Goal: Task Accomplishment & Management: Manage account settings

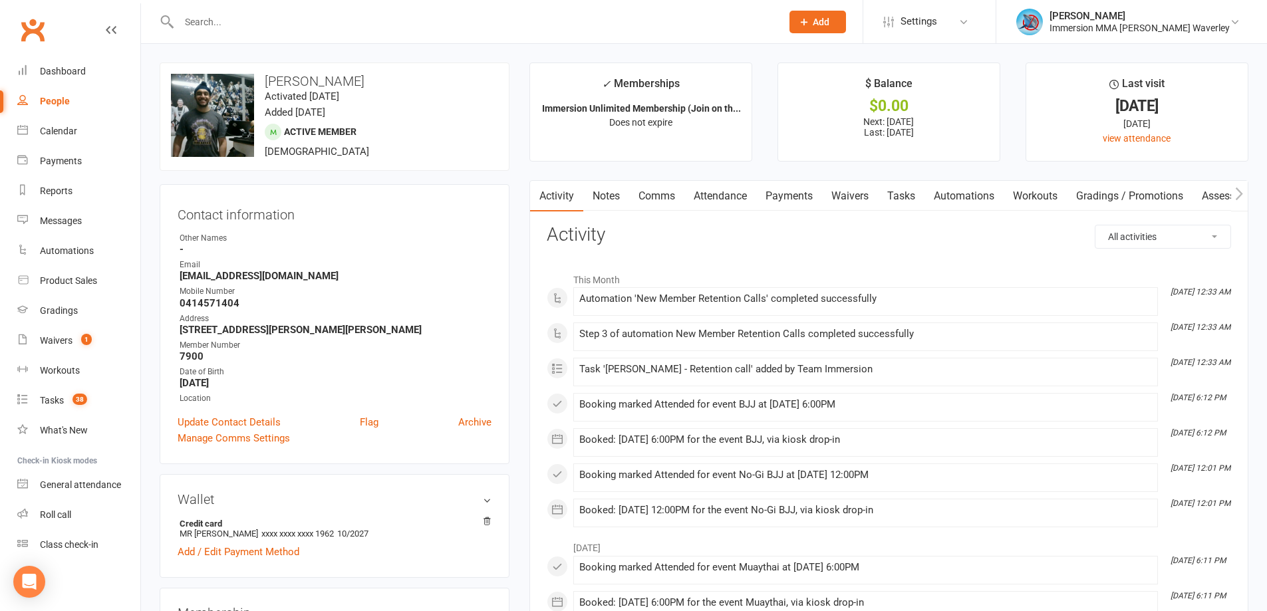
click at [604, 203] on link "Notes" at bounding box center [606, 196] width 46 height 31
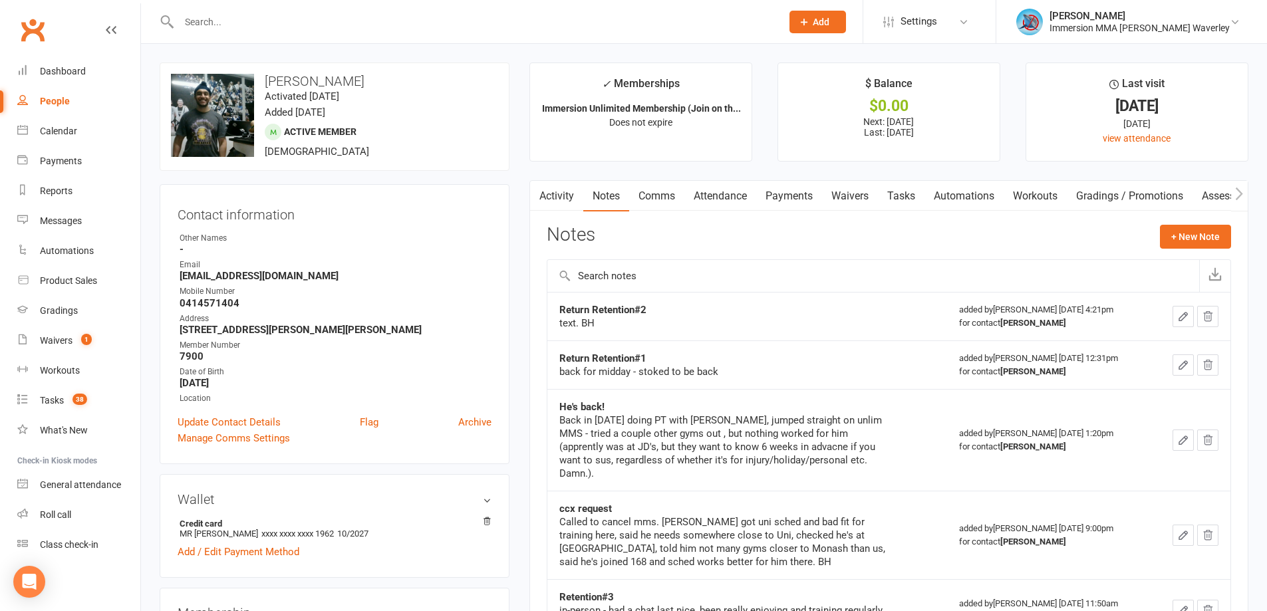
click at [908, 195] on link "Tasks" at bounding box center [901, 196] width 47 height 31
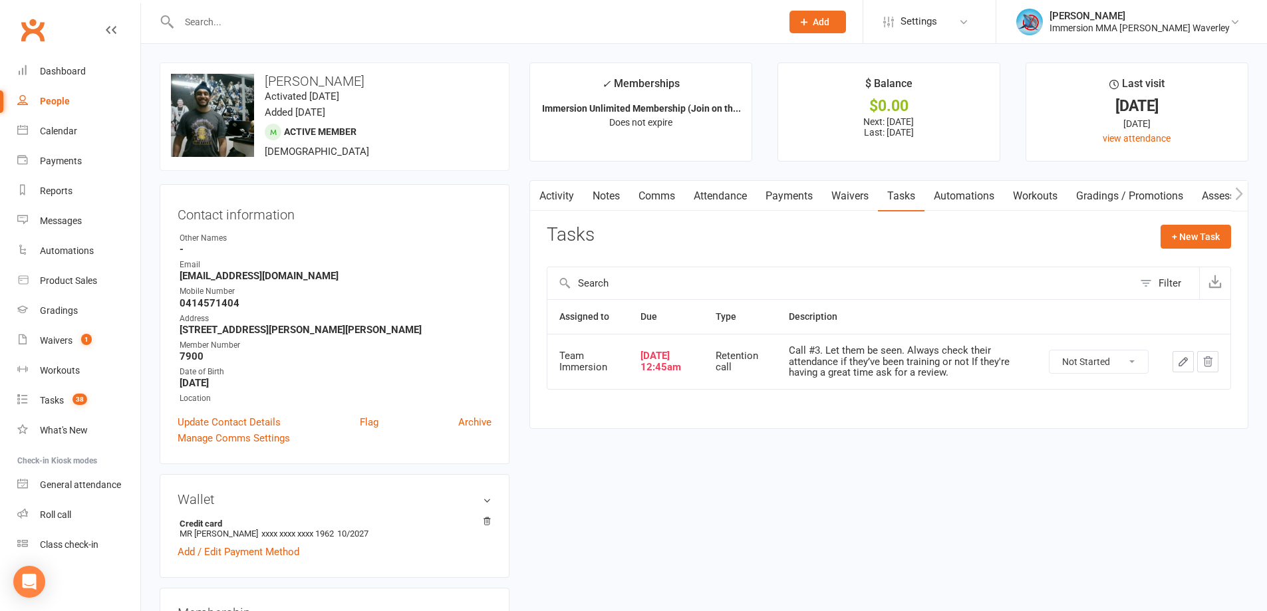
click at [1182, 361] on icon "button" at bounding box center [1183, 362] width 8 height 8
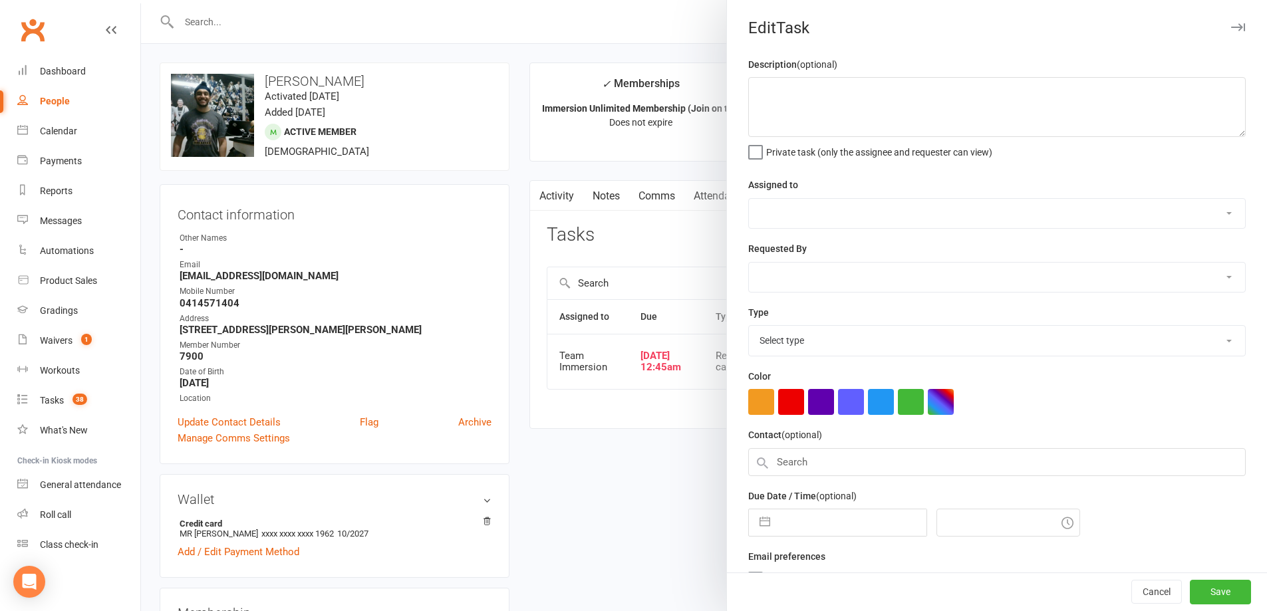
type textarea "Call #3. Let them be seen. Always check their attendance if they’ve been traini…"
select select "48837"
type input "13 Aug 2025"
type input "12:45am"
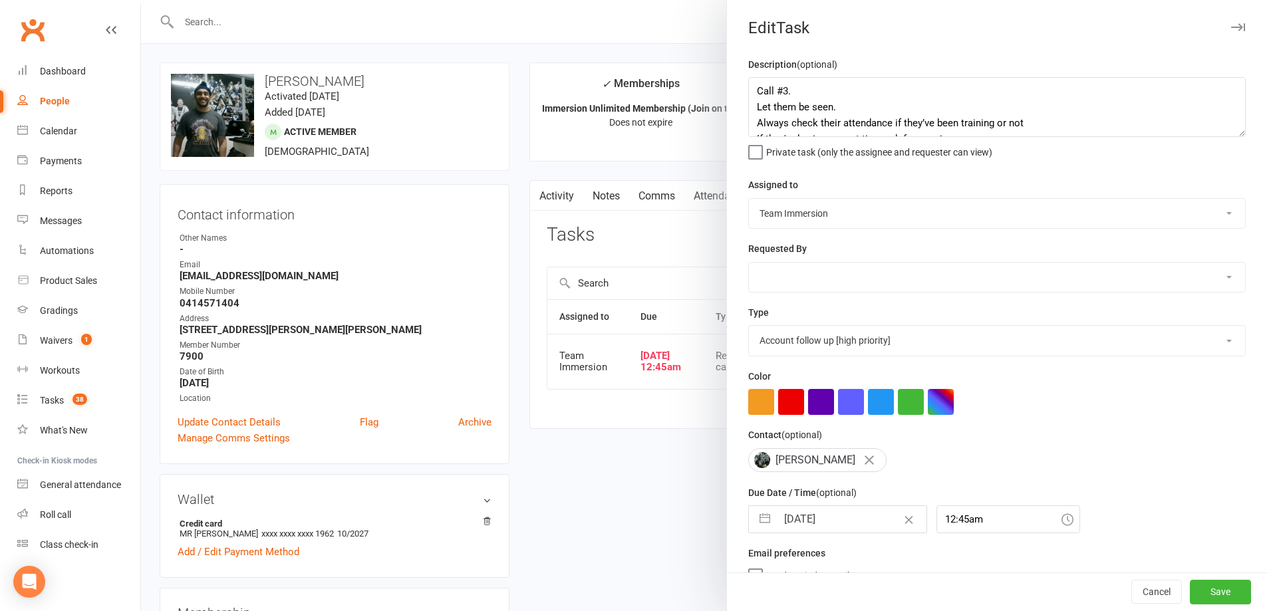
select select "27302"
click at [823, 519] on input "13 Aug 2025" at bounding box center [852, 519] width 150 height 27
select select "6"
select select "2025"
select select "7"
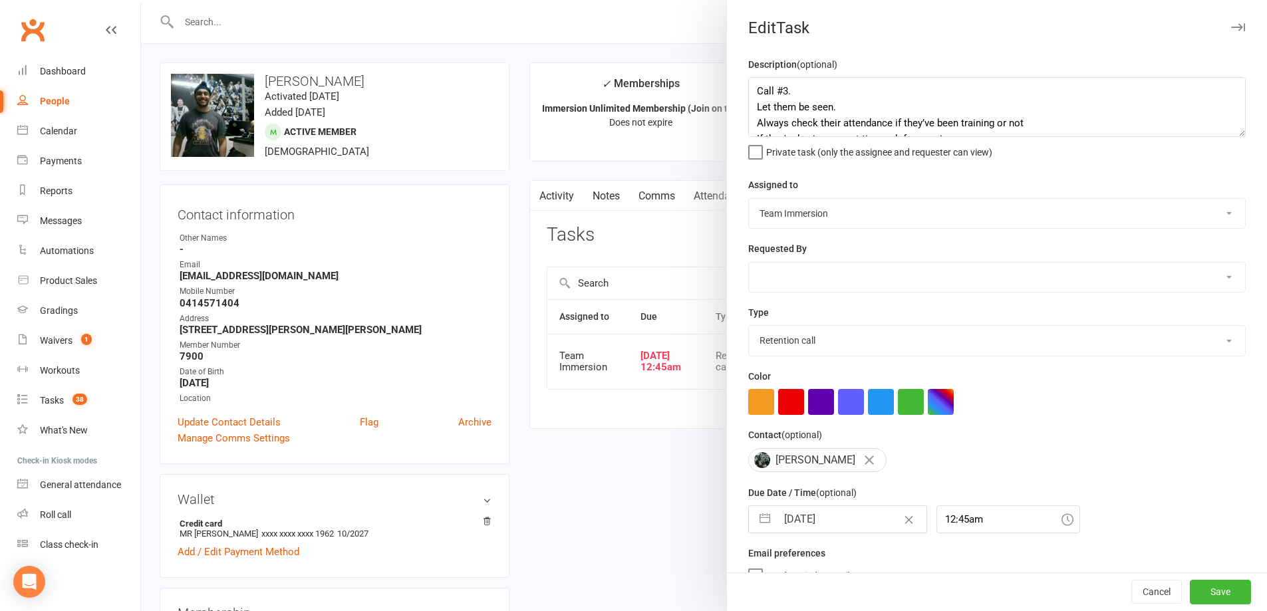
select select "2025"
select select "8"
select select "2025"
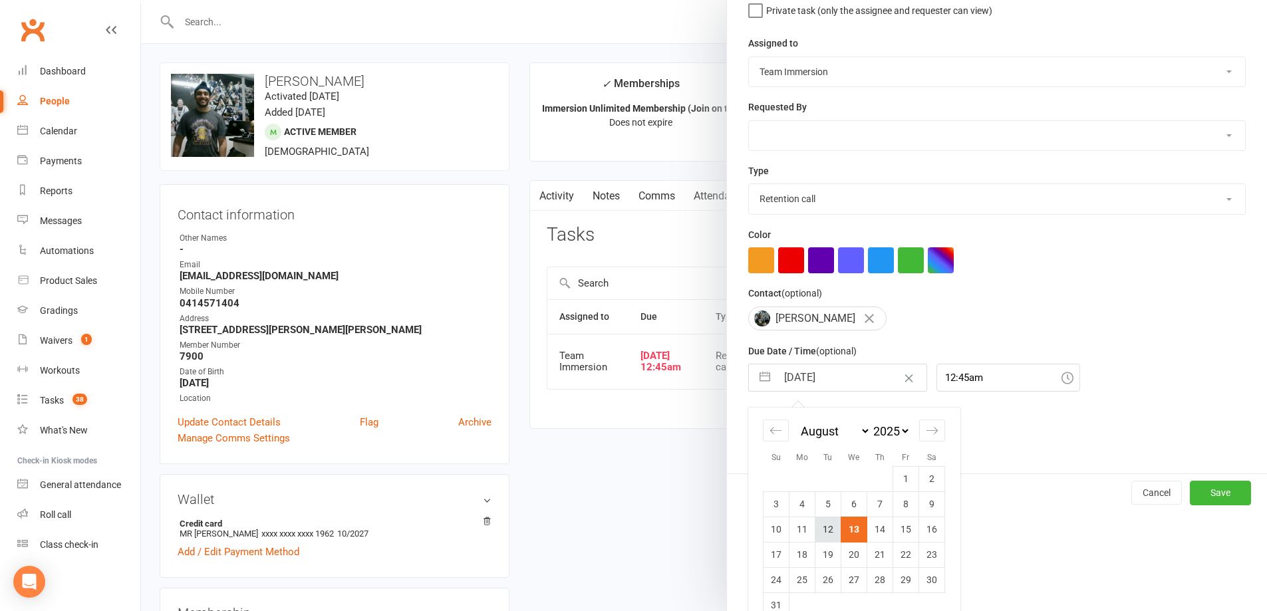
scroll to position [169, 0]
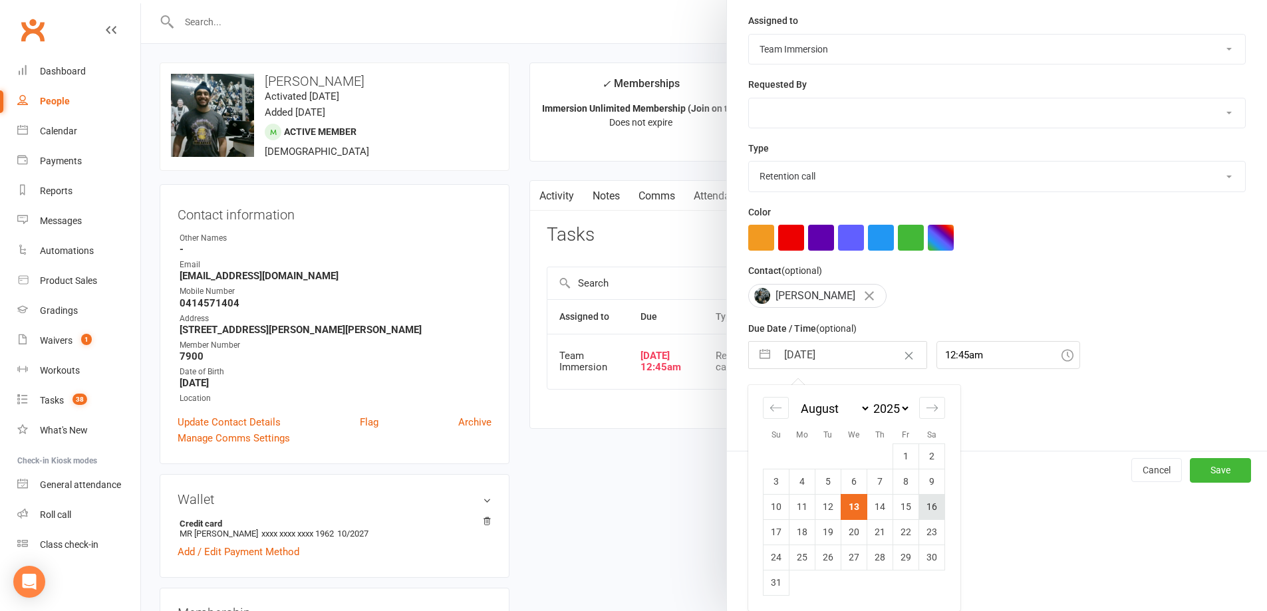
drag, startPoint x: 908, startPoint y: 503, endPoint x: 927, endPoint y: 506, distance: 18.9
click at [927, 506] on tr "10 11 12 13 14 15 16" at bounding box center [855, 506] width 182 height 25
click at [927, 506] on td "16" at bounding box center [932, 506] width 26 height 25
type input "16 Aug 2025"
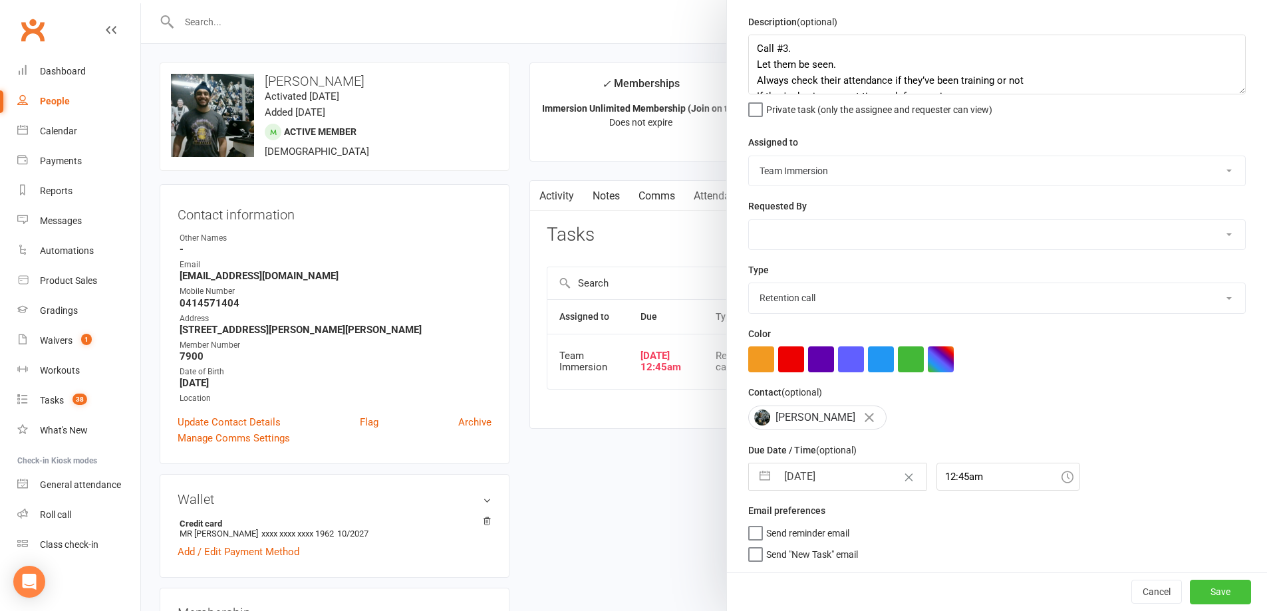
click at [1208, 600] on button "Save" at bounding box center [1220, 592] width 61 height 24
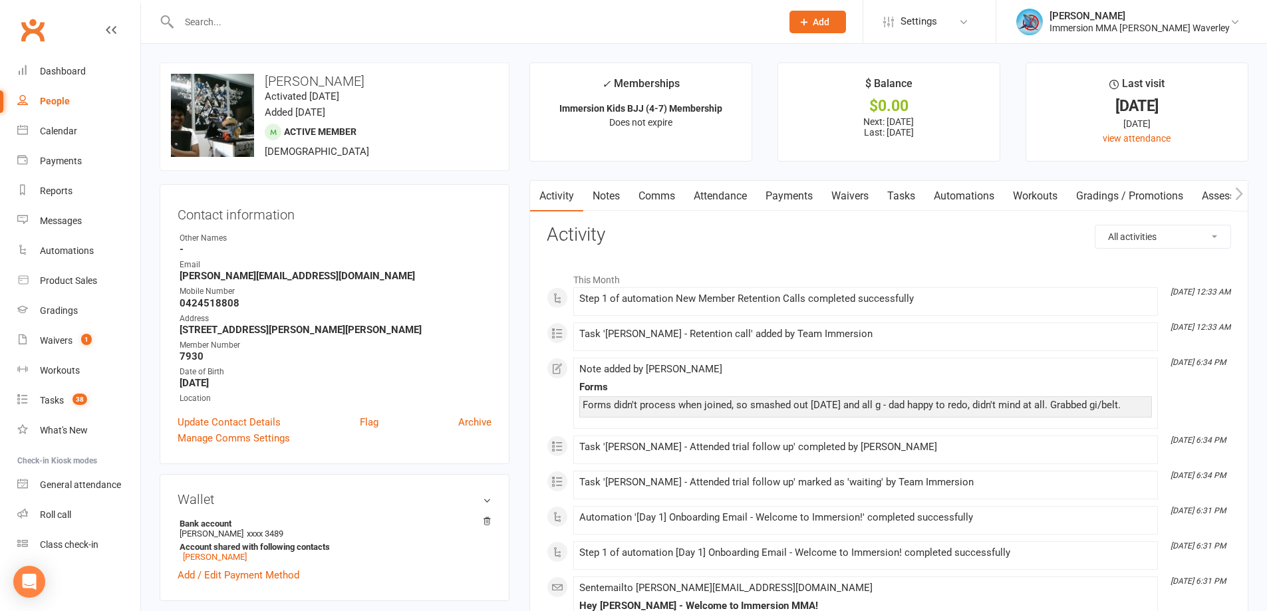
click at [906, 200] on link "Tasks" at bounding box center [901, 196] width 47 height 31
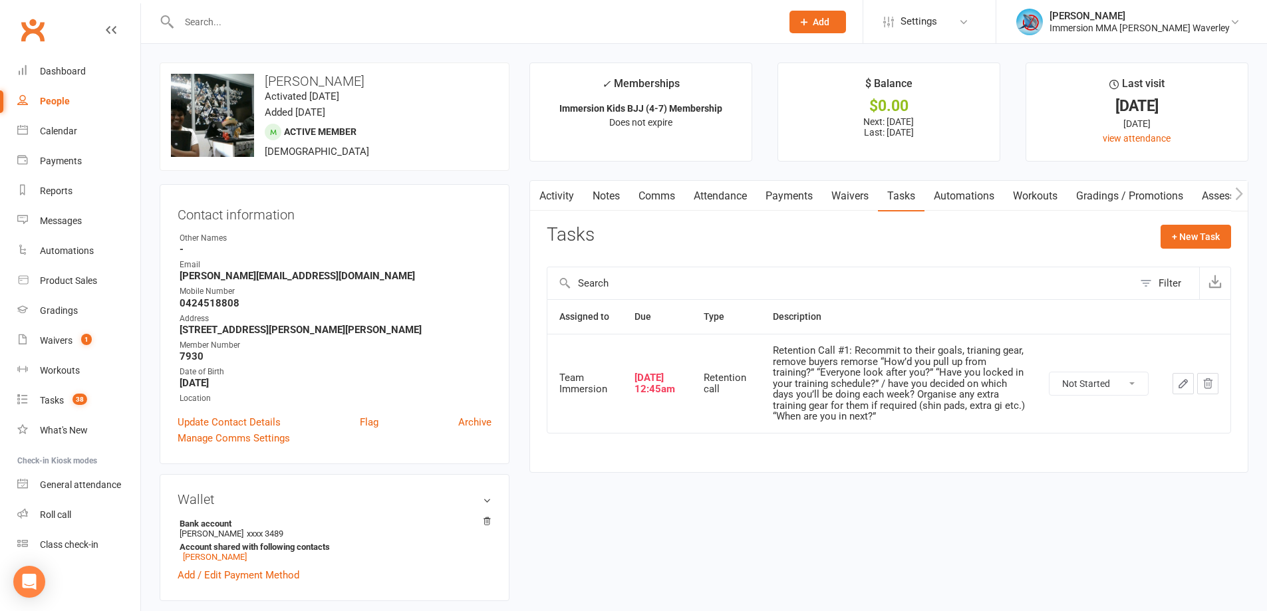
click at [1207, 376] on button "button" at bounding box center [1207, 383] width 21 height 21
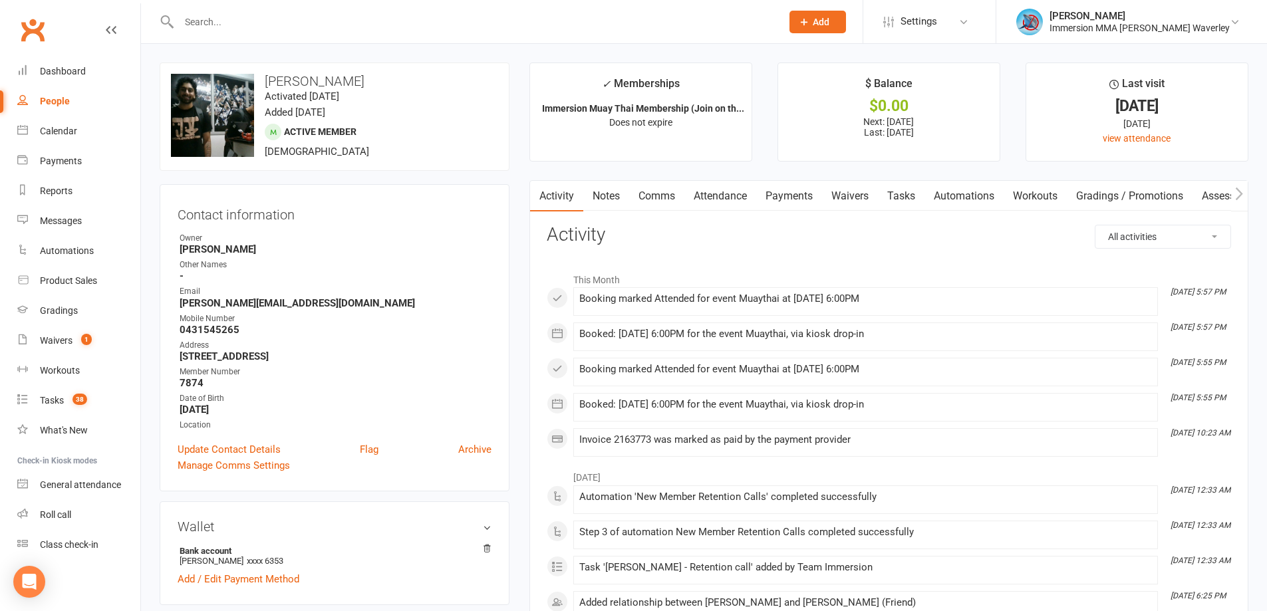
click at [588, 182] on link "Notes" at bounding box center [606, 196] width 46 height 31
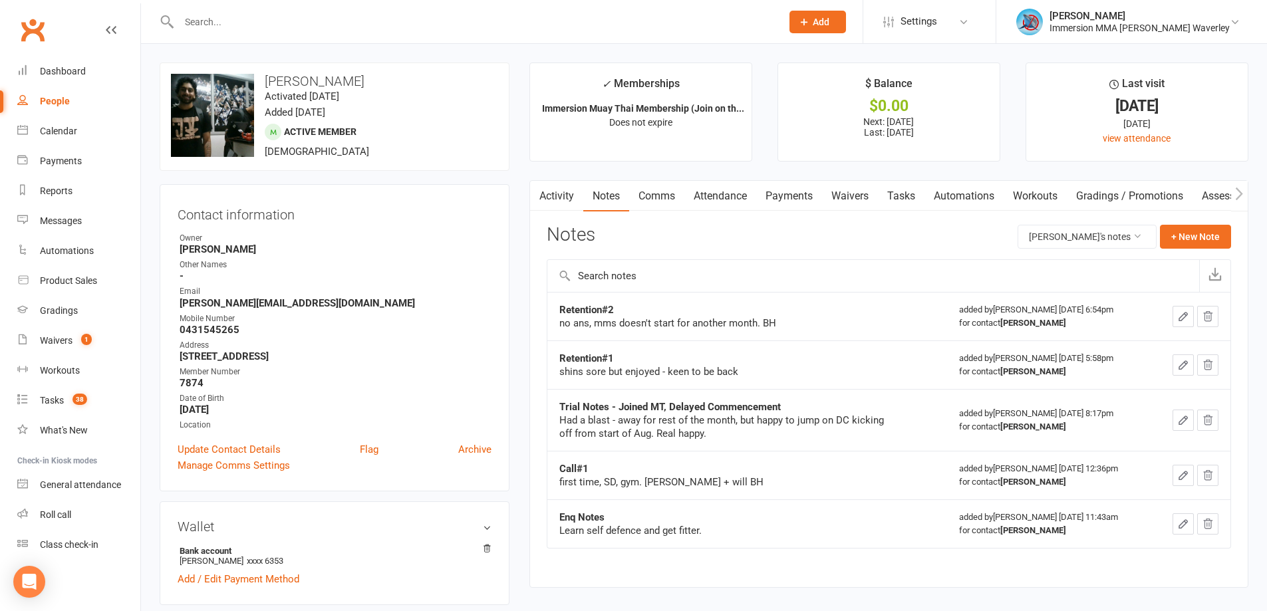
scroll to position [0, 1]
click at [563, 199] on link "Activity" at bounding box center [555, 196] width 53 height 31
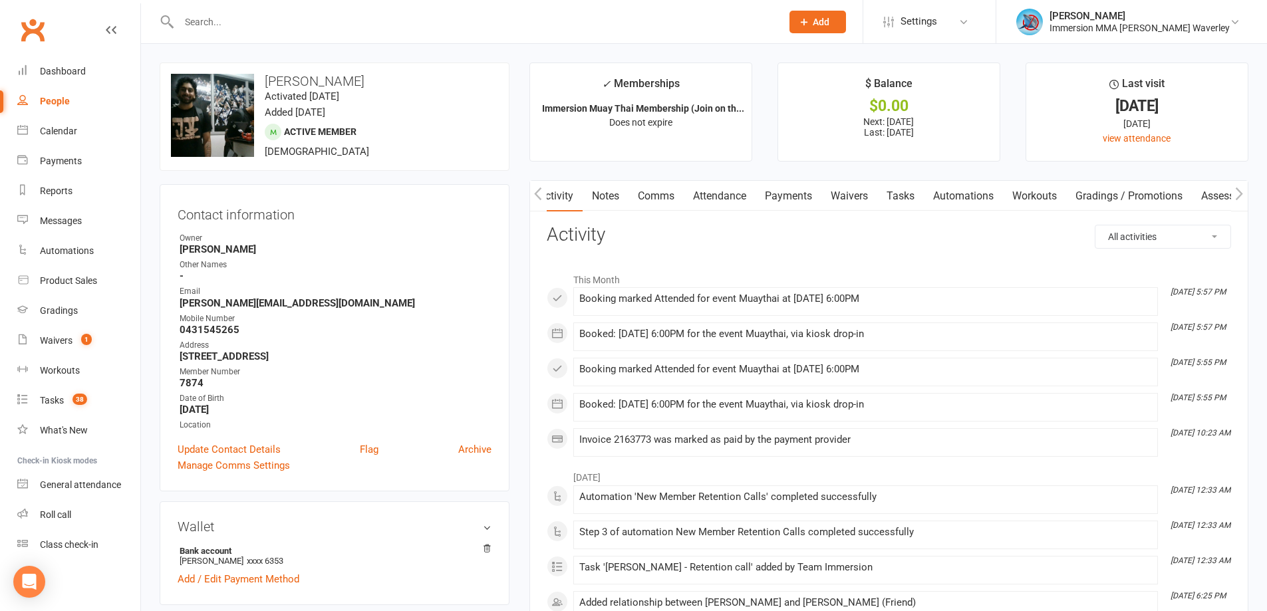
click at [658, 202] on link "Comms" at bounding box center [656, 196] width 55 height 31
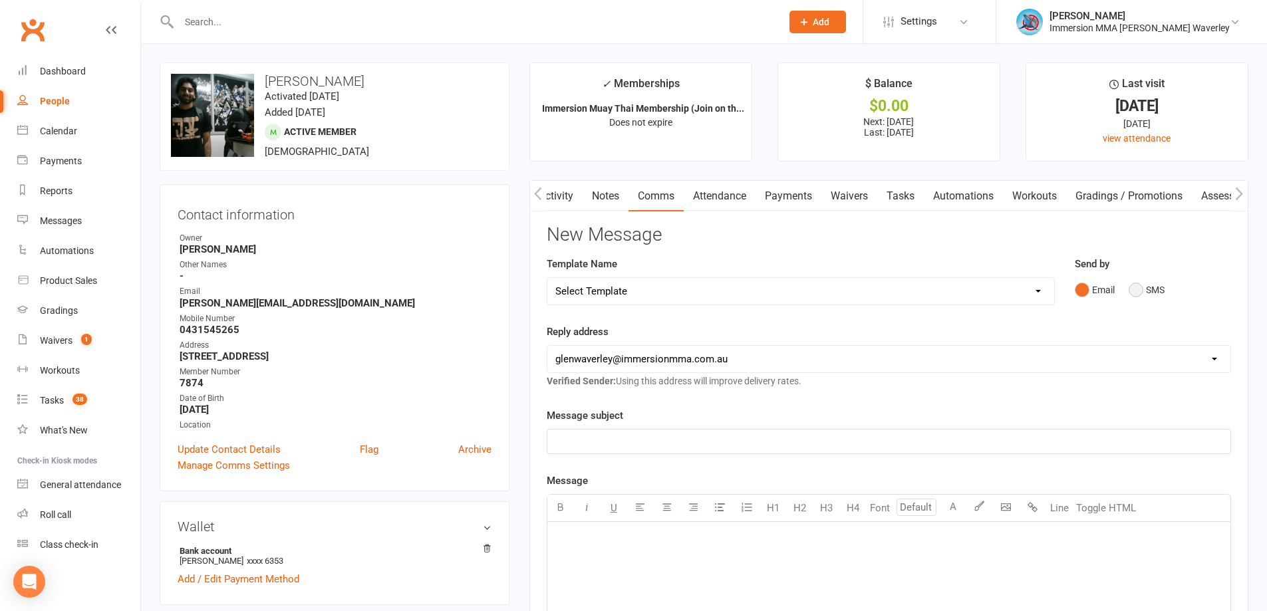
click at [1153, 287] on button "SMS" at bounding box center [1147, 289] width 36 height 25
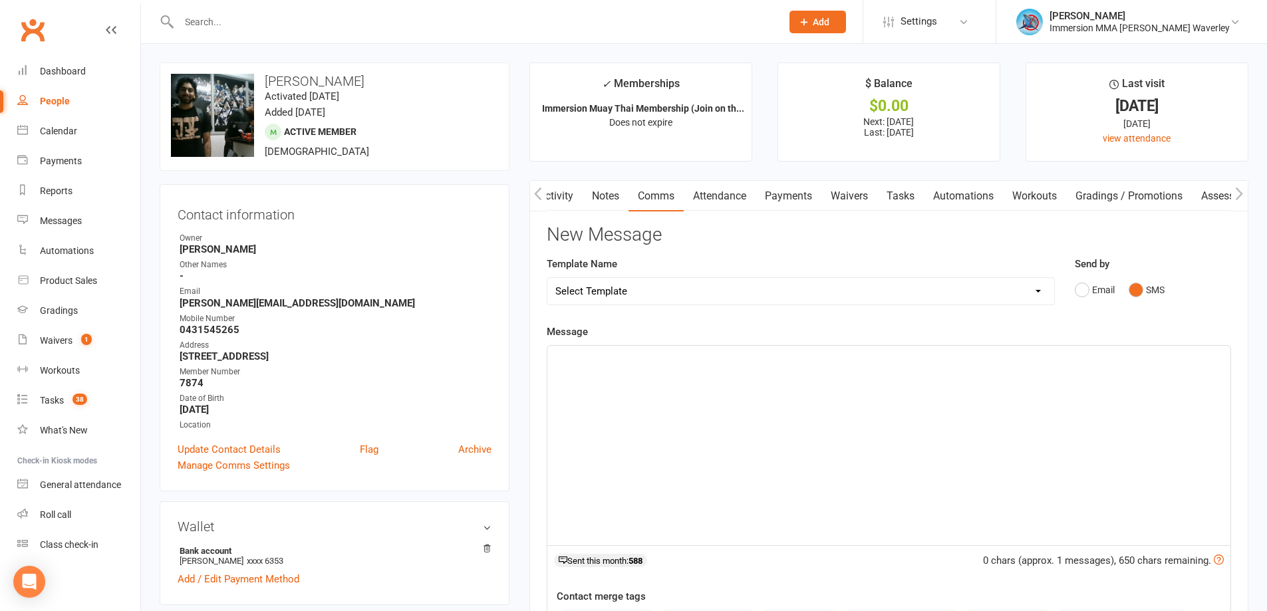
click at [807, 482] on div "﻿" at bounding box center [888, 446] width 683 height 200
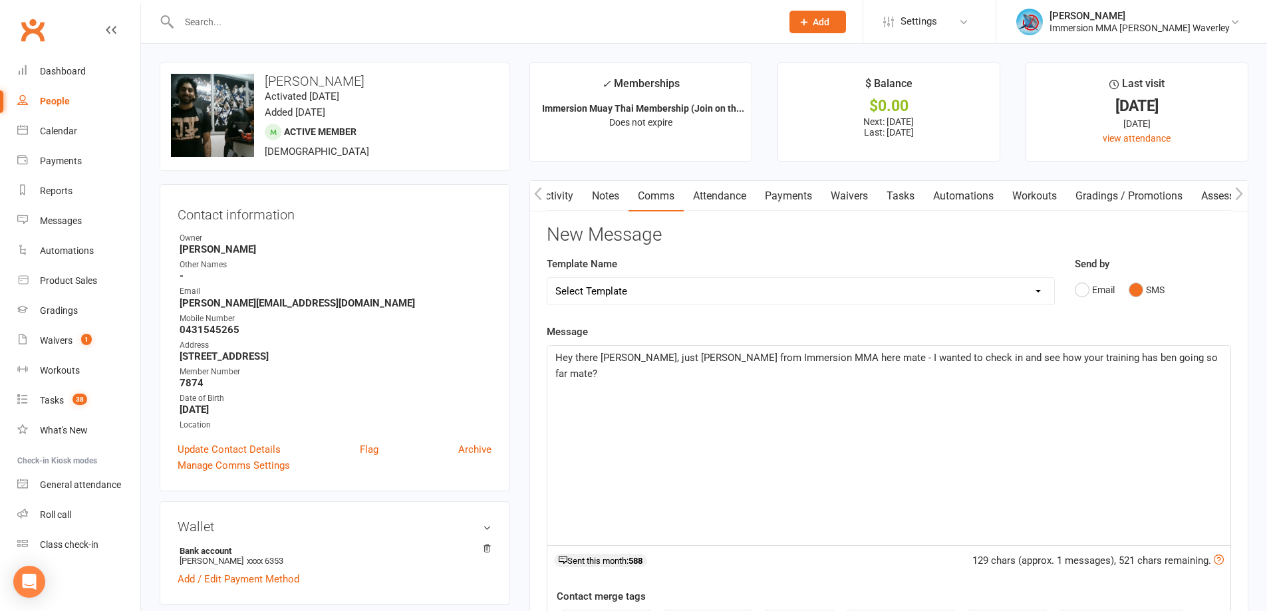
click at [1049, 362] on span "Hey there Joel, just Ben from Immersion MMA here mate - I wanted to check in an…" at bounding box center [887, 366] width 665 height 28
click at [1169, 363] on p "Hey there Joel, just Ben from Immersion MMA here mate - I wanted to check in an…" at bounding box center [888, 366] width 667 height 32
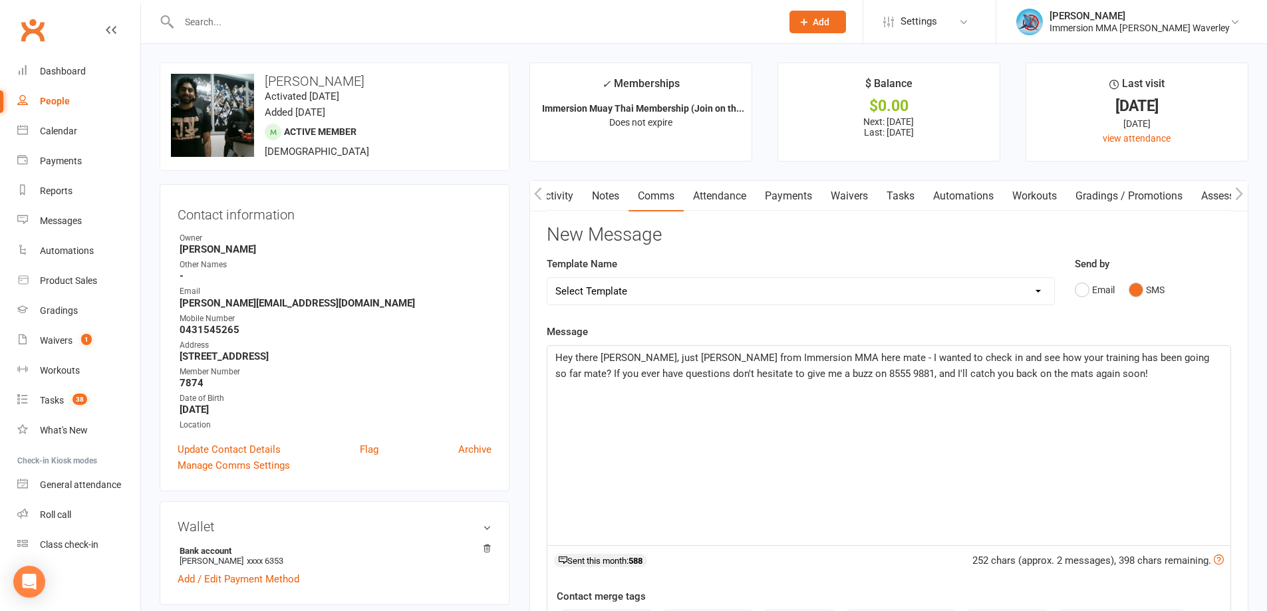
click at [1128, 361] on span "Hey there Joel, just Ben from Immersion MMA here mate - I wanted to check in an…" at bounding box center [883, 366] width 657 height 28
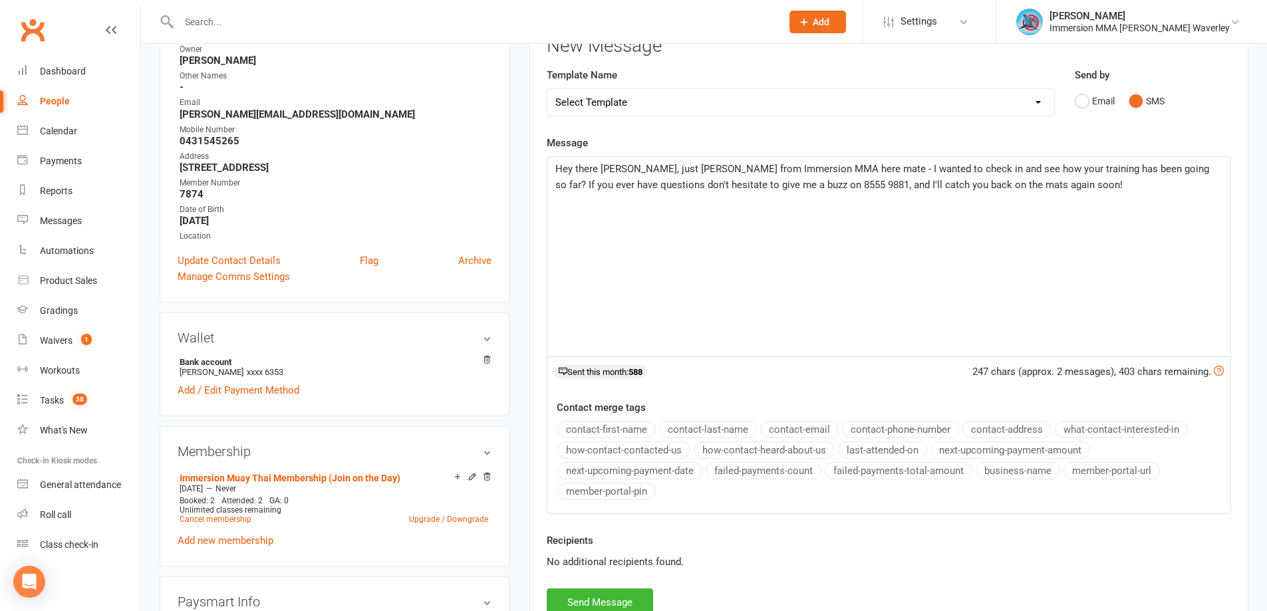
scroll to position [355, 0]
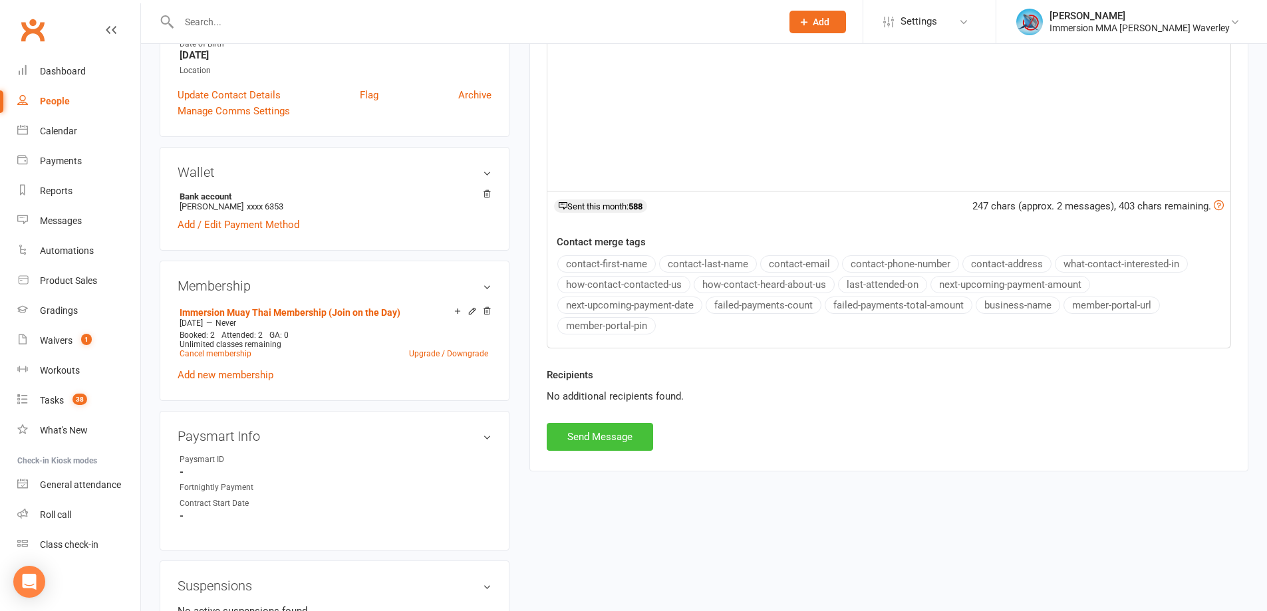
click at [605, 439] on button "Send Message" at bounding box center [600, 437] width 106 height 28
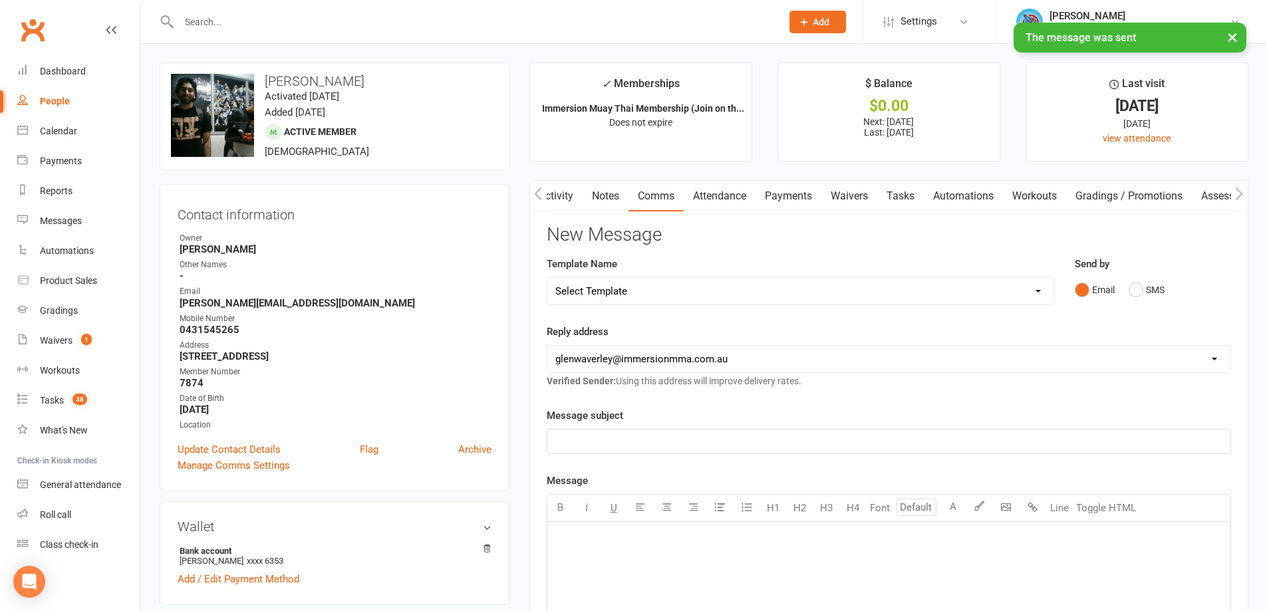
click at [604, 207] on link "Notes" at bounding box center [606, 196] width 46 height 31
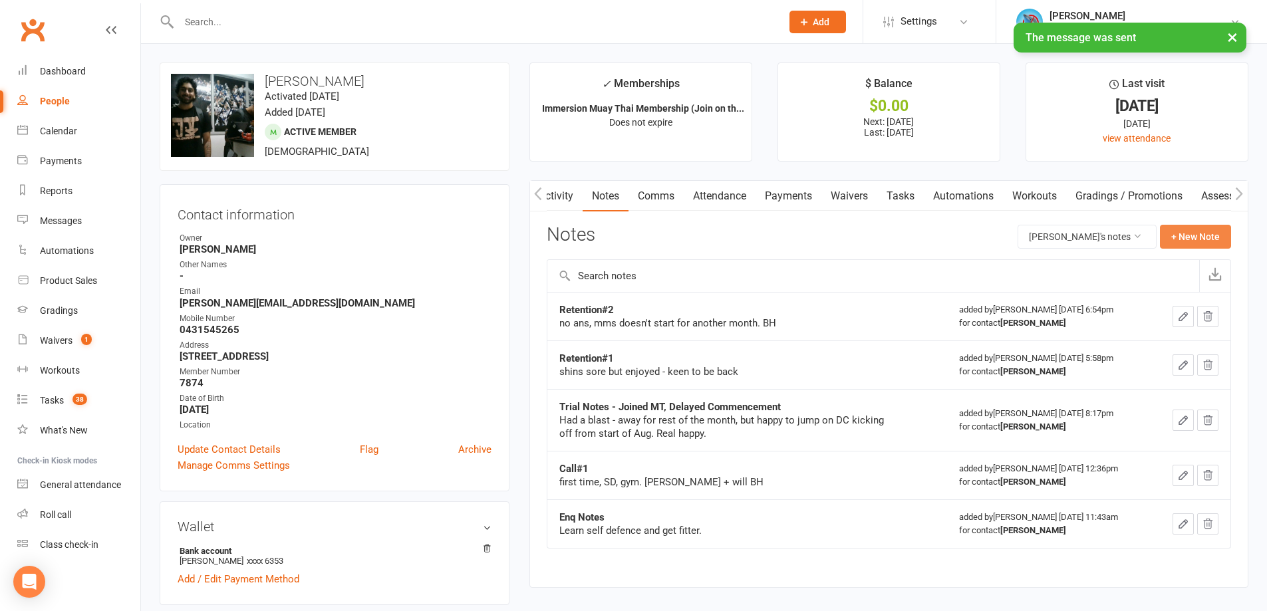
click at [1207, 226] on button "+ New Note" at bounding box center [1195, 237] width 71 height 24
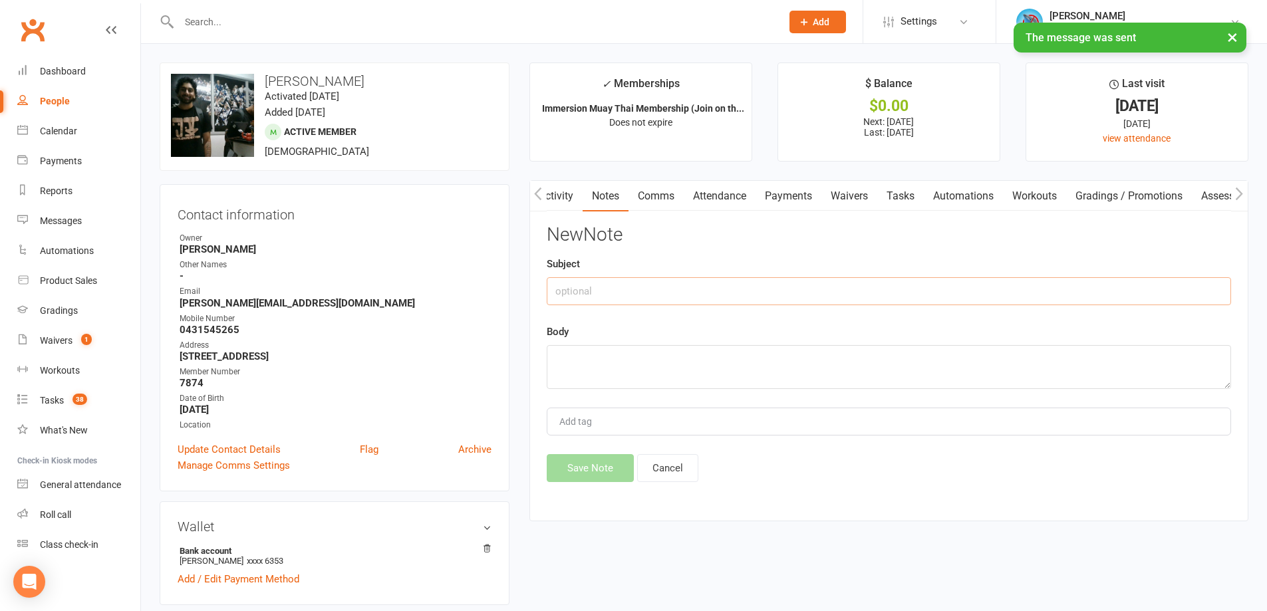
click at [673, 305] on input "text" at bounding box center [889, 291] width 684 height 28
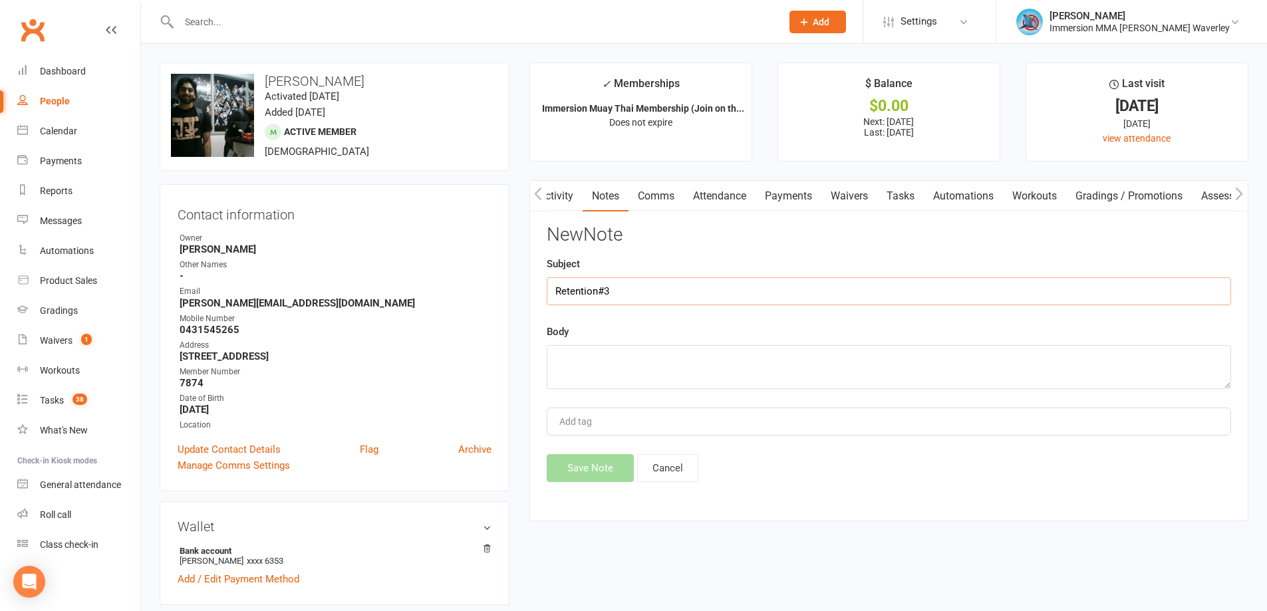
type input "Retention#3"
type textarea "no ans, text"
click at [577, 464] on button "Save Note" at bounding box center [590, 468] width 87 height 28
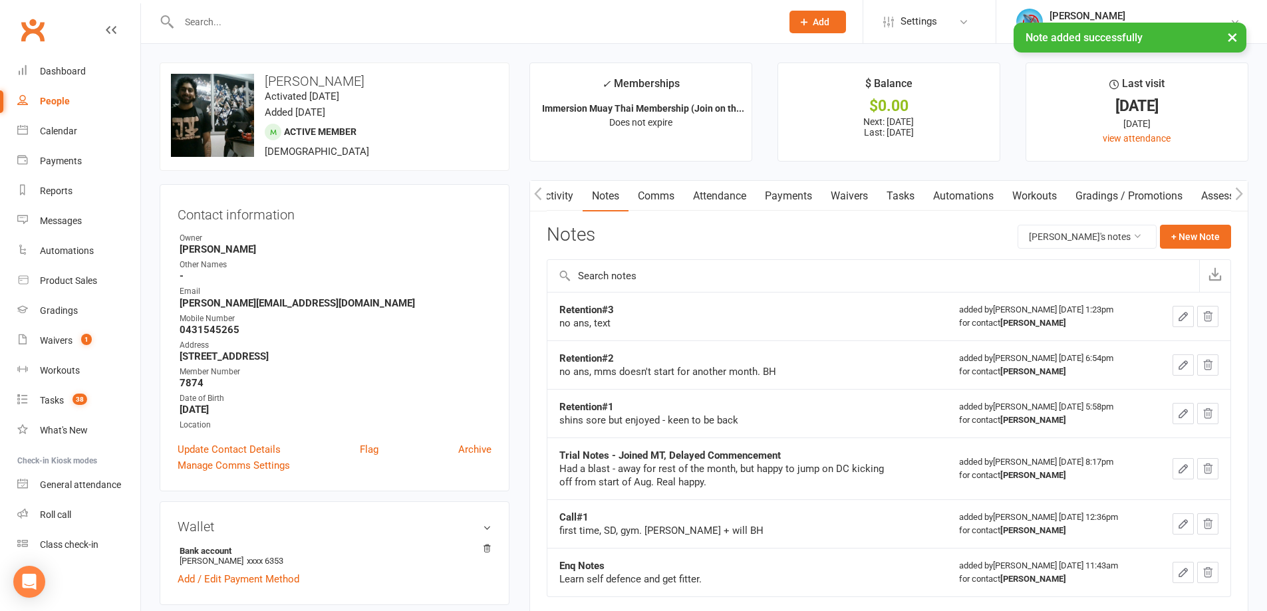
click at [907, 186] on link "Tasks" at bounding box center [900, 196] width 47 height 31
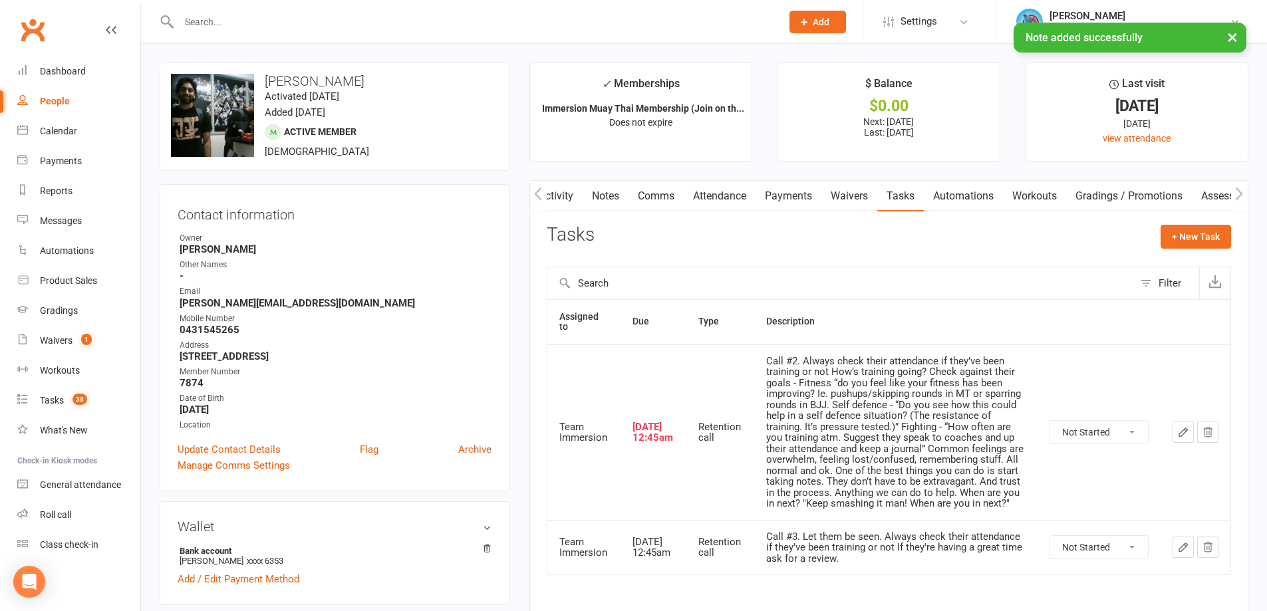
click at [1100, 436] on select "Not Started In Progress Waiting Complete" at bounding box center [1099, 432] width 98 height 23
click at [1050, 421] on select "Not Started In Progress Waiting Complete" at bounding box center [1099, 432] width 98 height 23
select select "unstarted"
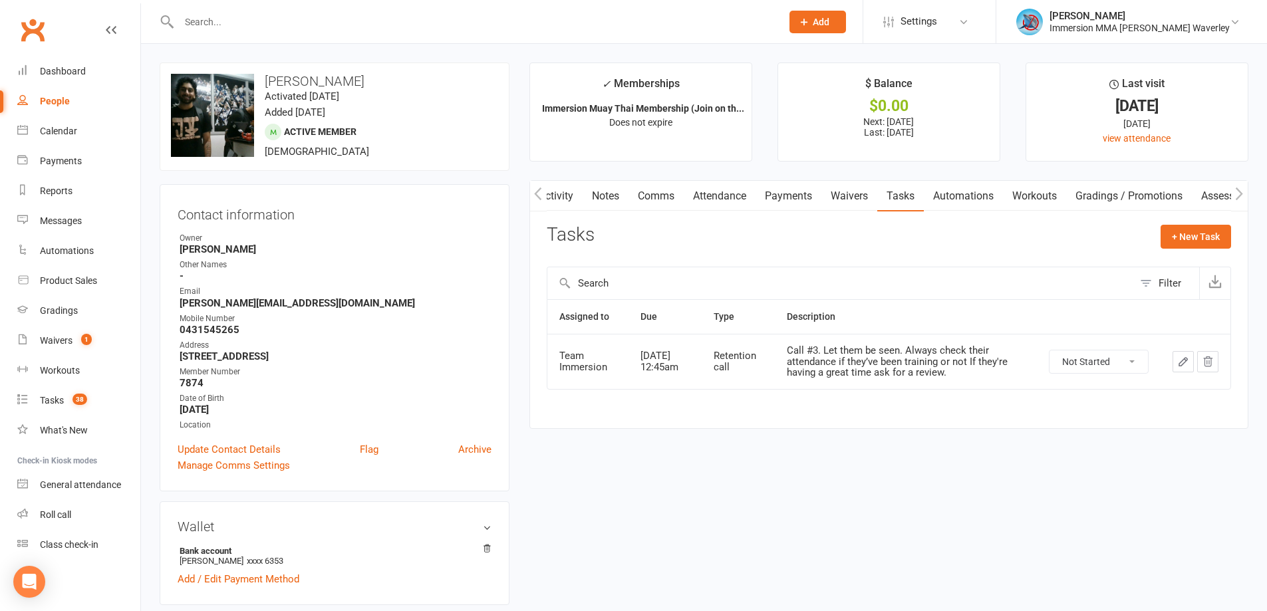
click at [590, 185] on link "Notes" at bounding box center [606, 196] width 46 height 31
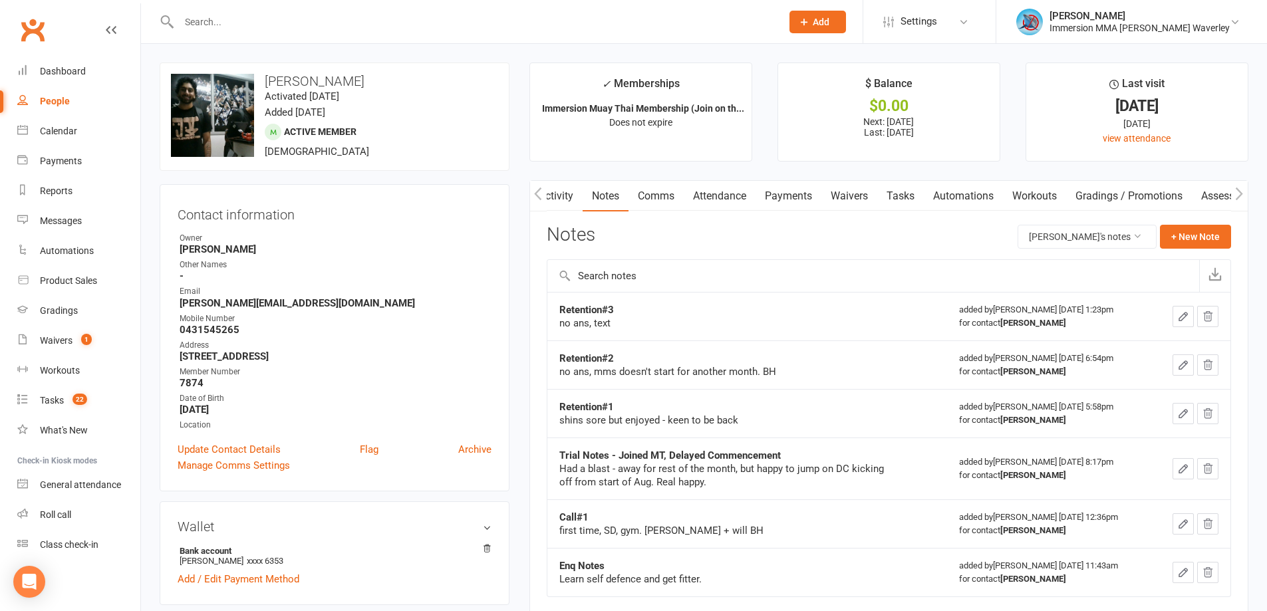
click at [1187, 317] on icon "button" at bounding box center [1183, 317] width 12 height 12
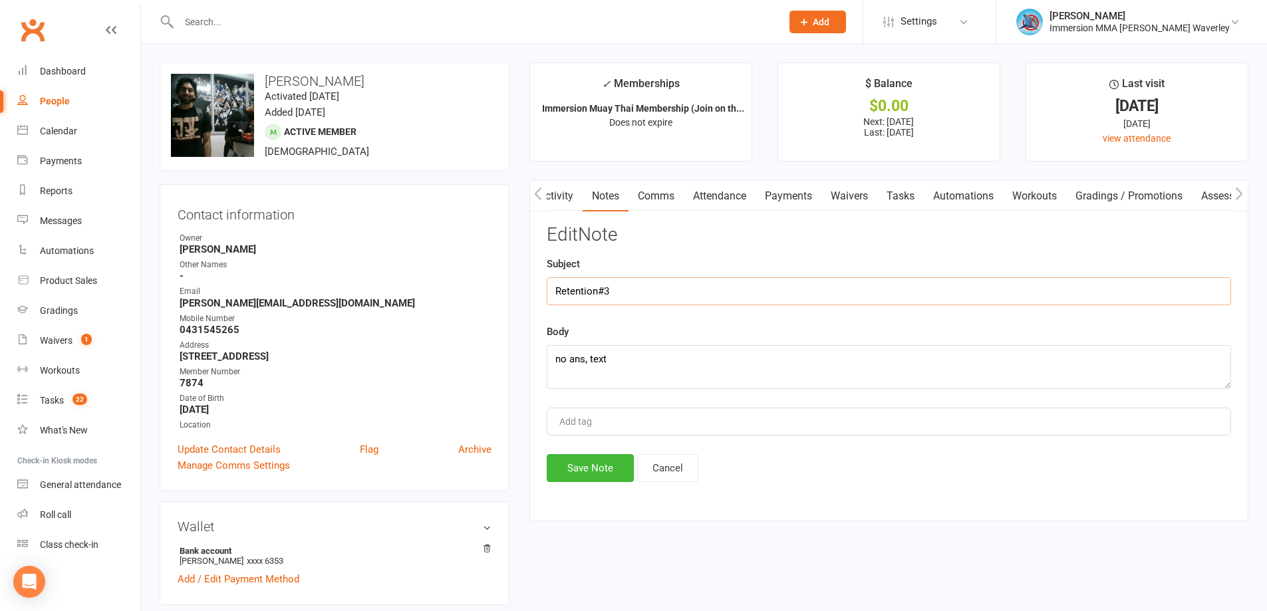
click at [615, 291] on input "Retention#3" at bounding box center [889, 291] width 684 height 28
type input "Retention#2 (DC)"
click at [612, 460] on button "Save Note" at bounding box center [590, 468] width 87 height 28
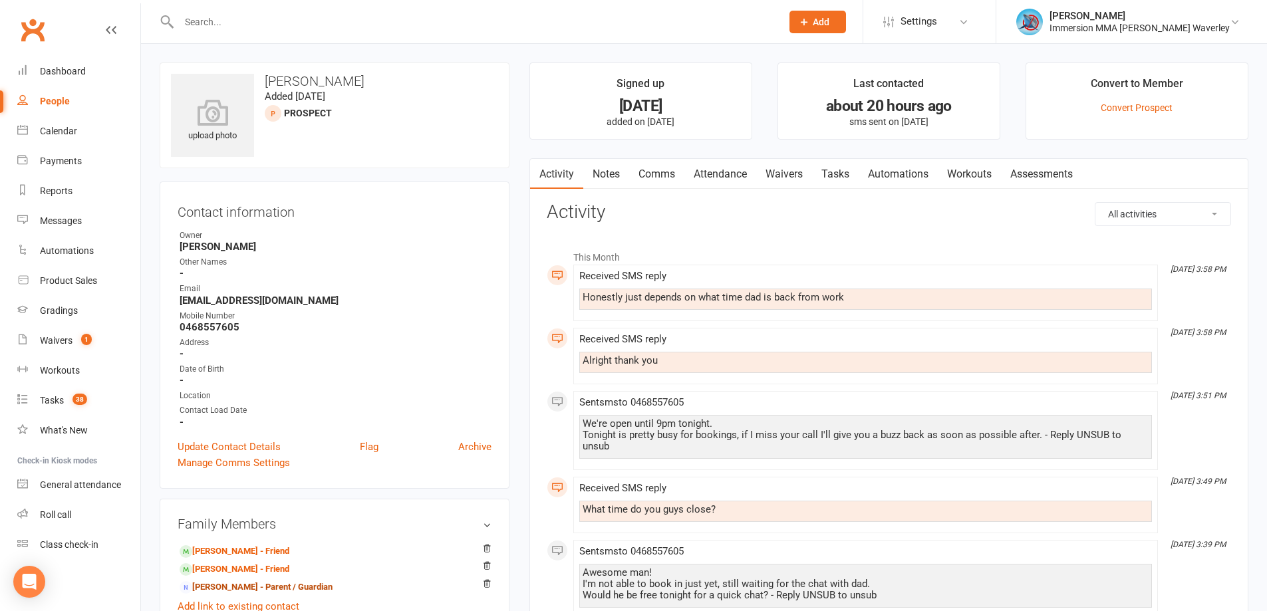
click at [606, 170] on link "Notes" at bounding box center [606, 174] width 46 height 31
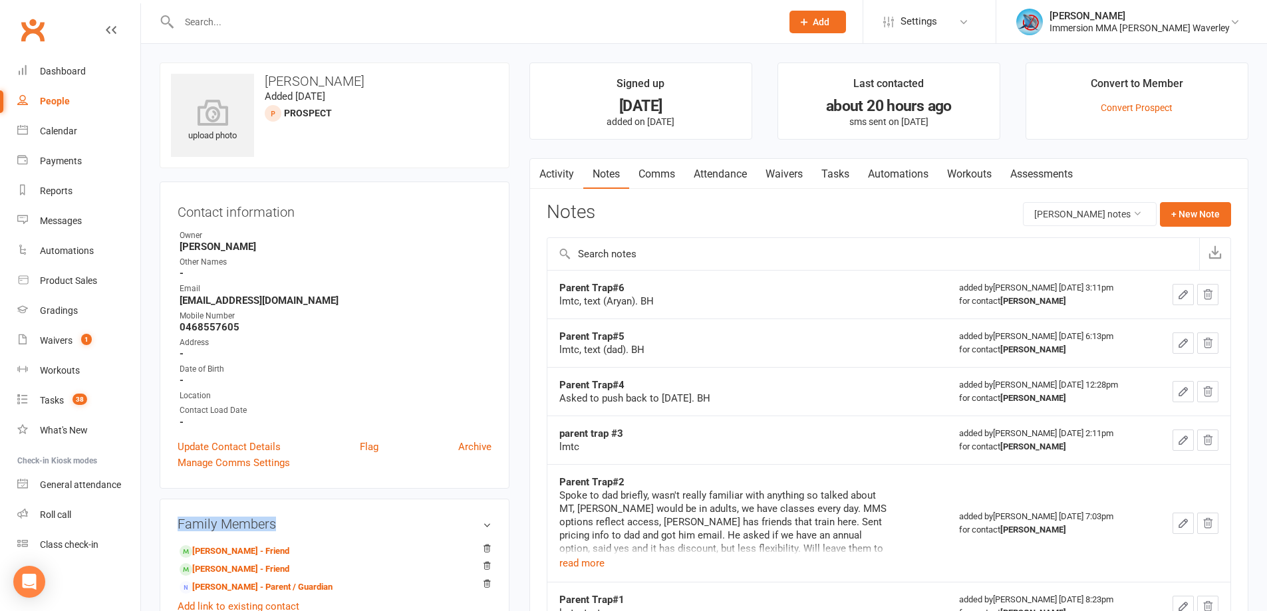
drag, startPoint x: 167, startPoint y: 491, endPoint x: 301, endPoint y: 491, distance: 134.4
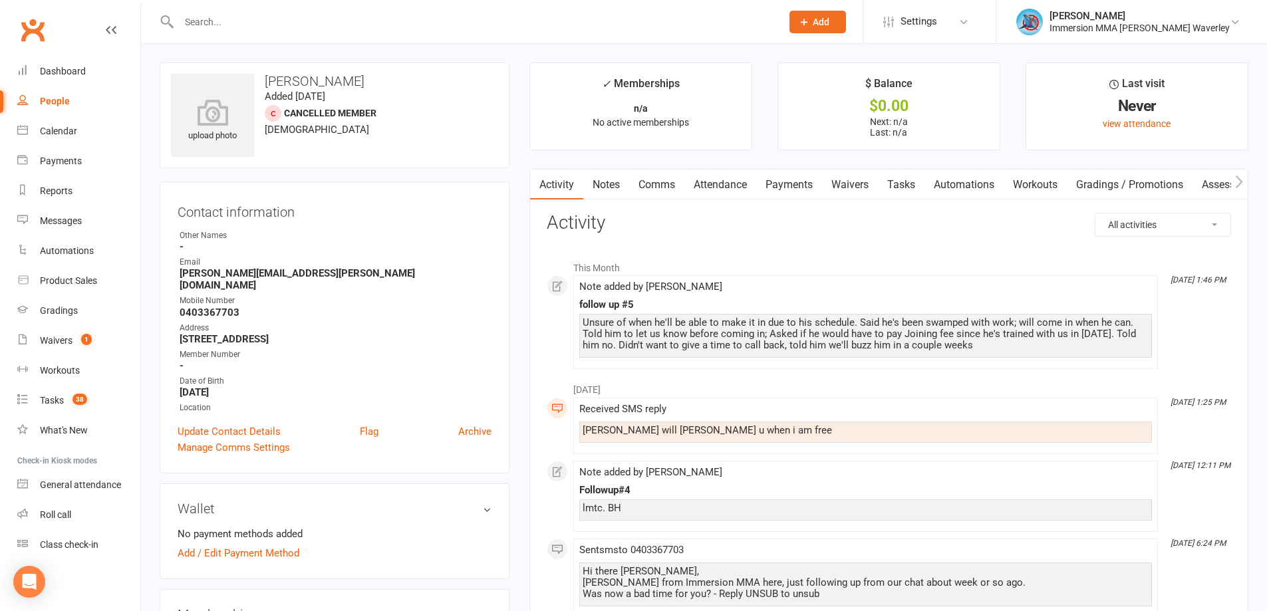
click at [605, 181] on link "Notes" at bounding box center [606, 185] width 46 height 31
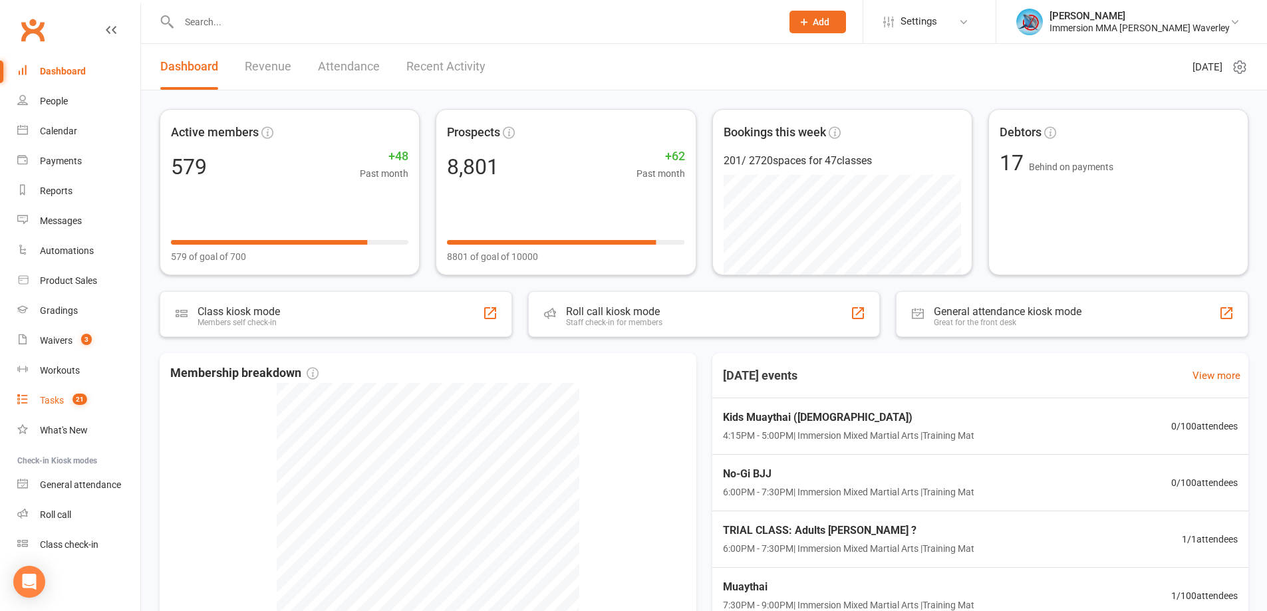
click at [73, 412] on link "Tasks 21" at bounding box center [78, 401] width 123 height 30
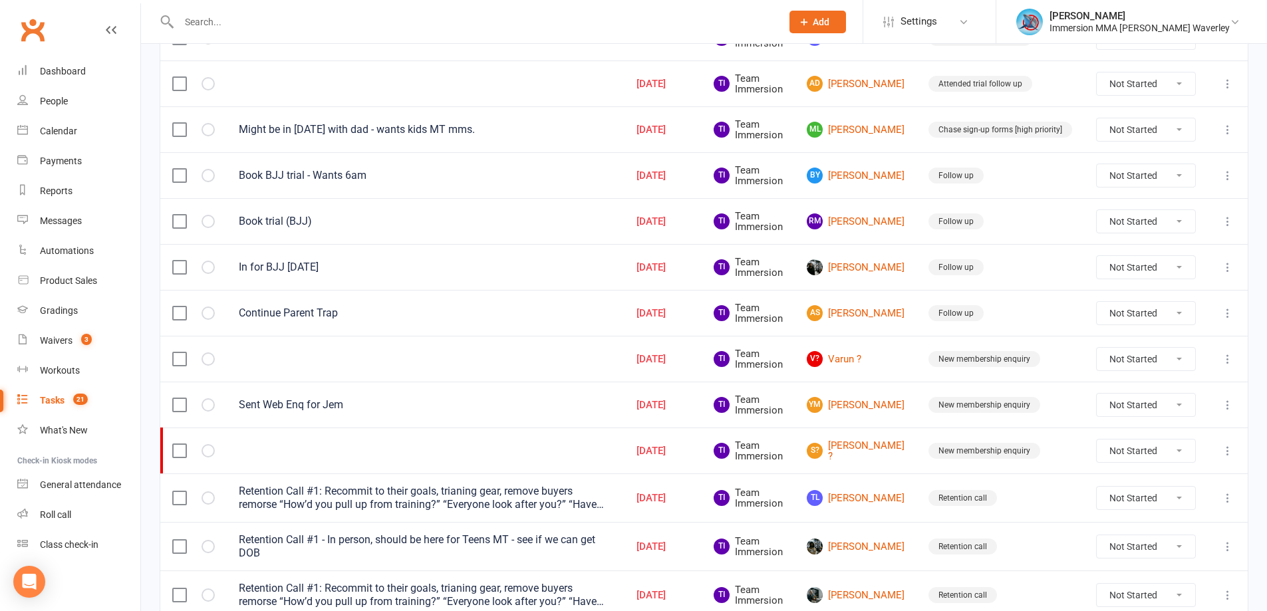
scroll to position [680, 0]
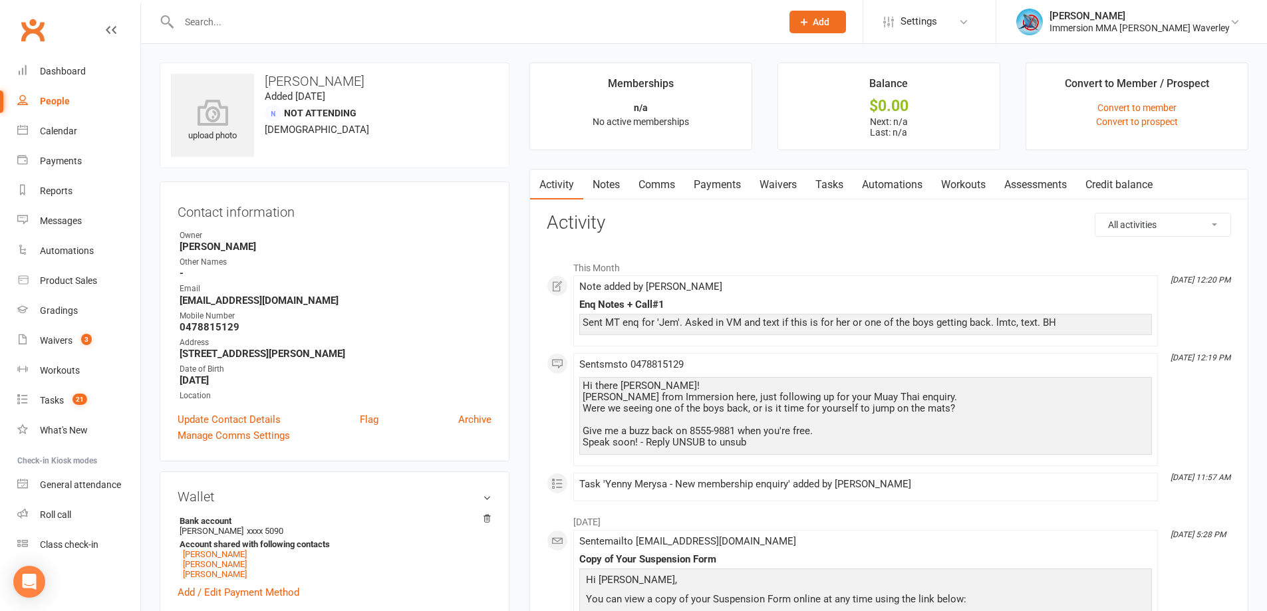
click at [605, 188] on link "Notes" at bounding box center [606, 185] width 46 height 31
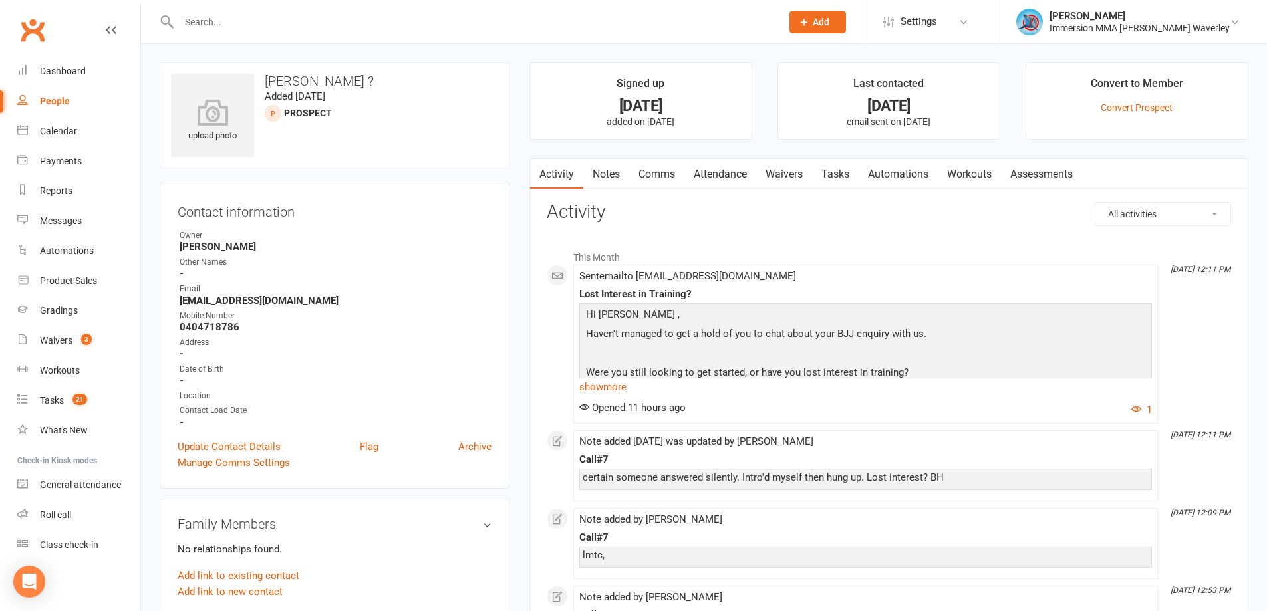
click at [599, 171] on link "Notes" at bounding box center [606, 174] width 46 height 31
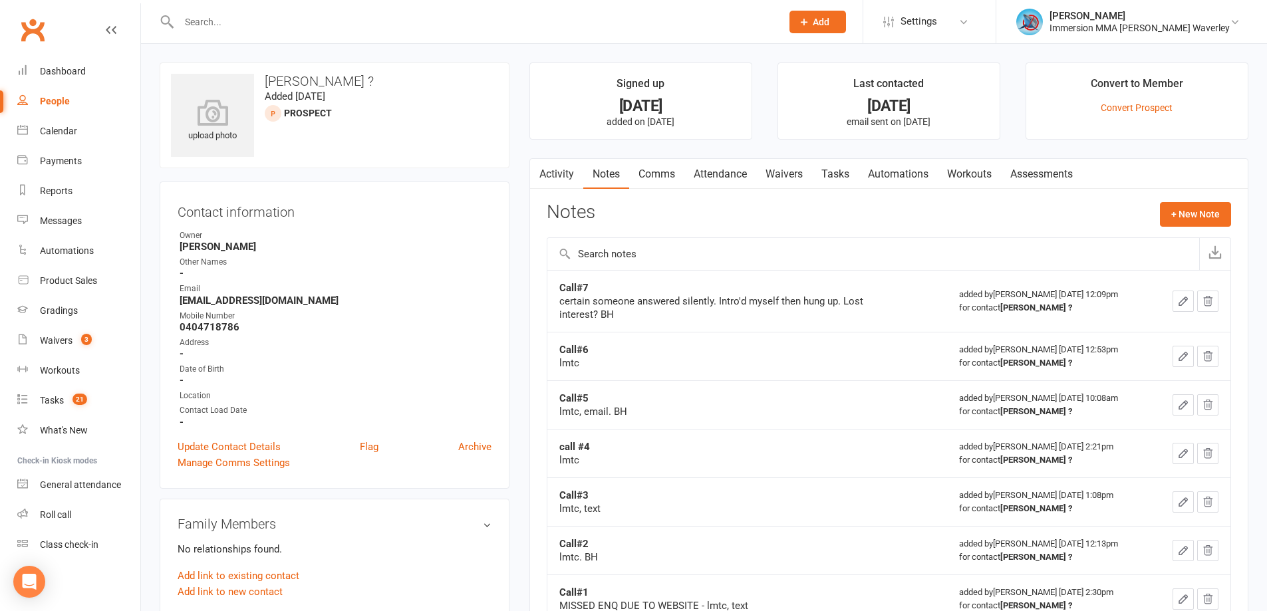
click at [839, 178] on link "Tasks" at bounding box center [835, 174] width 47 height 31
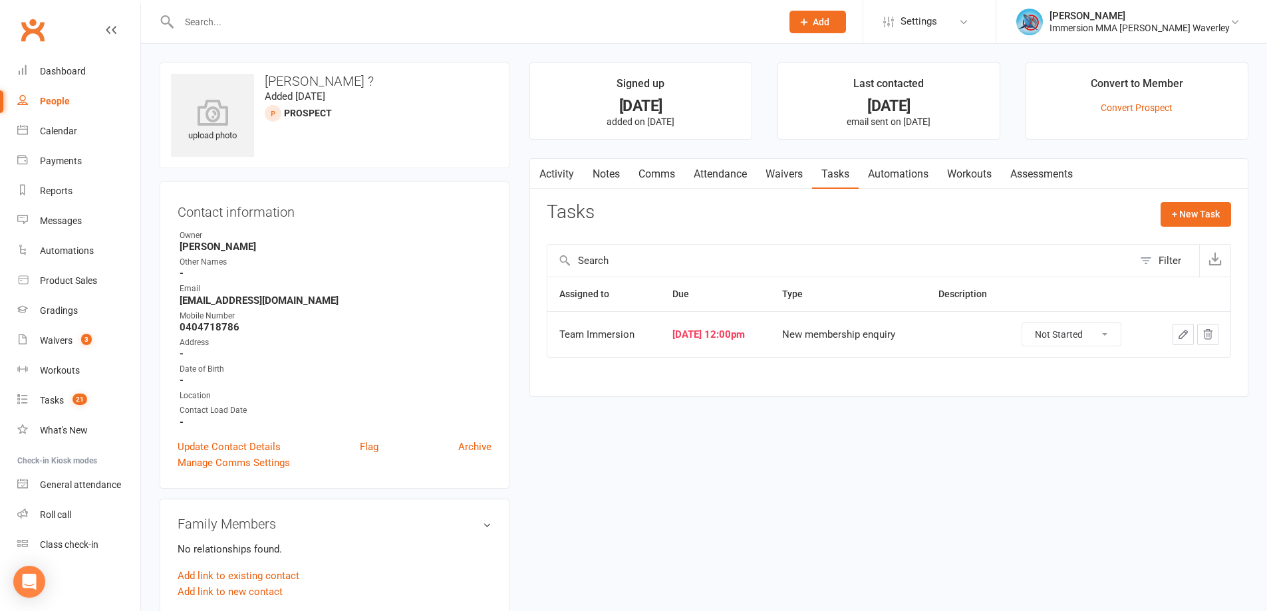
click at [595, 178] on link "Notes" at bounding box center [606, 174] width 46 height 31
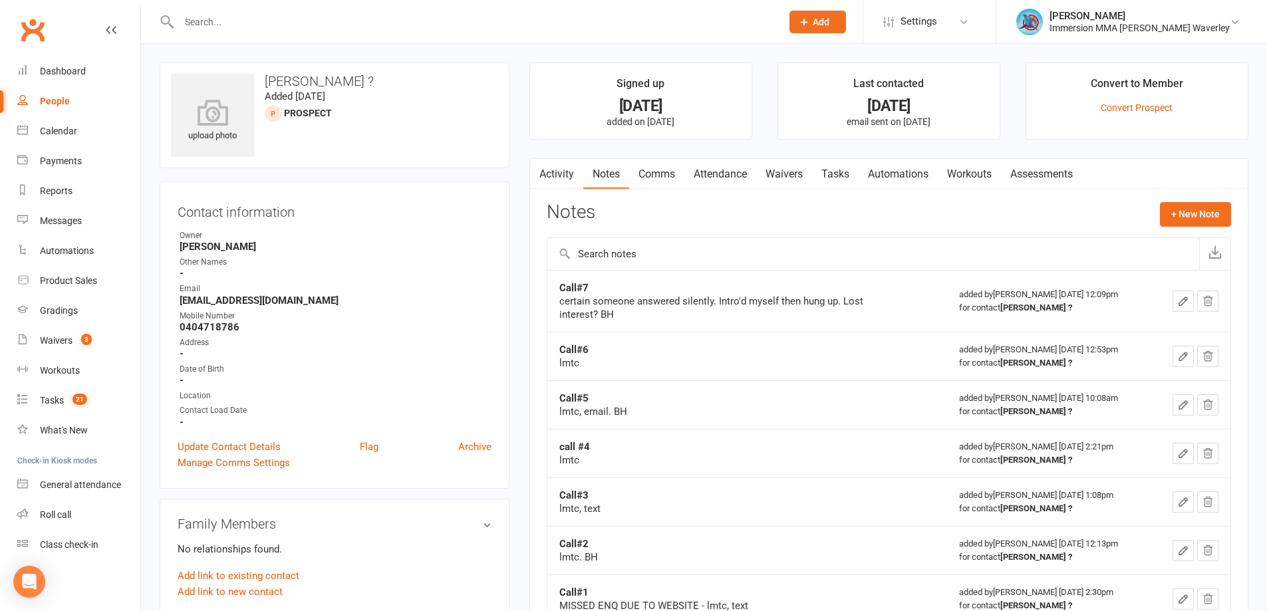
click at [571, 282] on strong "Call#7" at bounding box center [573, 288] width 29 height 12
copy strong "Call#7"
click at [1194, 205] on button "+ New Note" at bounding box center [1195, 214] width 71 height 24
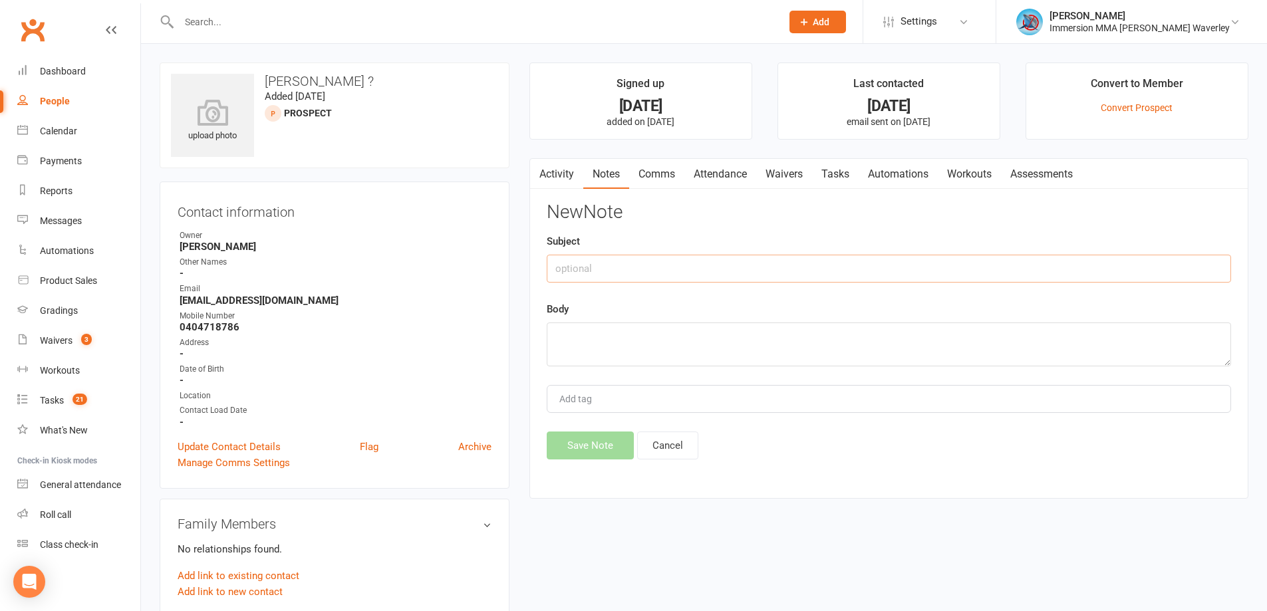
click at [641, 269] on input "text" at bounding box center [889, 269] width 684 height 28
paste input "Call#7"
type input "Call#8"
type textarea "lmtc"
click at [597, 455] on button "Save Note" at bounding box center [590, 446] width 87 height 28
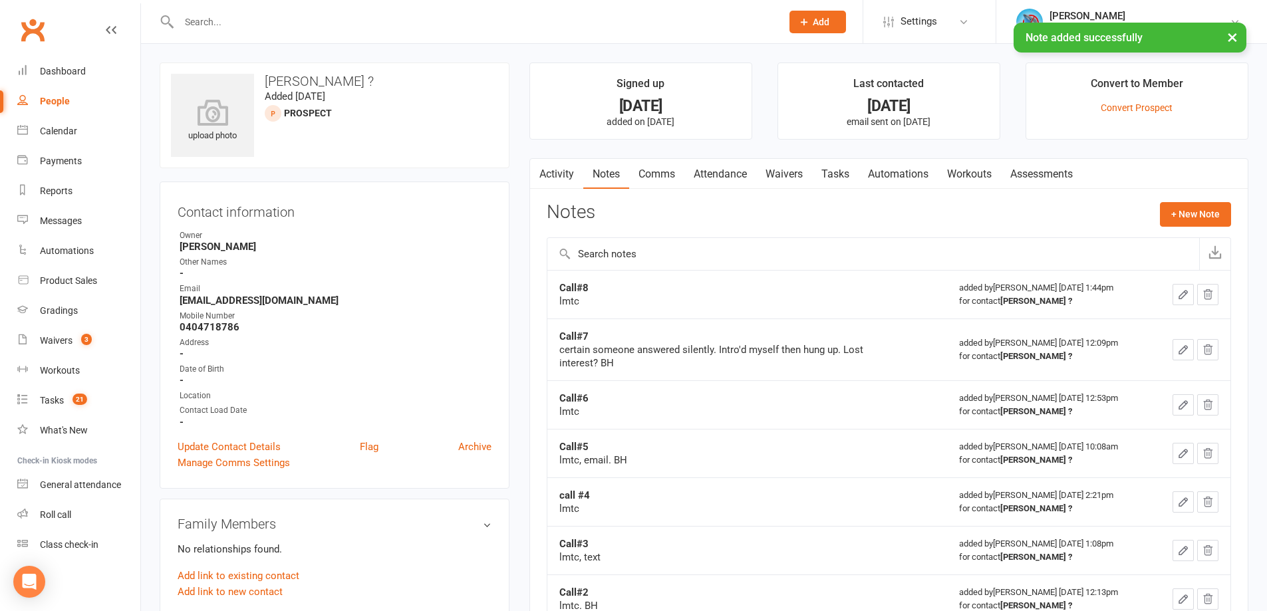
click at [837, 172] on link "Tasks" at bounding box center [835, 174] width 47 height 31
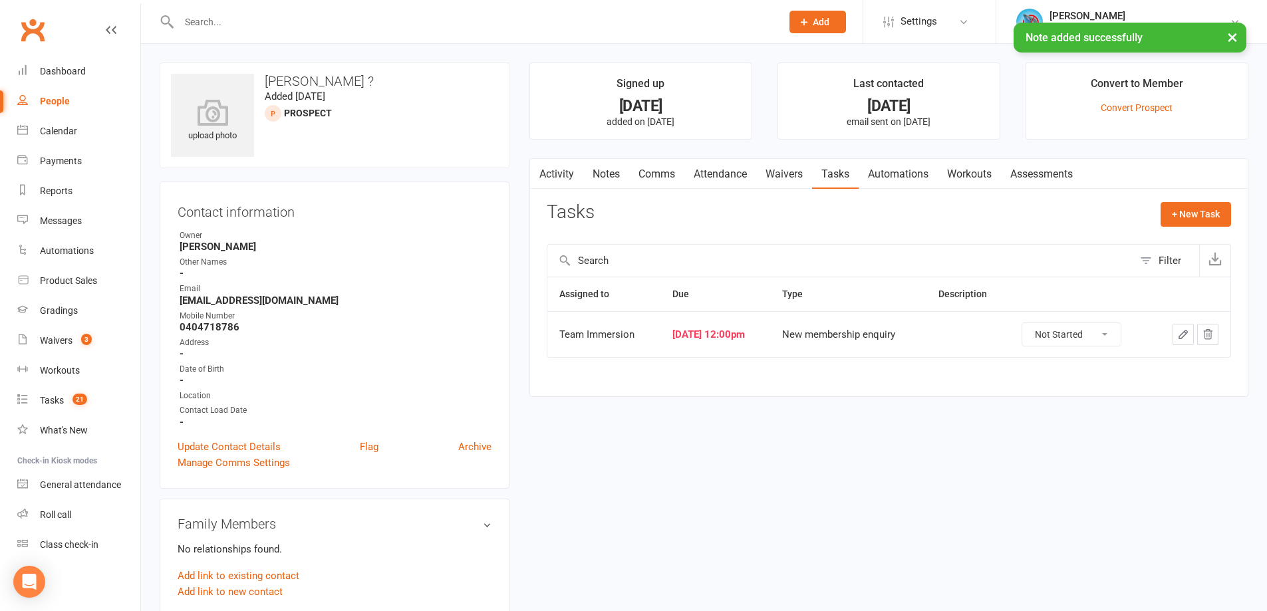
click at [1177, 341] on icon "button" at bounding box center [1183, 335] width 12 height 12
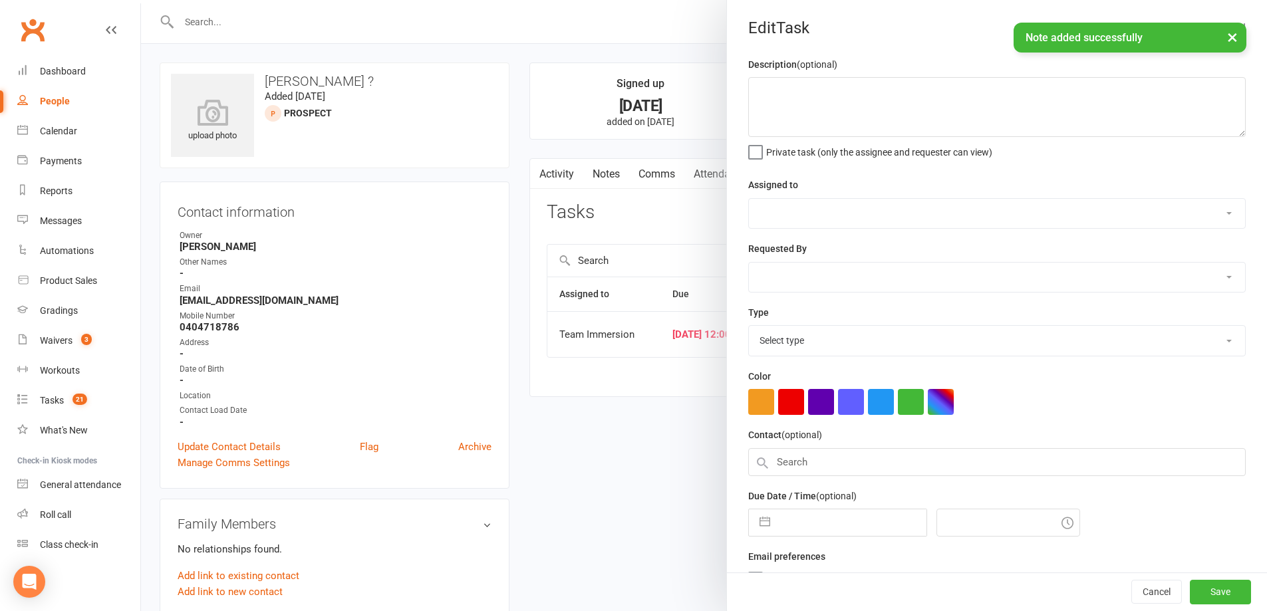
select select "48837"
select select "48839"
type input "13 Aug 2025"
type input "12:00pm"
select select "27312"
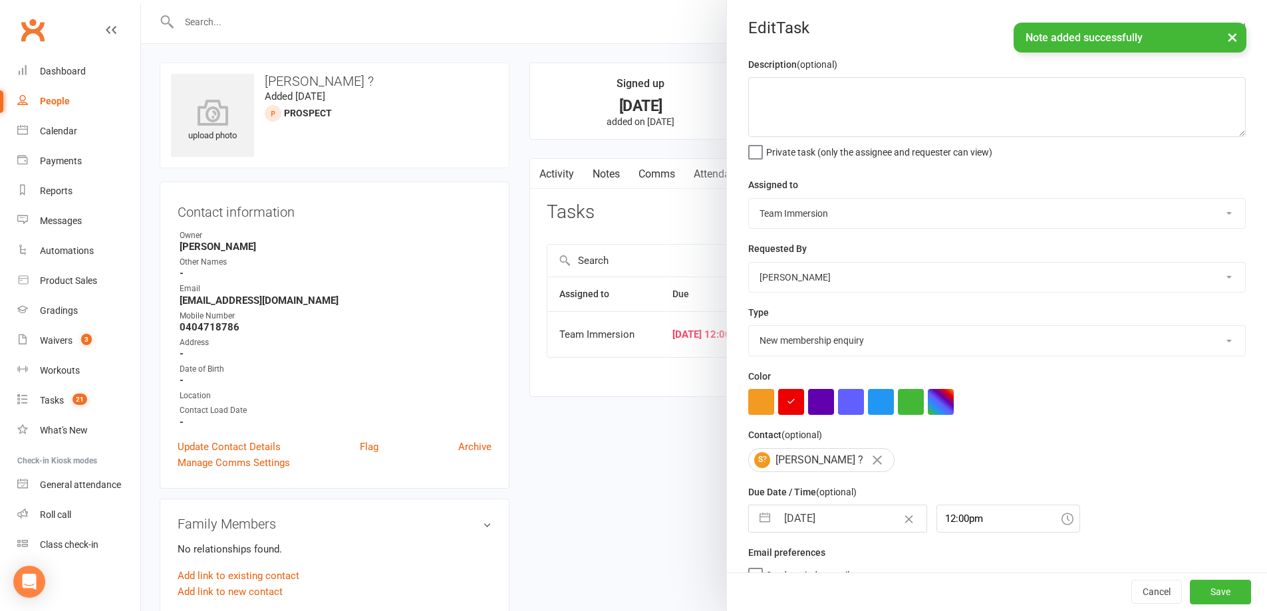
click at [833, 523] on input "13 Aug 2025" at bounding box center [852, 519] width 150 height 27
select select "6"
select select "2025"
select select "7"
select select "2025"
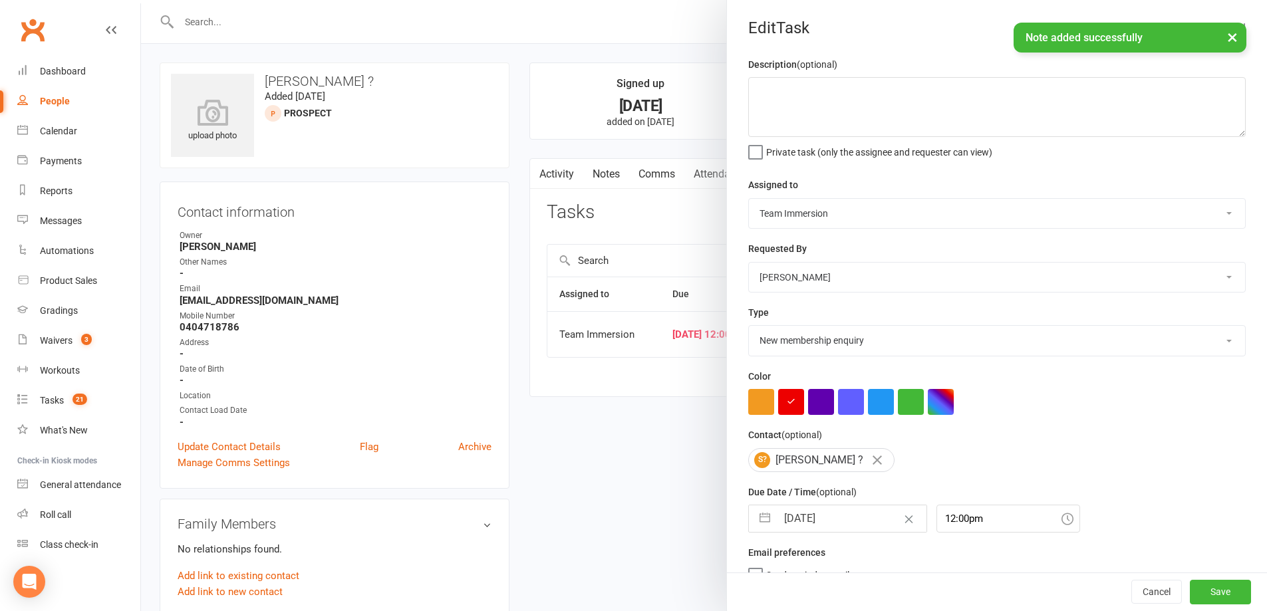
select select "8"
select select "2025"
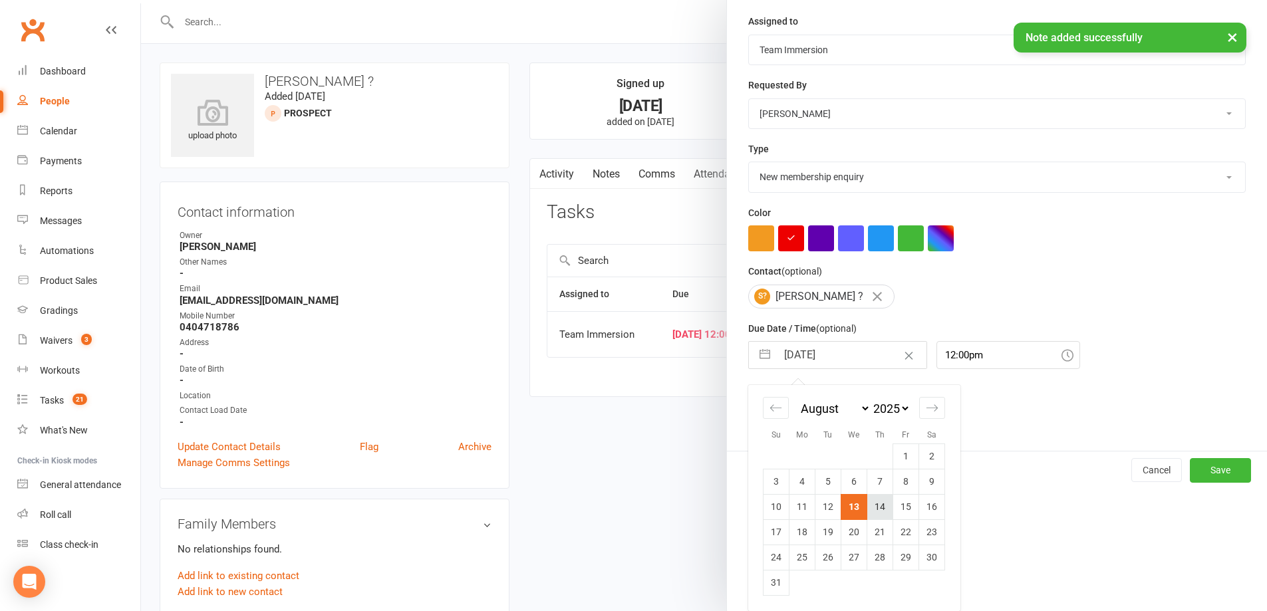
click at [869, 505] on td "14" at bounding box center [880, 506] width 26 height 25
type input "14 Aug 2025"
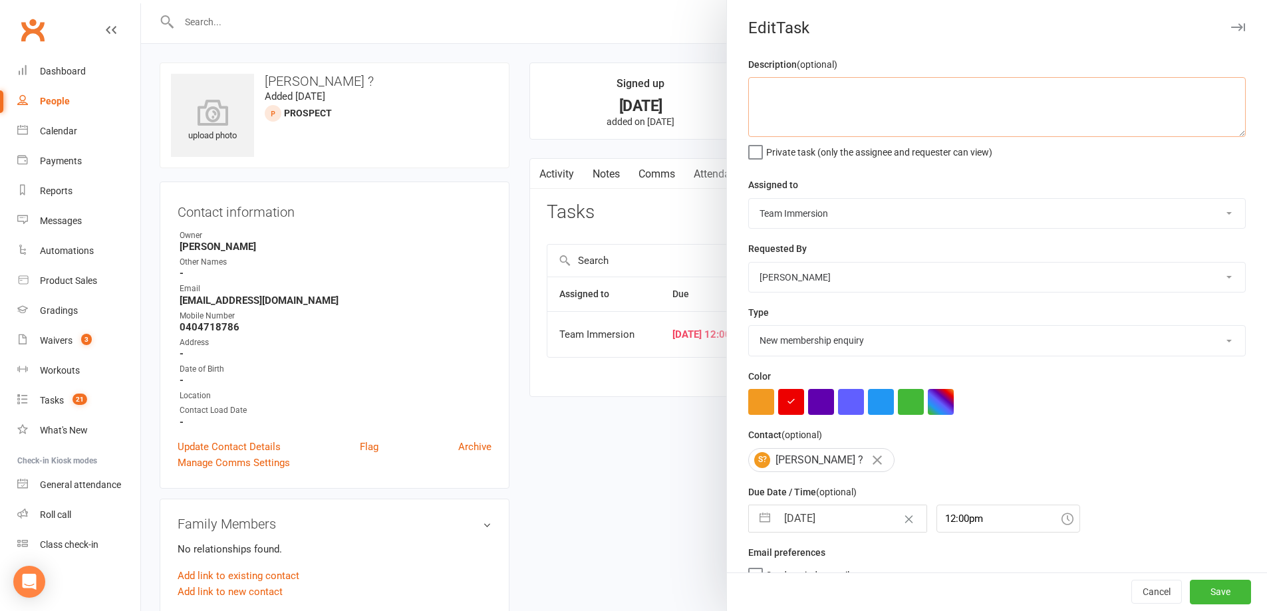
click at [892, 100] on textarea at bounding box center [997, 107] width 498 height 60
type textarea "HYGU"
click at [1190, 581] on button "Save" at bounding box center [1220, 593] width 61 height 24
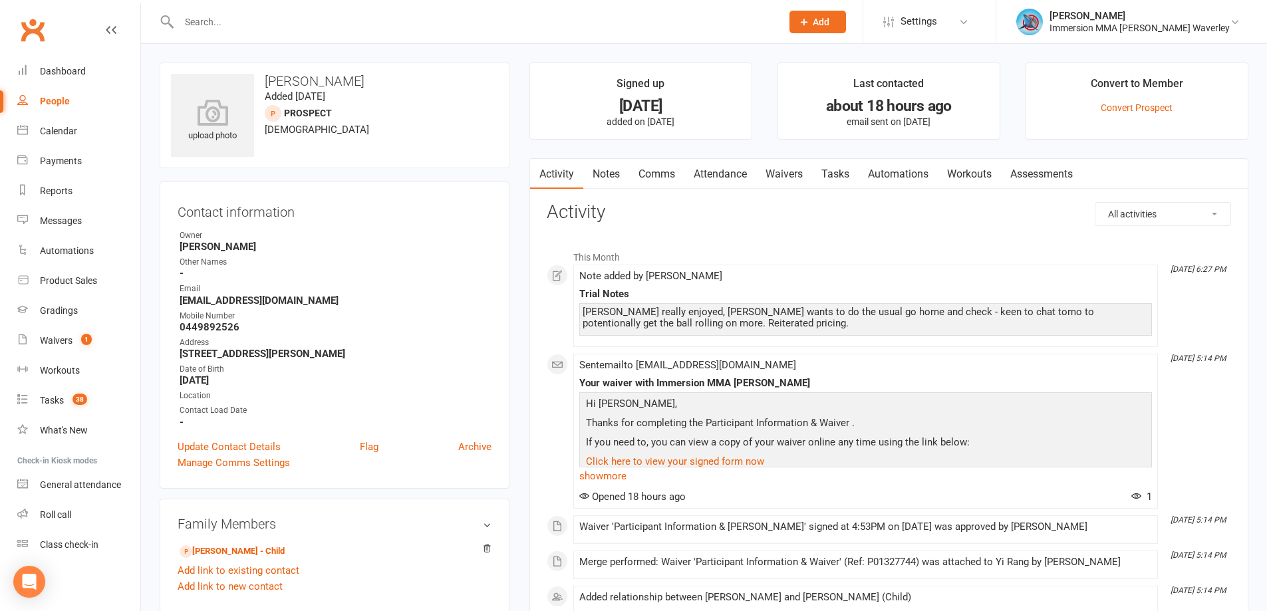
click at [623, 177] on link "Notes" at bounding box center [606, 174] width 46 height 31
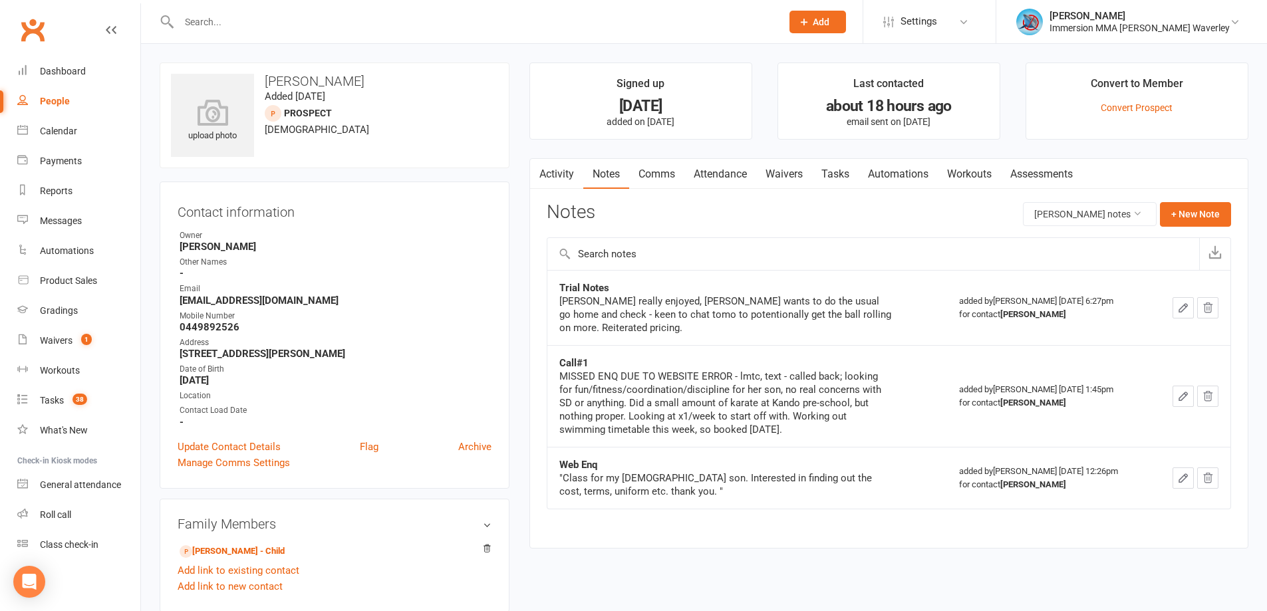
click at [653, 168] on link "Comms" at bounding box center [656, 174] width 55 height 31
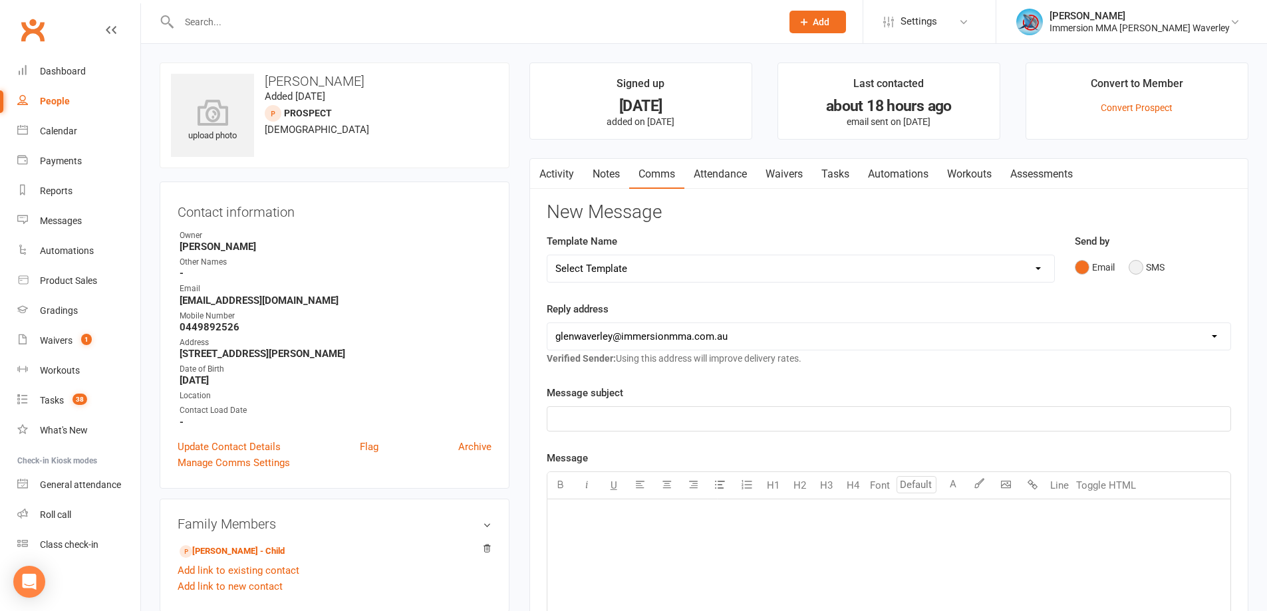
click button "SMS"
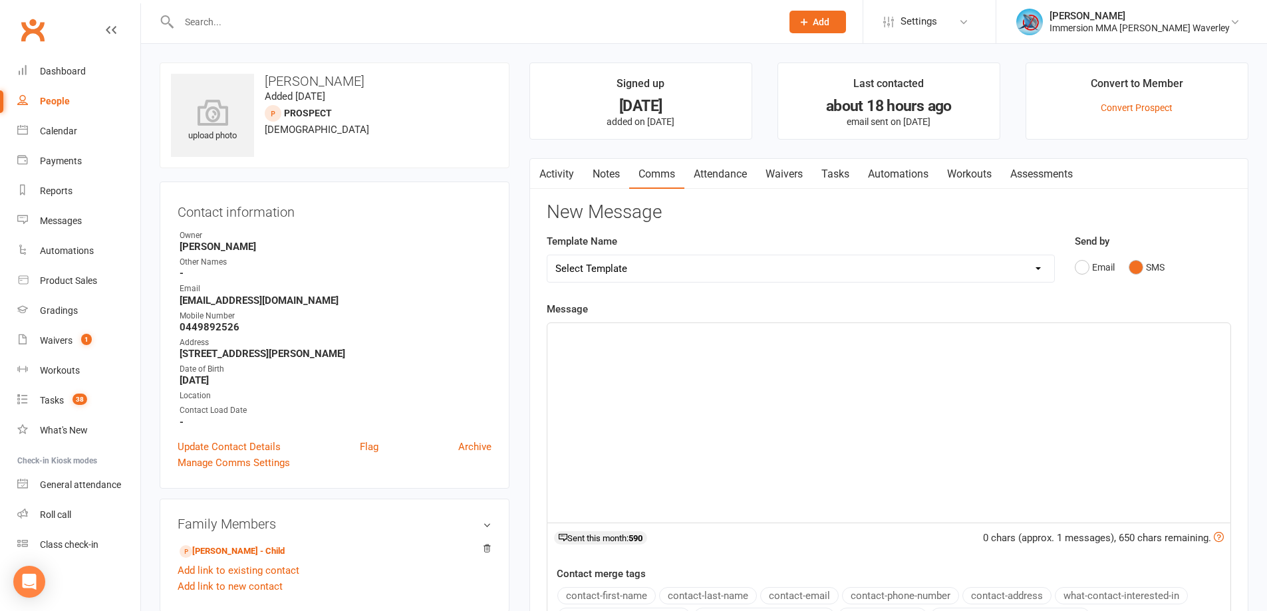
click div "﻿"
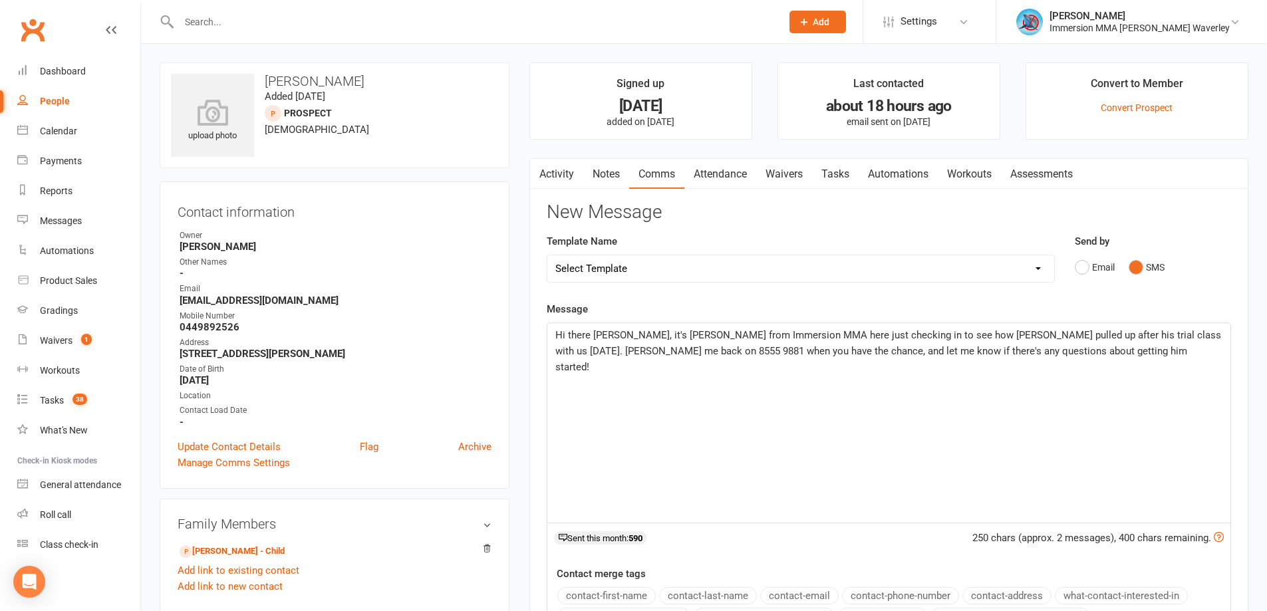
click span "Hi there Yi, it's Ben from Immersion MMA here just checking in to see how Ethan…"
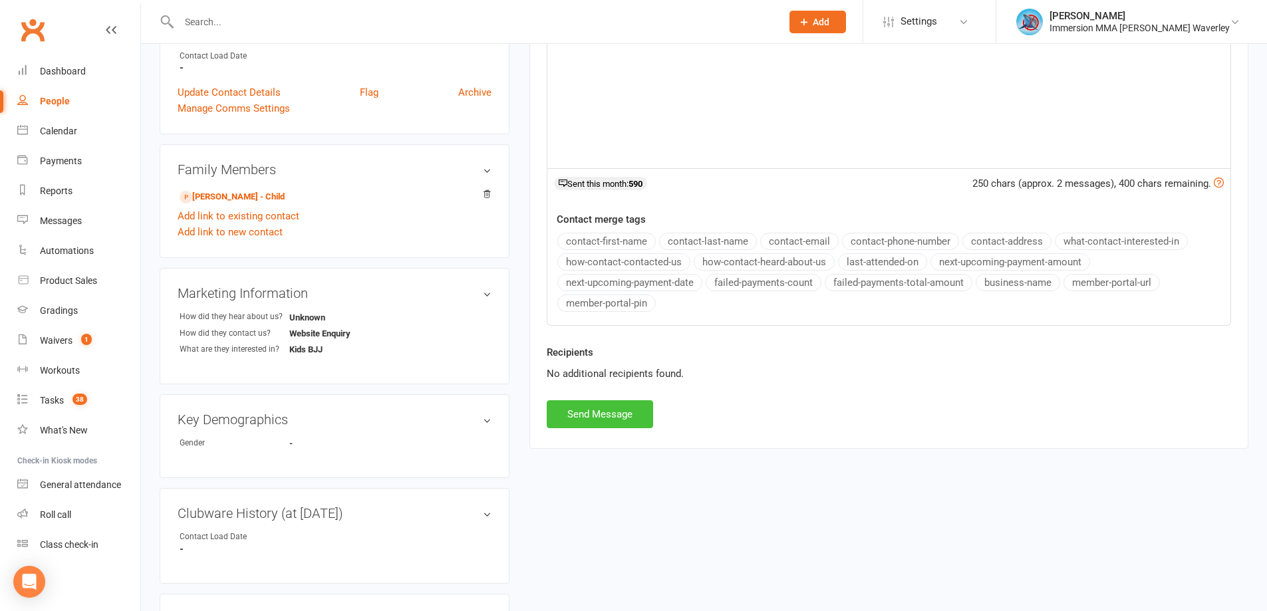
click button "Send Message"
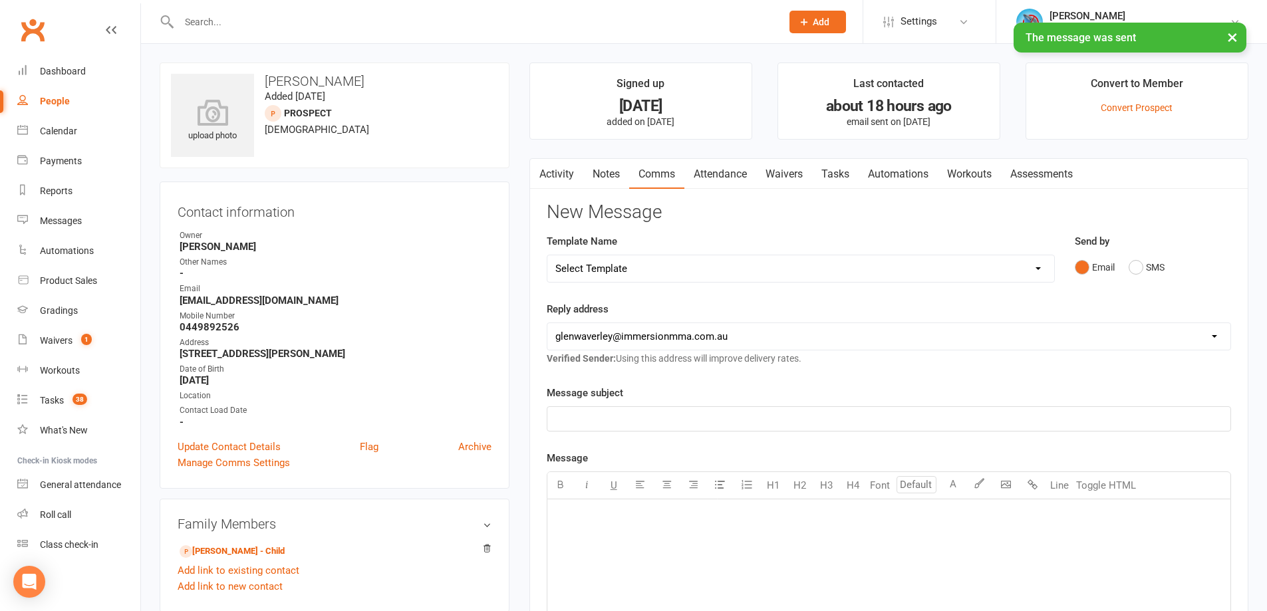
click link "Notes"
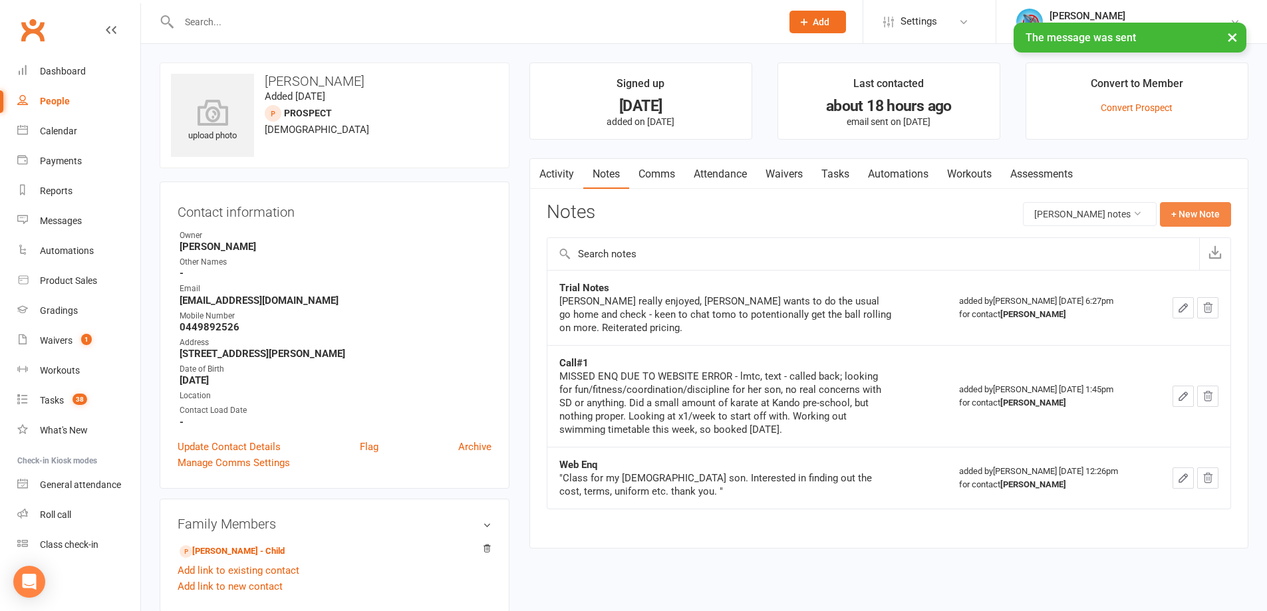
click button "+ New Note"
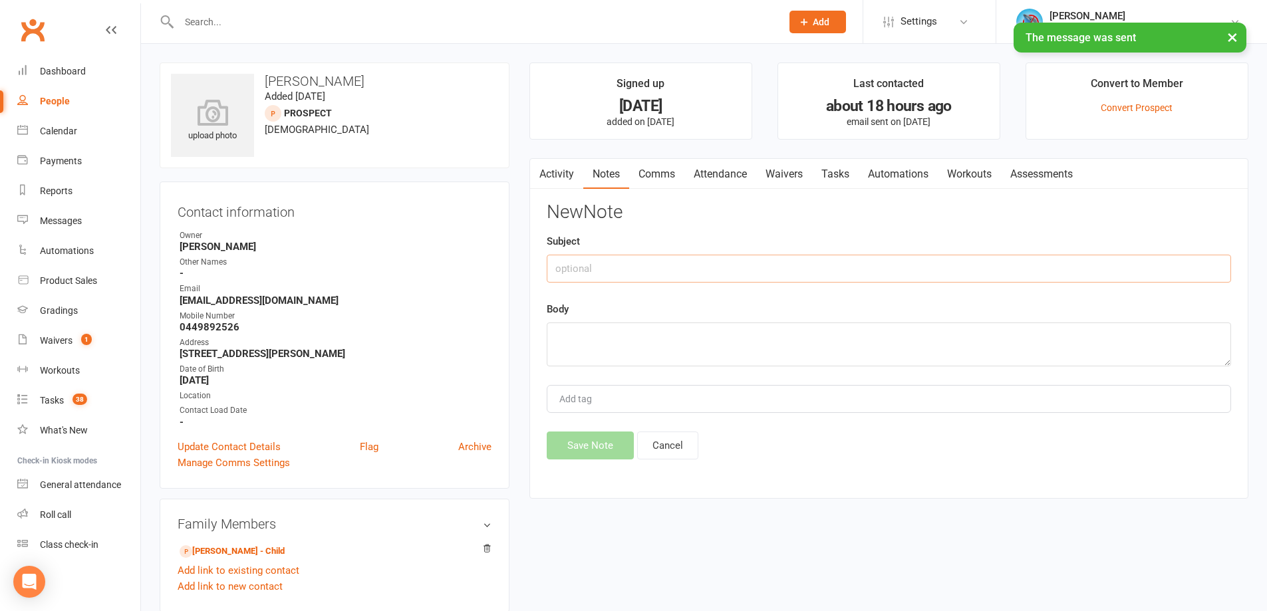
click input "text"
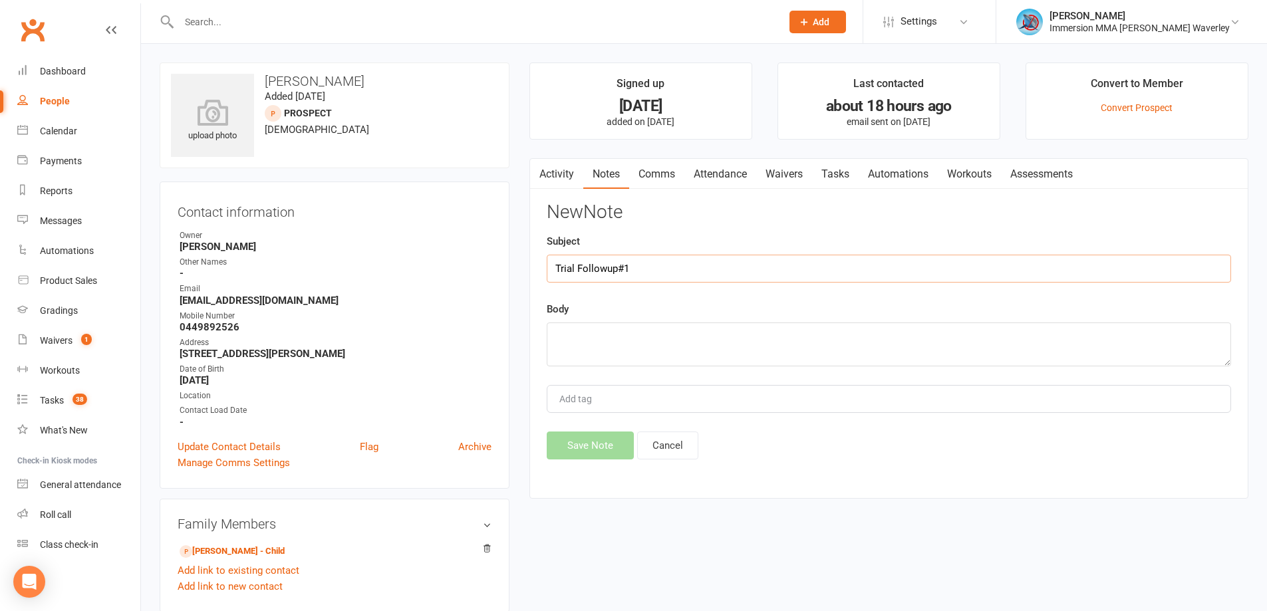
type input "Trial Followup#1"
type textarea "lmtc, text"
click button "Save Note"
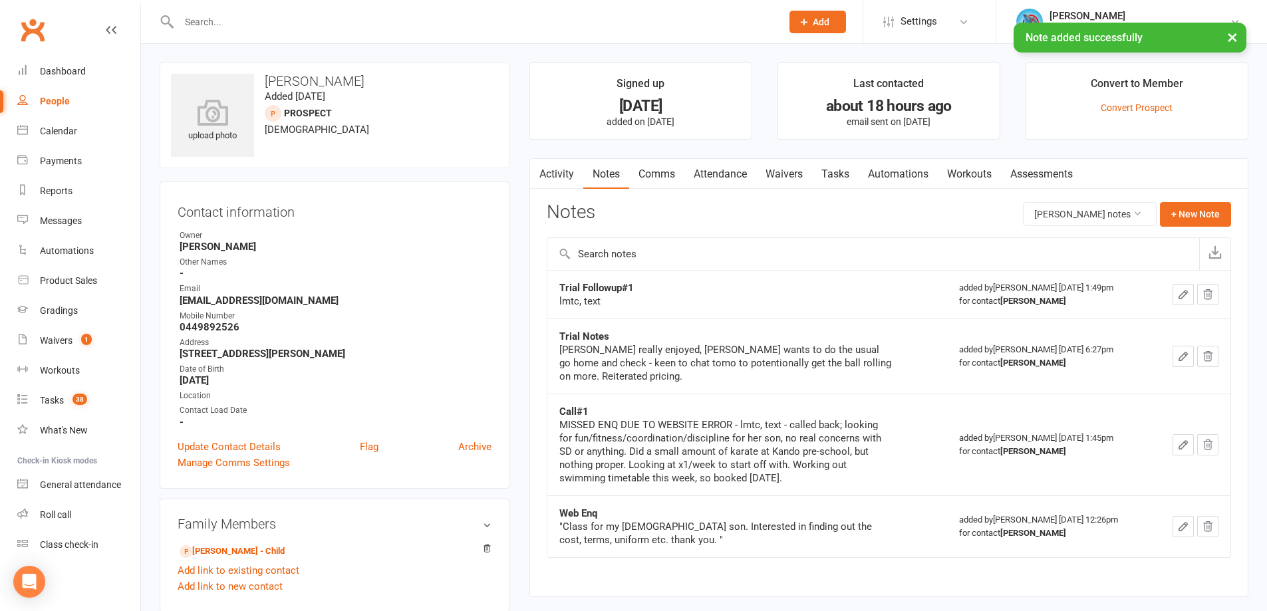
click link "Tasks"
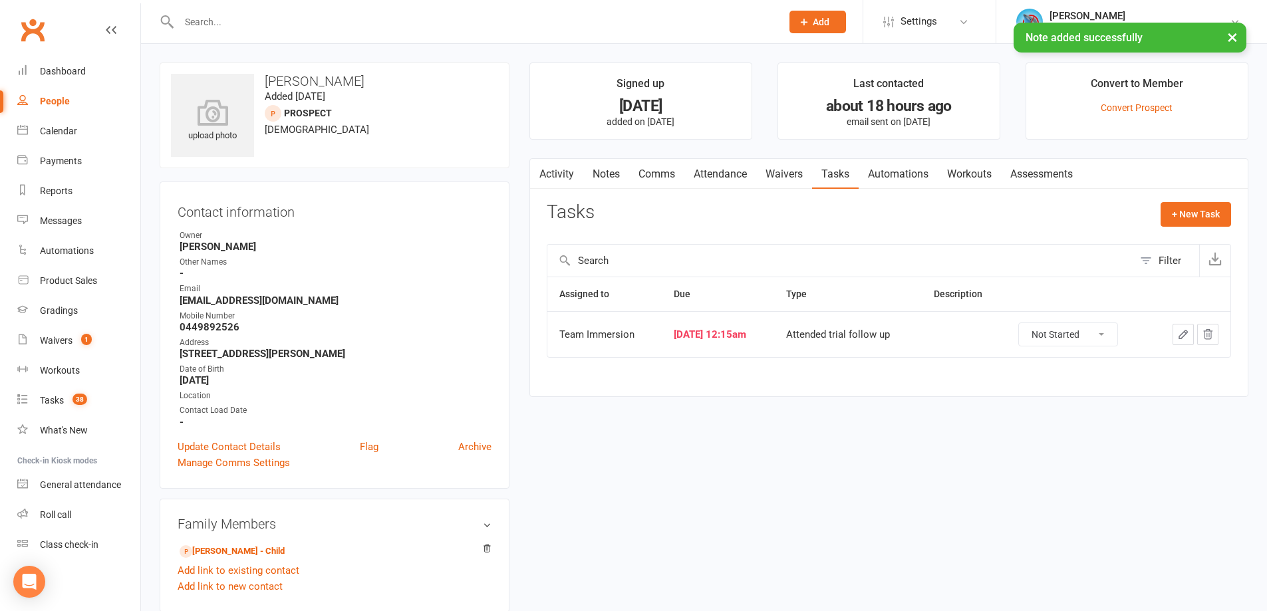
click button "button"
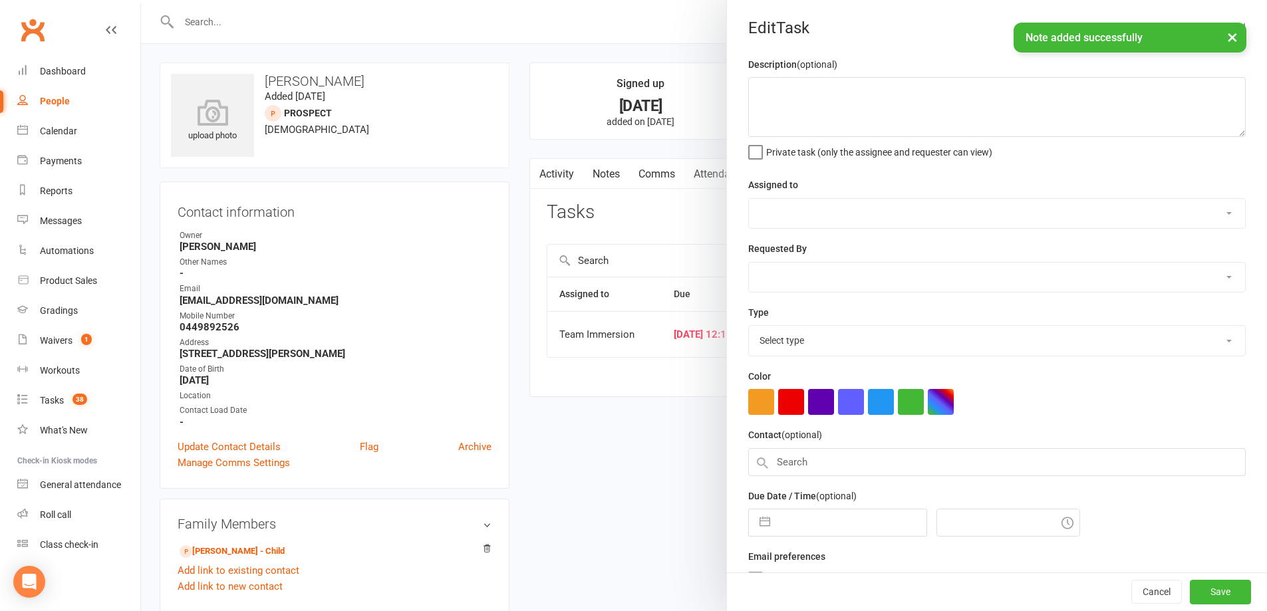
select select "48837"
type input "13 Aug 2025"
type input "12:15am"
select select "27313"
click input "13 Aug 2025"
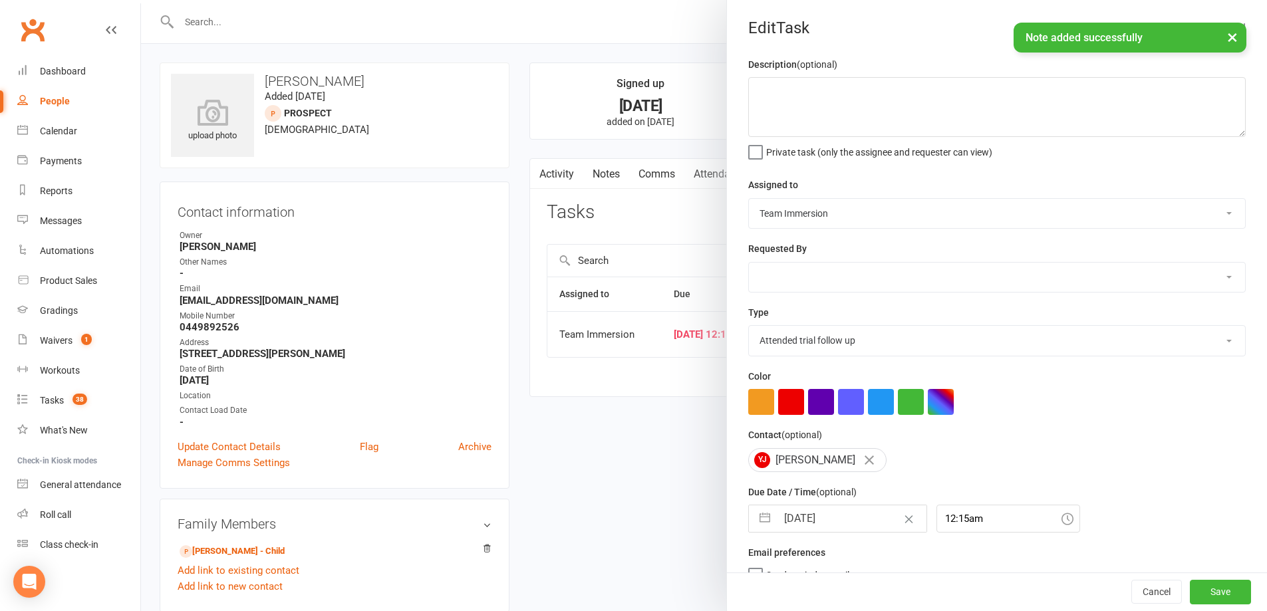
select select "6"
select select "2025"
select select "7"
select select "2025"
select select "8"
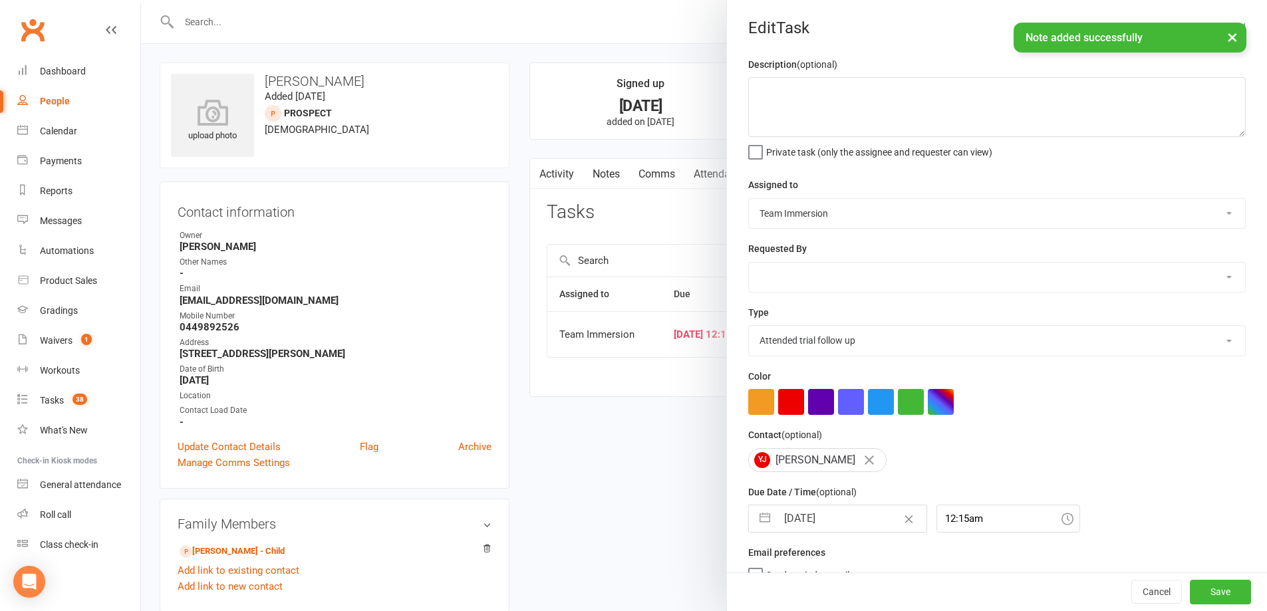
select select "2025"
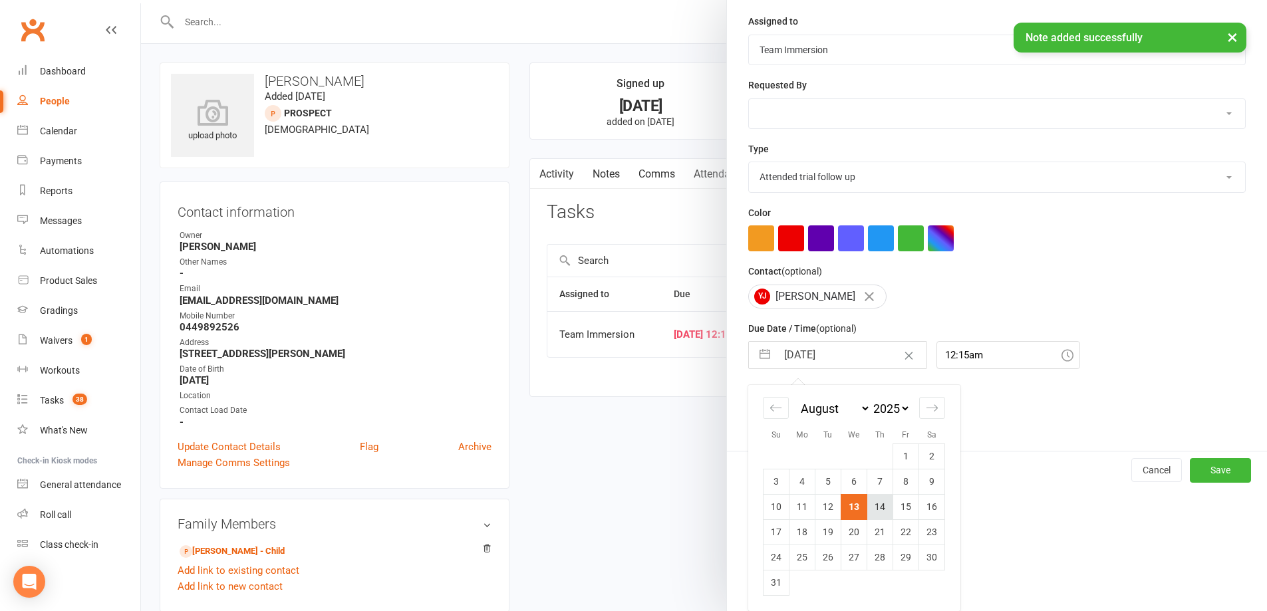
click td "14"
type input "[DATE]"
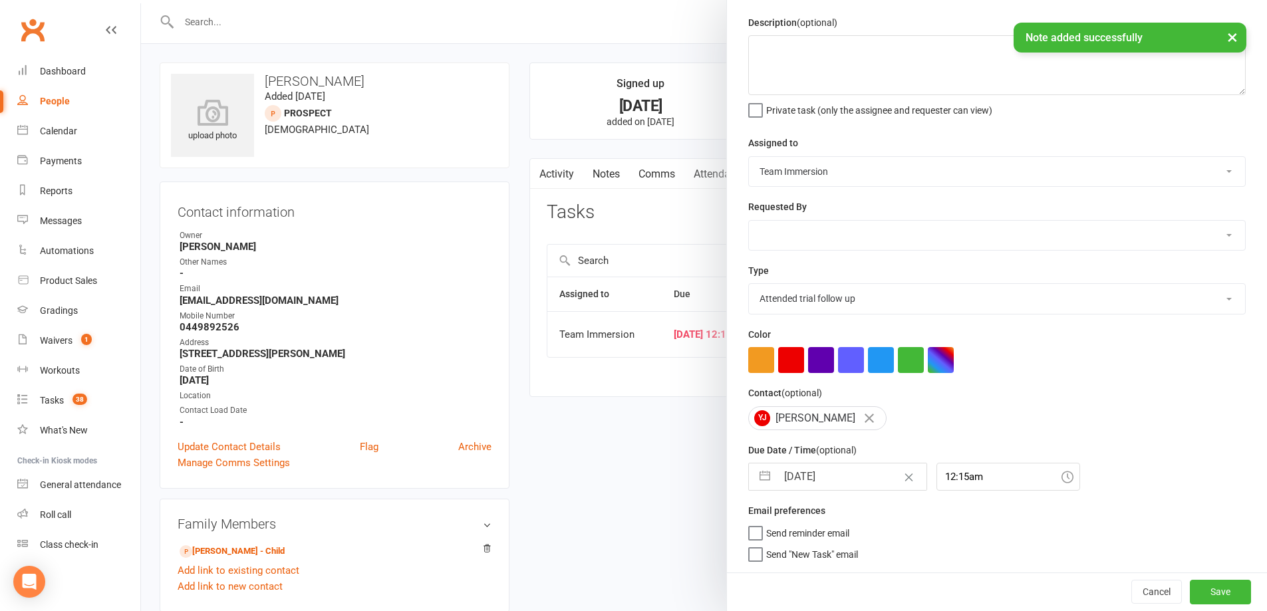
click div "Cancel Save"
drag, startPoint x: 1214, startPoint y: 589, endPoint x: 1199, endPoint y: 605, distance: 21.6
click button "Save"
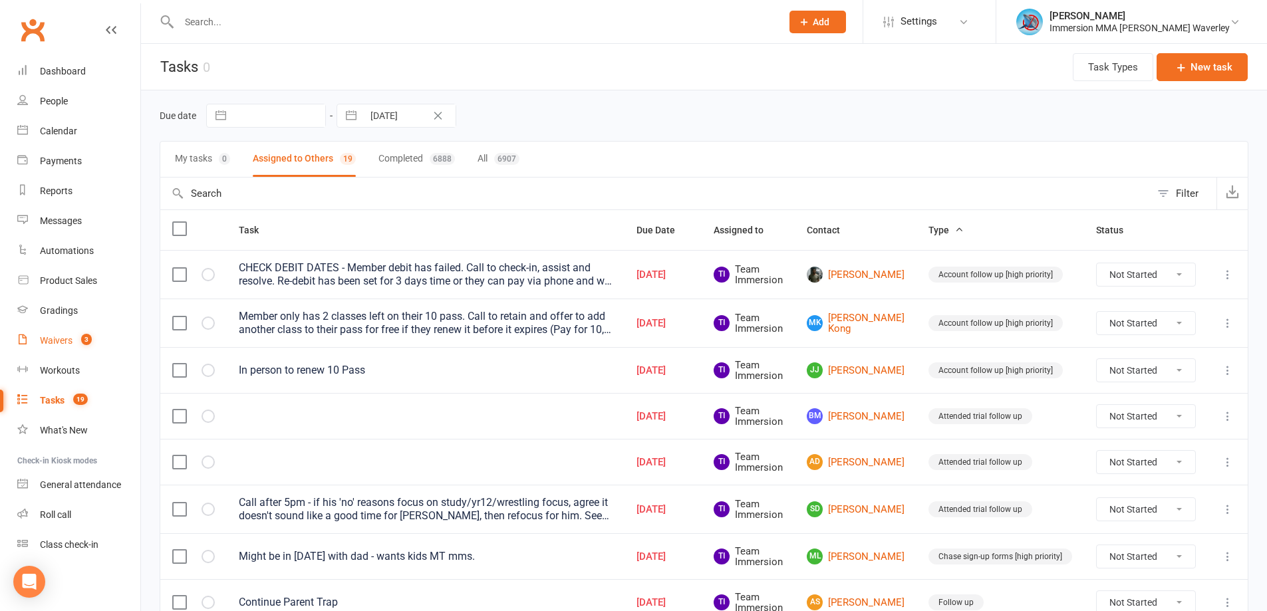
click at [101, 347] on link "Waivers 3" at bounding box center [78, 341] width 123 height 30
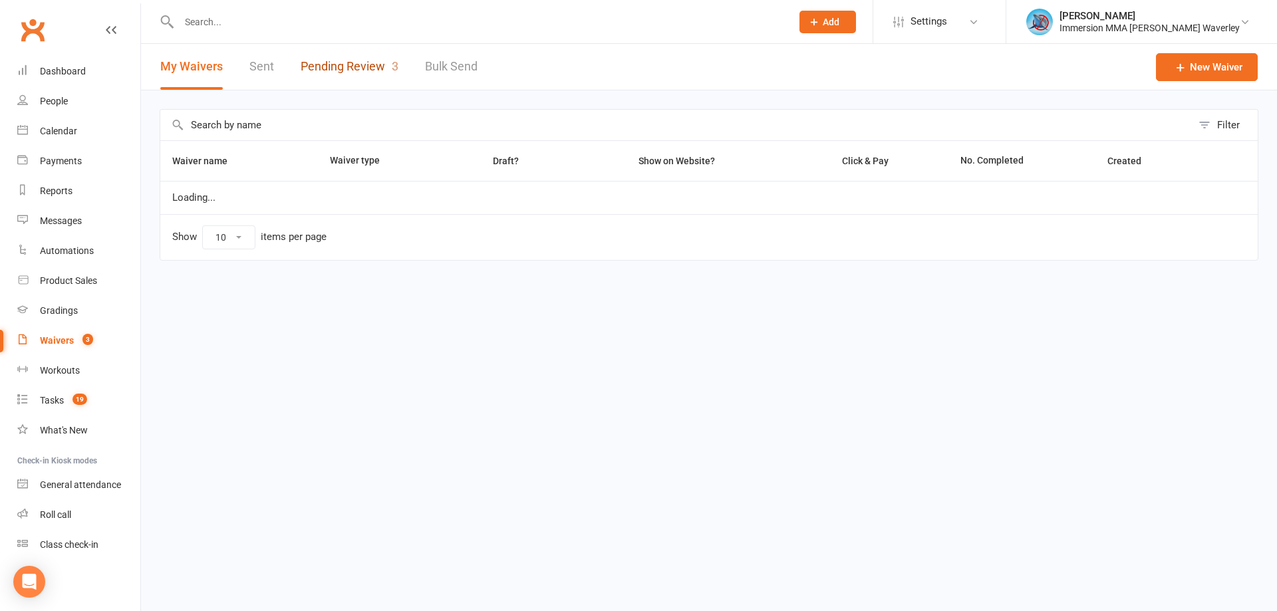
click at [365, 66] on link "Pending Review 3" at bounding box center [350, 67] width 98 height 46
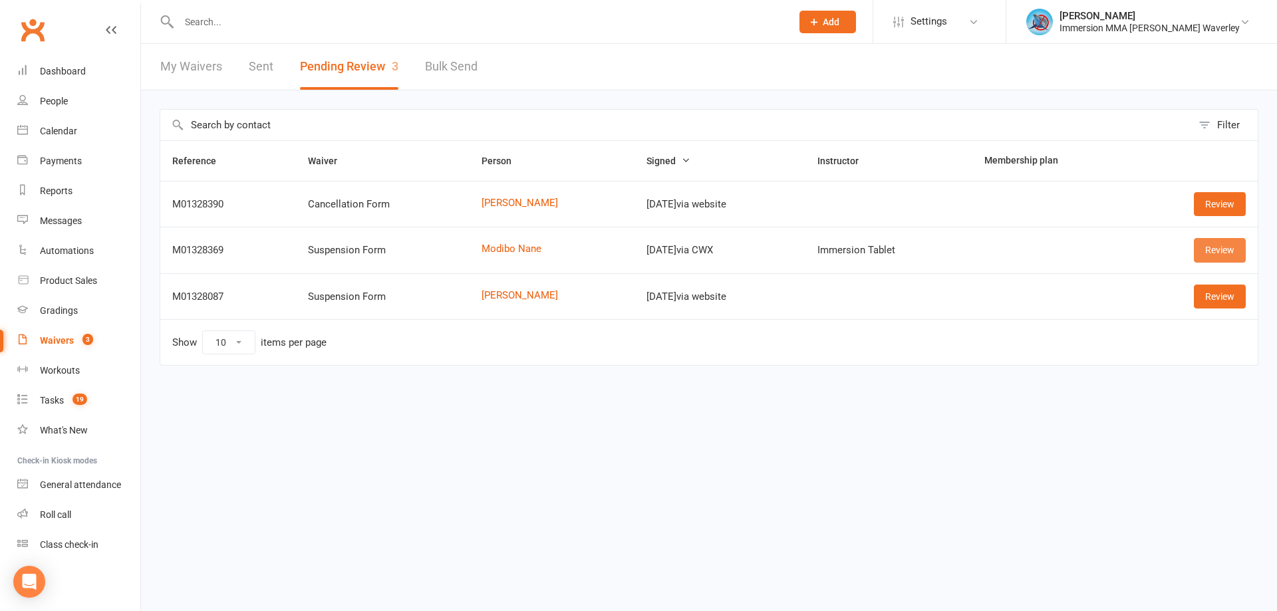
click at [1195, 251] on link "Review" at bounding box center [1220, 250] width 52 height 24
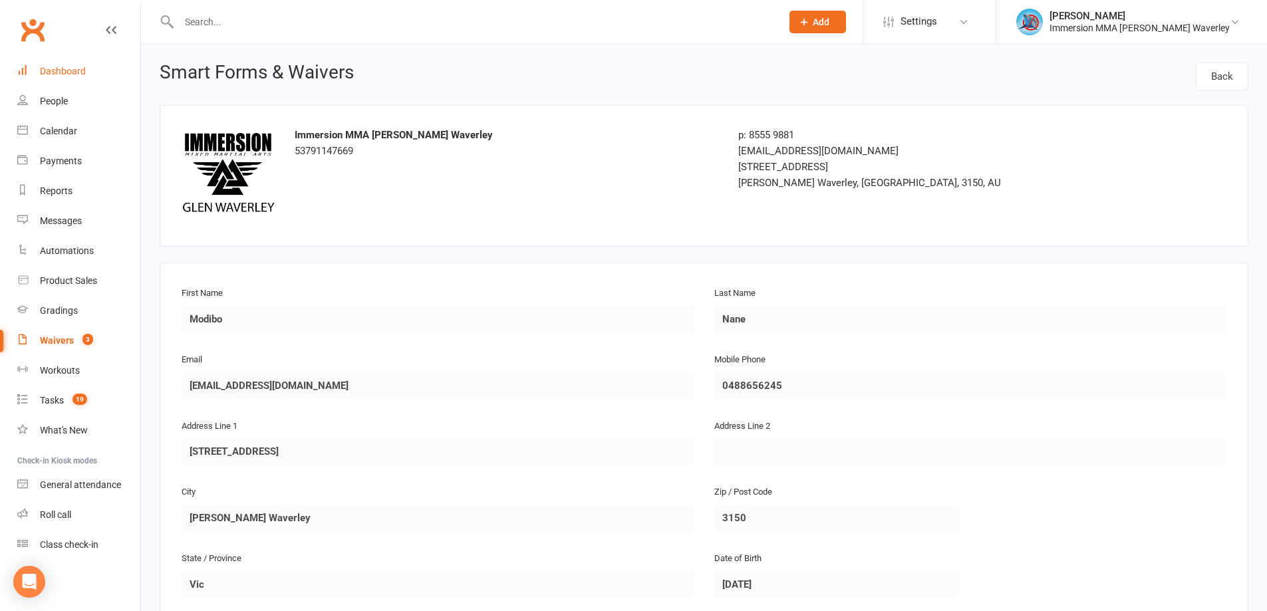
click at [56, 76] on div "Dashboard" at bounding box center [63, 71] width 46 height 11
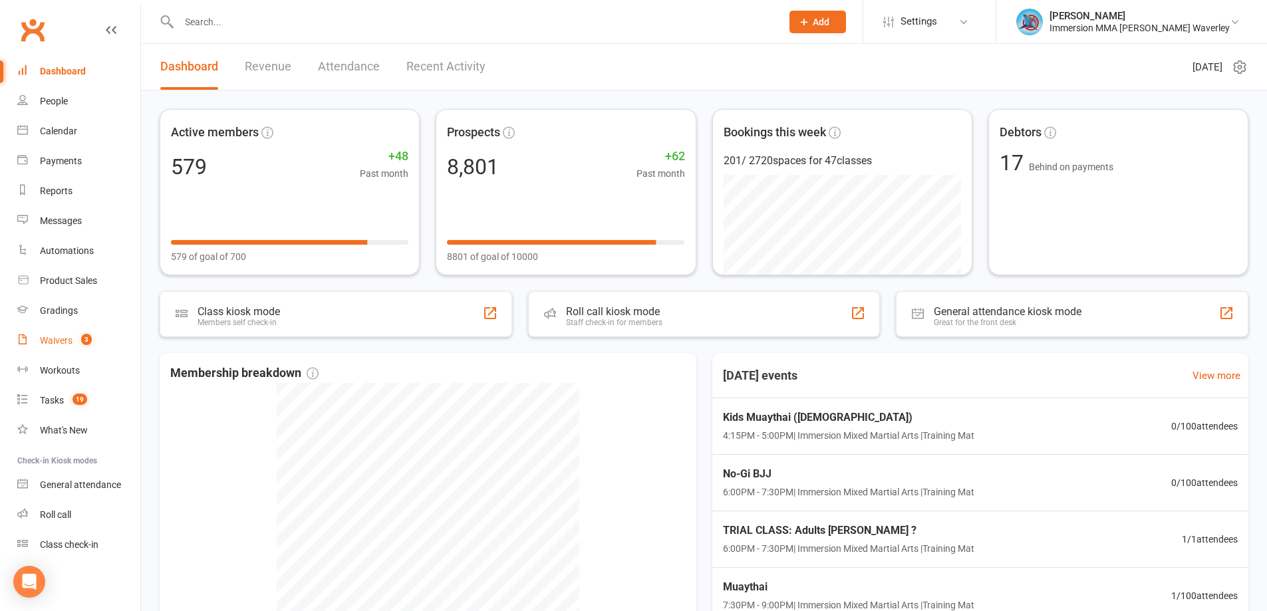
click at [96, 337] on link "Waivers 3" at bounding box center [78, 341] width 123 height 30
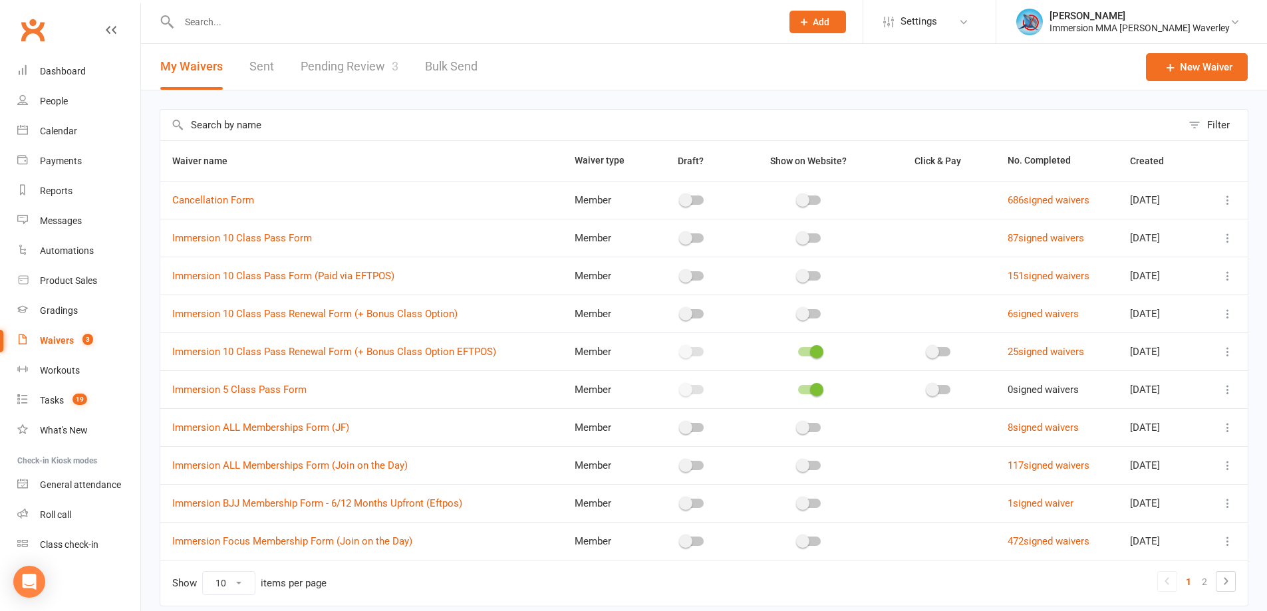
click at [384, 62] on link "Pending Review 3" at bounding box center [350, 67] width 98 height 46
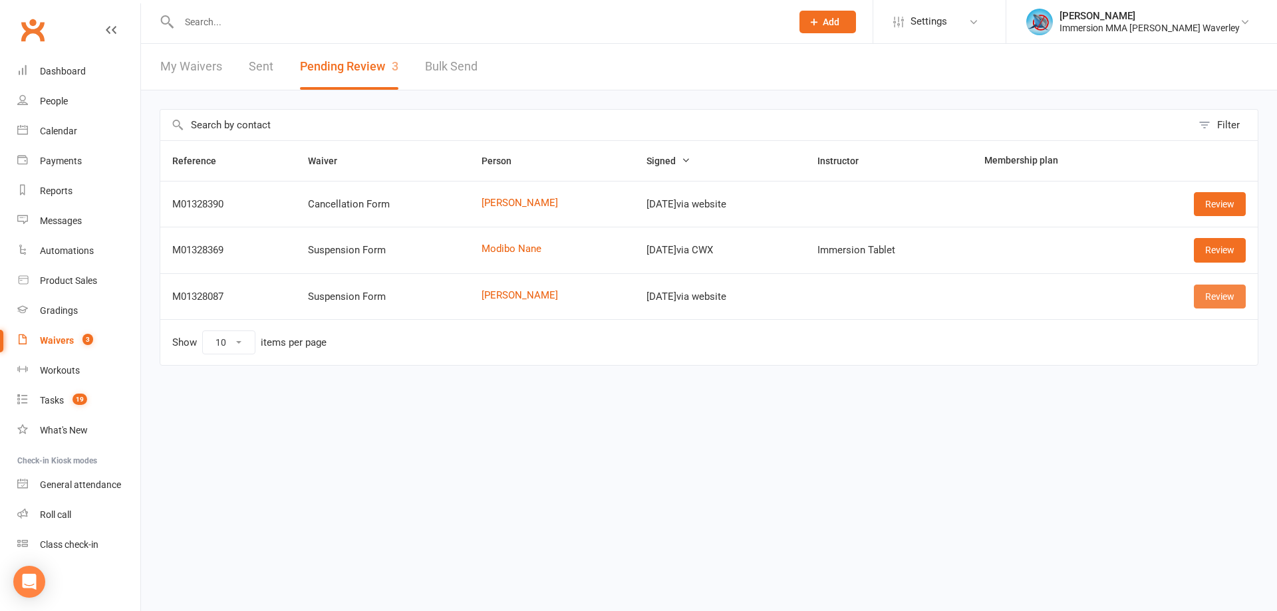
click at [1237, 299] on link "Review" at bounding box center [1220, 297] width 52 height 24
click at [490, 295] on link "[PERSON_NAME]" at bounding box center [552, 295] width 141 height 11
click at [1207, 255] on link "Review" at bounding box center [1220, 250] width 52 height 24
click at [482, 245] on link "Modibo Nane" at bounding box center [552, 248] width 141 height 11
click at [1208, 208] on link "Review" at bounding box center [1220, 204] width 52 height 24
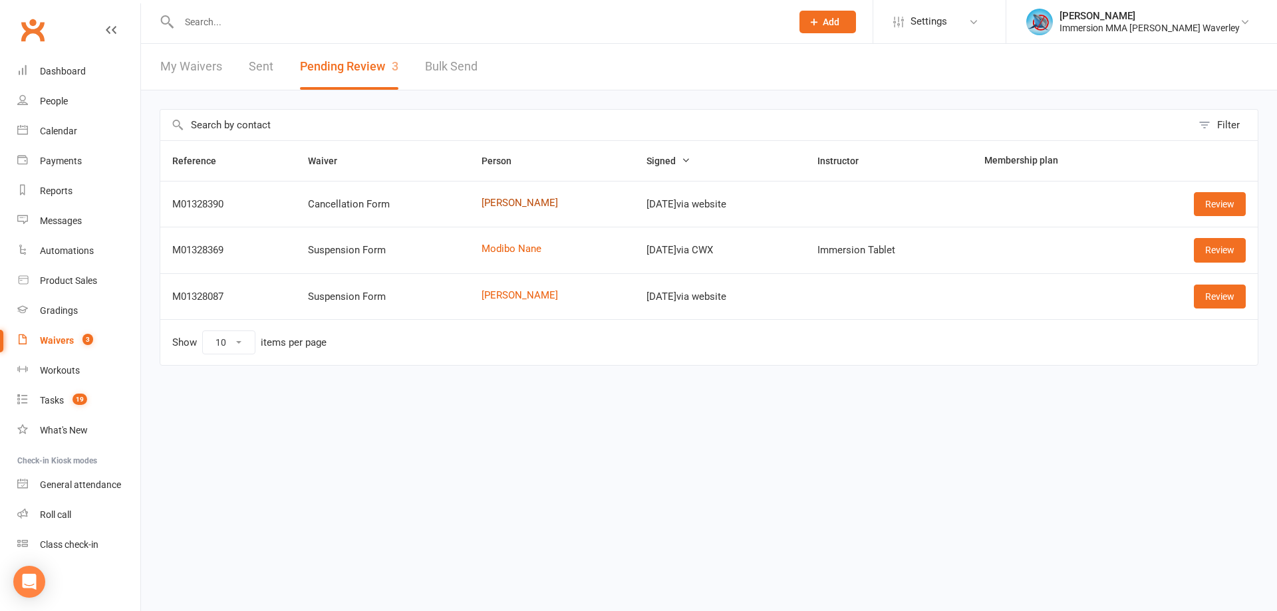
click at [482, 201] on link "[PERSON_NAME]" at bounding box center [552, 203] width 141 height 11
click at [59, 80] on link "Dashboard" at bounding box center [78, 72] width 123 height 30
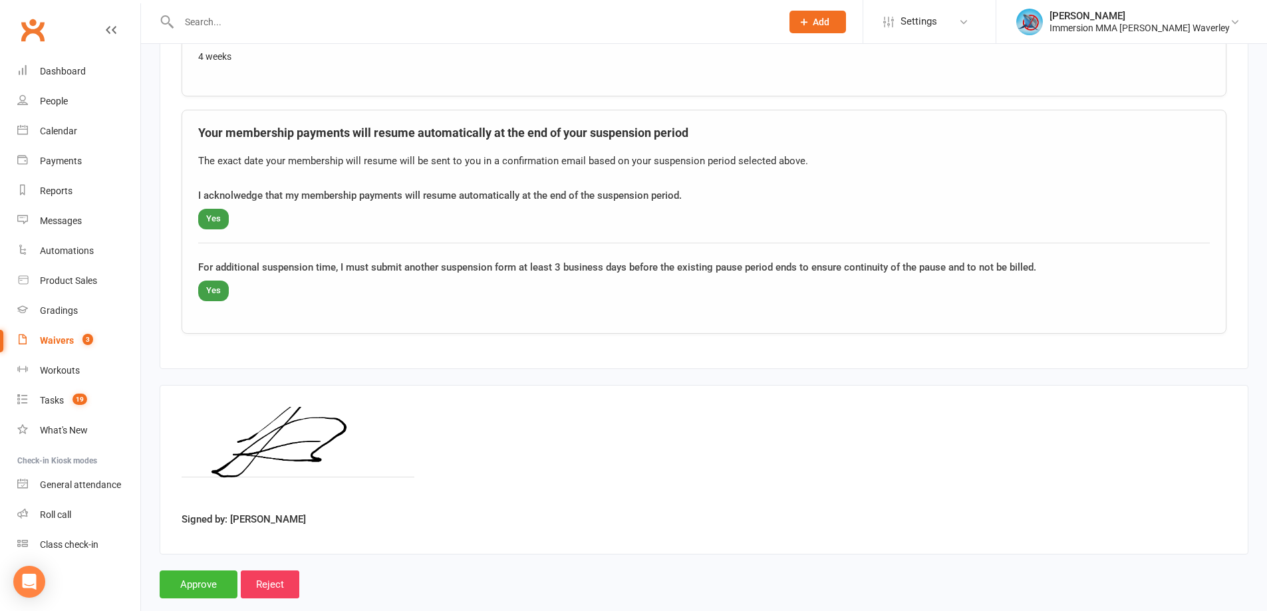
scroll to position [911, 0]
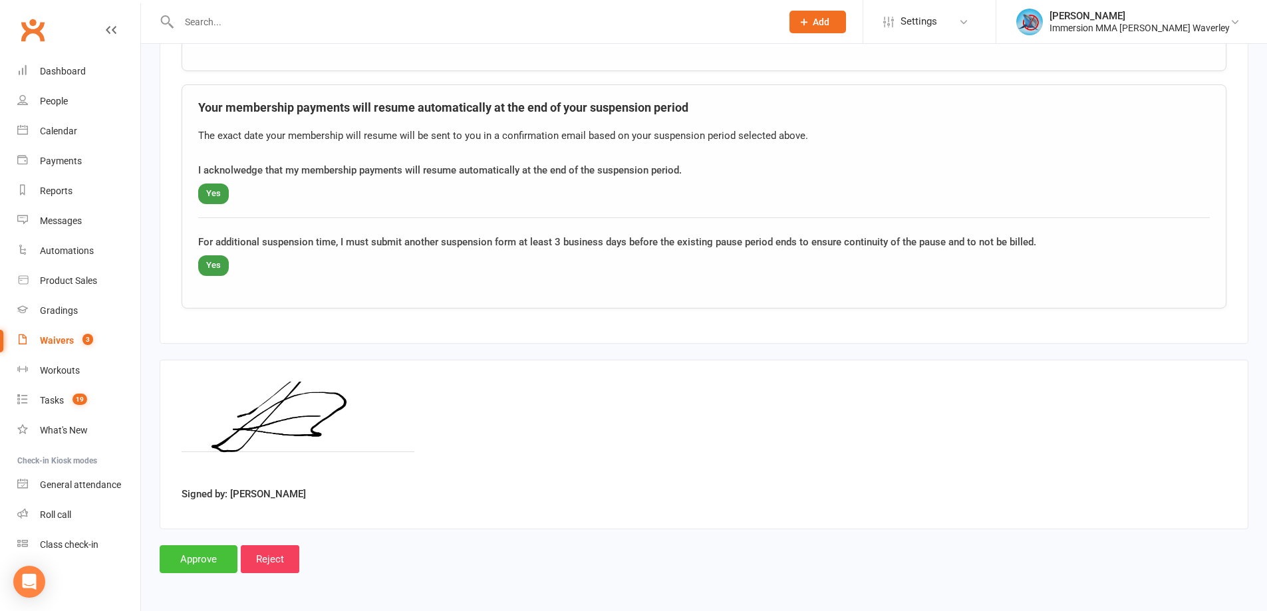
click at [190, 566] on input "Approve" at bounding box center [199, 559] width 78 height 28
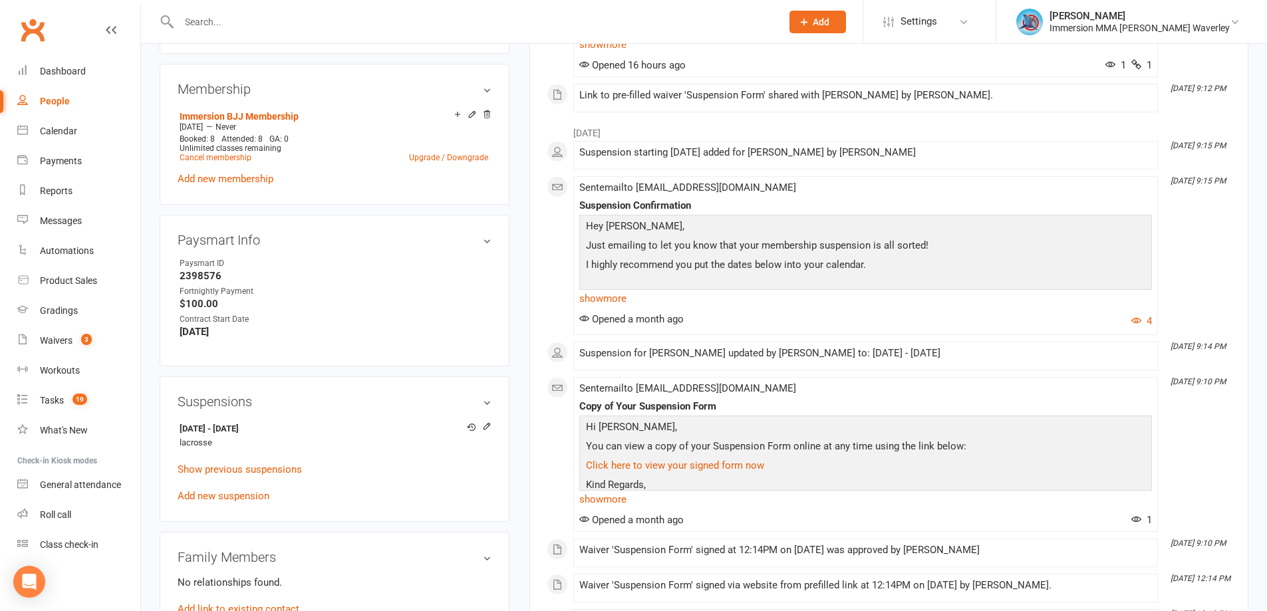
scroll to position [532, 0]
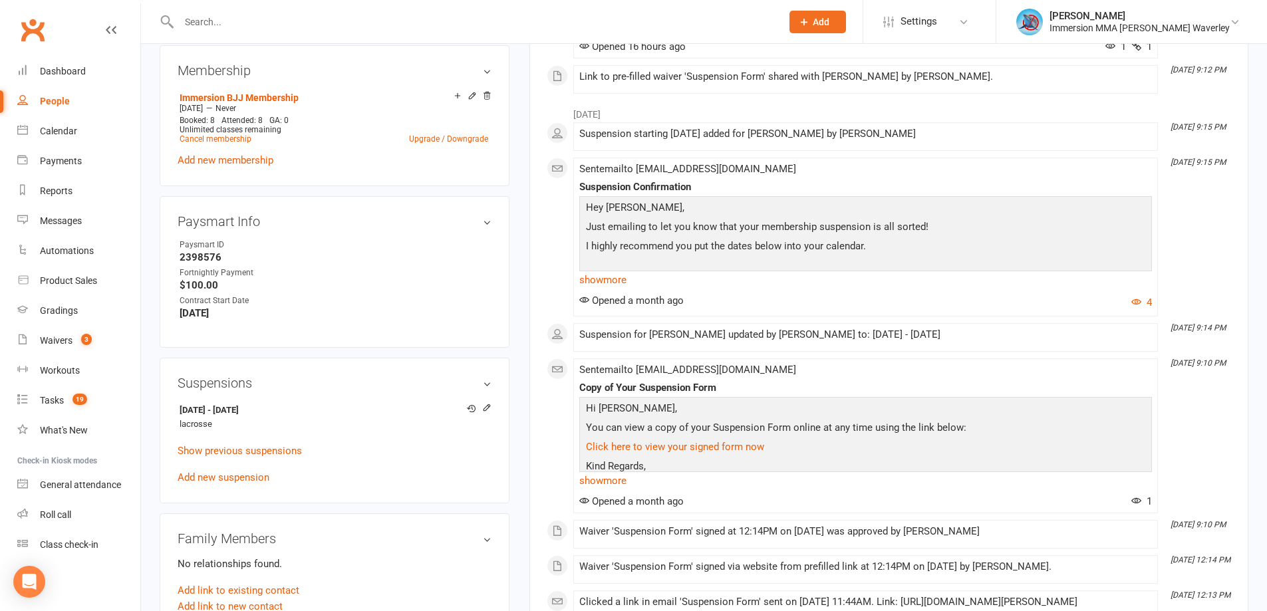
click at [207, 261] on strong "2398576" at bounding box center [336, 257] width 312 height 12
copy strong "2398576"
click at [490, 405] on icon at bounding box center [487, 408] width 6 height 6
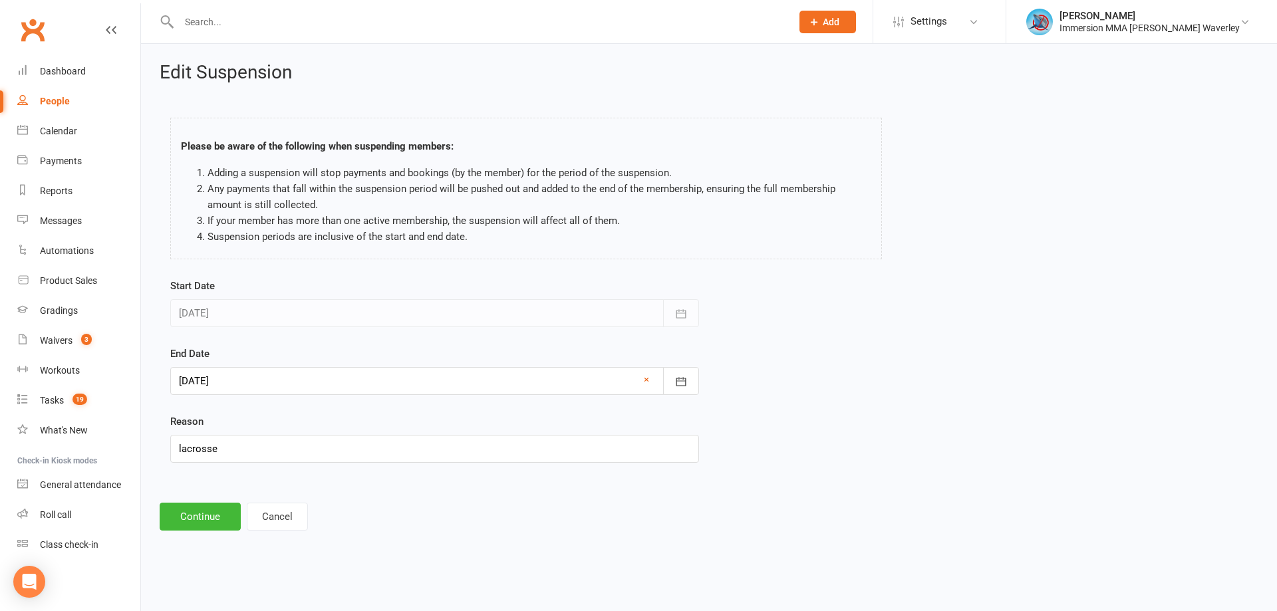
click at [304, 387] on div at bounding box center [434, 381] width 529 height 28
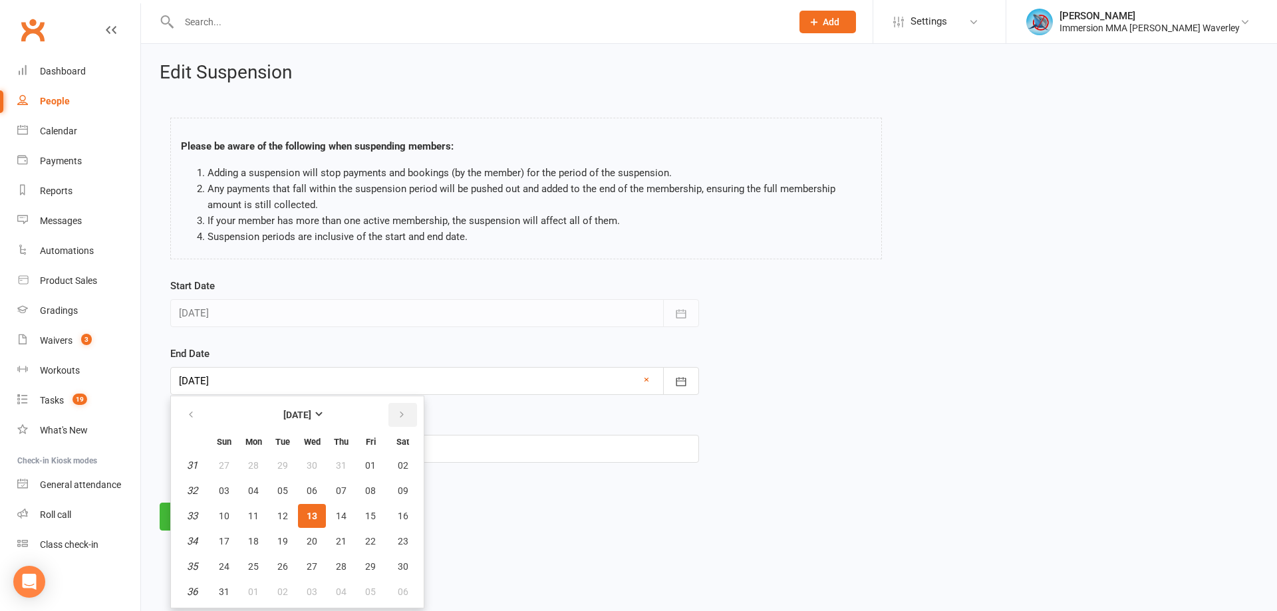
click at [395, 416] on button "button" at bounding box center [402, 415] width 29 height 24
click at [317, 496] on button "10" at bounding box center [312, 491] width 28 height 24
type input "10 Sep 2025"
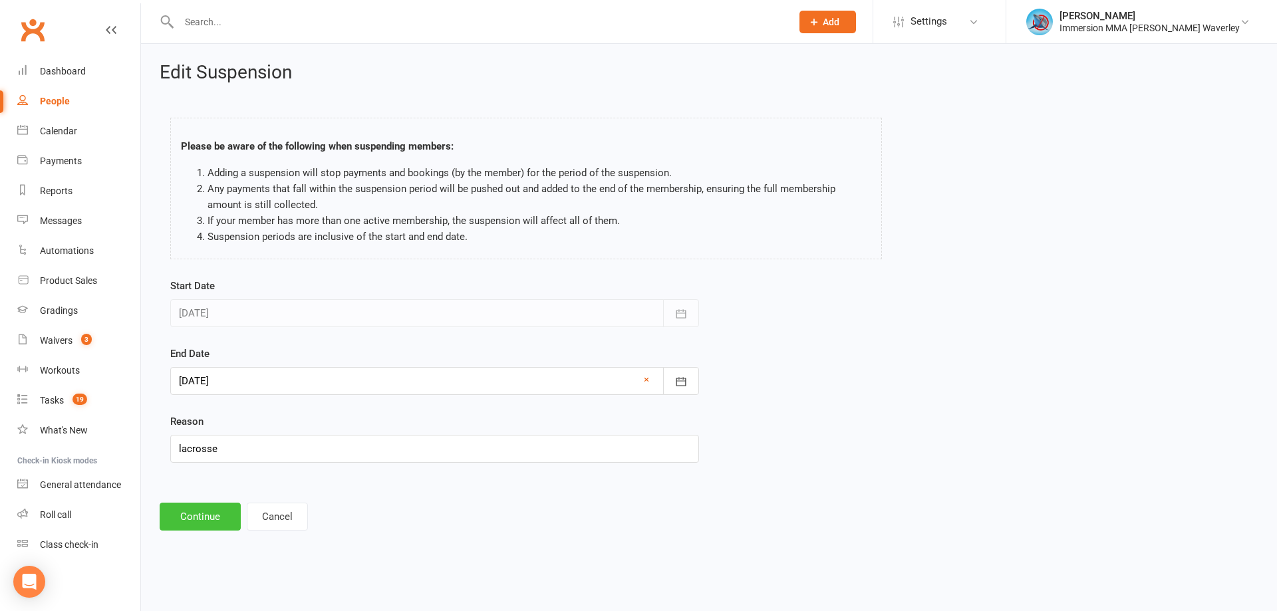
click at [196, 519] on button "Continue" at bounding box center [200, 517] width 81 height 28
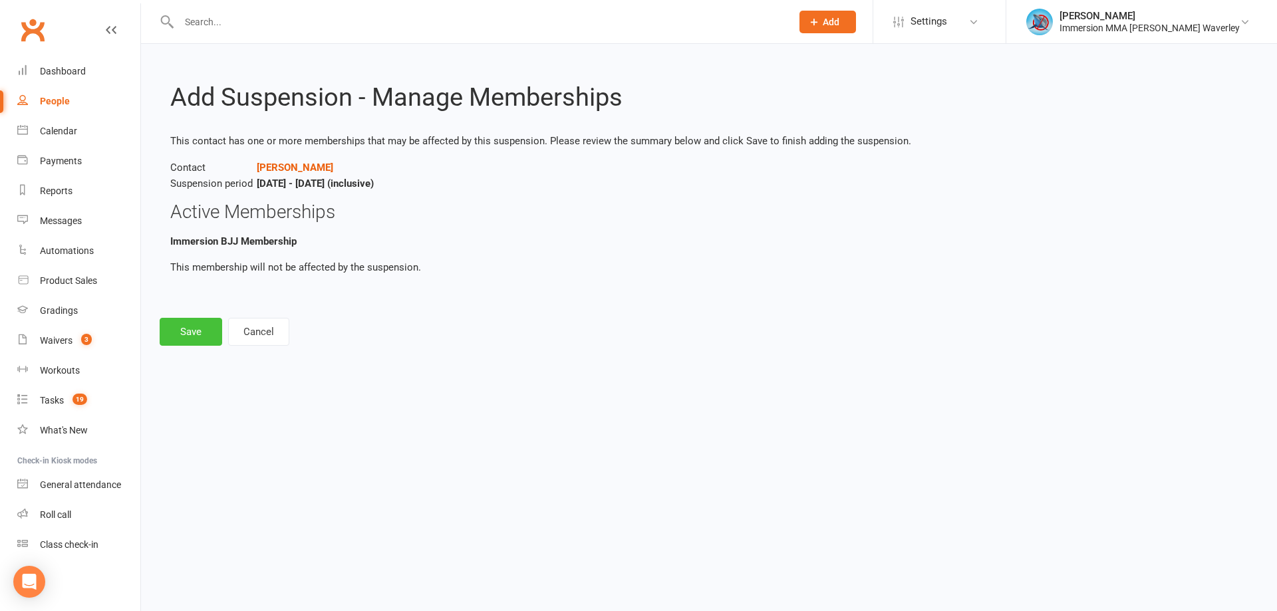
click at [221, 319] on button "Save" at bounding box center [191, 332] width 63 height 28
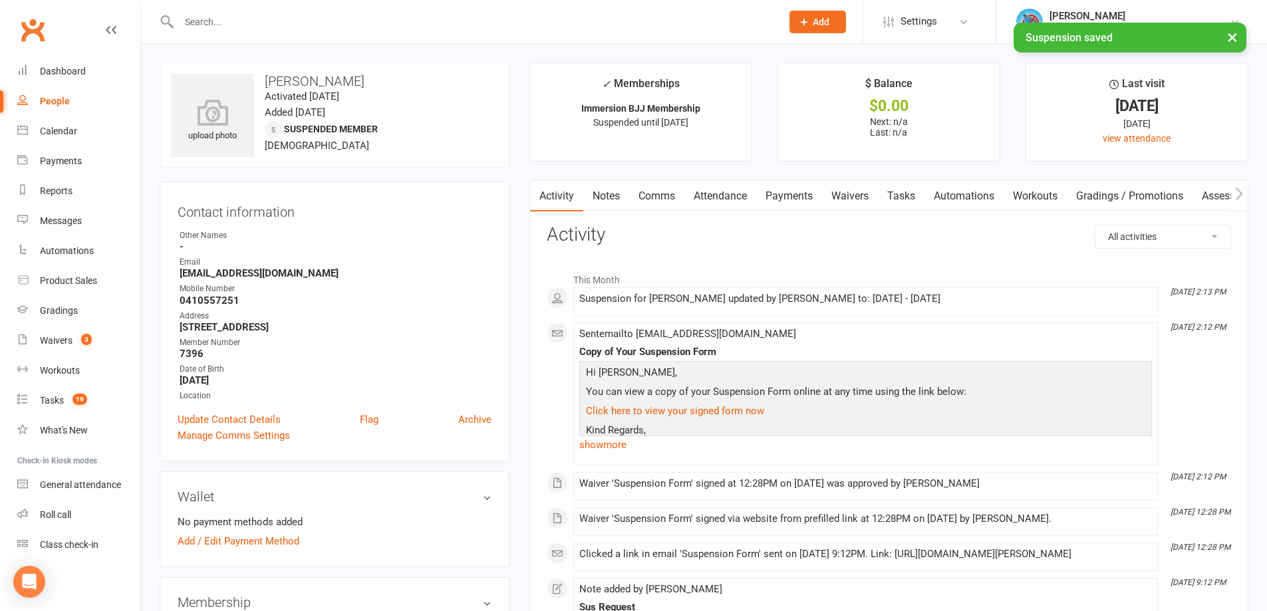
click at [641, 196] on link "Comms" at bounding box center [656, 196] width 55 height 31
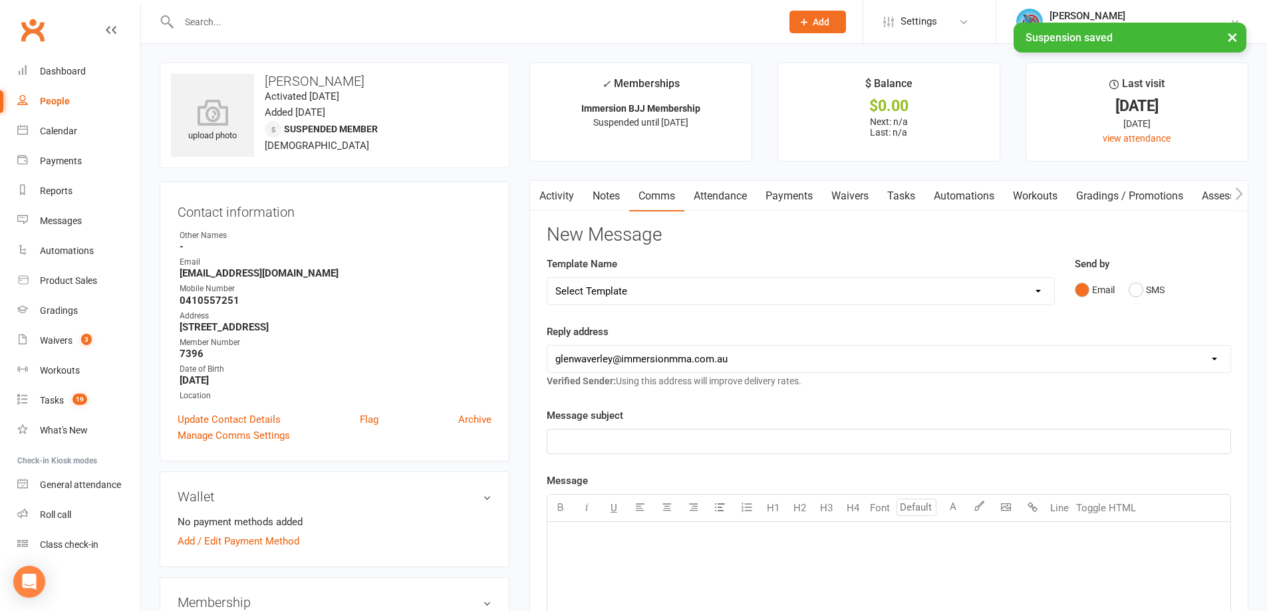
click at [626, 283] on select "Select Template [Email] Adult Appt Confirmation Email [SMS] Booking Confirmatio…" at bounding box center [800, 291] width 507 height 27
select select "13"
click at [547, 278] on select "Select Template [Email] Adult Appt Confirmation Email [SMS] Booking Confirmatio…" at bounding box center [800, 291] width 507 height 27
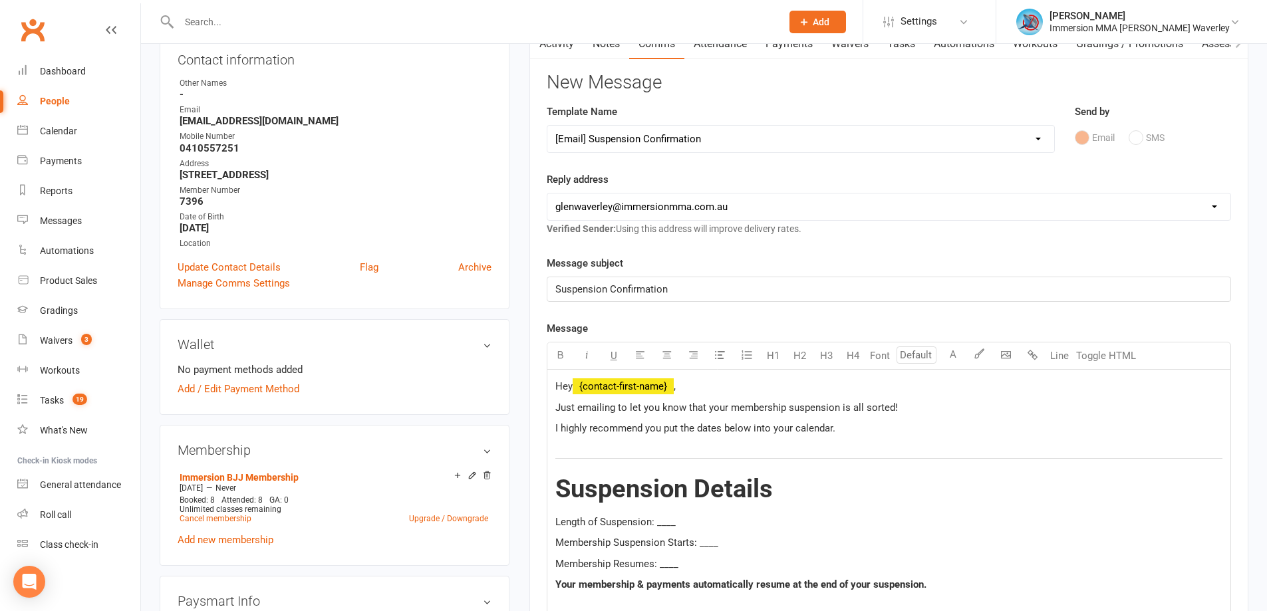
scroll to position [178, 0]
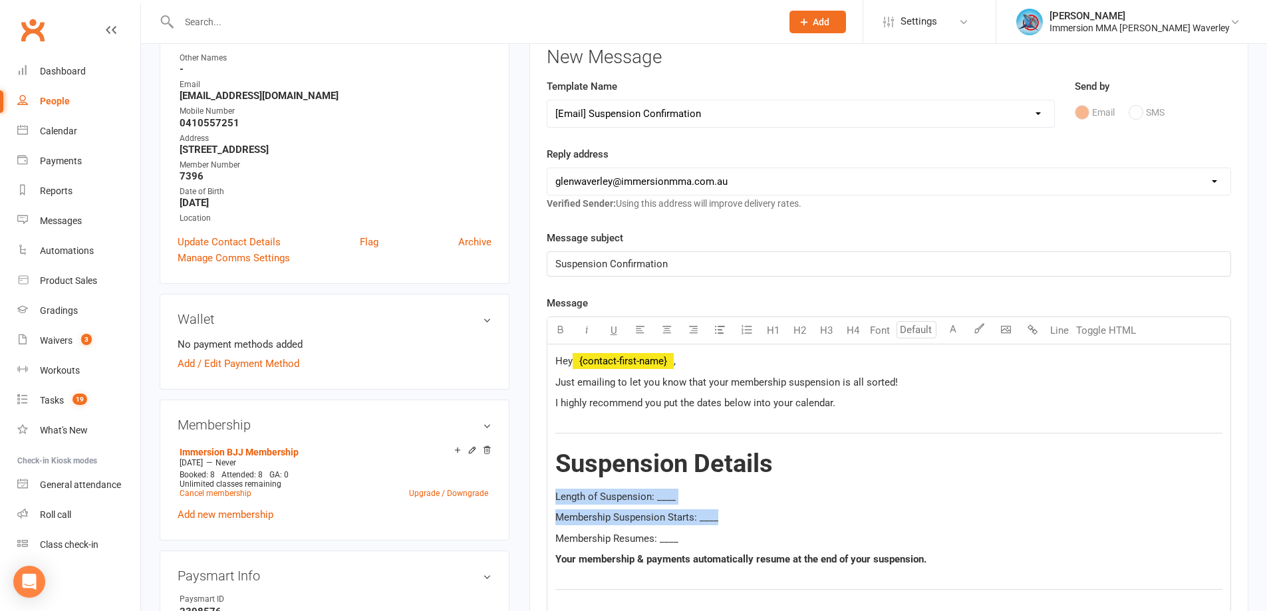
drag, startPoint x: 734, startPoint y: 511, endPoint x: 494, endPoint y: 467, distance: 244.1
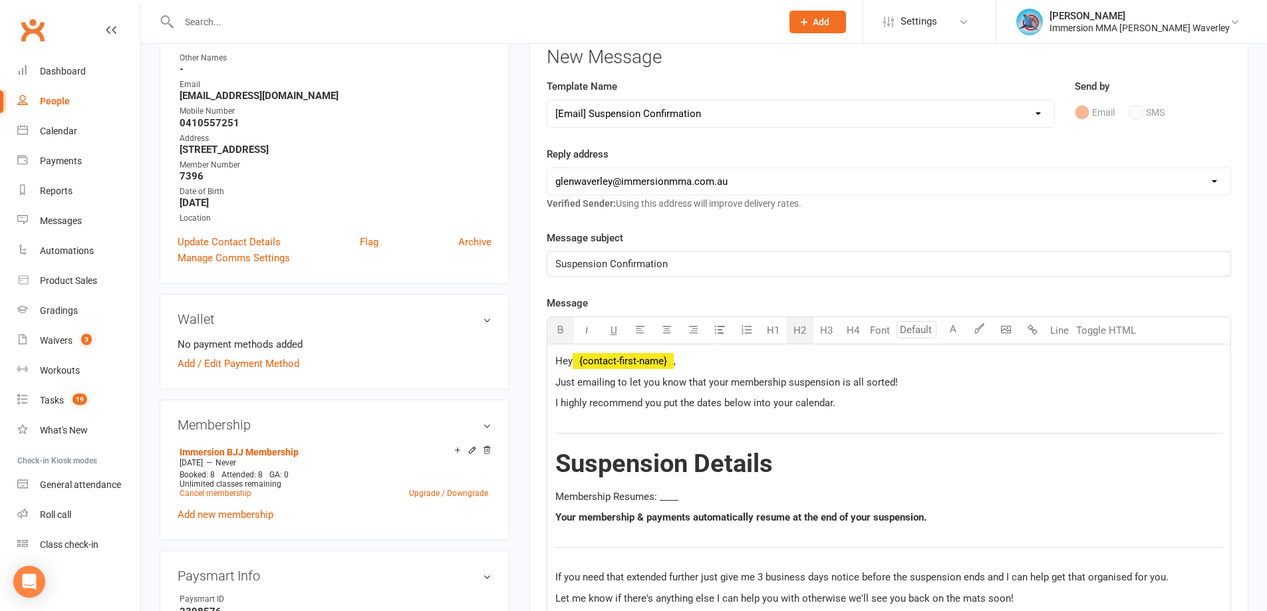
click at [612, 492] on span "Membership Resumes: ____" at bounding box center [616, 497] width 123 height 12
click at [692, 501] on span "Membership Now Resumes: ____" at bounding box center [628, 497] width 146 height 12
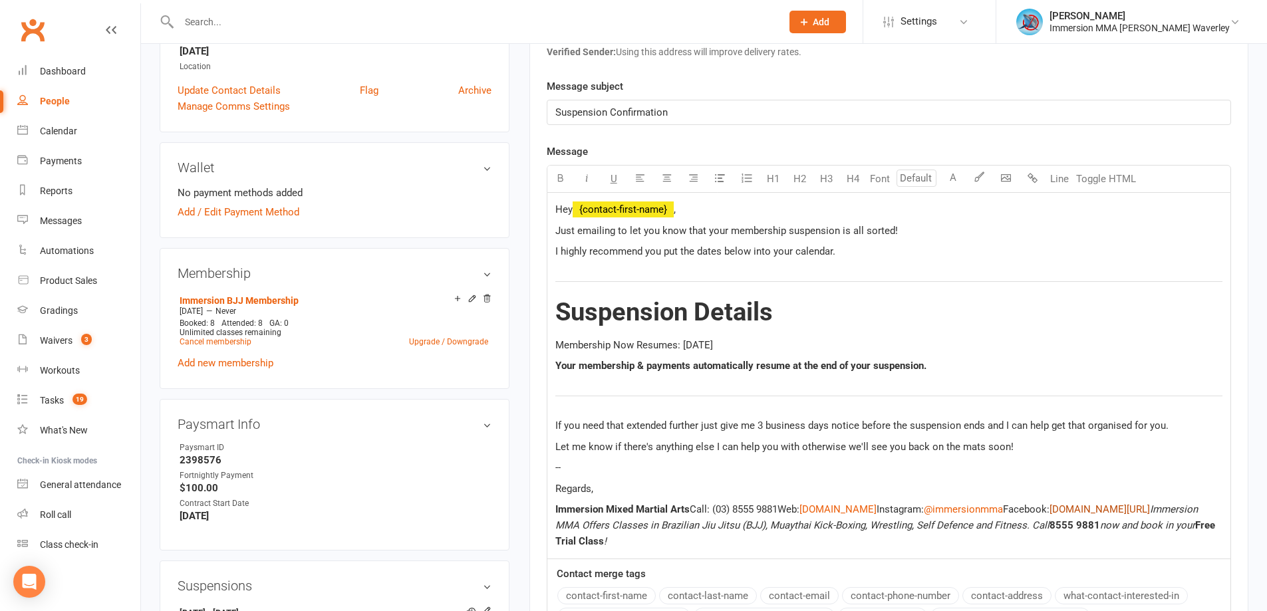
scroll to position [355, 0]
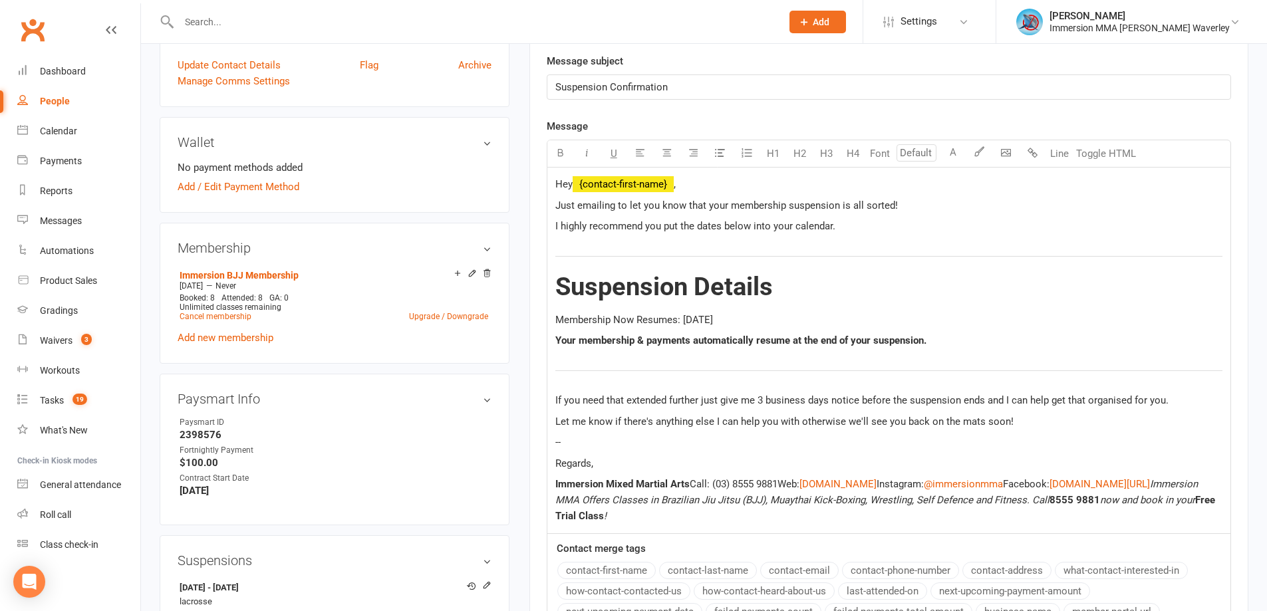
click at [646, 474] on div "Hey ﻿ {contact-first-name} , Just emailing to let you know that your membership…" at bounding box center [888, 351] width 683 height 366
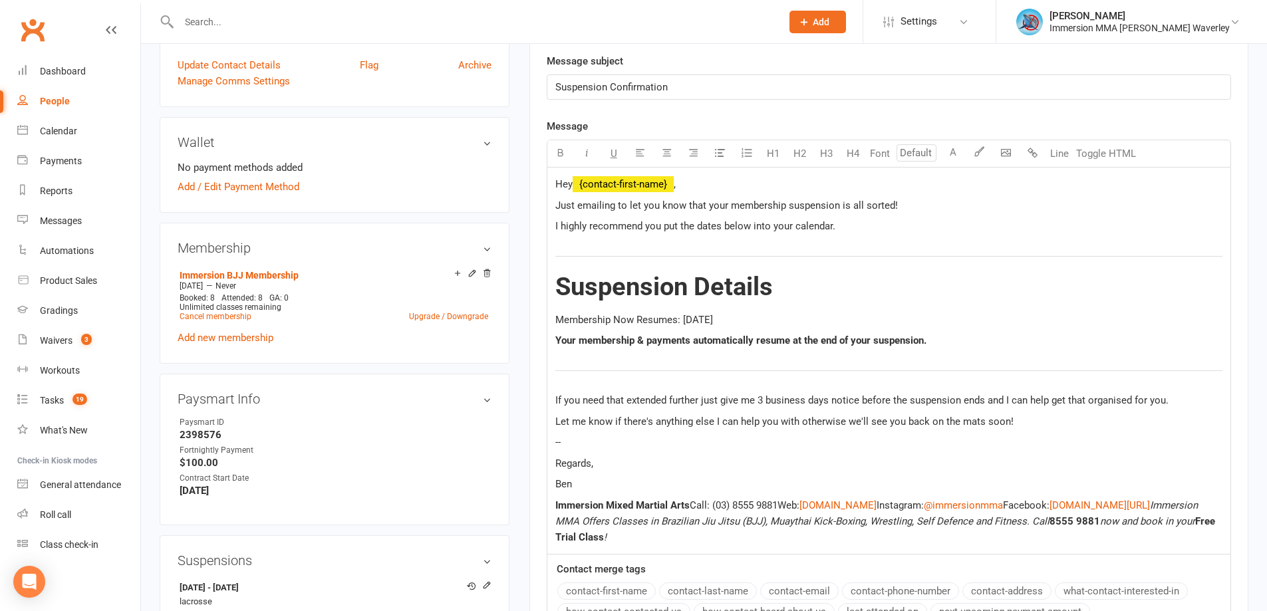
scroll to position [710, 0]
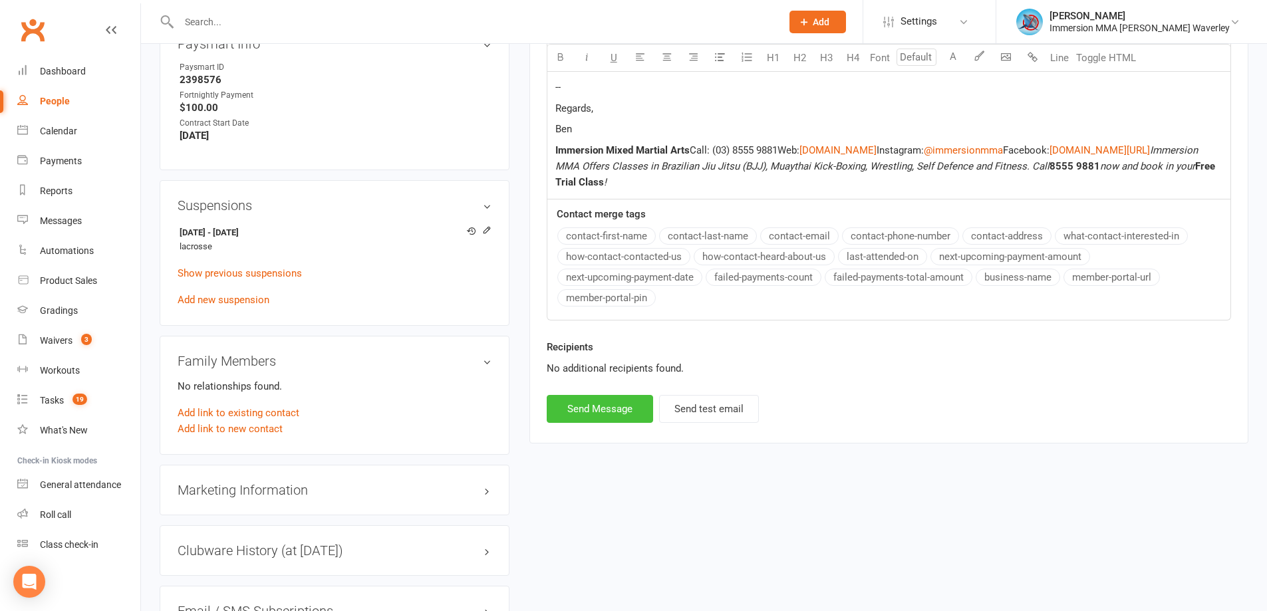
click at [628, 410] on button "Send Message" at bounding box center [600, 409] width 106 height 28
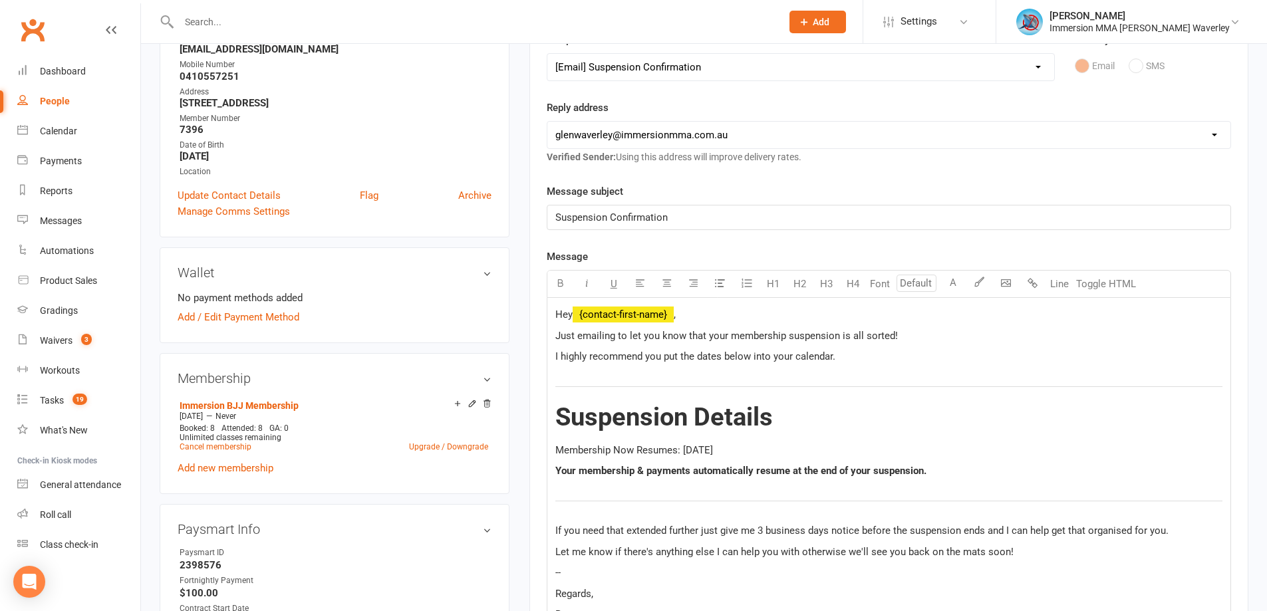
scroll to position [0, 0]
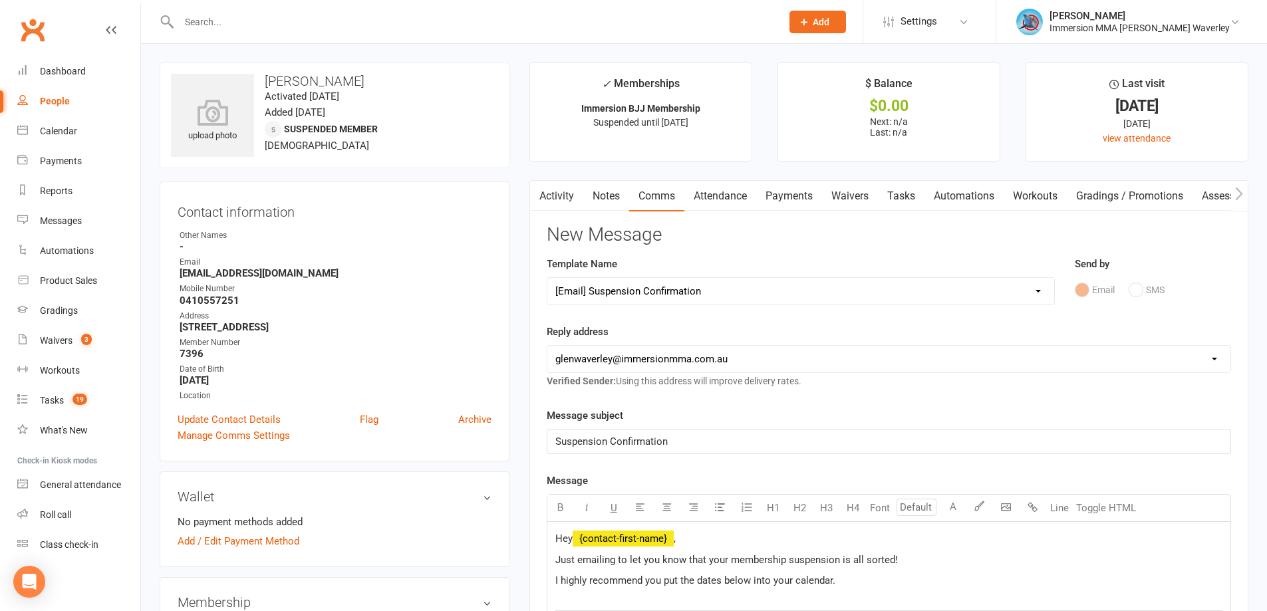
select select
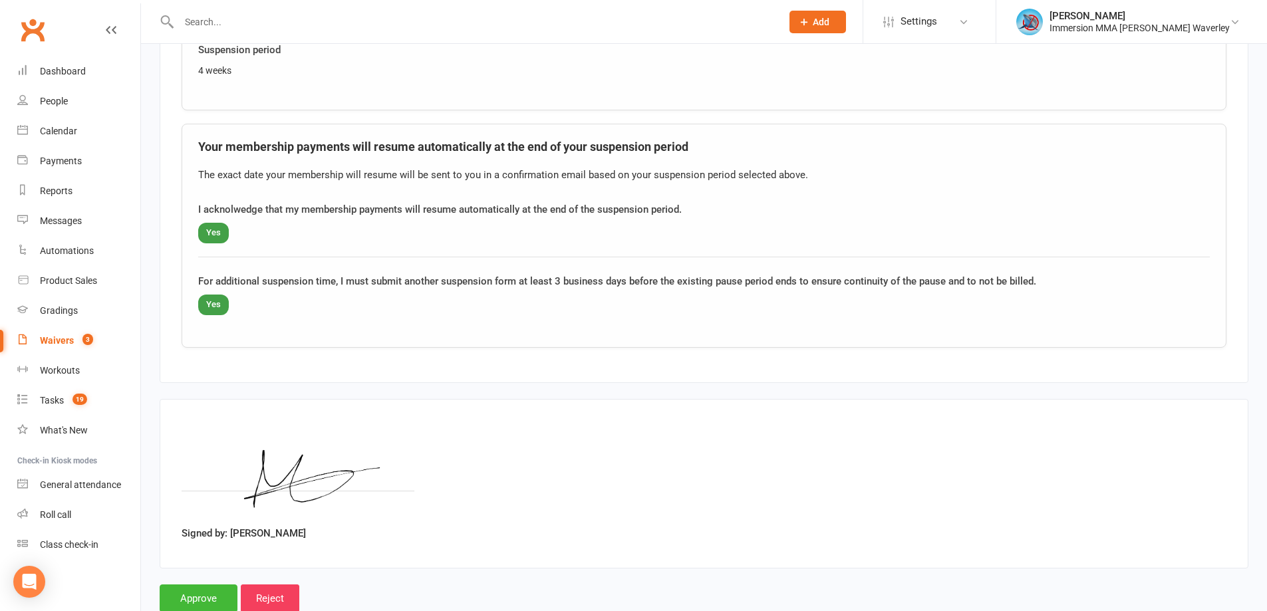
scroll to position [911, 0]
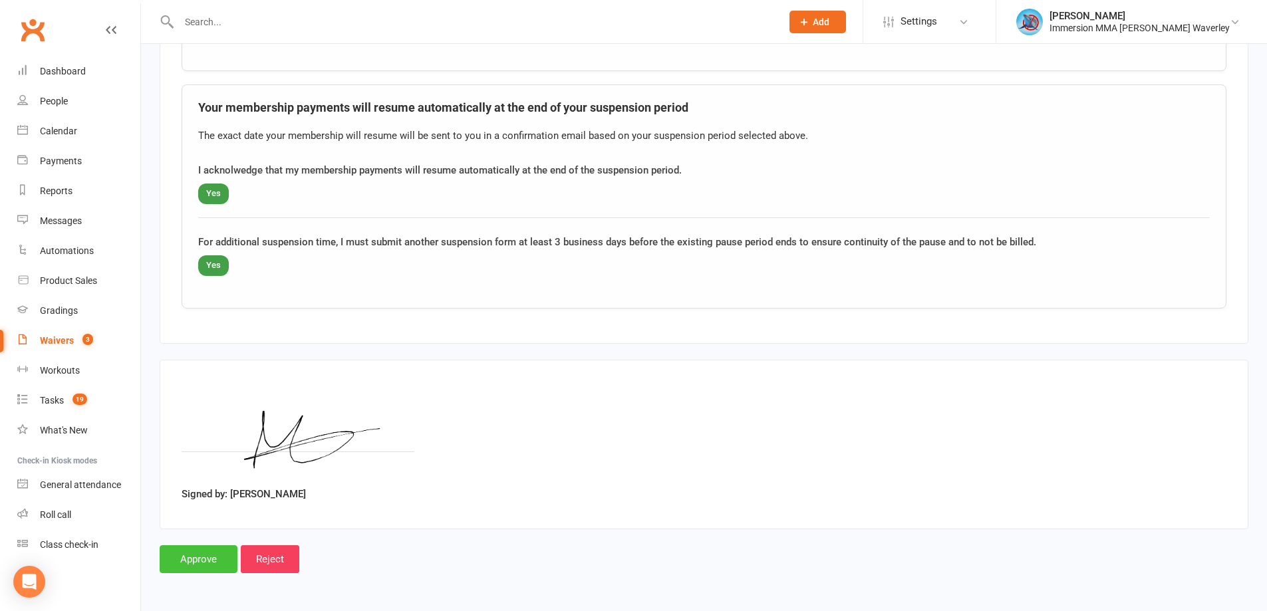
click at [200, 555] on input "Approve" at bounding box center [199, 559] width 78 height 28
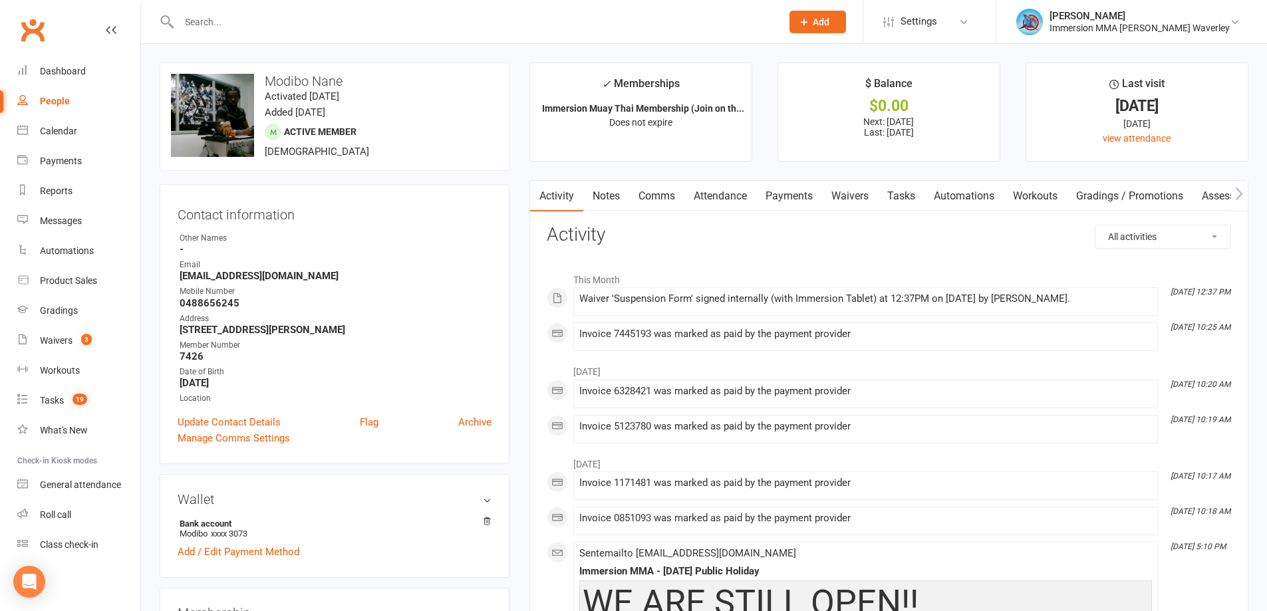
click at [801, 203] on link "Payments" at bounding box center [789, 196] width 66 height 31
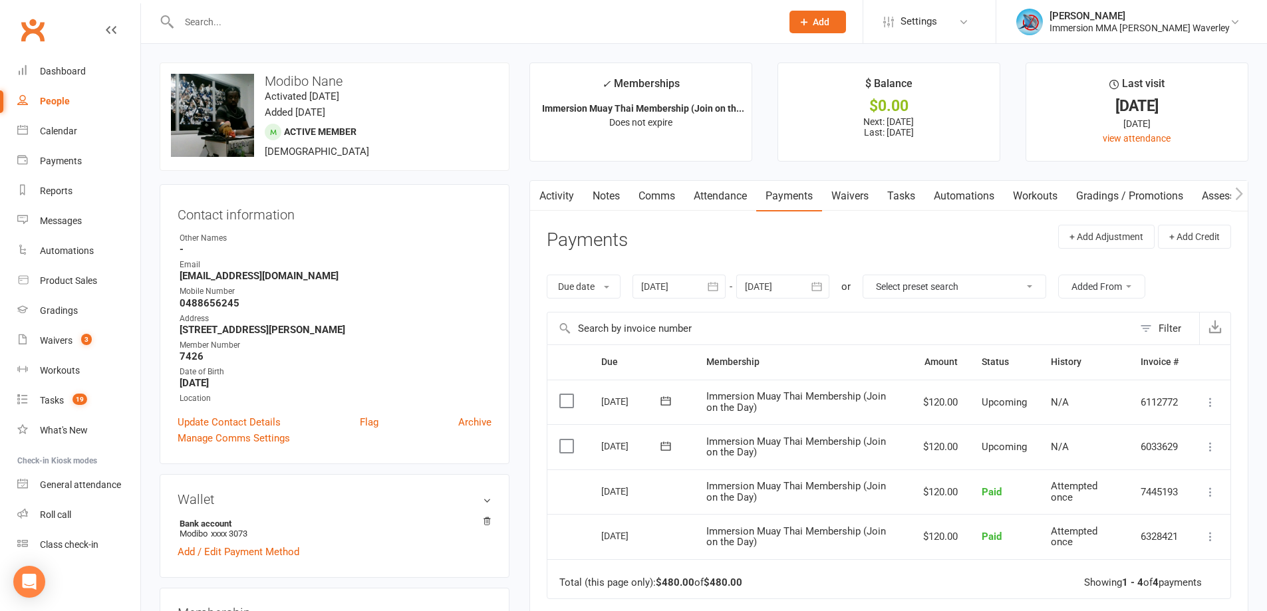
click at [655, 199] on link "Comms" at bounding box center [656, 196] width 55 height 31
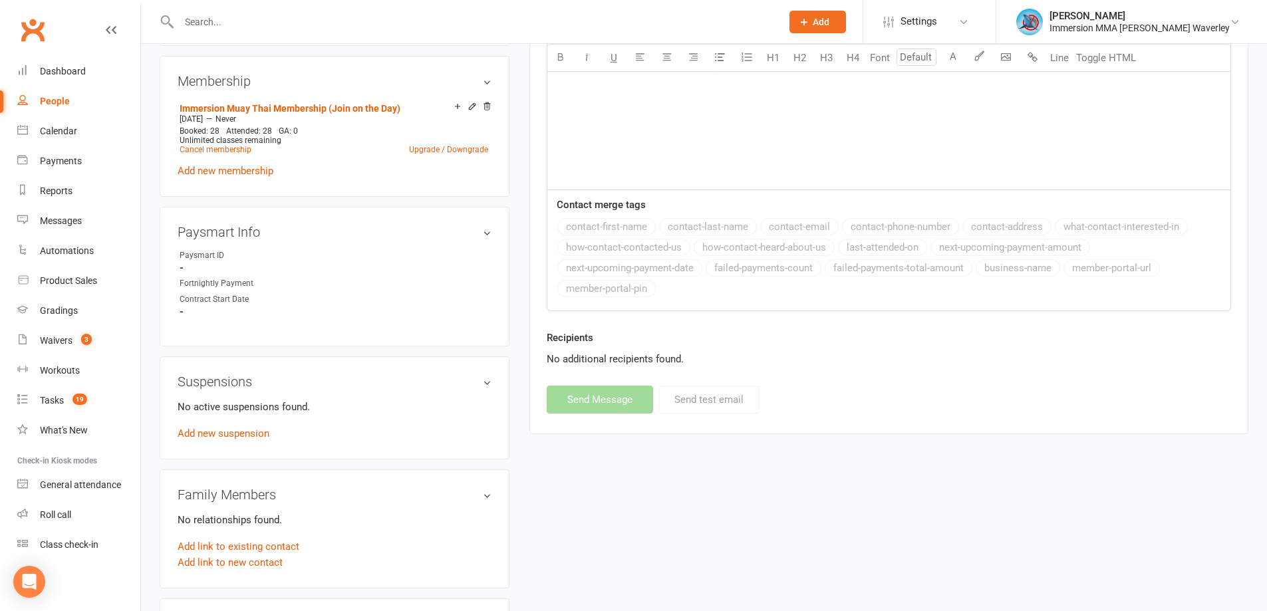
scroll to position [710, 0]
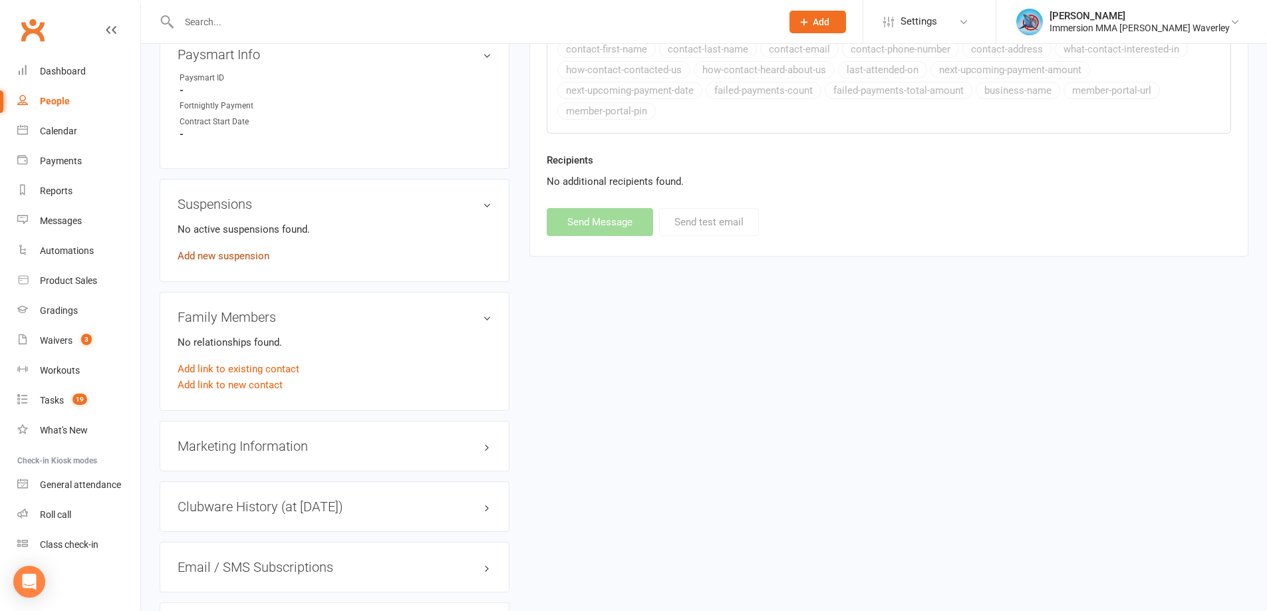
click at [252, 256] on link "Add new suspension" at bounding box center [224, 256] width 92 height 12
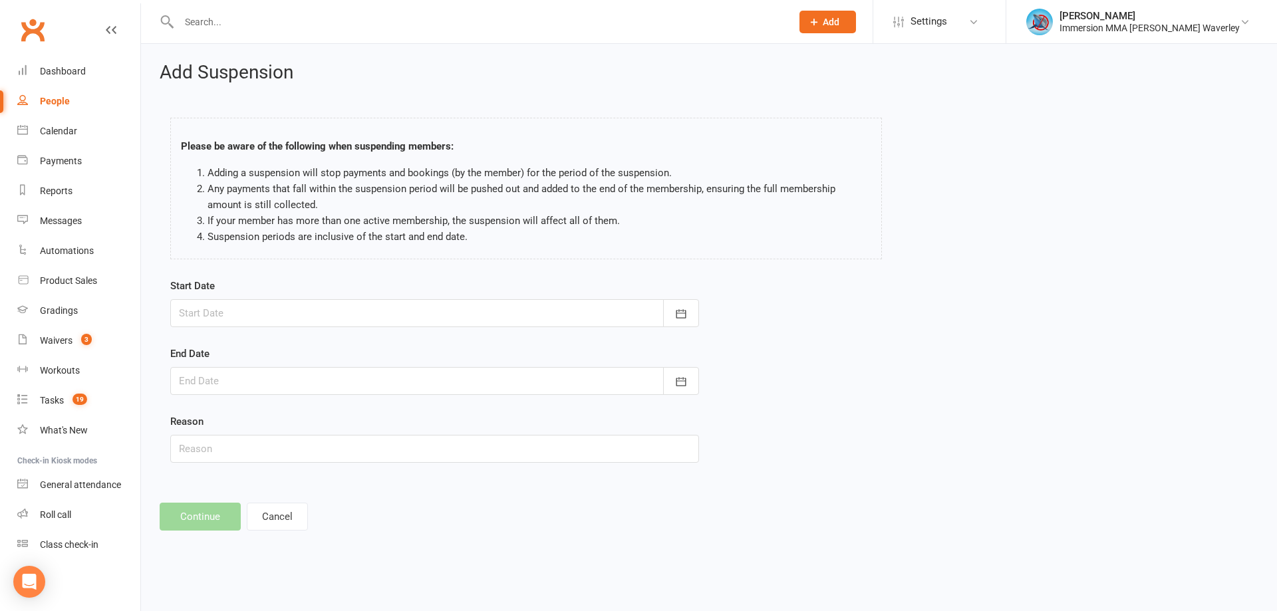
click at [320, 302] on div at bounding box center [434, 313] width 529 height 28
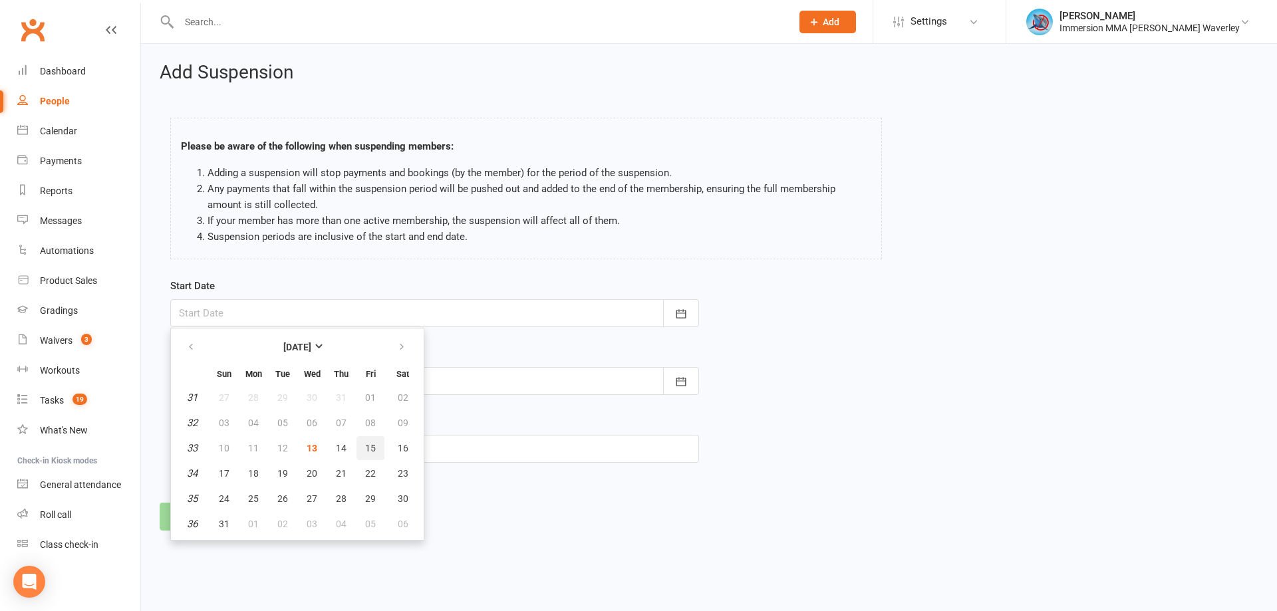
click at [372, 447] on span "15" at bounding box center [370, 448] width 11 height 11
type input "15 Aug 2025"
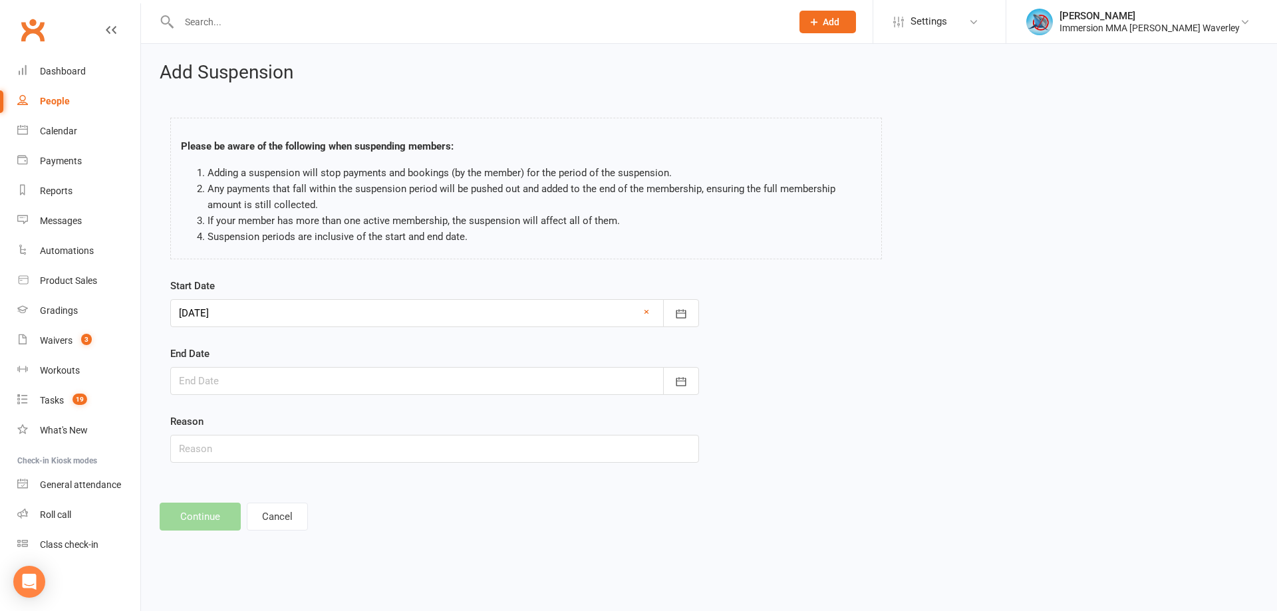
click at [336, 381] on div at bounding box center [434, 381] width 529 height 28
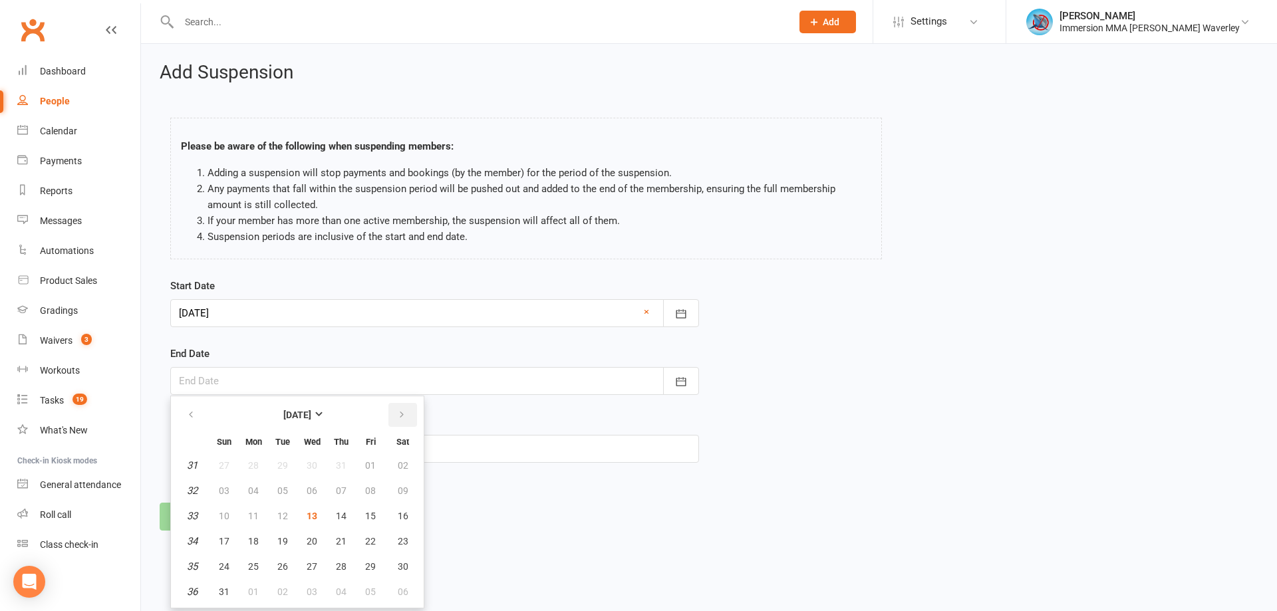
click at [408, 406] on button "button" at bounding box center [402, 415] width 29 height 24
click at [350, 491] on button "11" at bounding box center [341, 491] width 28 height 24
type input "11 Sep 2025"
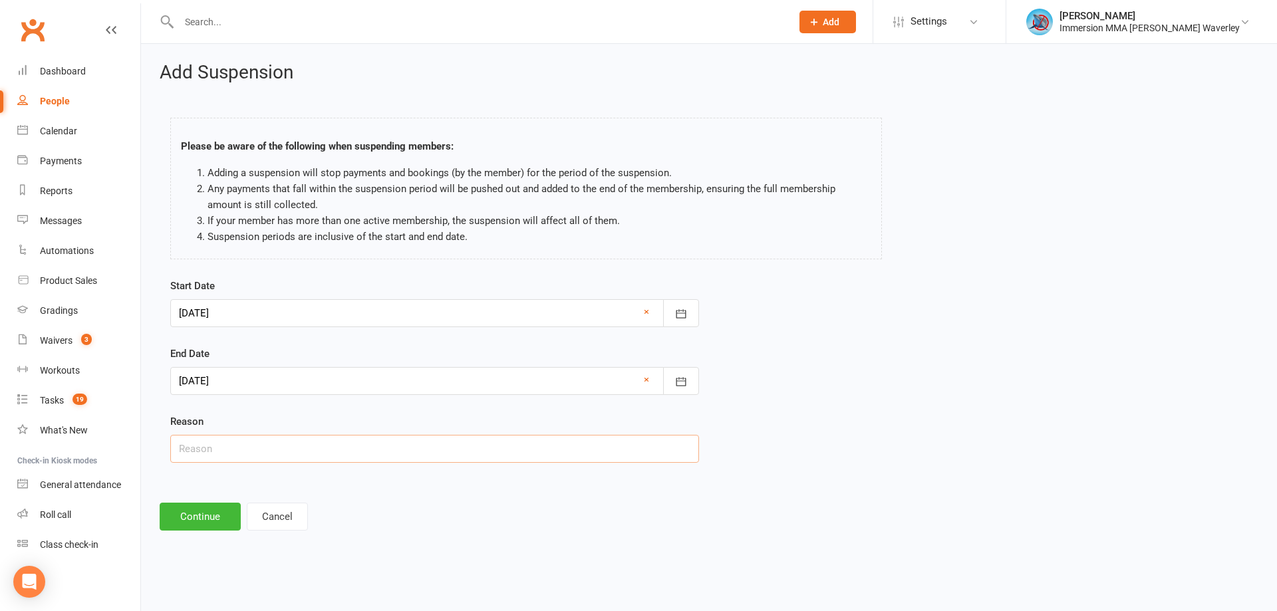
click at [271, 443] on input "text" at bounding box center [434, 449] width 529 height 28
type input "travel"
click at [218, 525] on button "Continue" at bounding box center [200, 517] width 81 height 28
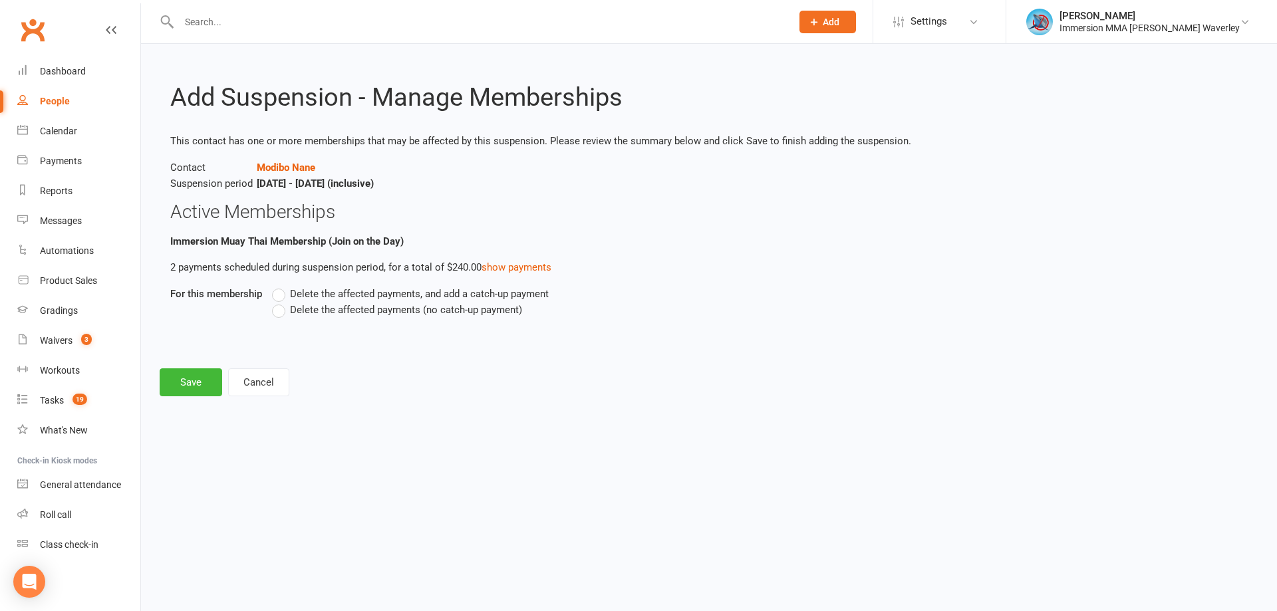
drag, startPoint x: 409, startPoint y: 305, endPoint x: 408, endPoint y: 327, distance: 22.0
click at [409, 303] on span "Delete the affected payments (no catch-up payment)" at bounding box center [406, 309] width 232 height 14
click at [281, 302] on input "Delete the affected payments (no catch-up payment)" at bounding box center [276, 302] width 9 height 0
click at [192, 378] on button "Save" at bounding box center [191, 382] width 63 height 28
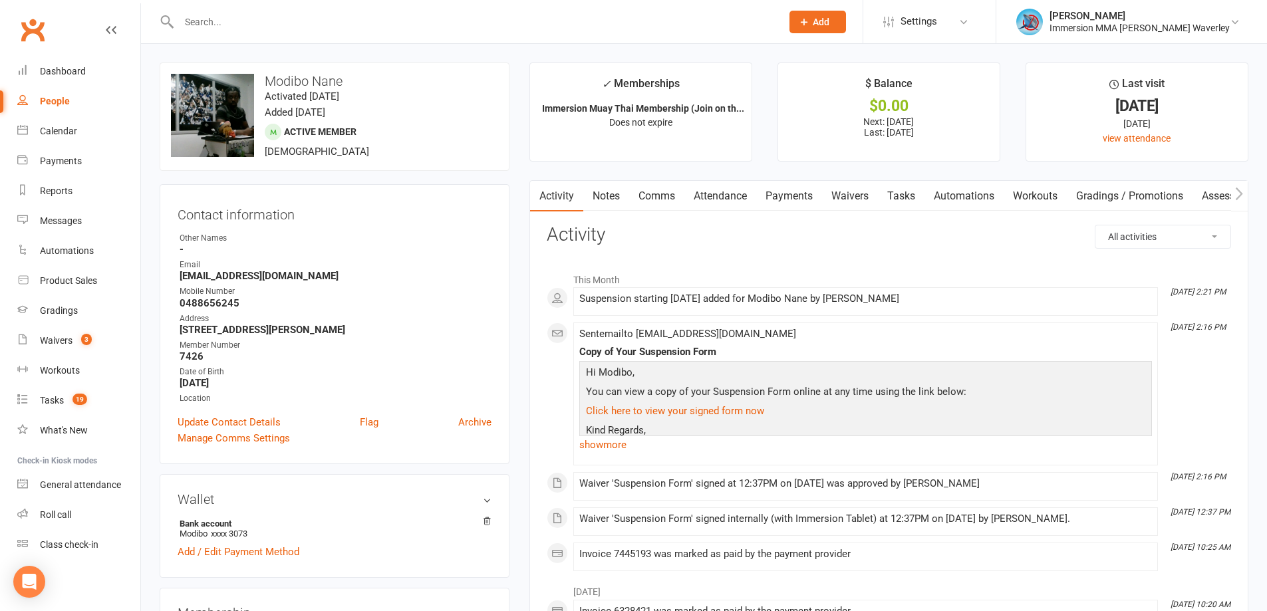
click at [655, 193] on link "Comms" at bounding box center [656, 196] width 55 height 31
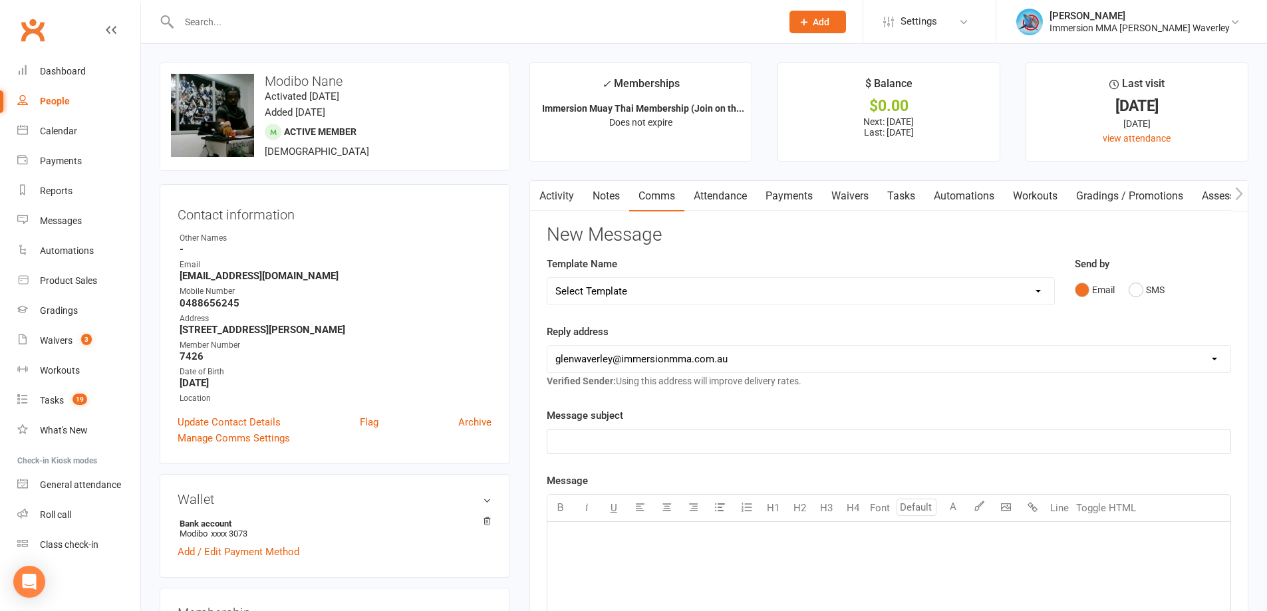
click at [613, 281] on select "Select Template [Email] Adult Appt Confirmation Email [SMS] Booking Confirmatio…" at bounding box center [800, 291] width 507 height 27
select select "13"
click at [547, 278] on select "Select Template [Email] Adult Appt Confirmation Email [SMS] Booking Confirmatio…" at bounding box center [800, 291] width 507 height 27
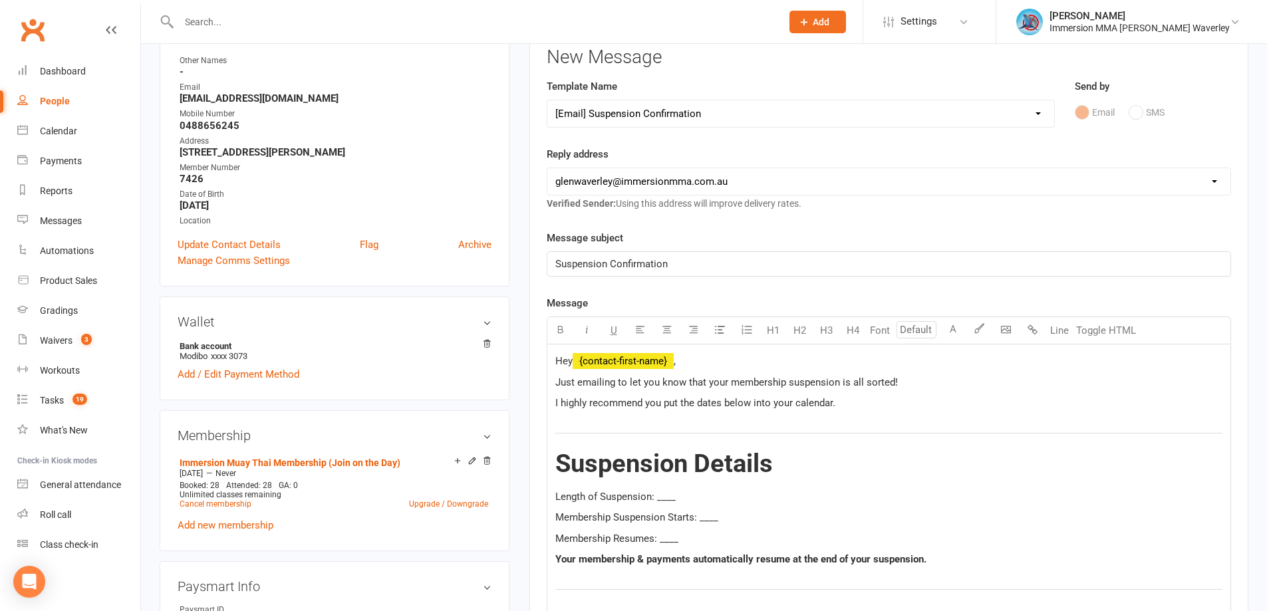
scroll to position [355, 0]
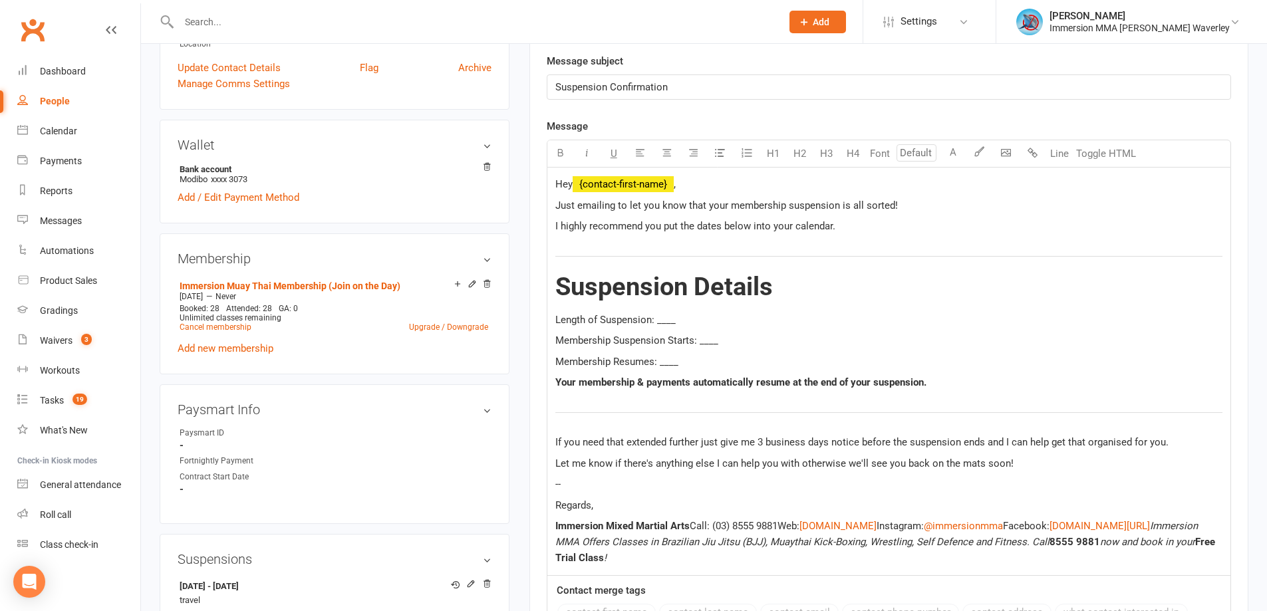
click at [671, 323] on span "Length of Suspension: ____" at bounding box center [615, 320] width 120 height 12
click at [701, 339] on span "Membership Suspension Starts: ____" at bounding box center [636, 341] width 163 height 12
click at [669, 362] on span "Membership Resumes: ____" at bounding box center [616, 362] width 123 height 12
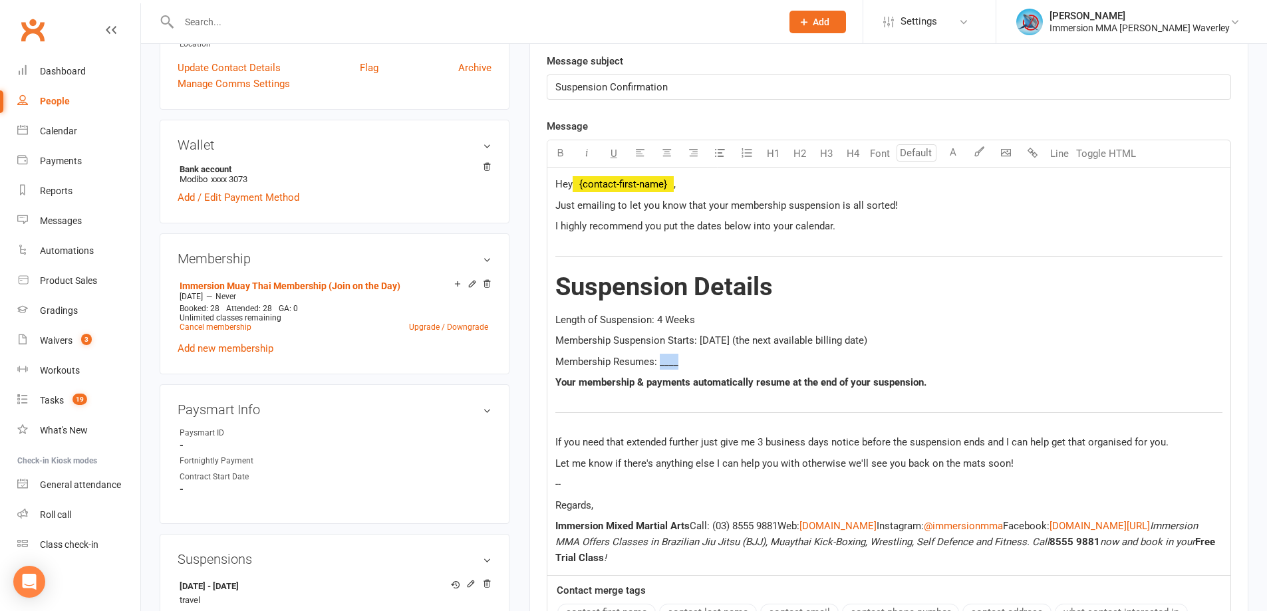
click at [669, 362] on span "Membership Resumes: ____" at bounding box center [616, 362] width 123 height 12
drag, startPoint x: 758, startPoint y: 440, endPoint x: 982, endPoint y: 447, distance: 224.3
click at [982, 447] on span "If you need that extended further just give me 3 business days notice before th…" at bounding box center [861, 442] width 613 height 12
click at [561, 157] on icon "button" at bounding box center [560, 153] width 10 height 10
click at [573, 150] on button "button" at bounding box center [560, 153] width 27 height 27
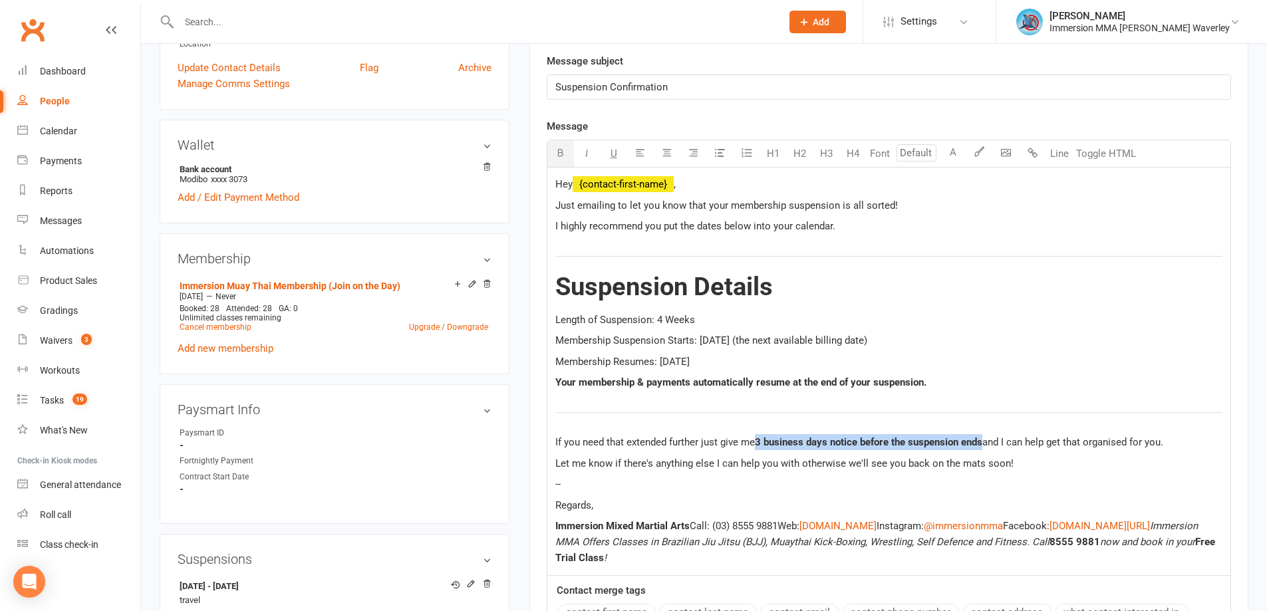
click at [558, 155] on icon "button" at bounding box center [560, 153] width 10 height 10
click at [617, 153] on button "U" at bounding box center [614, 153] width 27 height 27
click at [653, 460] on span "Let me know if there's anything else I can help you with otherwise we'll see yo…" at bounding box center [784, 464] width 458 height 12
click at [657, 512] on p "Regards," at bounding box center [888, 506] width 667 height 16
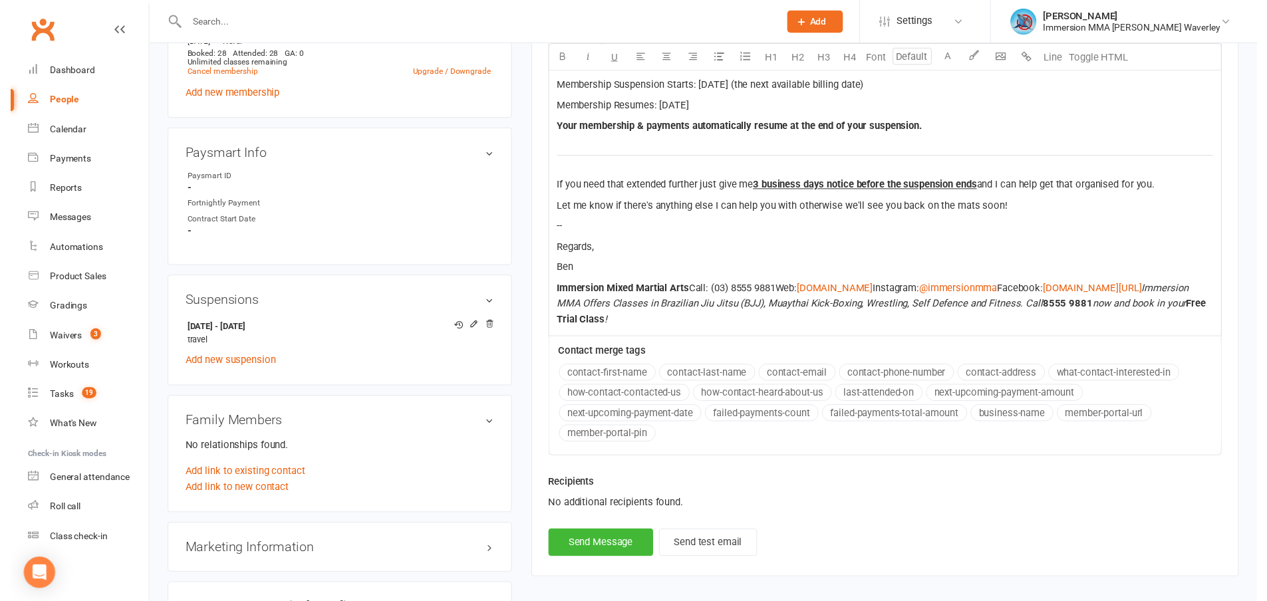
scroll to position [710, 0]
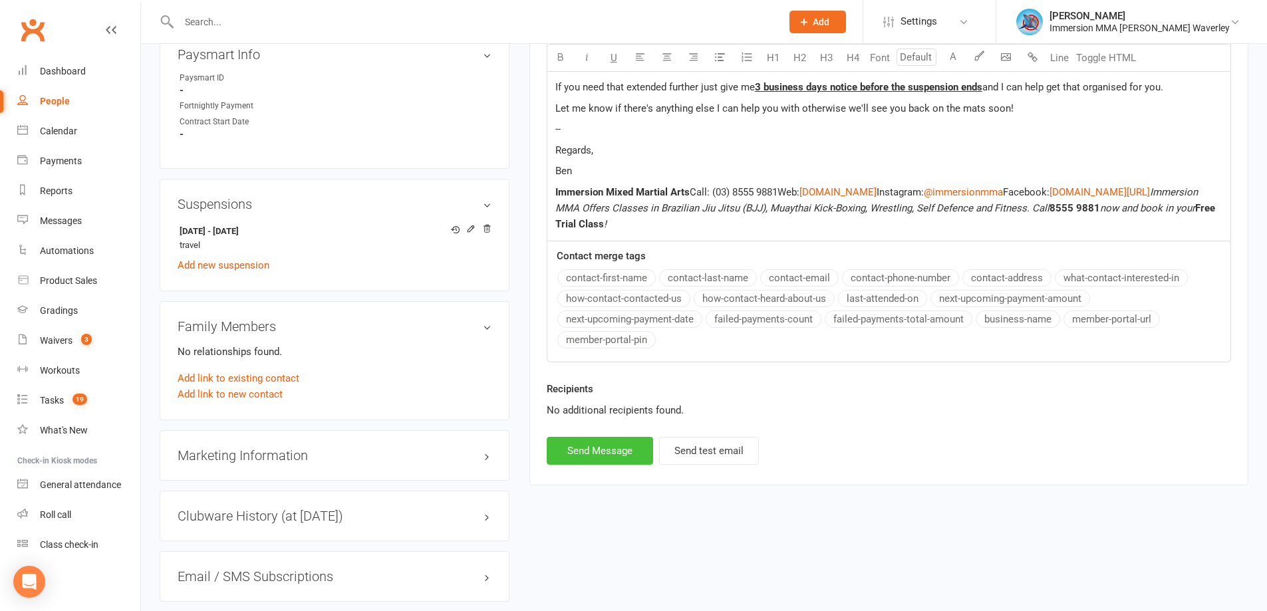
click at [613, 444] on button "Send Message" at bounding box center [600, 451] width 106 height 28
select select
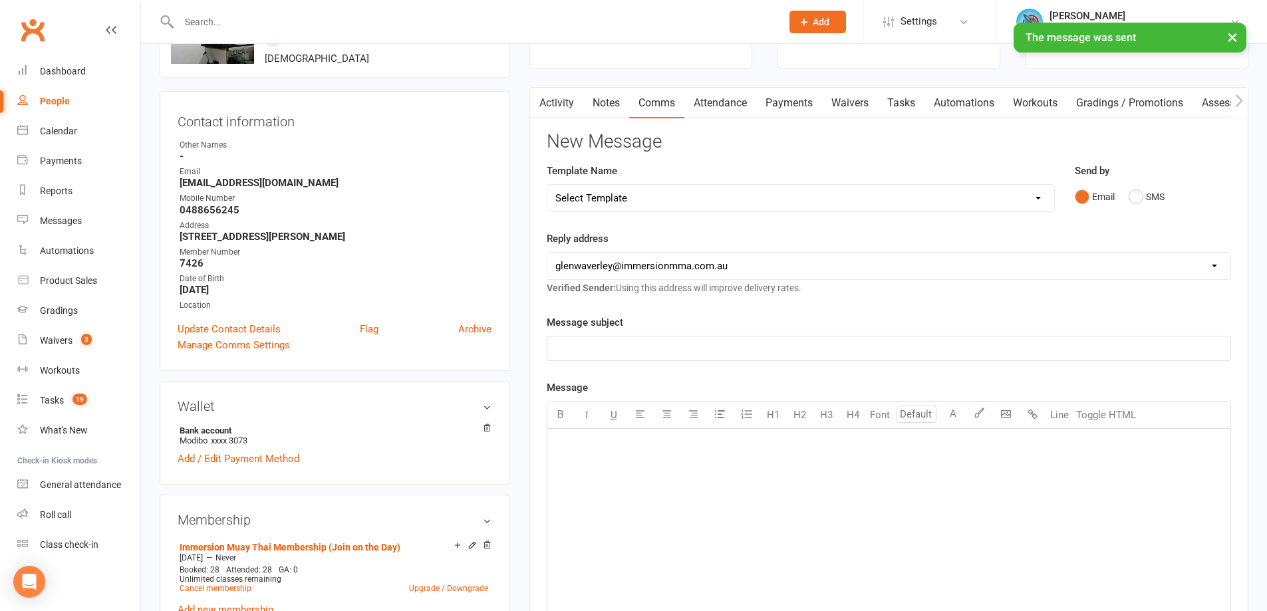
scroll to position [0, 0]
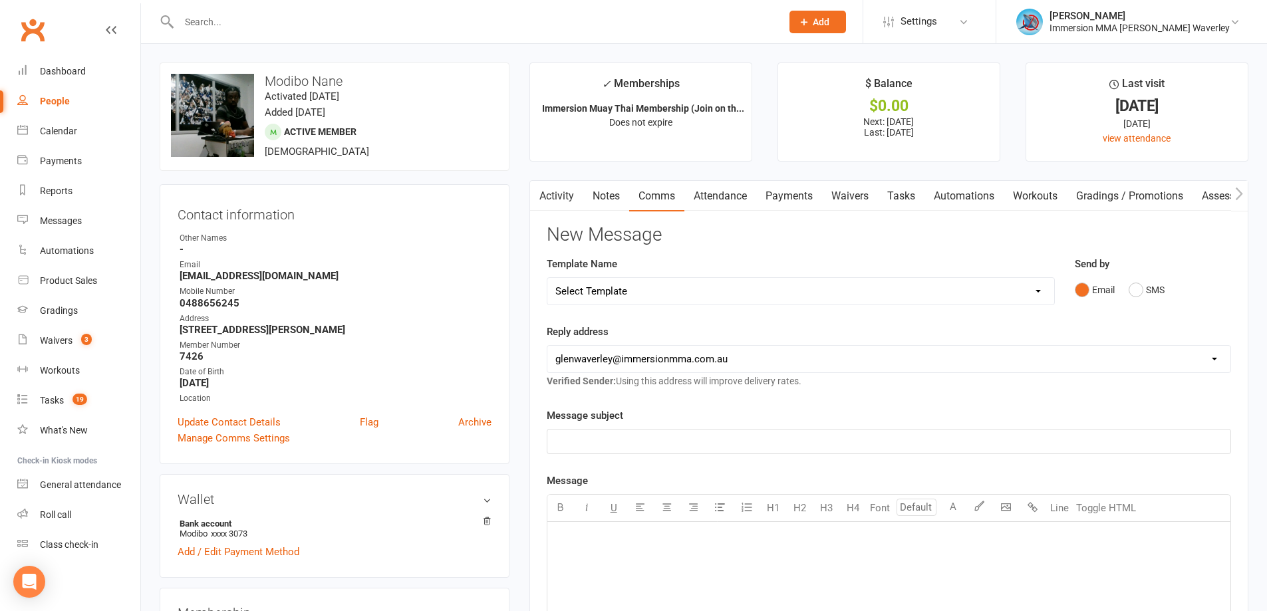
click at [602, 194] on link "Notes" at bounding box center [606, 196] width 46 height 31
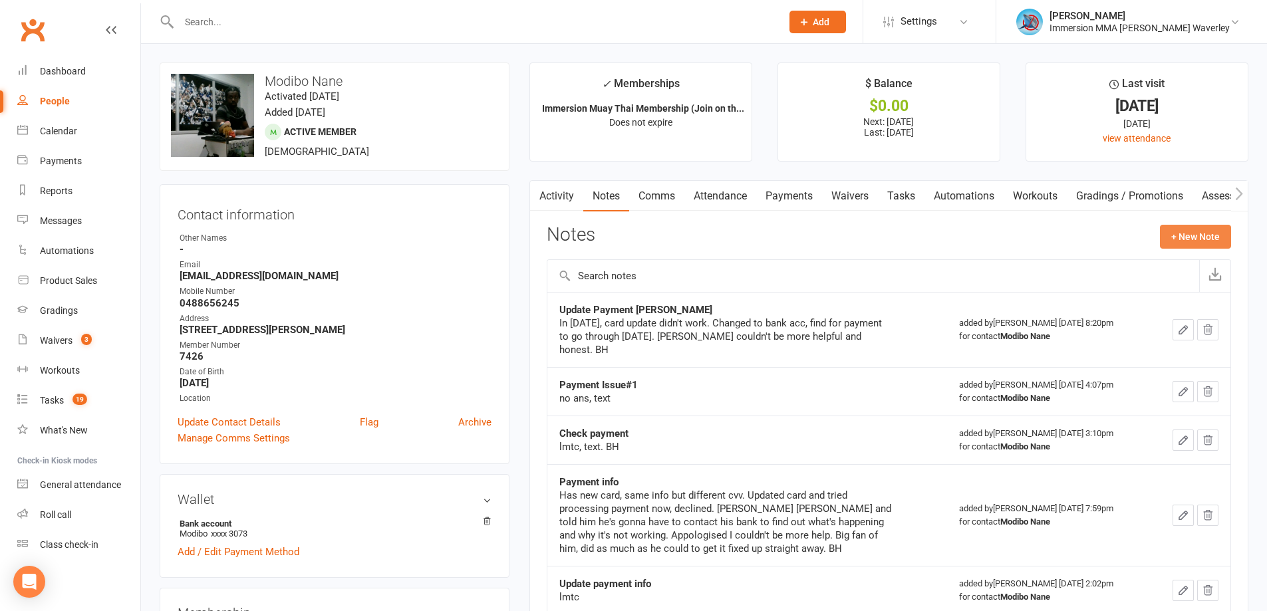
click at [1209, 233] on button "+ New Note" at bounding box center [1195, 237] width 71 height 24
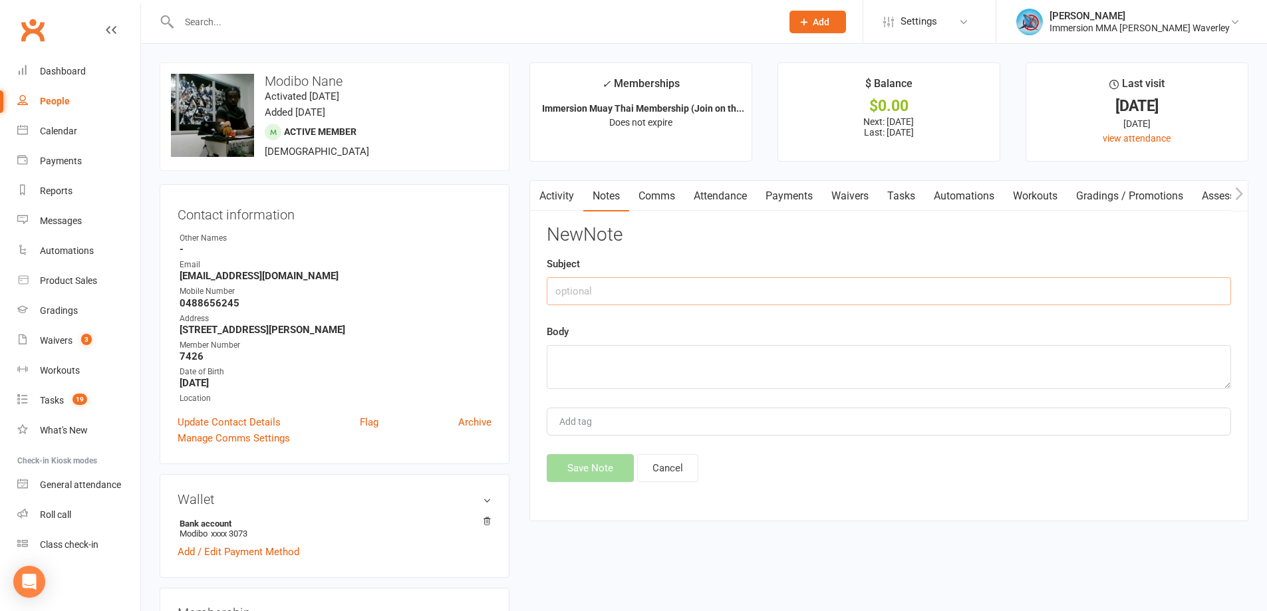
click at [742, 300] on input "text" at bounding box center [889, 291] width 684 height 28
type input "Sus"
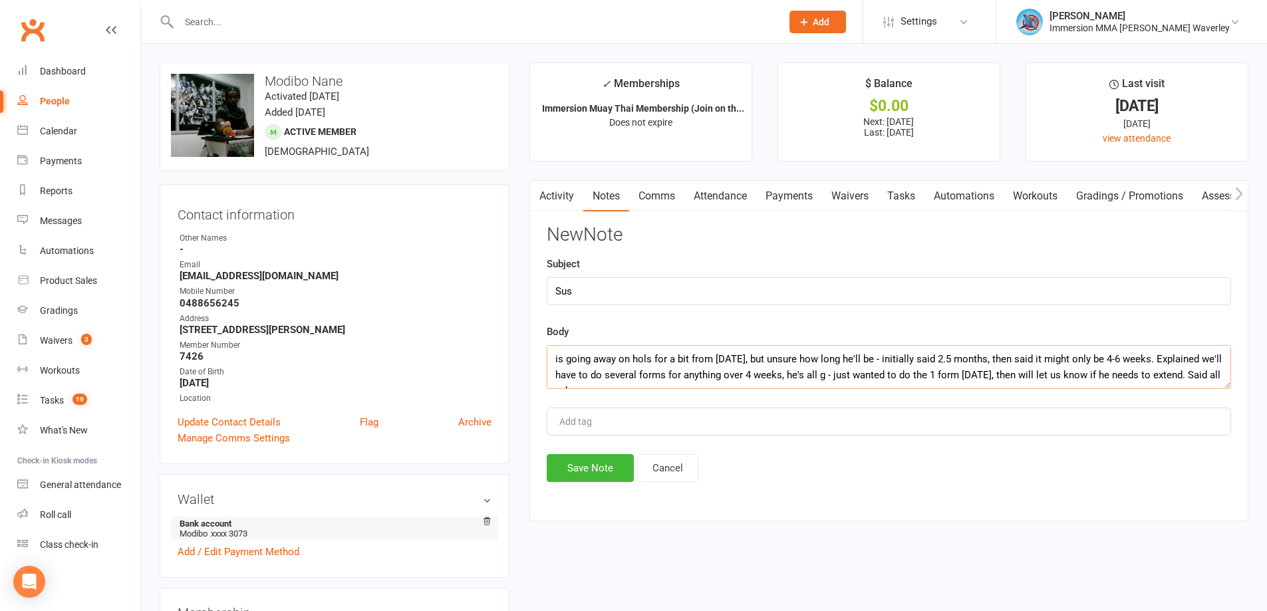
scroll to position [9, 0]
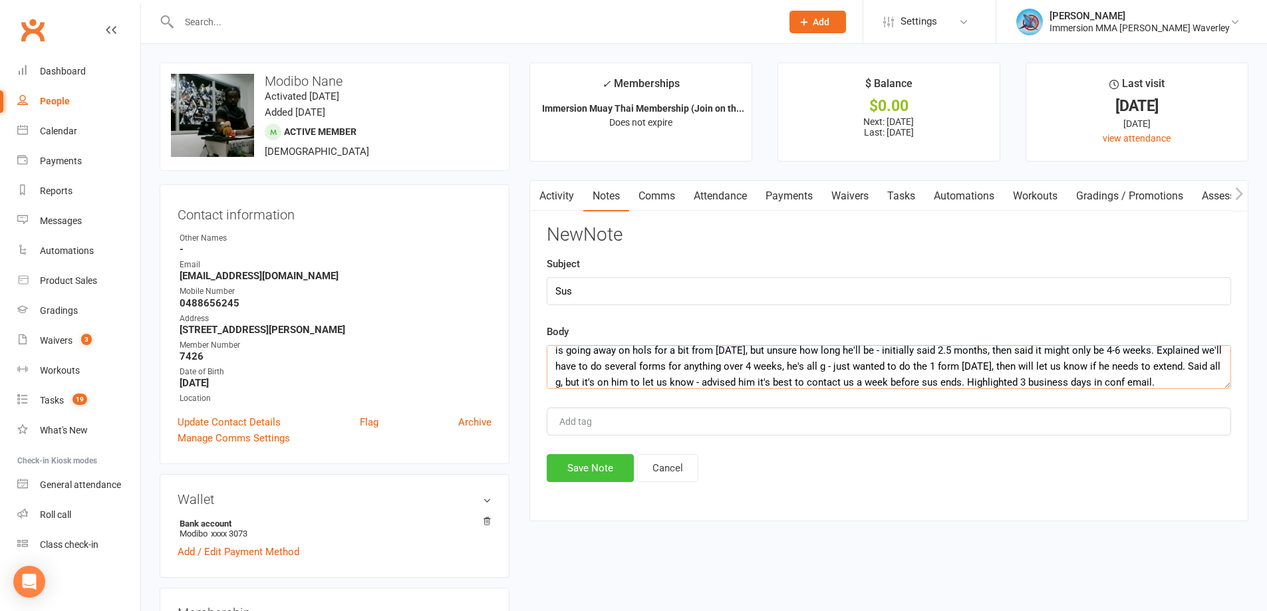
type textarea "is going away on hols for a bit from this sat, but unsure how long he'll be - i…"
click at [606, 474] on button "Save Note" at bounding box center [590, 468] width 87 height 28
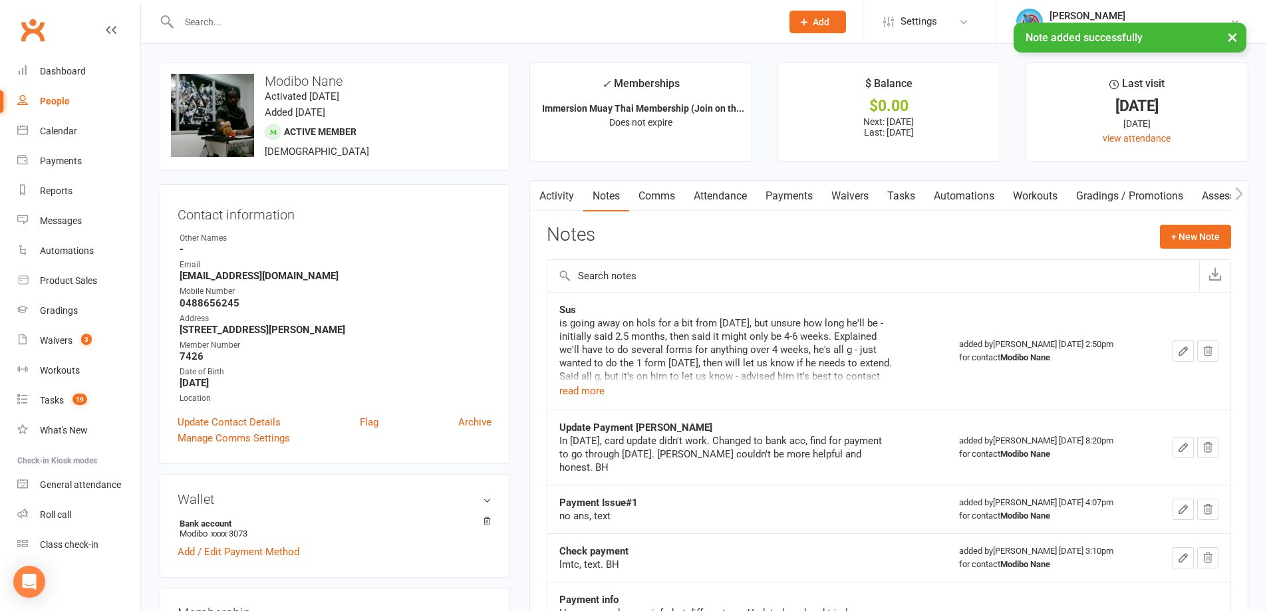
click at [916, 200] on link "Tasks" at bounding box center [901, 196] width 47 height 31
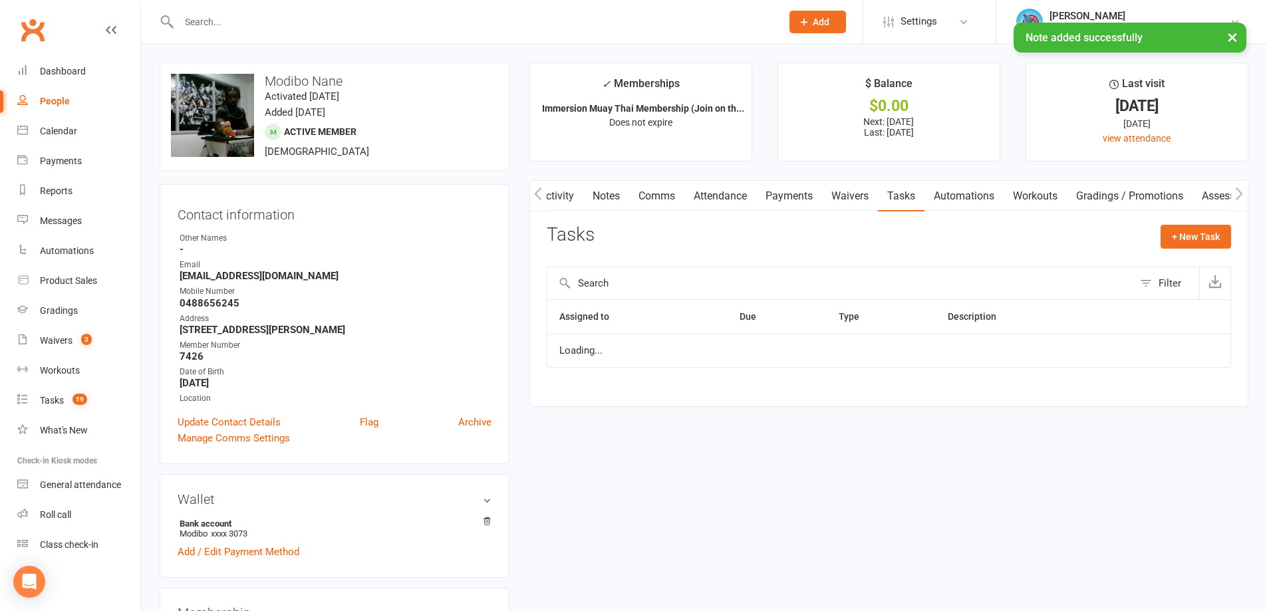
scroll to position [0, 2]
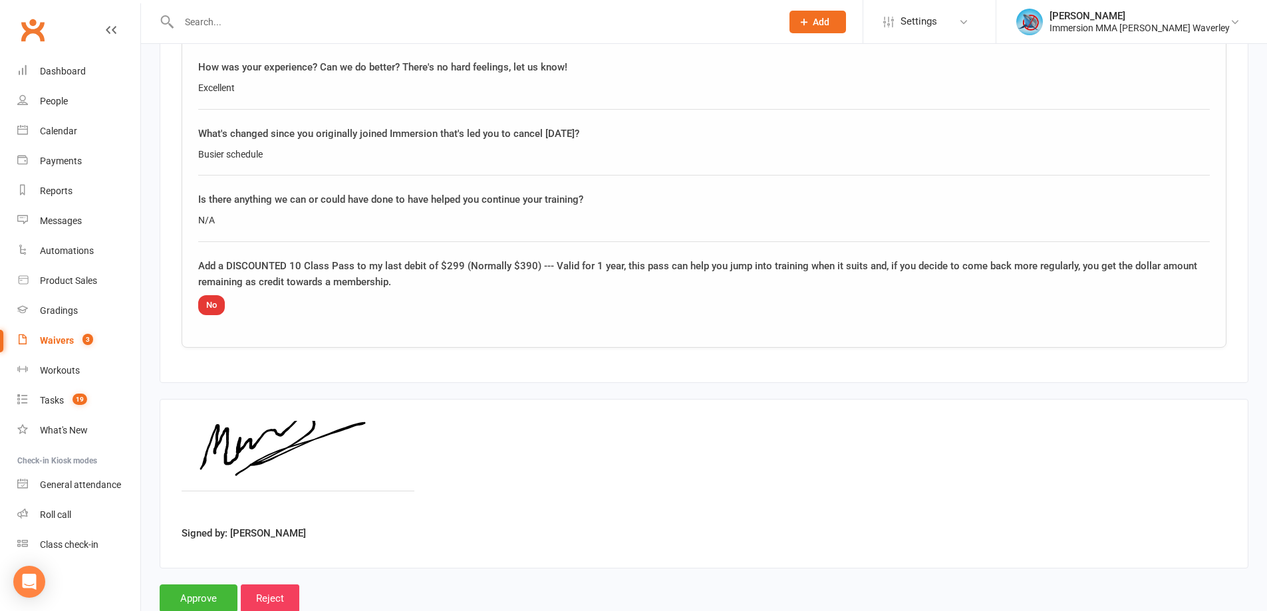
scroll to position [827, 0]
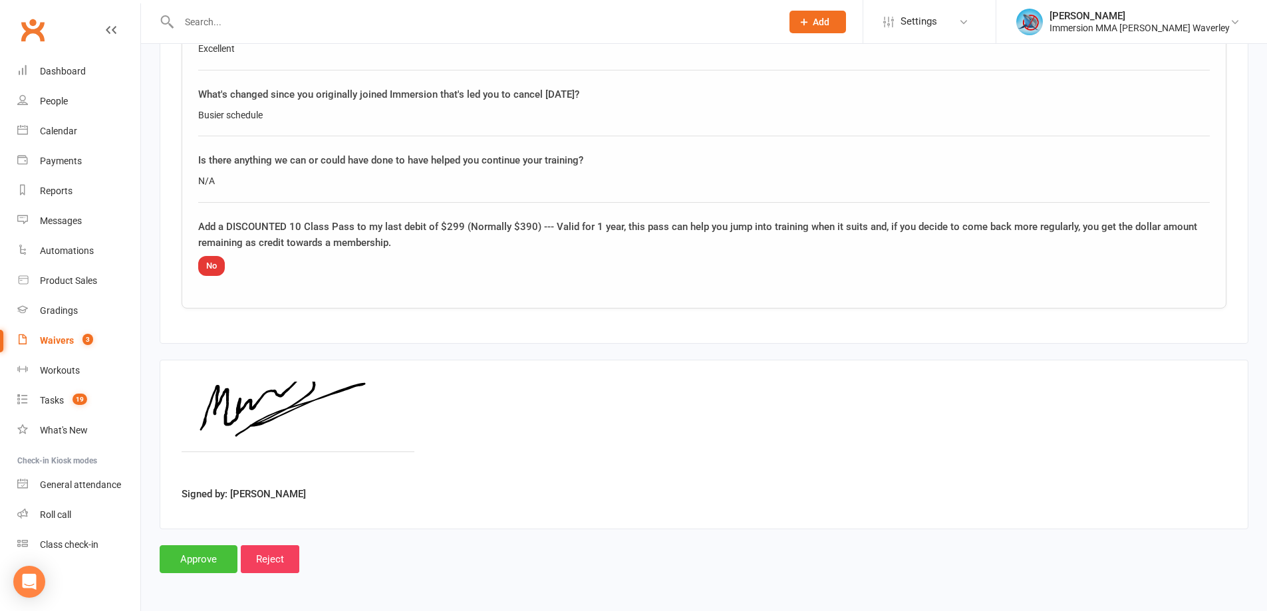
click at [214, 552] on input "Approve" at bounding box center [199, 559] width 78 height 28
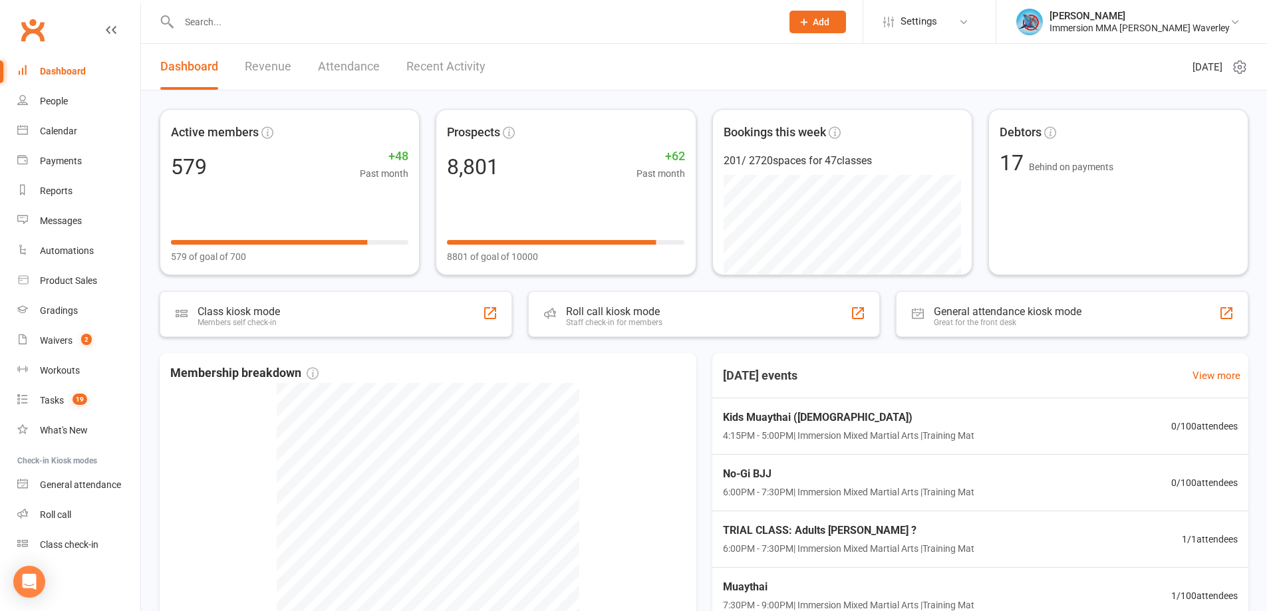
drag, startPoint x: 297, startPoint y: 20, endPoint x: 288, endPoint y: 19, distance: 9.3
click at [296, 19] on input "text" at bounding box center [473, 22] width 597 height 19
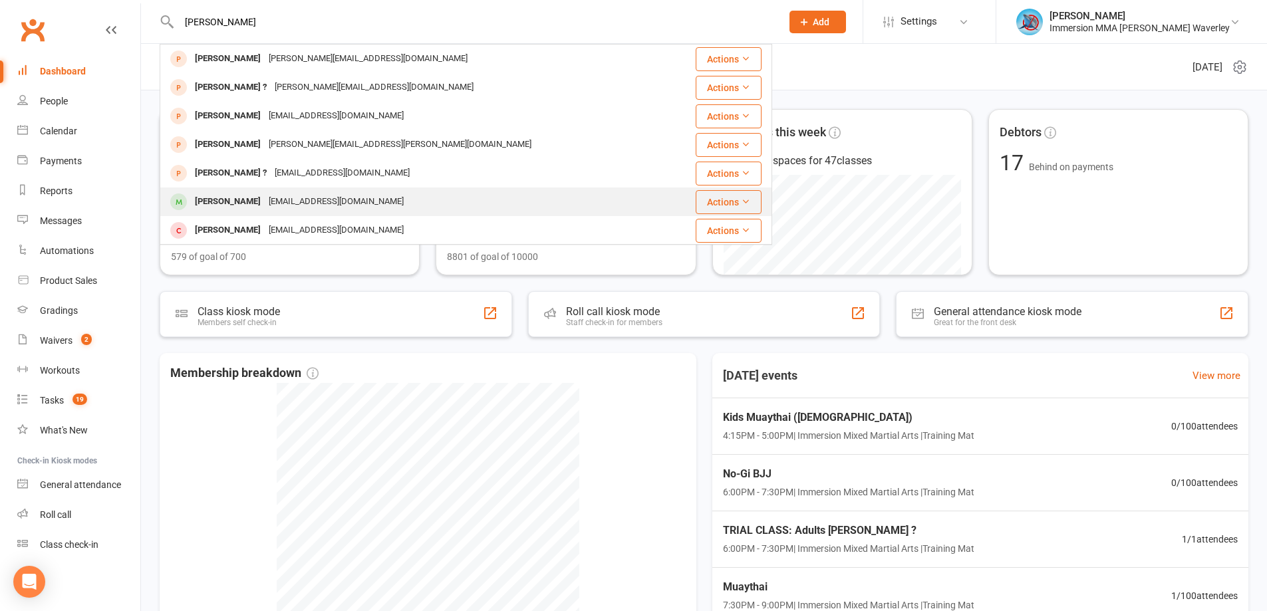
type input "[PERSON_NAME]"
click at [194, 210] on div "[PERSON_NAME]" at bounding box center [228, 201] width 74 height 19
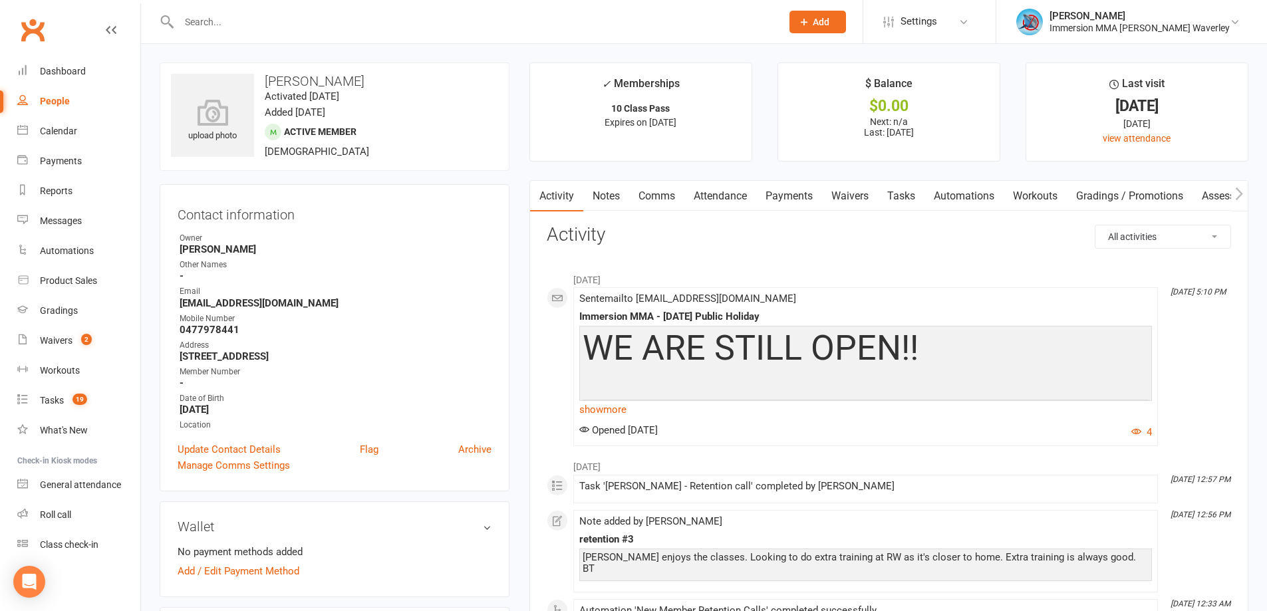
click at [600, 196] on link "Notes" at bounding box center [606, 196] width 46 height 31
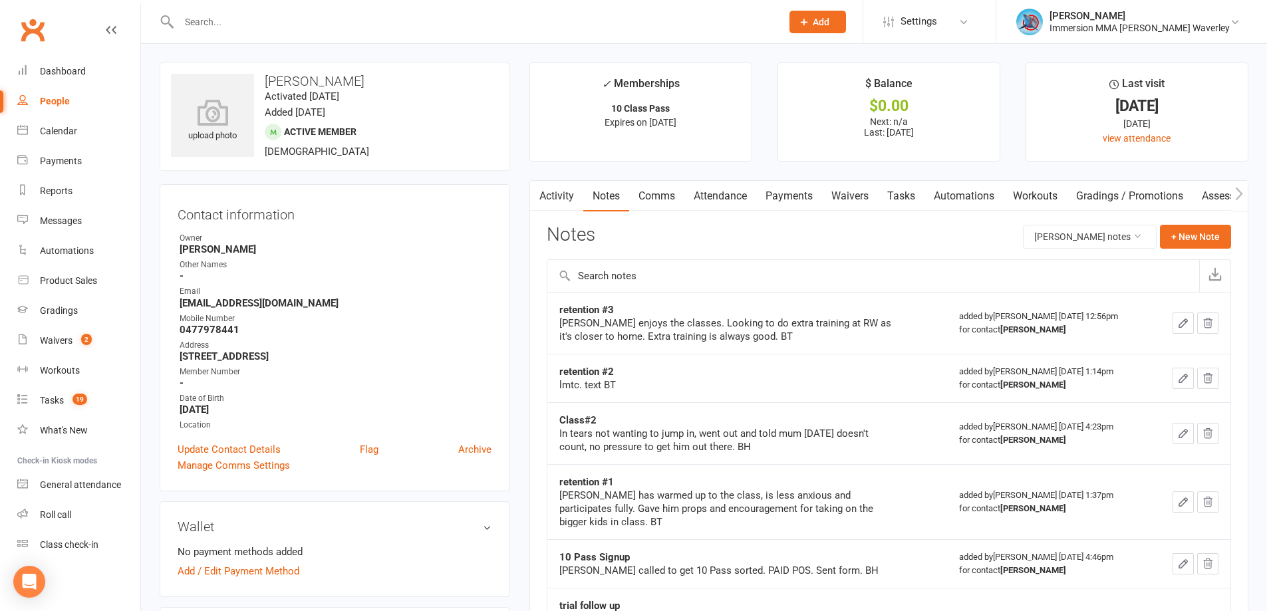
click at [843, 190] on link "Waivers" at bounding box center [850, 196] width 56 height 31
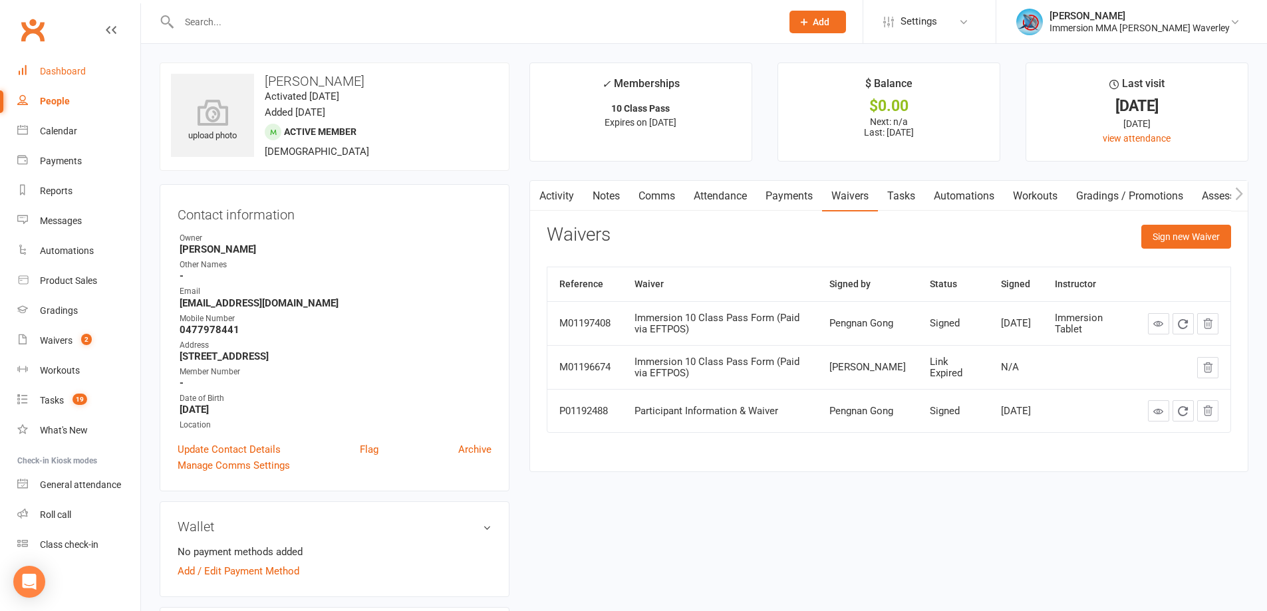
click at [46, 67] on div "Dashboard" at bounding box center [63, 71] width 46 height 11
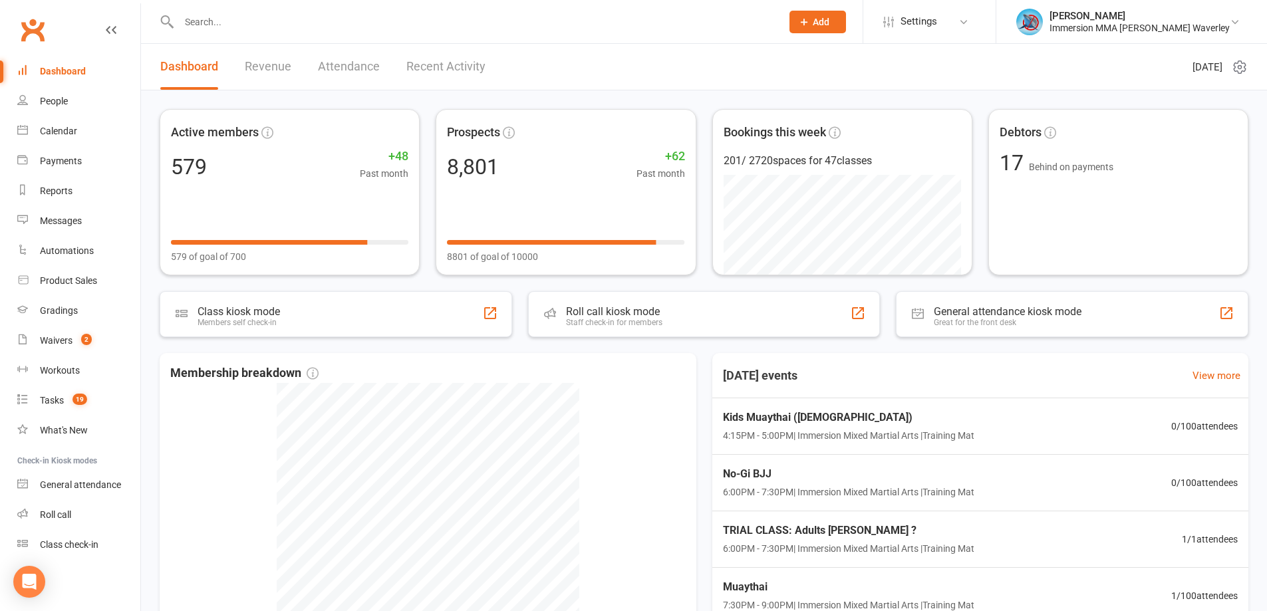
click at [296, 33] on div at bounding box center [466, 21] width 613 height 43
click at [299, 25] on input "text" at bounding box center [473, 22] width 597 height 19
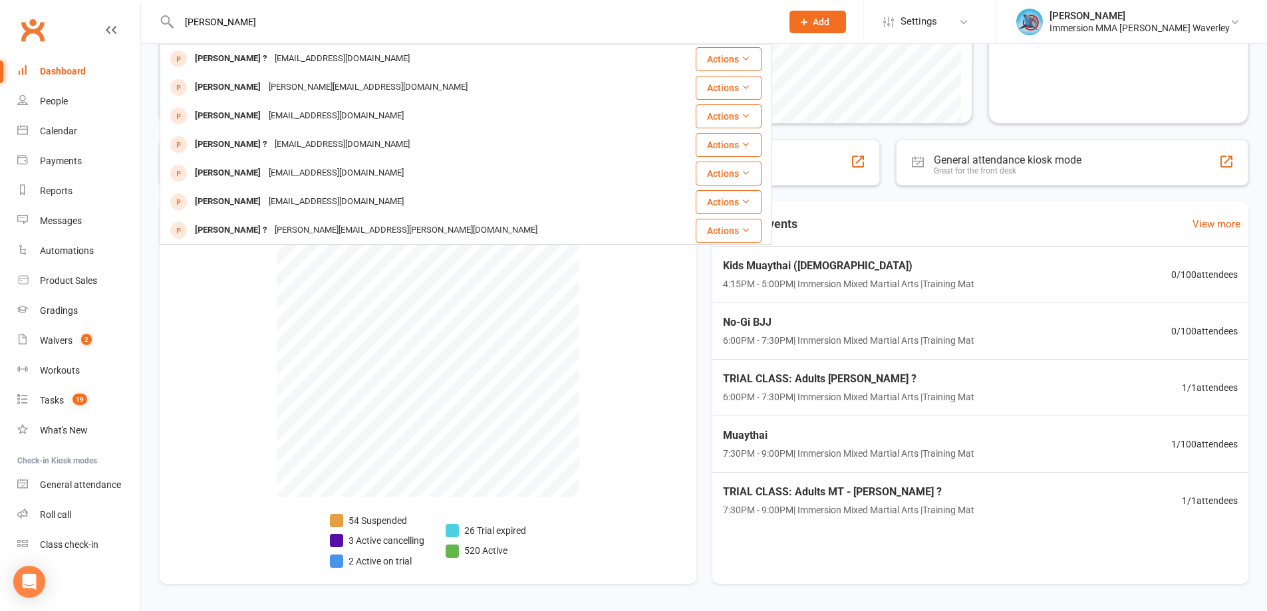
scroll to position [178, 0]
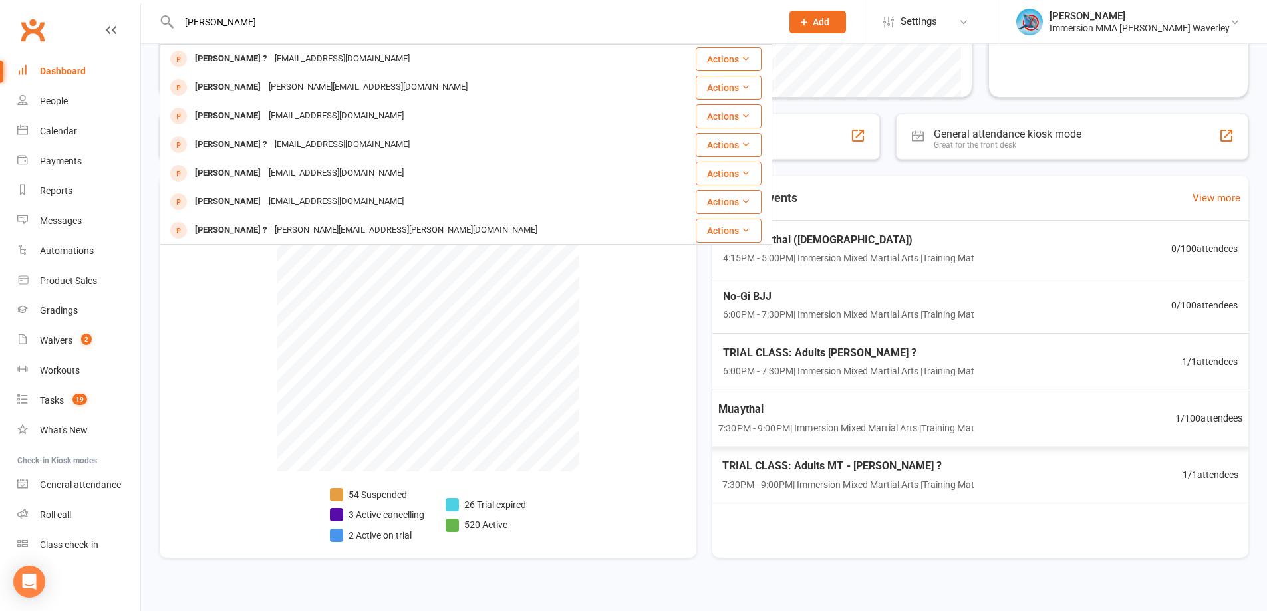
type input "[PERSON_NAME]"
click at [900, 572] on div "Active members 579 +48 Past month 579 of goal of 700 Prospects 8,801 +62 Past m…" at bounding box center [704, 251] width 1126 height 677
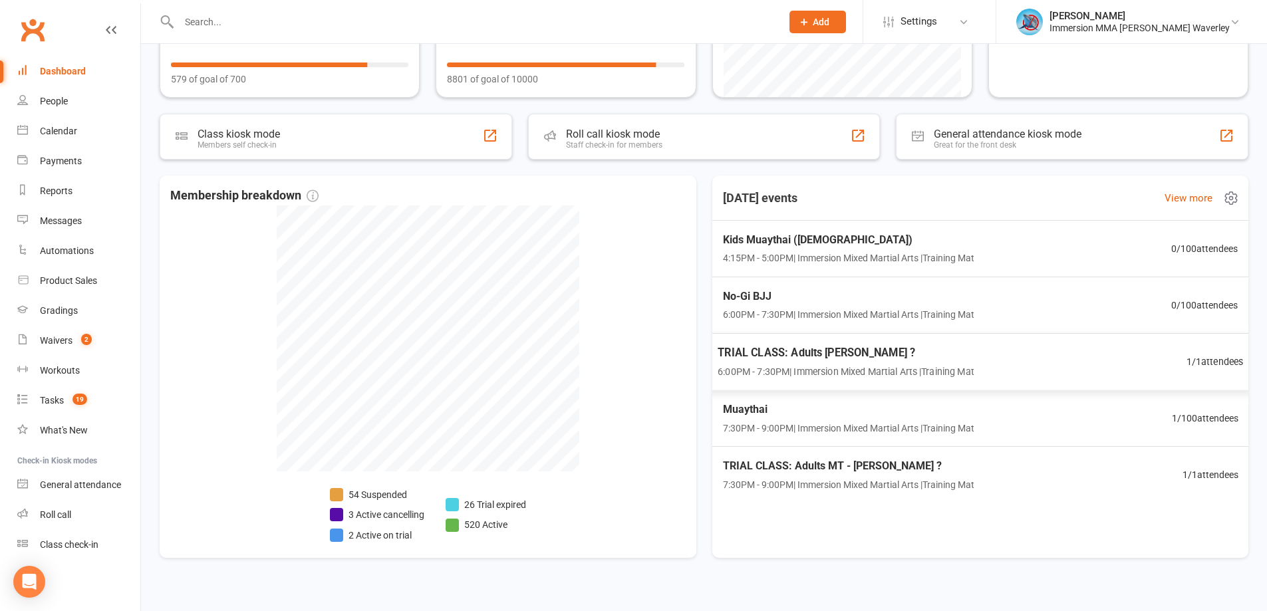
click at [961, 367] on span "6:00PM - 7:30PM | Immersion Mixed Martial Arts | Training Mat" at bounding box center [846, 371] width 257 height 15
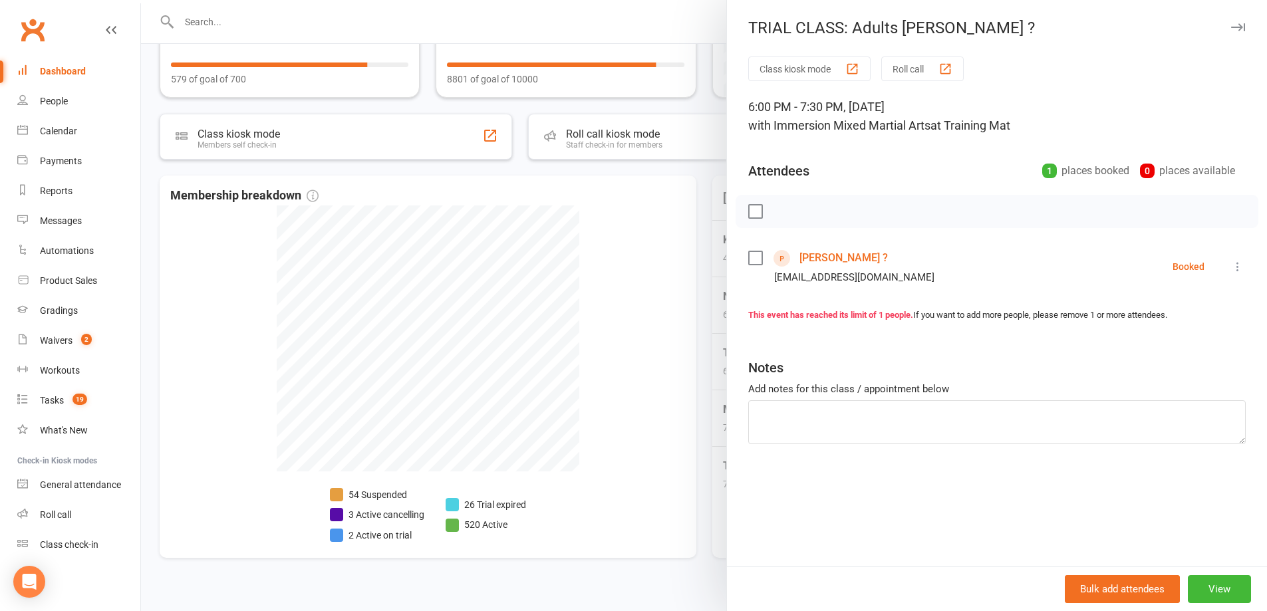
click at [814, 252] on link "[PERSON_NAME] ?" at bounding box center [844, 257] width 88 height 21
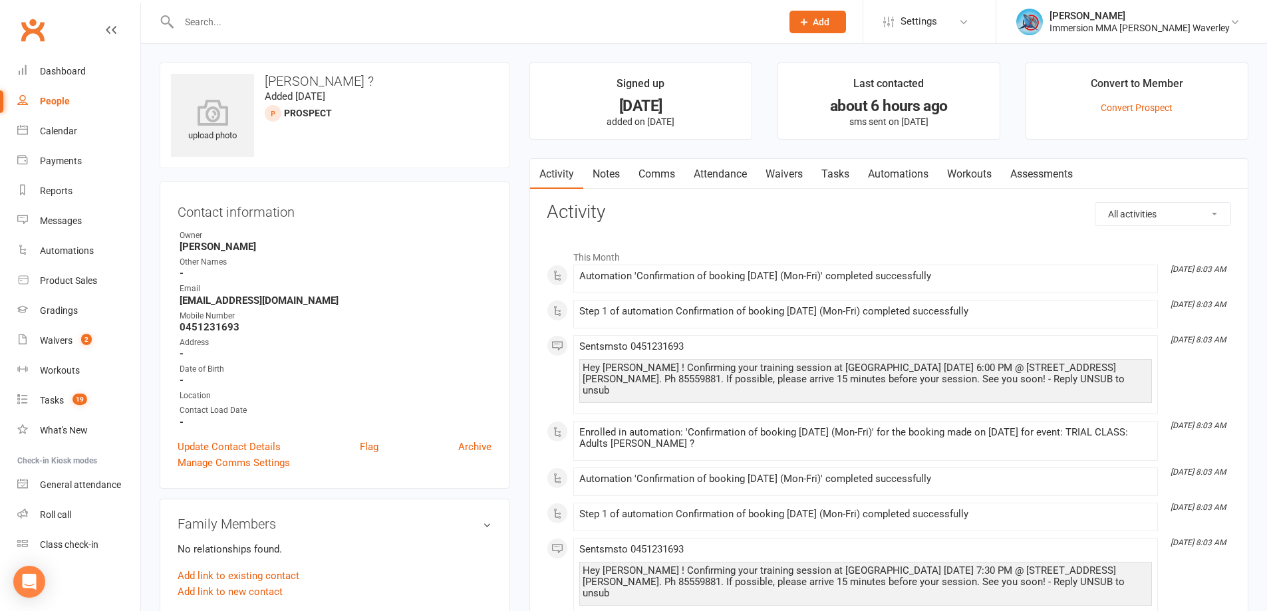
click at [613, 182] on link "Notes" at bounding box center [606, 174] width 46 height 31
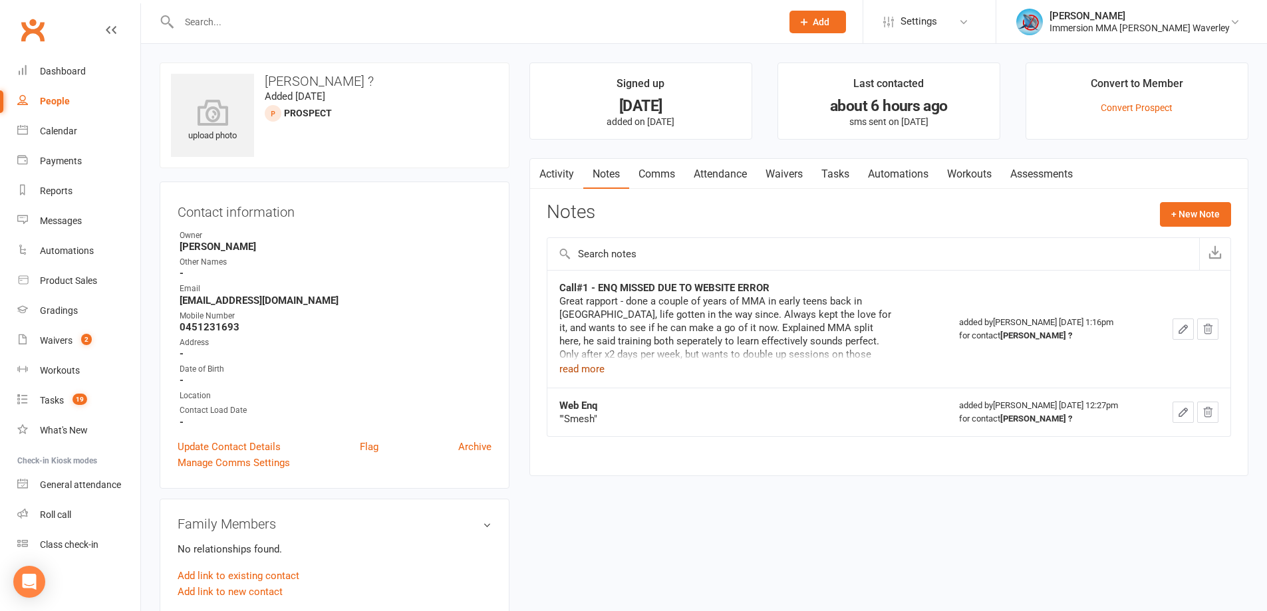
click at [589, 367] on button "read more" at bounding box center [581, 369] width 45 height 16
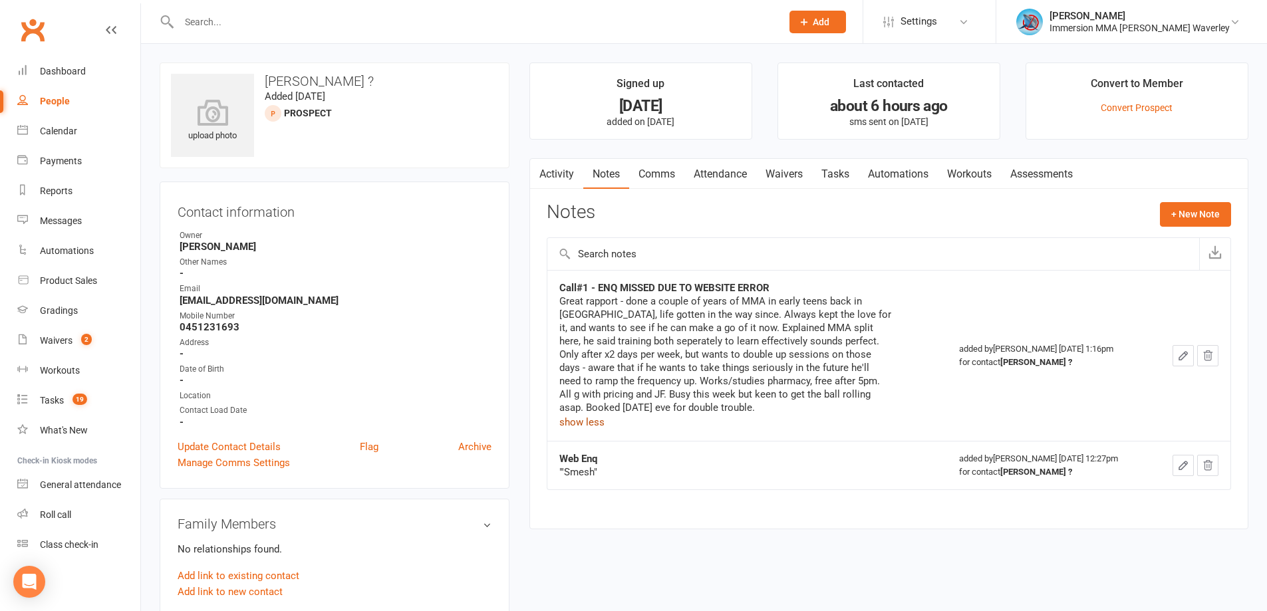
click at [729, 172] on link "Attendance" at bounding box center [720, 174] width 72 height 31
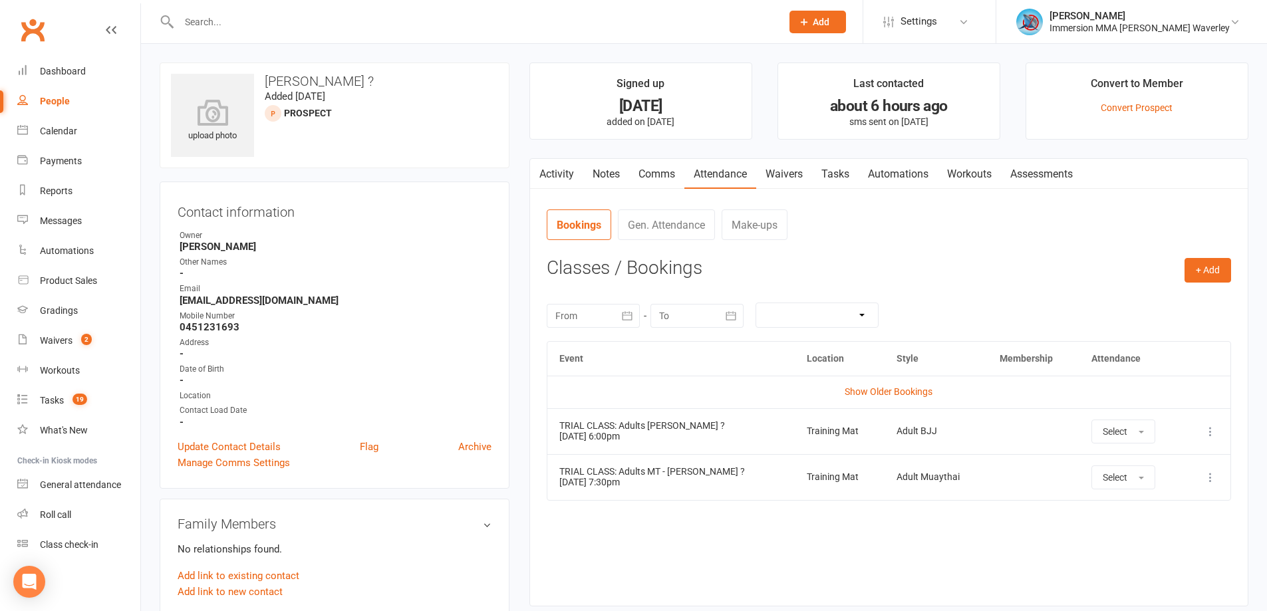
click at [1222, 432] on td "More info View event Remove booking" at bounding box center [1206, 431] width 47 height 46
click at [1217, 432] on button at bounding box center [1211, 432] width 16 height 16
click at [1161, 518] on link "Remove booking" at bounding box center [1152, 511] width 132 height 27
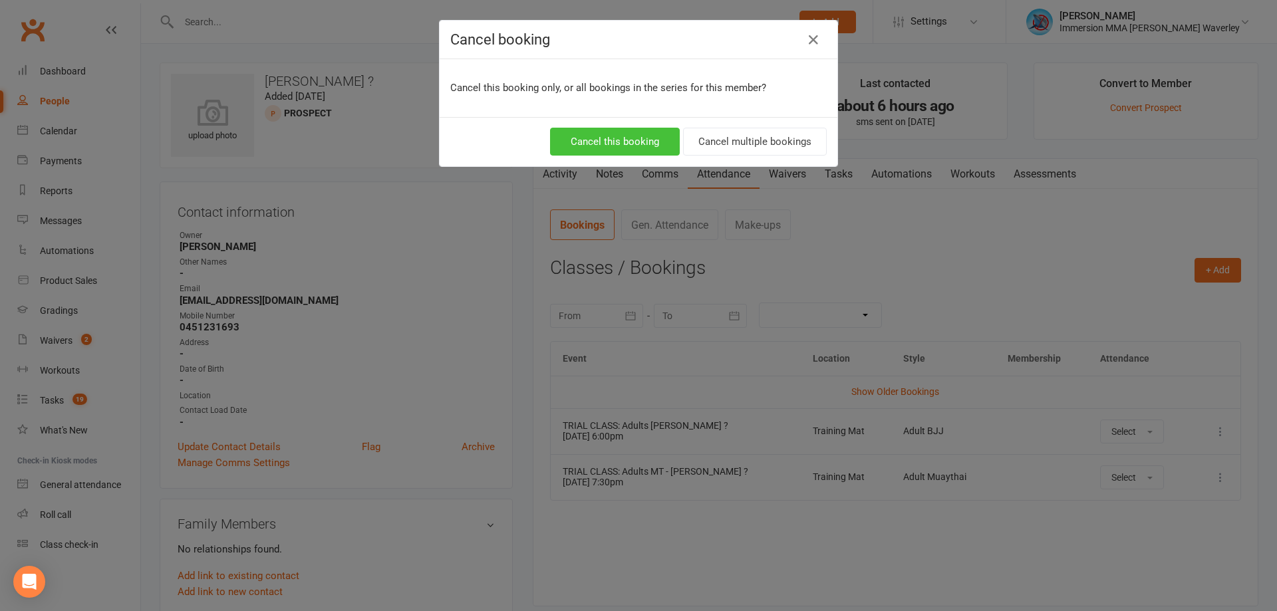
click at [645, 129] on button "Cancel this booking" at bounding box center [615, 142] width 130 height 28
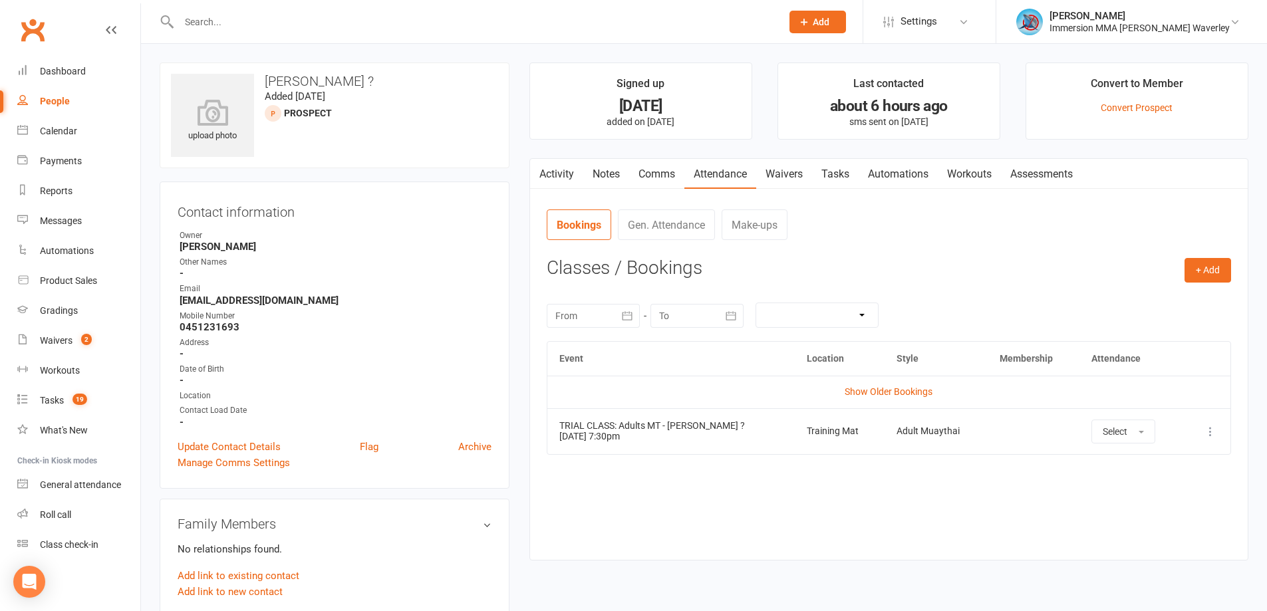
click at [1211, 426] on icon at bounding box center [1210, 431] width 13 height 13
click at [1142, 514] on link "Remove booking" at bounding box center [1152, 511] width 132 height 27
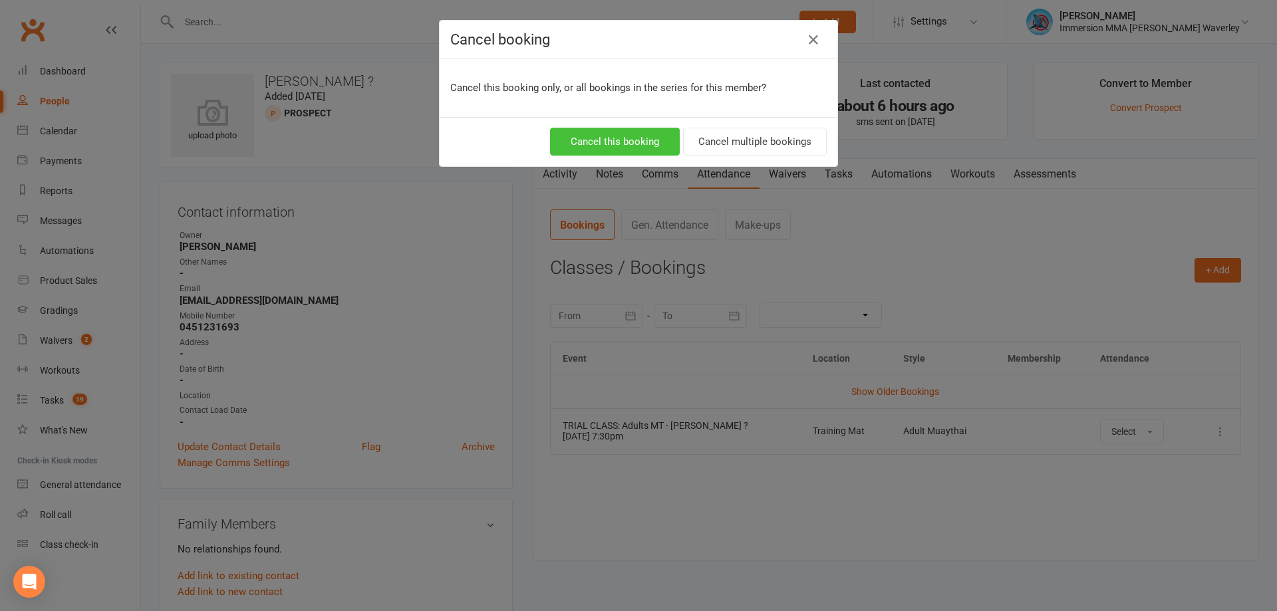
click at [587, 146] on button "Cancel this booking" at bounding box center [615, 142] width 130 height 28
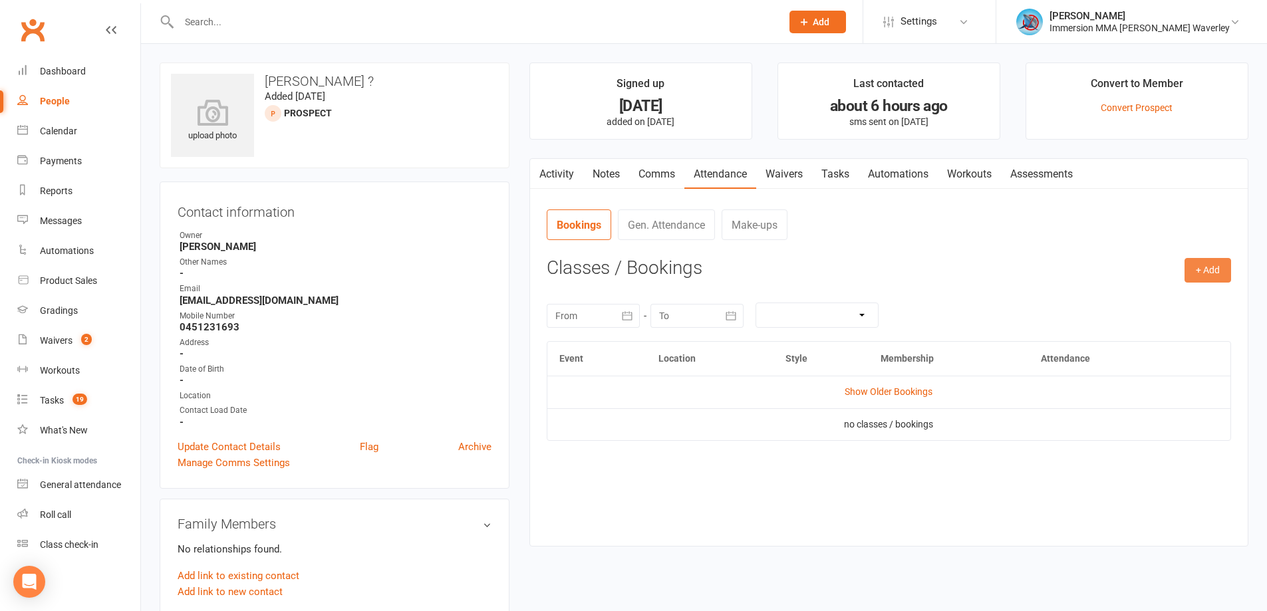
click at [1204, 269] on button "+ Add" at bounding box center [1208, 270] width 47 height 24
click at [1134, 335] on link "Add Appointment" at bounding box center [1165, 327] width 132 height 27
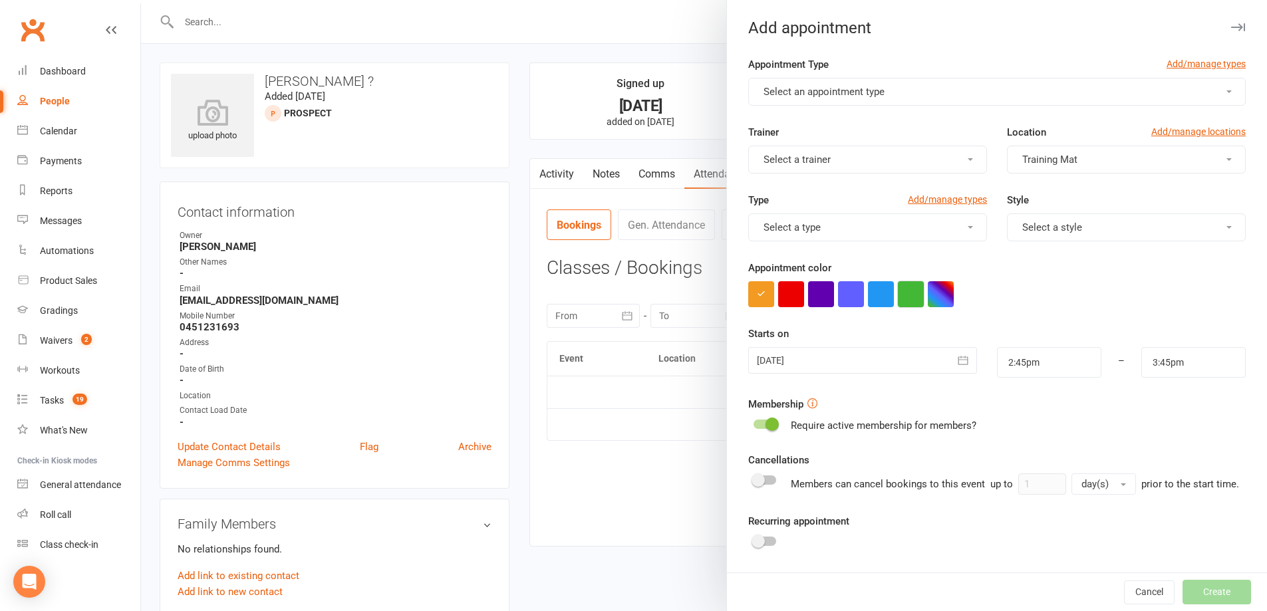
click at [899, 299] on button "button" at bounding box center [911, 294] width 26 height 26
drag, startPoint x: 824, startPoint y: 80, endPoint x: 835, endPoint y: 84, distance: 12.0
click at [824, 81] on button "Select an appointment type" at bounding box center [997, 92] width 498 height 28
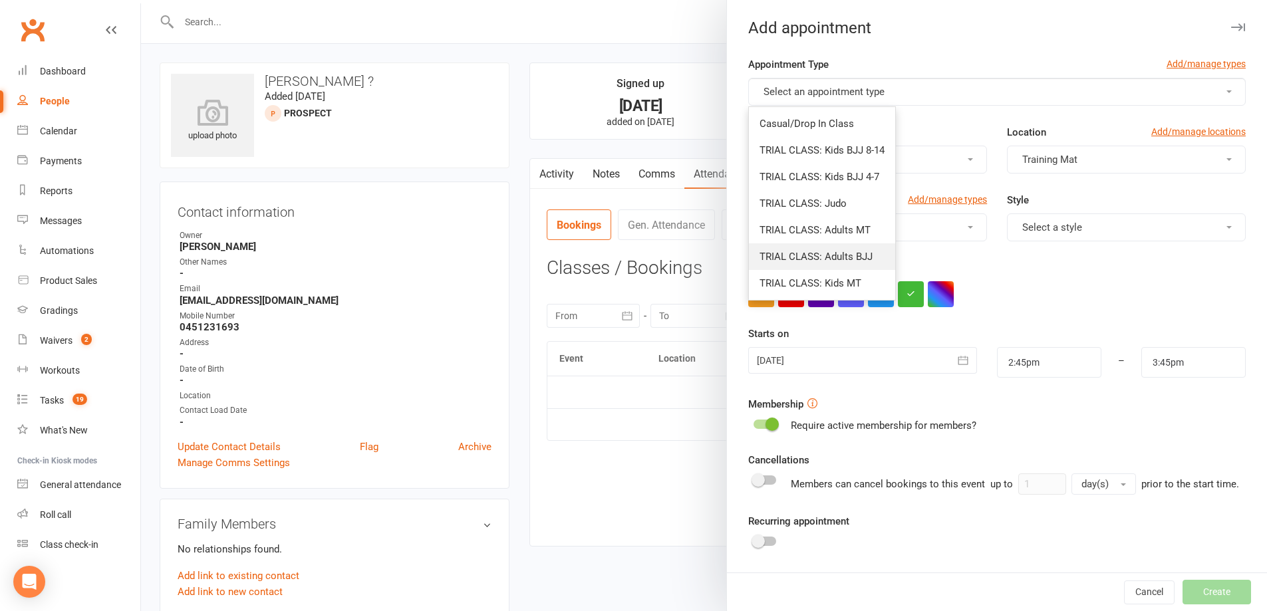
click at [861, 251] on span "TRIAL CLASS: Adults BJJ" at bounding box center [816, 257] width 113 height 12
type input "4:15pm"
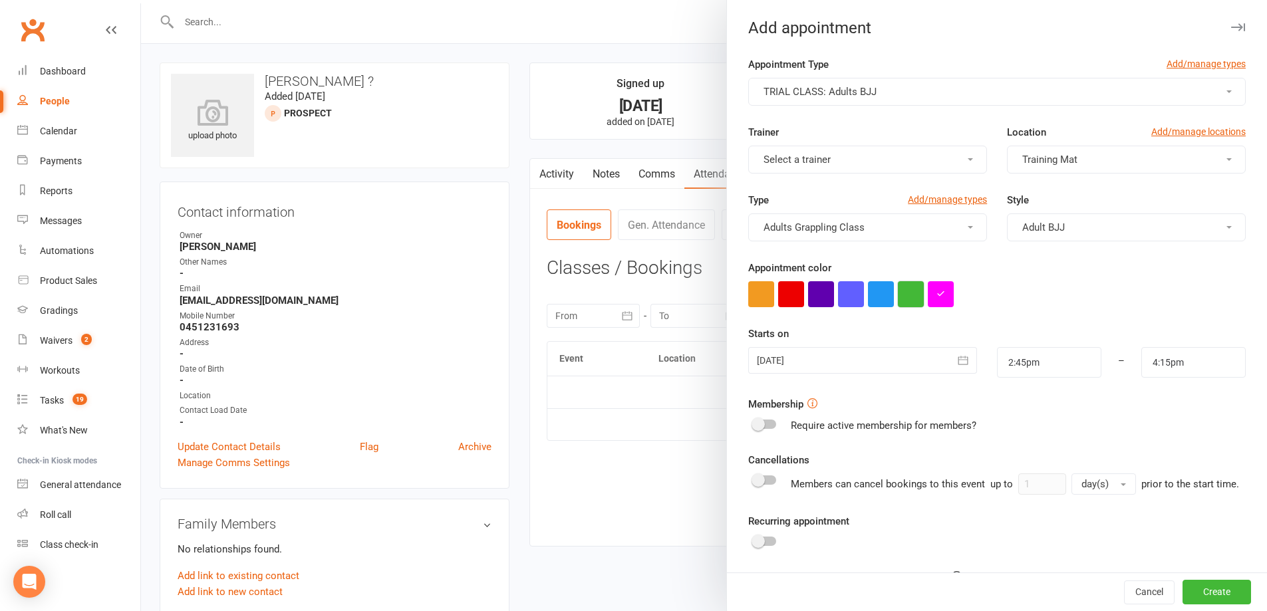
click at [910, 288] on button "button" at bounding box center [911, 294] width 26 height 26
click at [829, 159] on button "Select a trainer" at bounding box center [867, 160] width 239 height 28
click at [1050, 277] on div "Appointment color" at bounding box center [997, 283] width 498 height 47
click at [849, 372] on div at bounding box center [862, 360] width 228 height 27
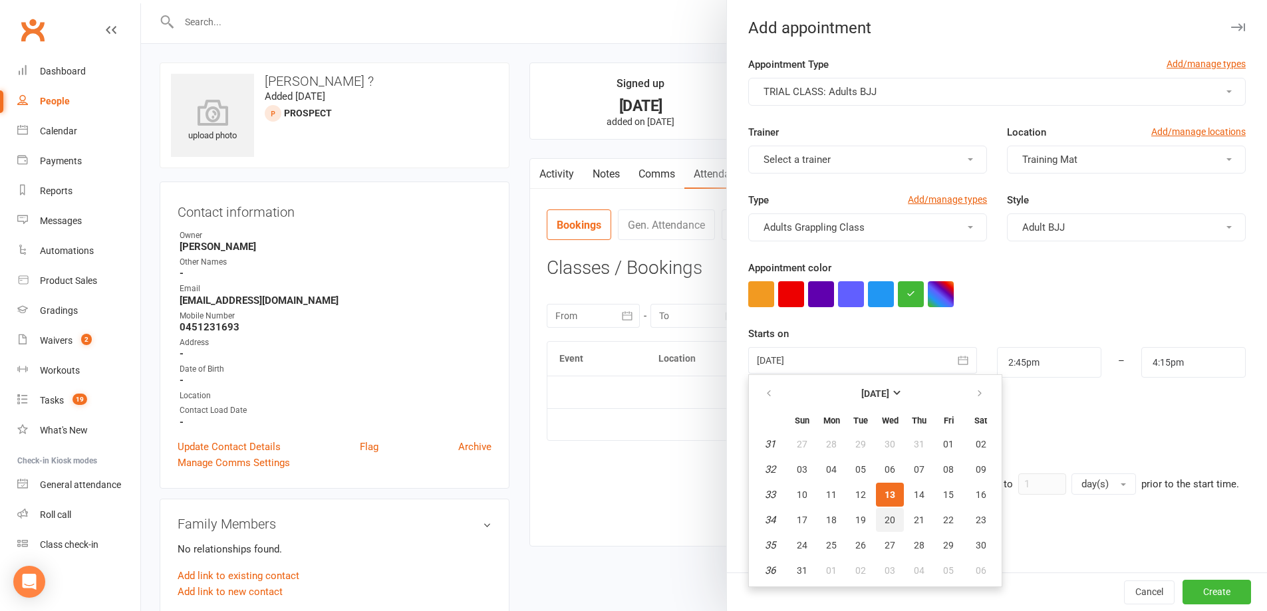
click at [886, 522] on span "20" at bounding box center [890, 520] width 11 height 11
type input "20 Aug 2025"
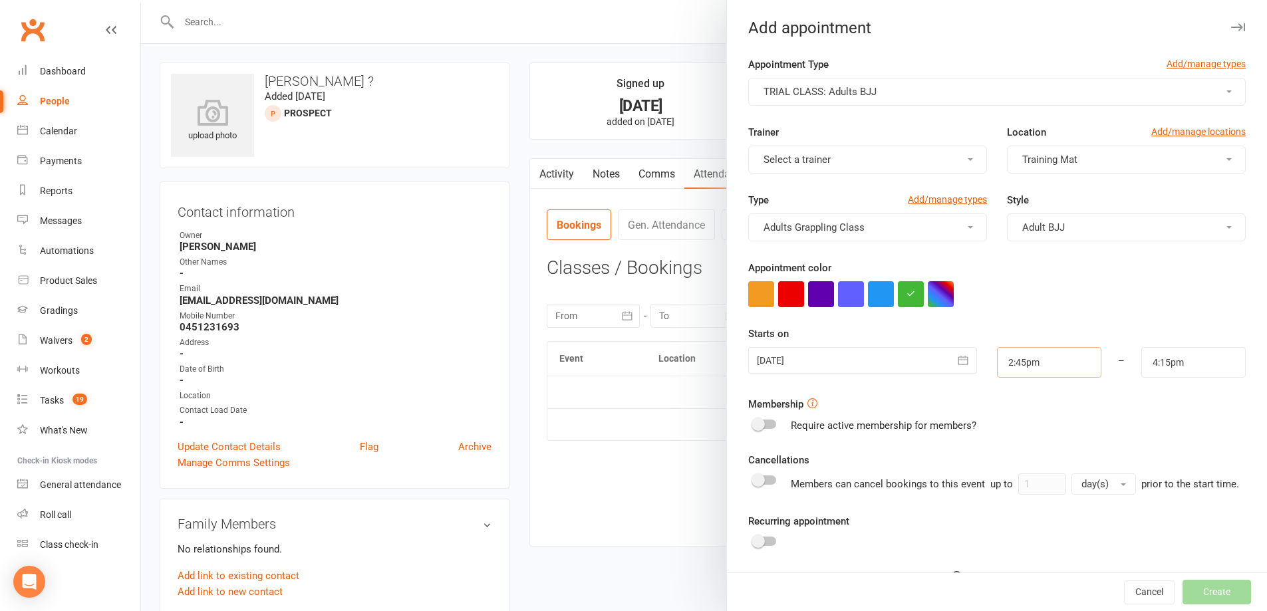
click at [1015, 367] on input "2:45pm" at bounding box center [1049, 362] width 104 height 31
type input "6:00pm"
click at [1024, 456] on li "6:00pm" at bounding box center [1030, 455] width 64 height 20
click at [1195, 358] on input "4:15pm" at bounding box center [1193, 362] width 104 height 31
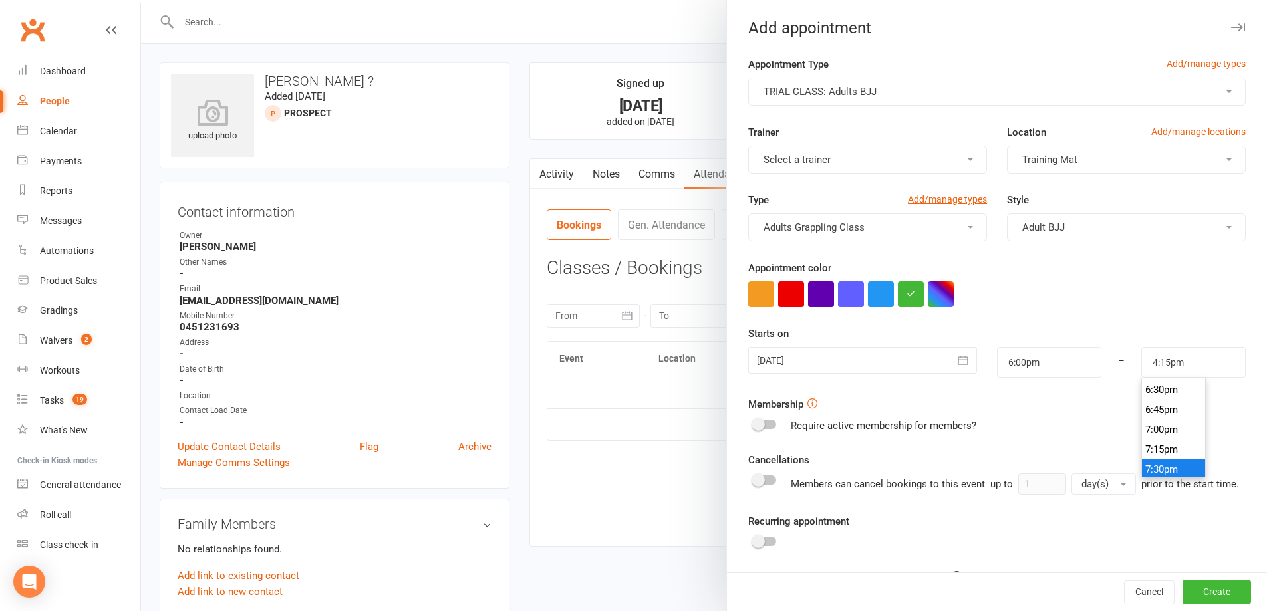
scroll to position [1481, 0]
type input "7:30pm"
click at [1170, 470] on li "7:30pm" at bounding box center [1174, 464] width 64 height 20
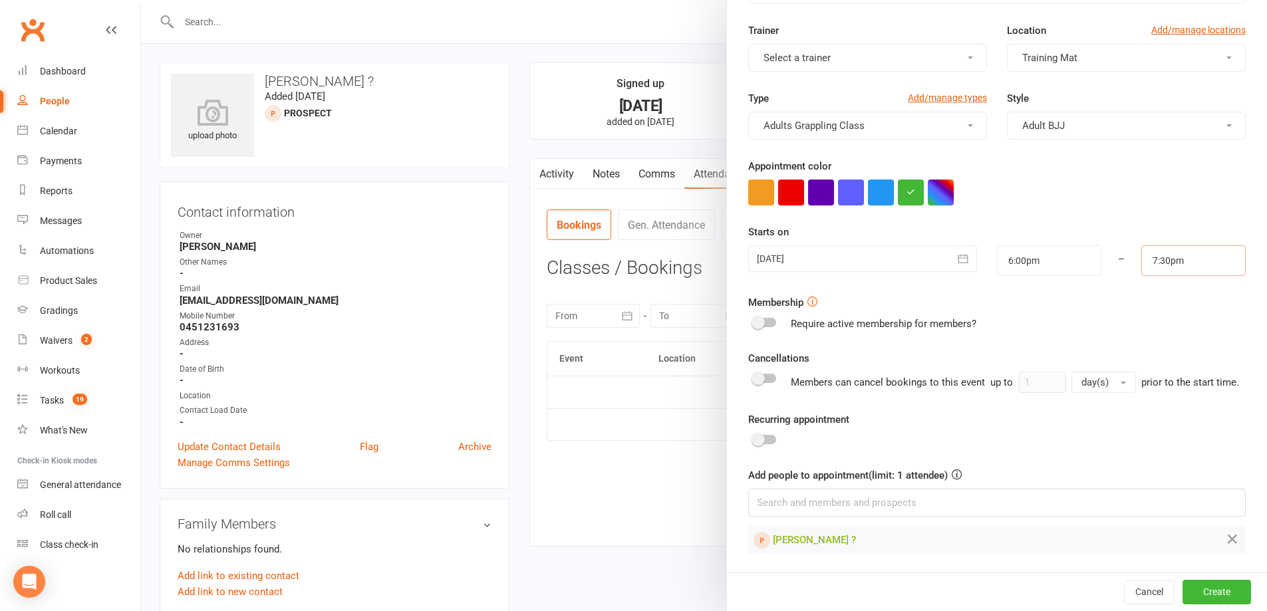
scroll to position [0, 0]
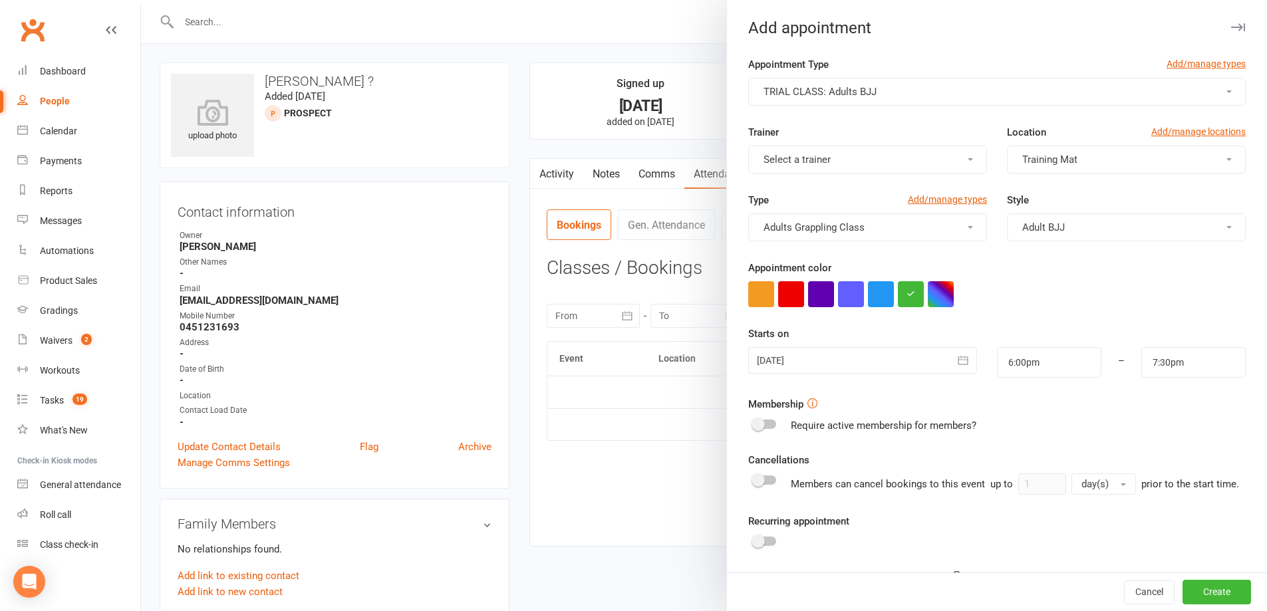
click at [1199, 606] on div "Cancel Create" at bounding box center [997, 592] width 540 height 38
click at [1202, 595] on button "Create" at bounding box center [1217, 593] width 69 height 24
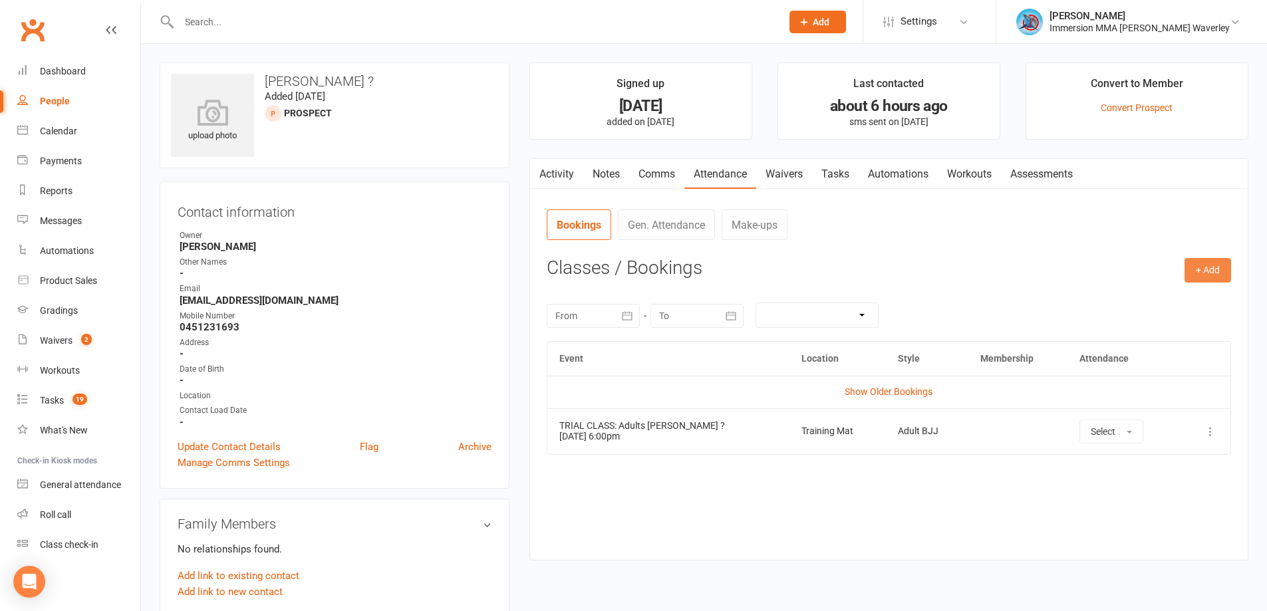
click at [1213, 265] on button "+ Add" at bounding box center [1208, 270] width 47 height 24
click at [1199, 325] on link "Add Appointment" at bounding box center [1165, 327] width 132 height 27
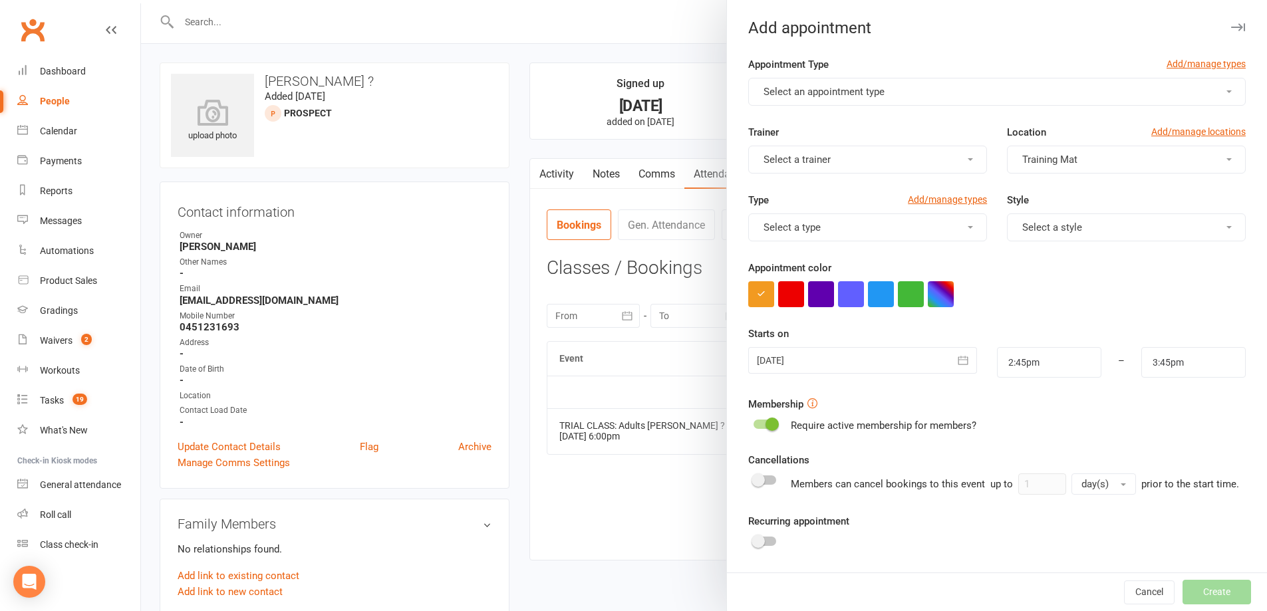
click at [821, 90] on span "Select an appointment type" at bounding box center [824, 92] width 121 height 12
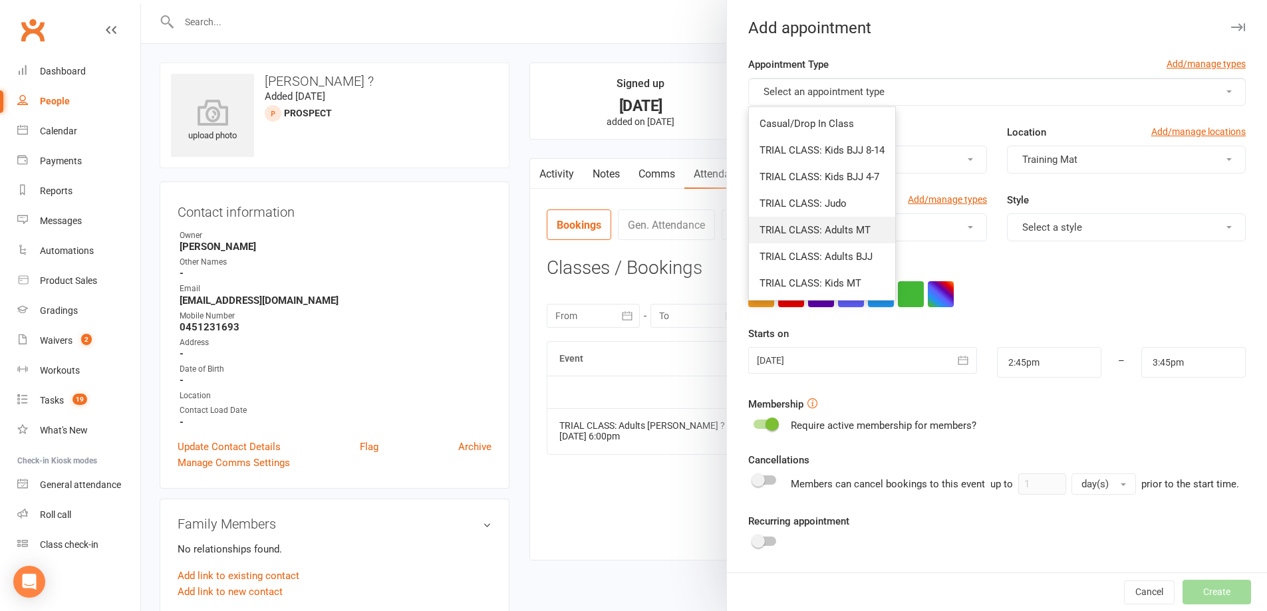
click at [857, 227] on span "TRIAL CLASS: Adults MT" at bounding box center [815, 230] width 111 height 12
type input "4:15pm"
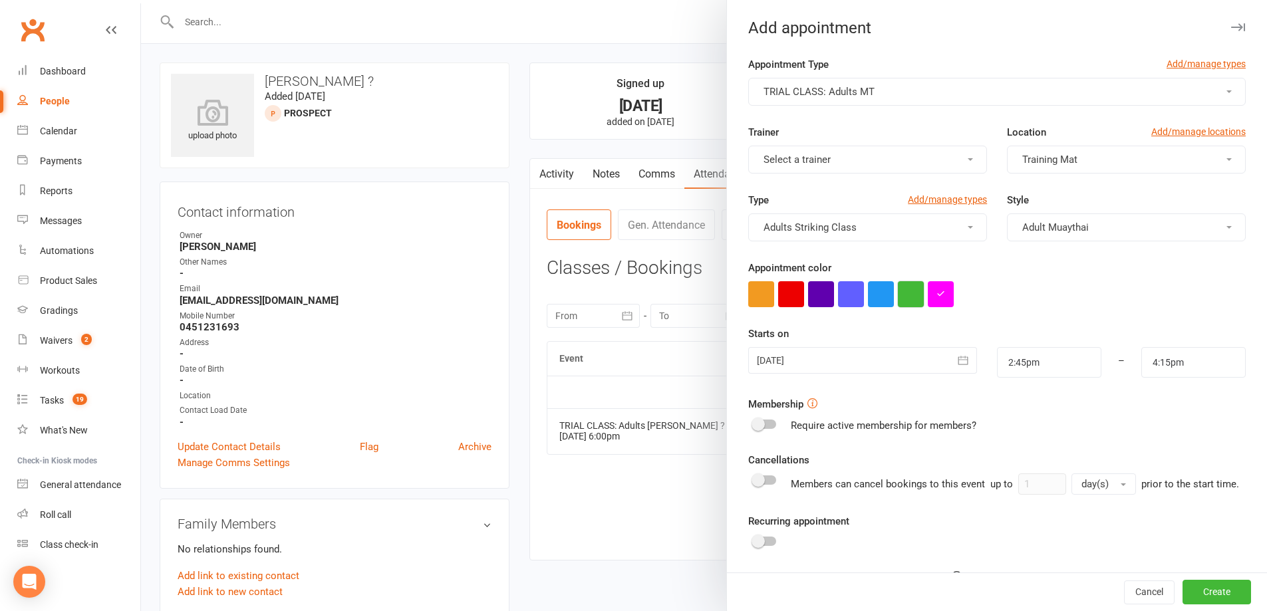
click at [900, 295] on button "button" at bounding box center [911, 294] width 26 height 26
click at [867, 366] on div at bounding box center [862, 360] width 228 height 27
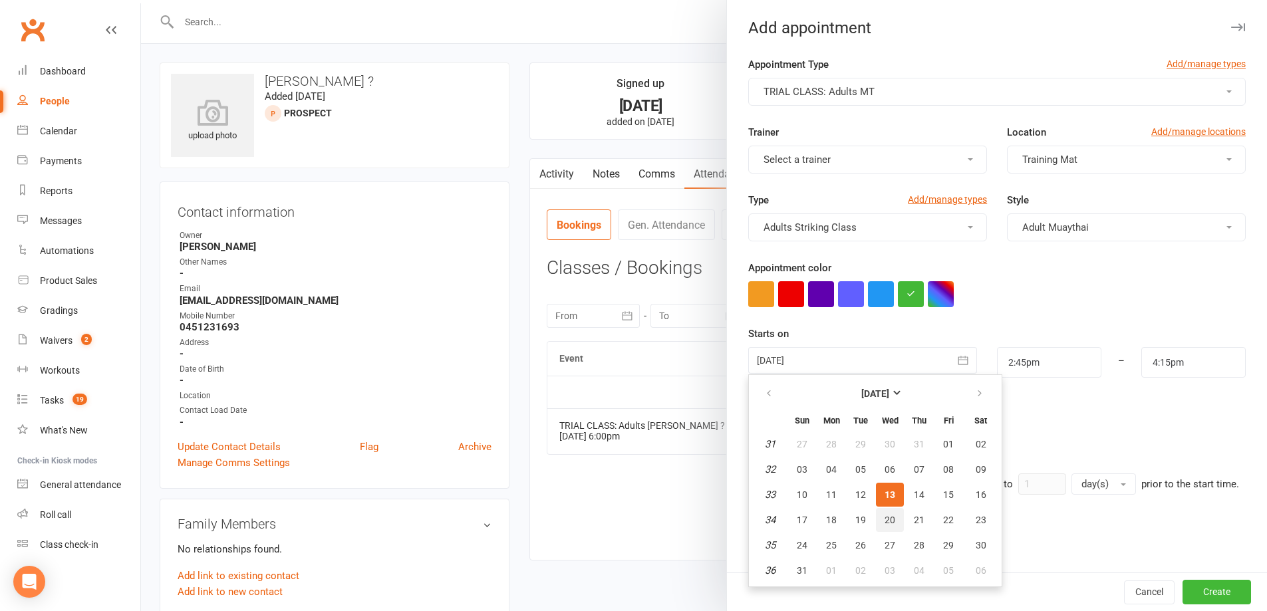
click at [896, 518] on button "20" at bounding box center [890, 520] width 28 height 24
type input "20 Aug 2025"
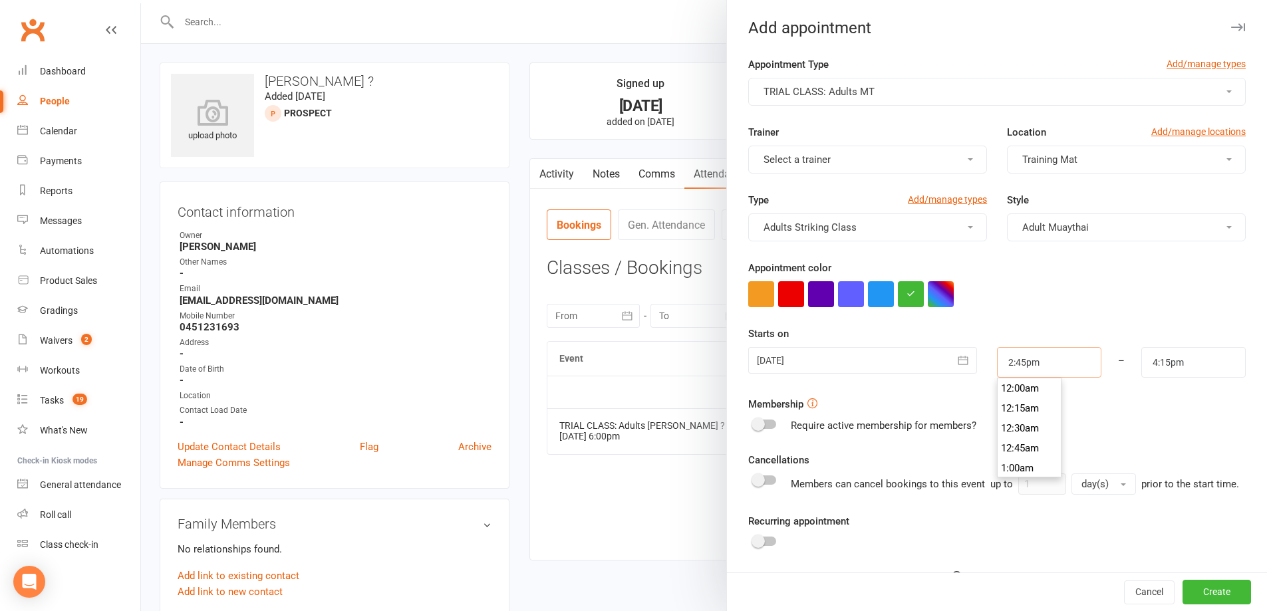
click at [1039, 368] on input "2:45pm" at bounding box center [1049, 362] width 104 height 31
type input "7:30pm"
click at [1020, 437] on li "7:30pm" at bounding box center [1030, 433] width 64 height 20
click at [1191, 367] on input "4:15pm" at bounding box center [1193, 362] width 104 height 31
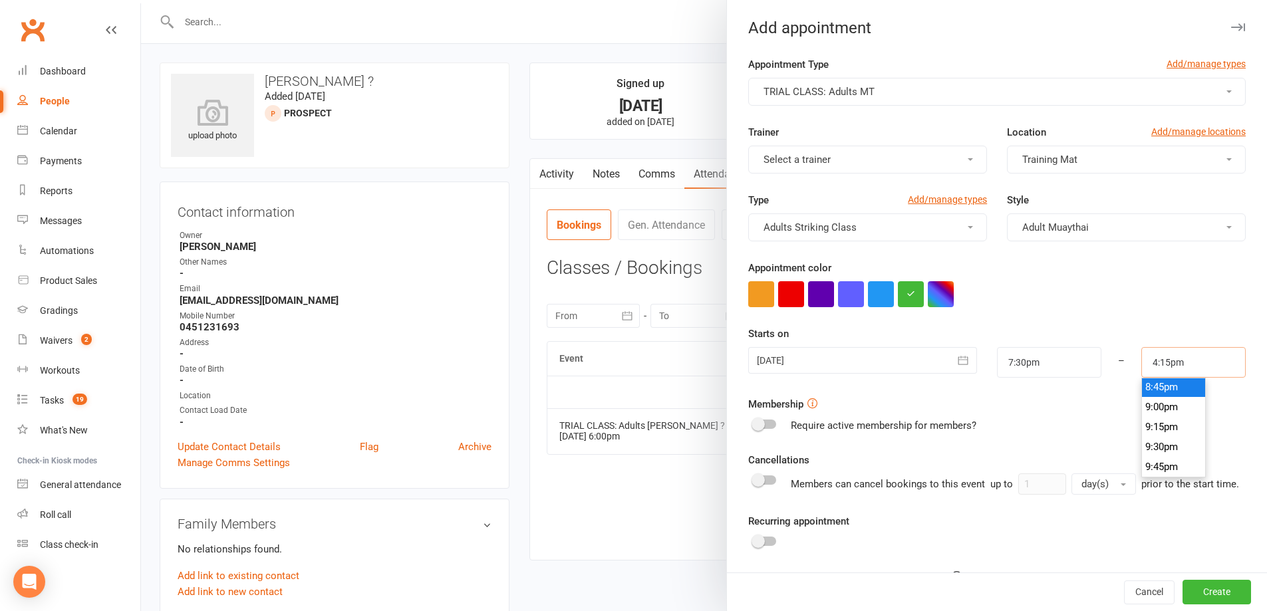
scroll to position [1632, 0]
type input "9:00pm"
click at [1157, 439] on li "9:00pm" at bounding box center [1174, 433] width 64 height 20
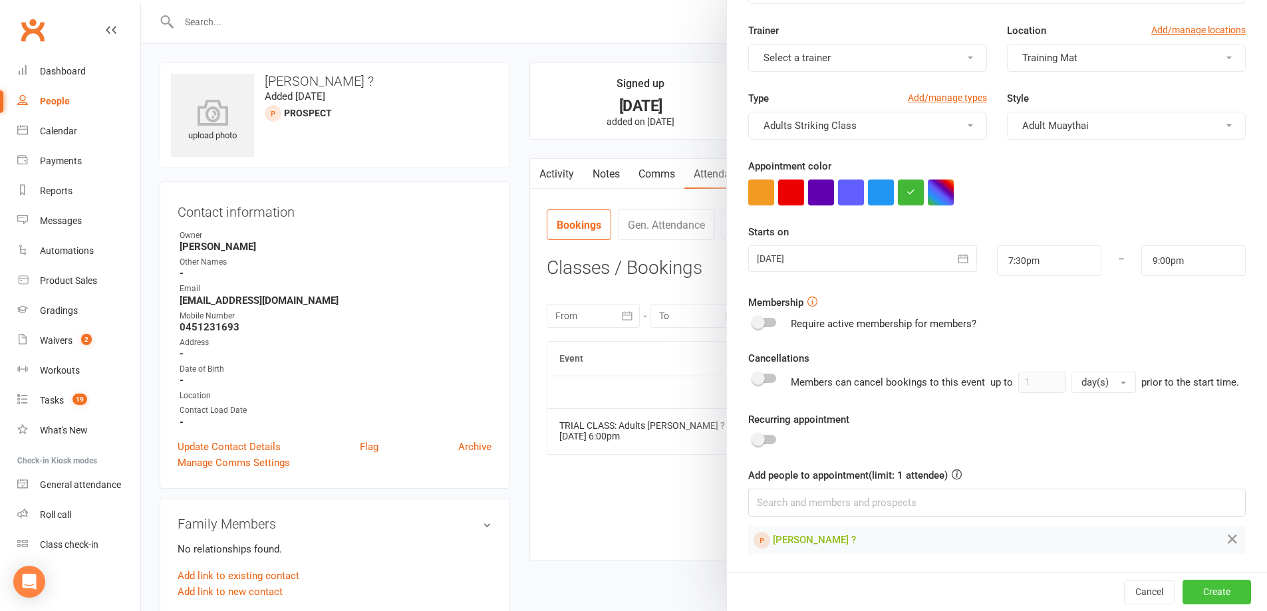
click at [1199, 595] on button "Create" at bounding box center [1217, 592] width 69 height 24
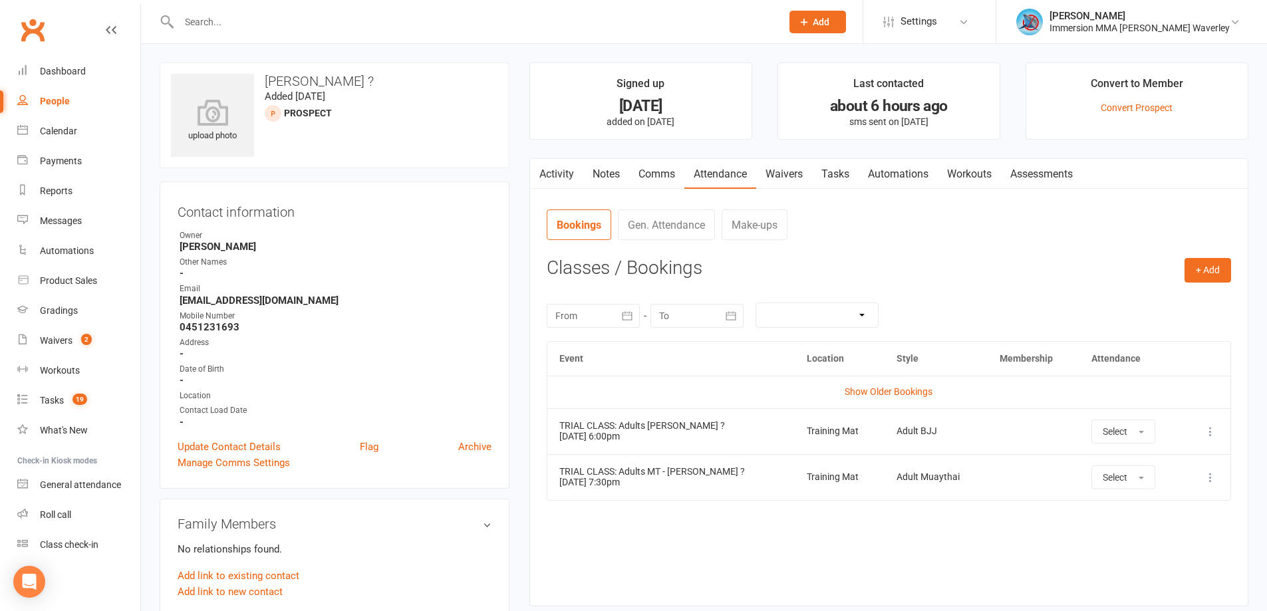
click at [853, 178] on link "Tasks" at bounding box center [835, 174] width 47 height 31
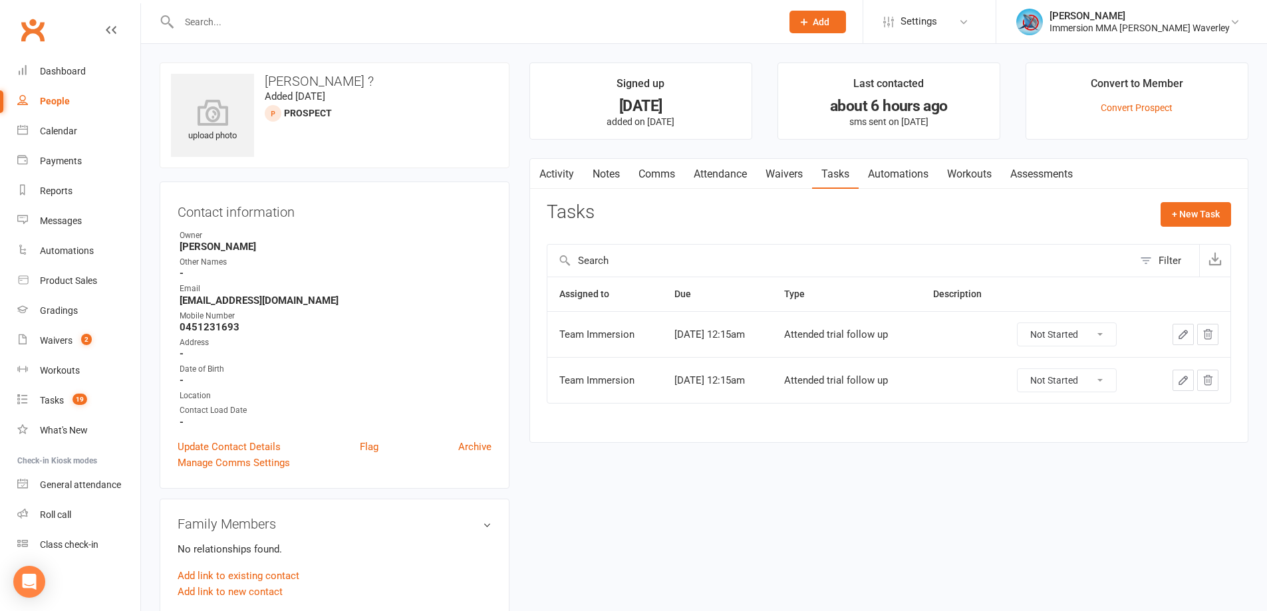
click at [1213, 334] on icon "button" at bounding box center [1208, 335] width 12 height 12
click at [1206, 334] on icon "button" at bounding box center [1208, 335] width 12 height 12
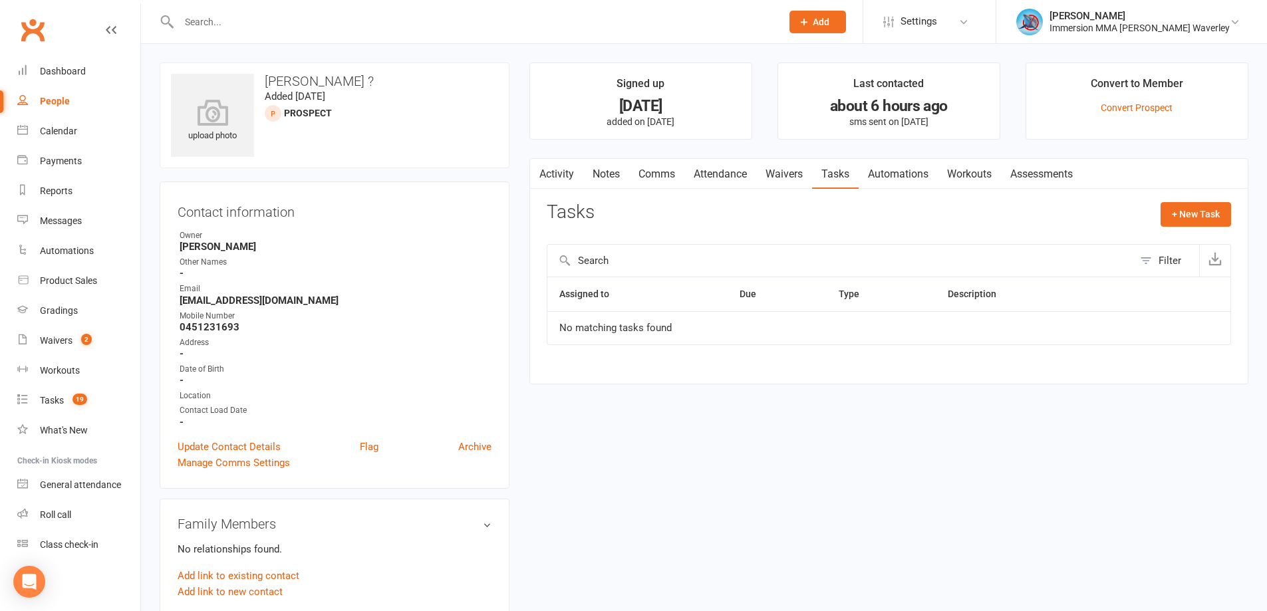
click at [601, 168] on link "Notes" at bounding box center [606, 174] width 46 height 31
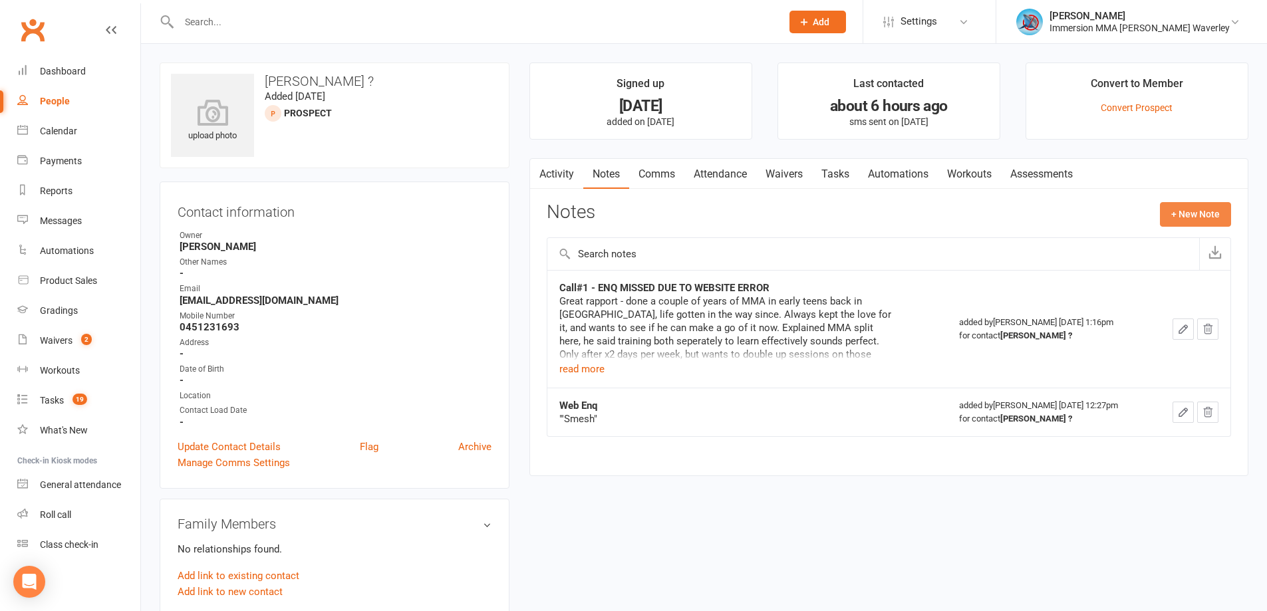
click at [1215, 218] on button "+ New Note" at bounding box center [1195, 214] width 71 height 24
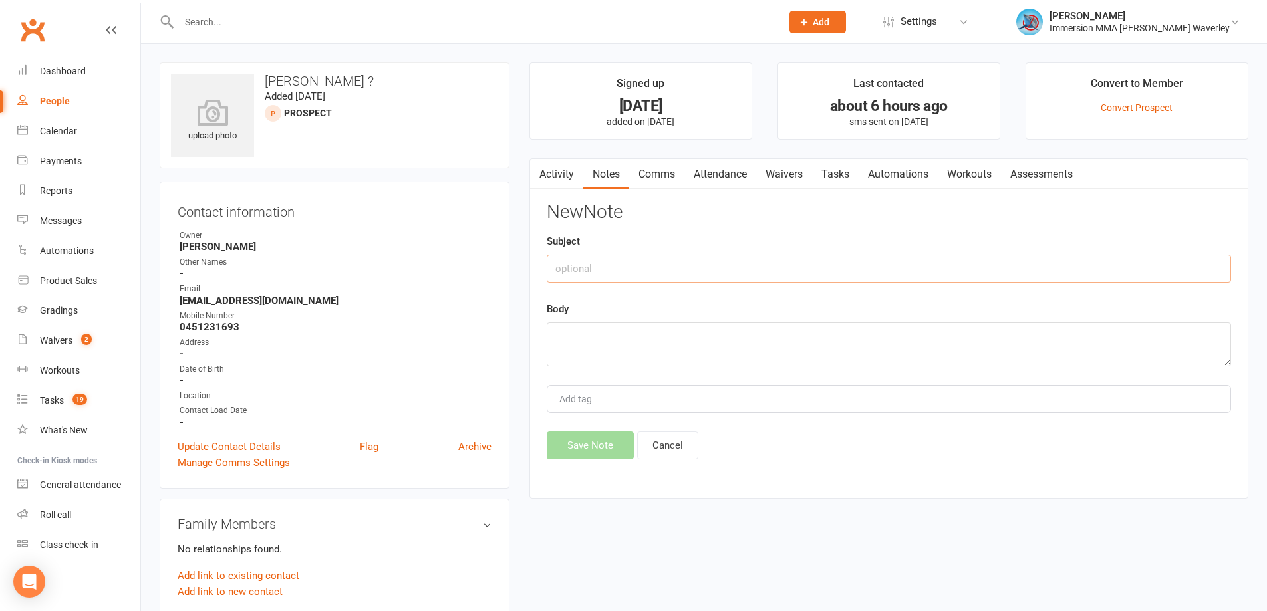
click at [698, 257] on input "text" at bounding box center [889, 269] width 684 height 28
type input "Trial Resched"
type textarea "C"
click at [815, 347] on textarea "Called up - sounded on death's door, caught the flu" at bounding box center [889, 345] width 684 height 44
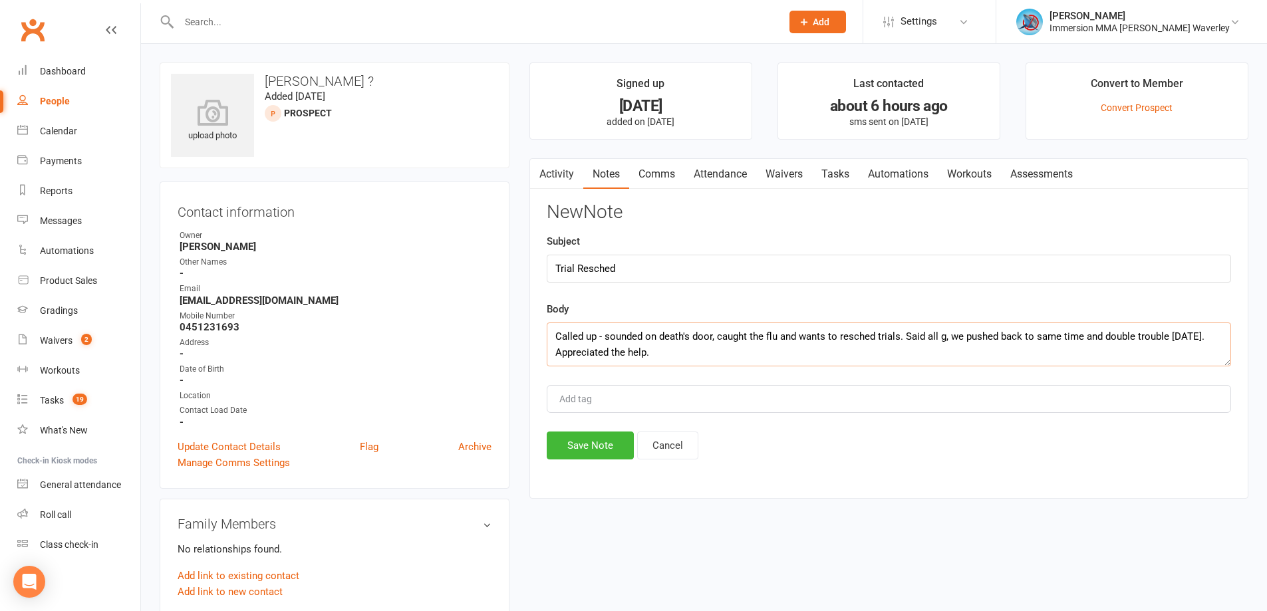
type textarea "Called up - sounded on death's door, caught the flu and wants to resched trials…"
click at [605, 432] on div "New Note Subject Trial Resched Body Called up - sounded on death's door, caught…" at bounding box center [889, 330] width 684 height 257
click at [603, 446] on button "Save Note" at bounding box center [590, 446] width 87 height 28
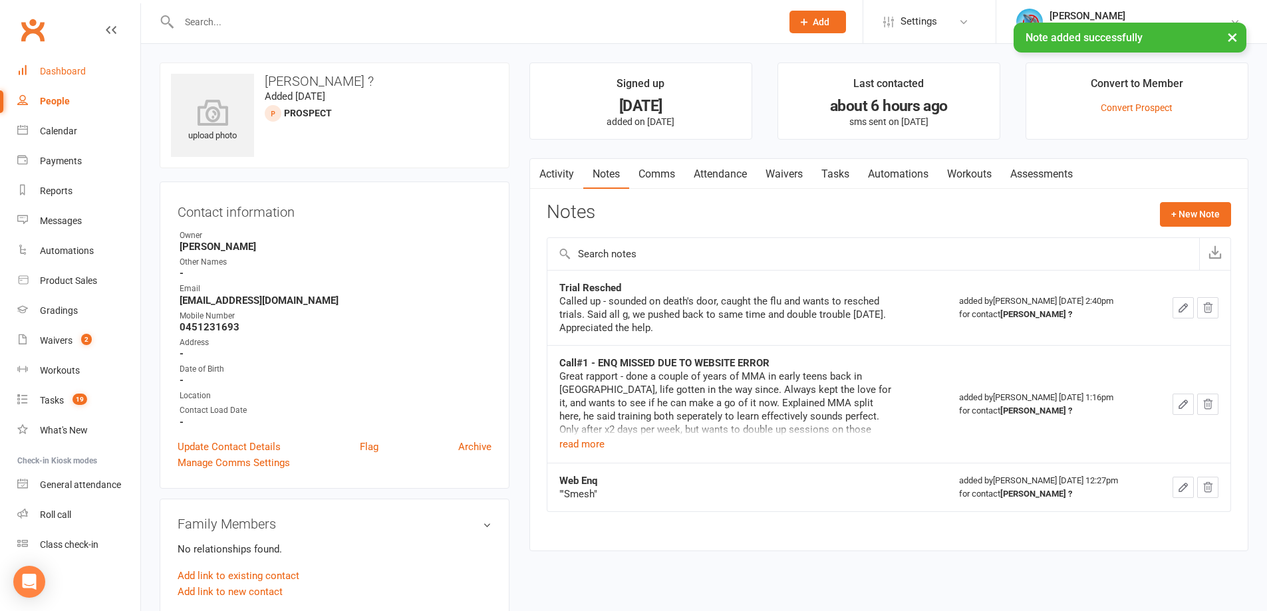
click at [79, 59] on link "Dashboard" at bounding box center [78, 72] width 123 height 30
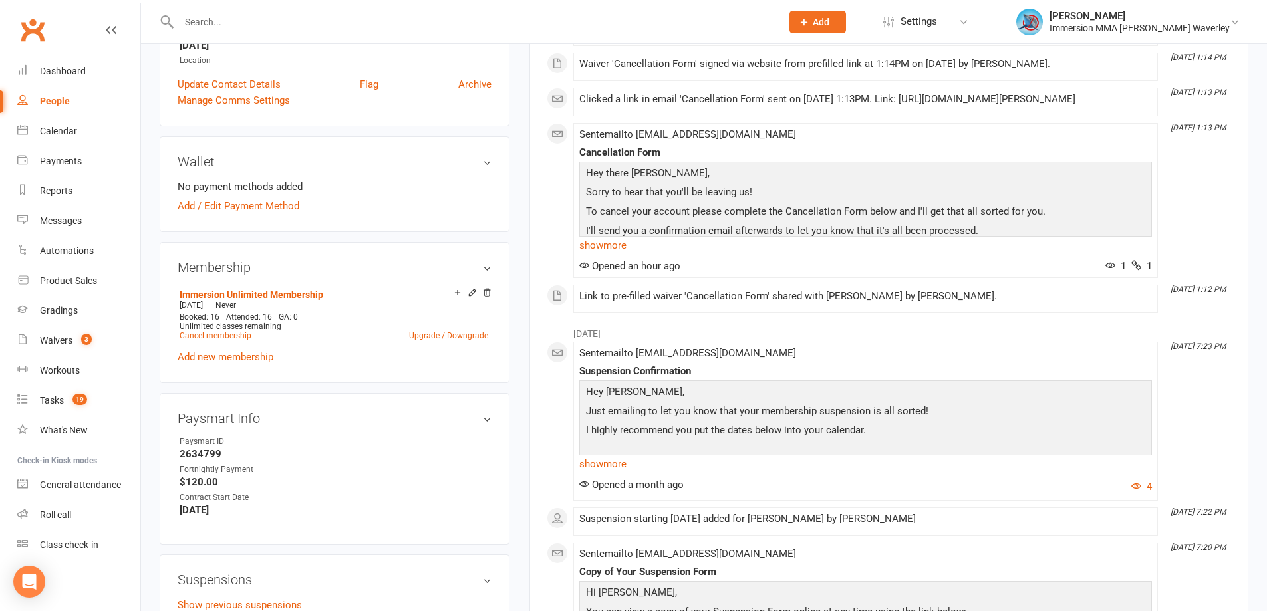
scroll to position [355, 0]
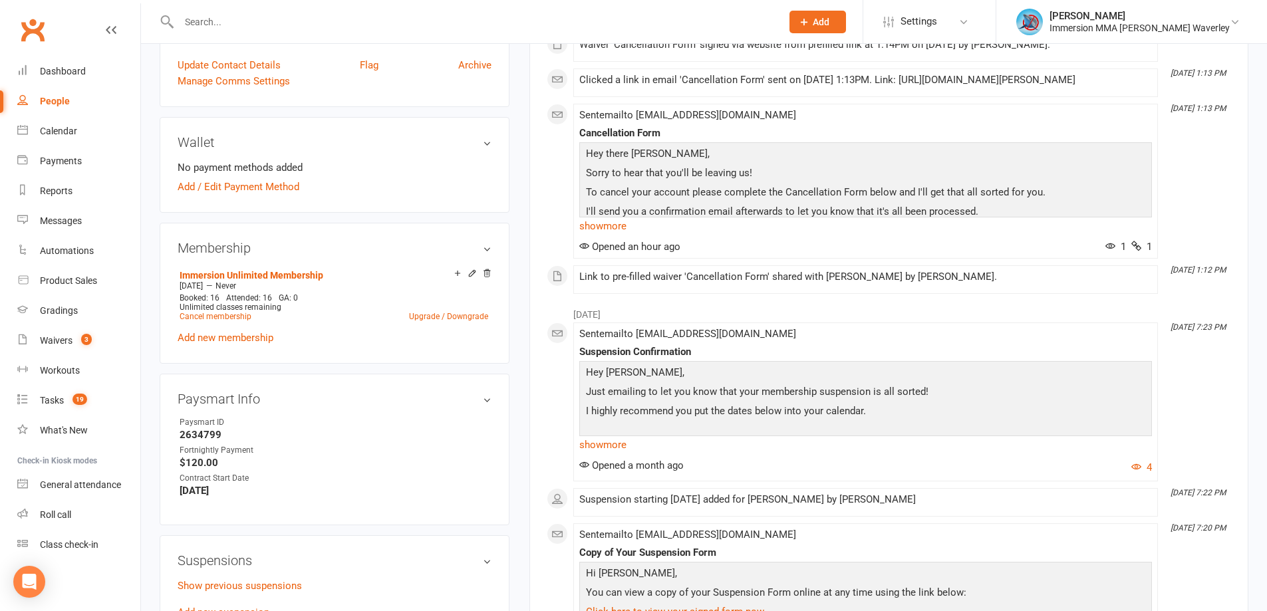
click at [203, 429] on strong "2634799" at bounding box center [336, 435] width 312 height 12
copy strong "2634799"
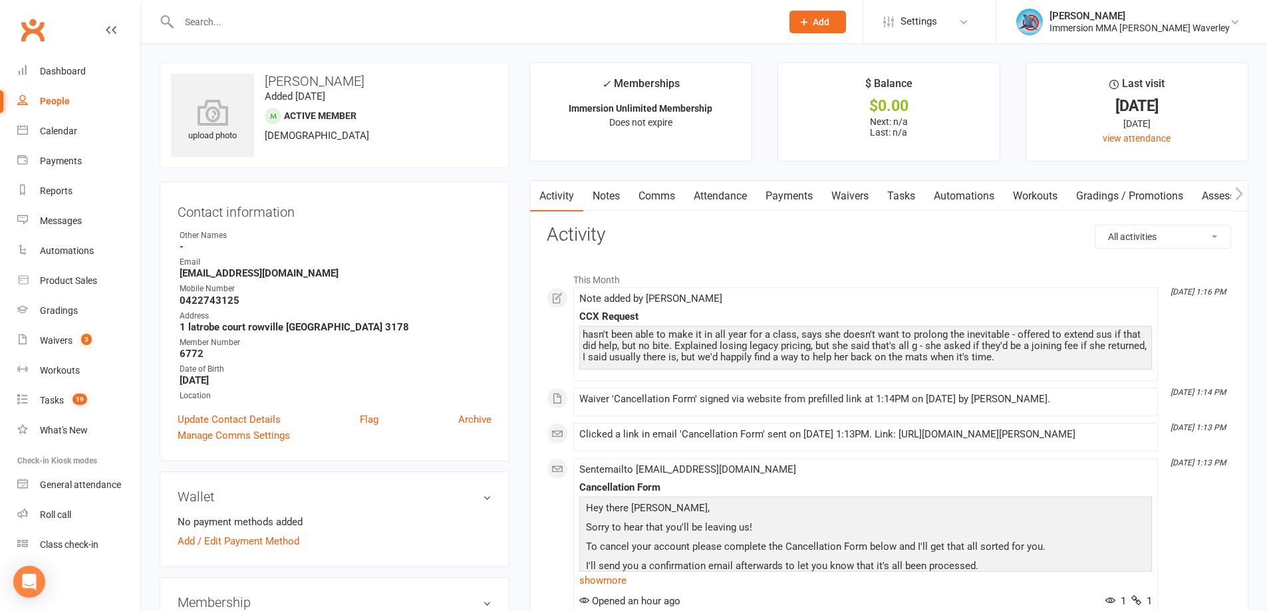
click at [653, 204] on link "Comms" at bounding box center [656, 196] width 55 height 31
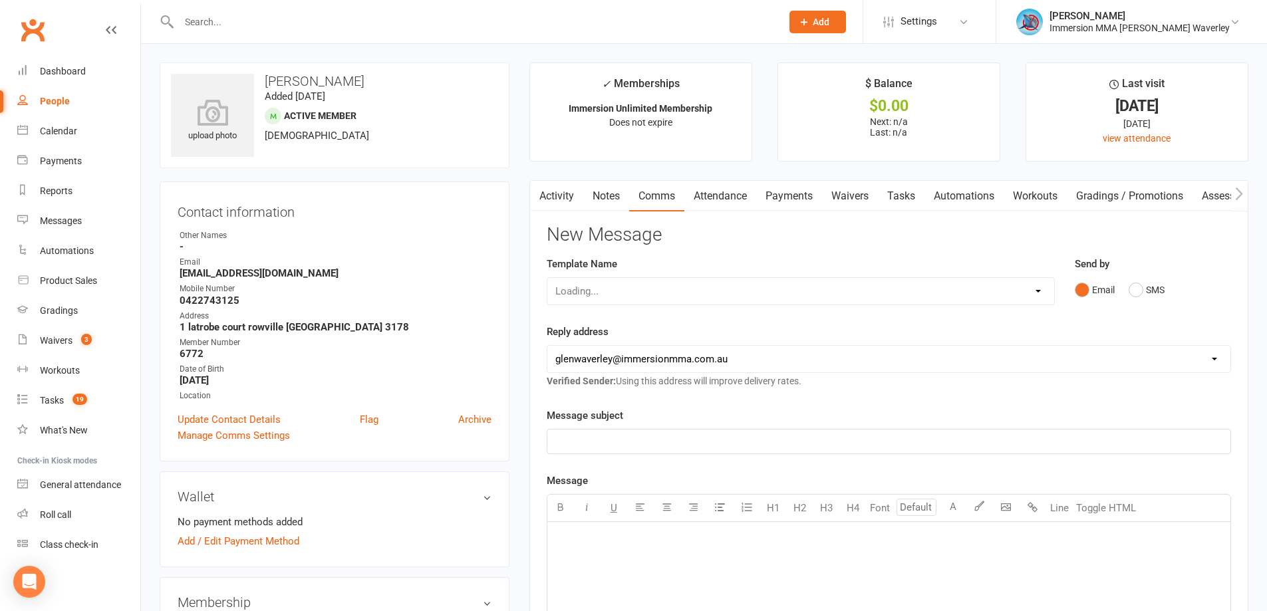
click at [628, 282] on div "Loading..." at bounding box center [801, 291] width 508 height 28
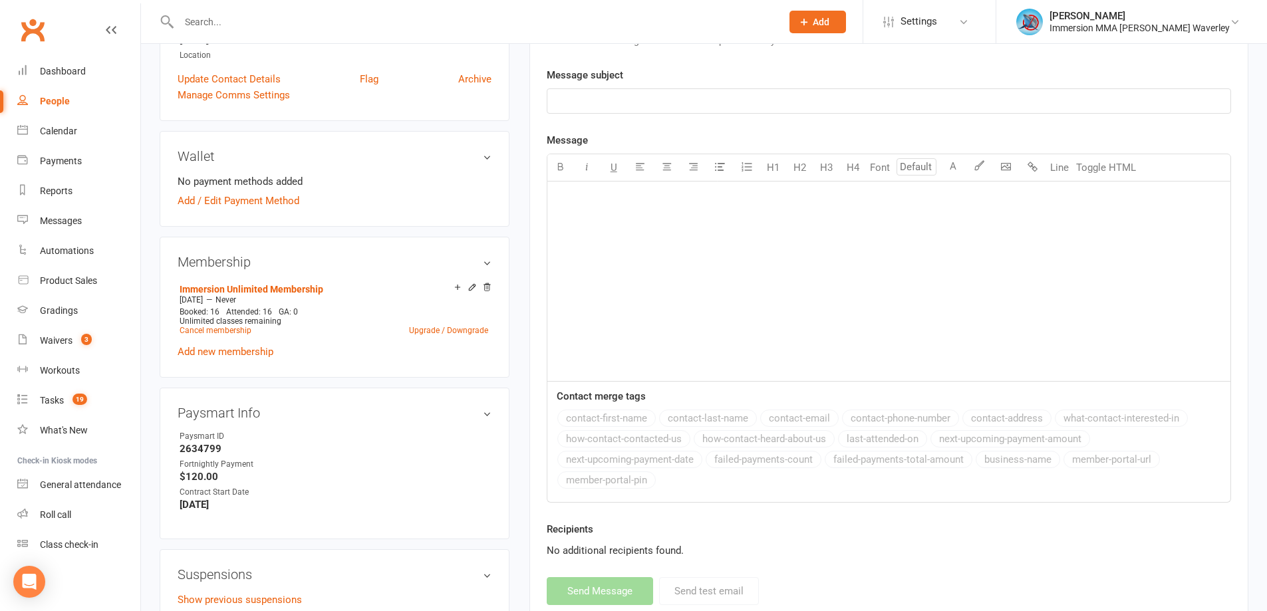
scroll to position [355, 0]
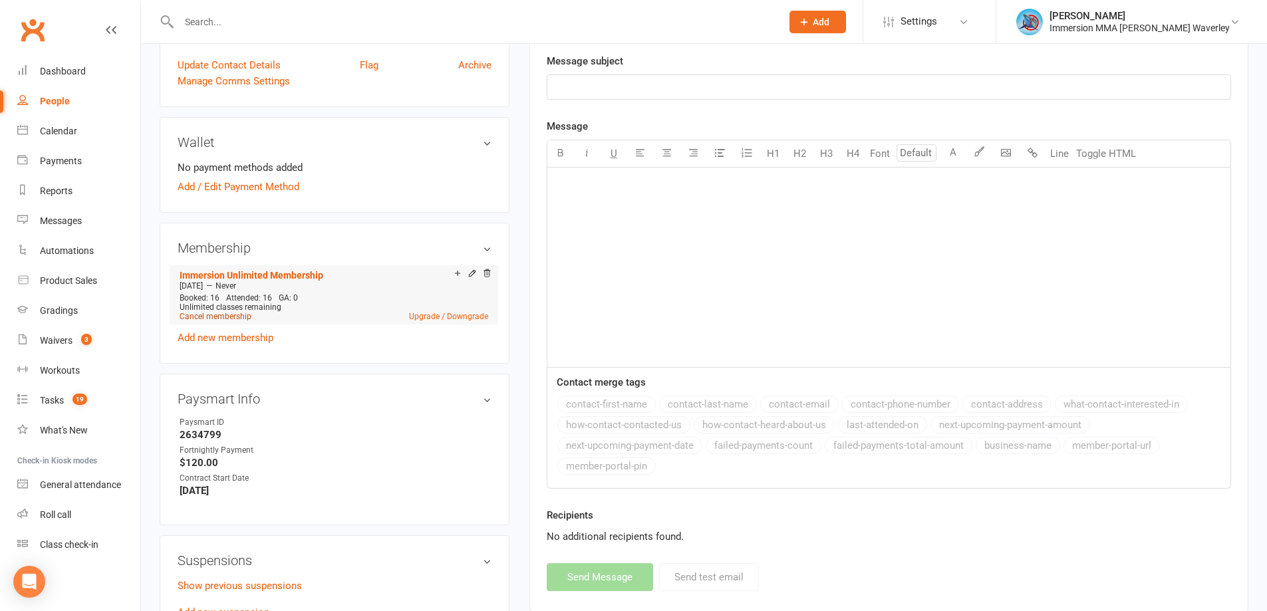
click at [220, 315] on link "Cancel membership" at bounding box center [216, 316] width 72 height 9
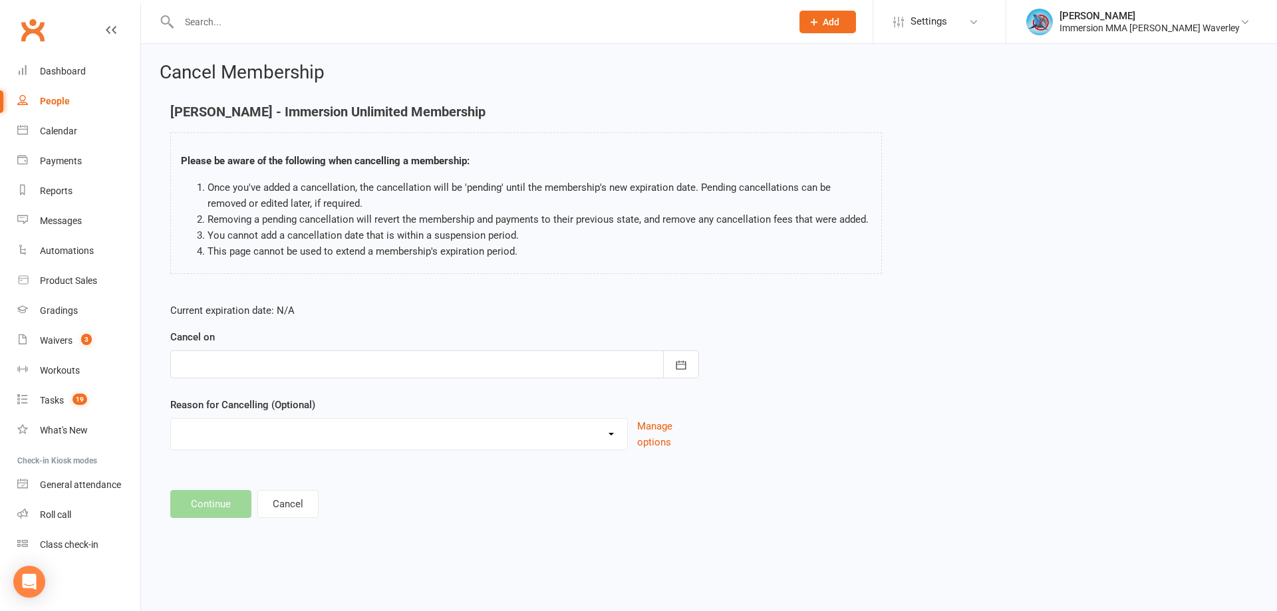
click at [309, 367] on div at bounding box center [434, 365] width 529 height 28
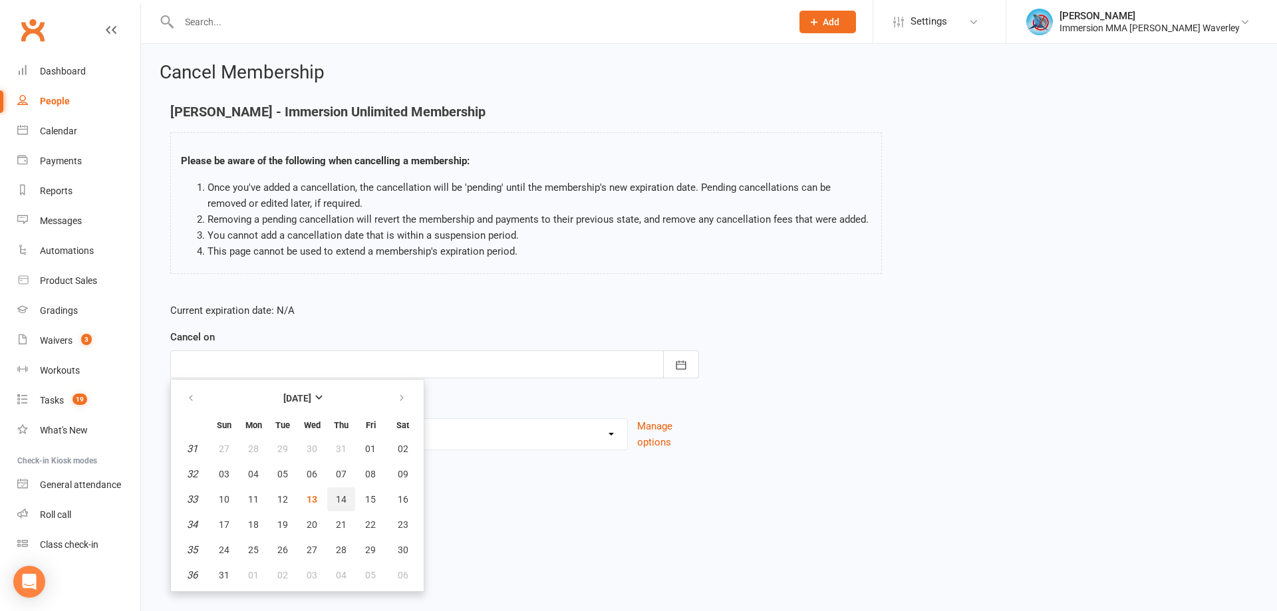
click at [342, 500] on span "14" at bounding box center [341, 499] width 11 height 11
type input "14 Aug 2025"
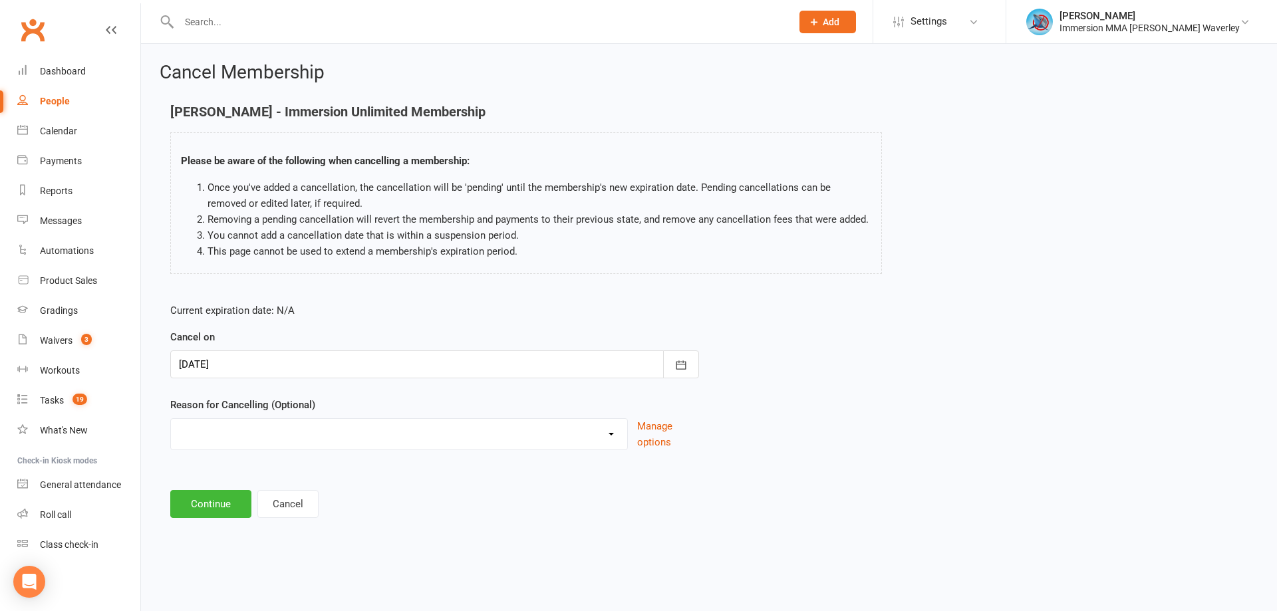
drag, startPoint x: 301, startPoint y: 433, endPoint x: 299, endPoint y: 443, distance: 10.2
click at [301, 433] on select "Holiday Injury Other reason" at bounding box center [399, 432] width 456 height 27
select select "2"
click at [171, 434] on select "Holiday Injury Other reason" at bounding box center [399, 432] width 456 height 27
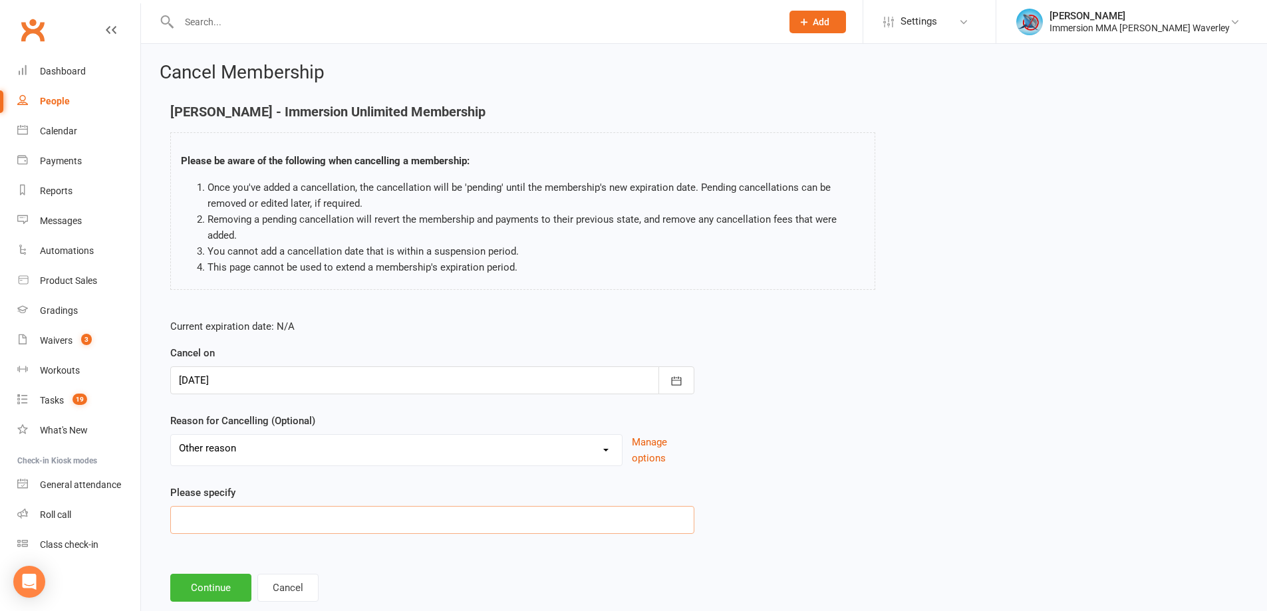
click at [241, 516] on input at bounding box center [432, 520] width 524 height 28
type input "schedule"
click at [257, 445] on select "Holiday Injury Other reason" at bounding box center [396, 448] width 451 height 27
drag, startPoint x: 821, startPoint y: 552, endPoint x: 672, endPoint y: 605, distance: 158.8
click at [821, 553] on main "Maryam Almufti - Immersion Unlimited Membership Please be aware of the followin…" at bounding box center [704, 353] width 1089 height 498
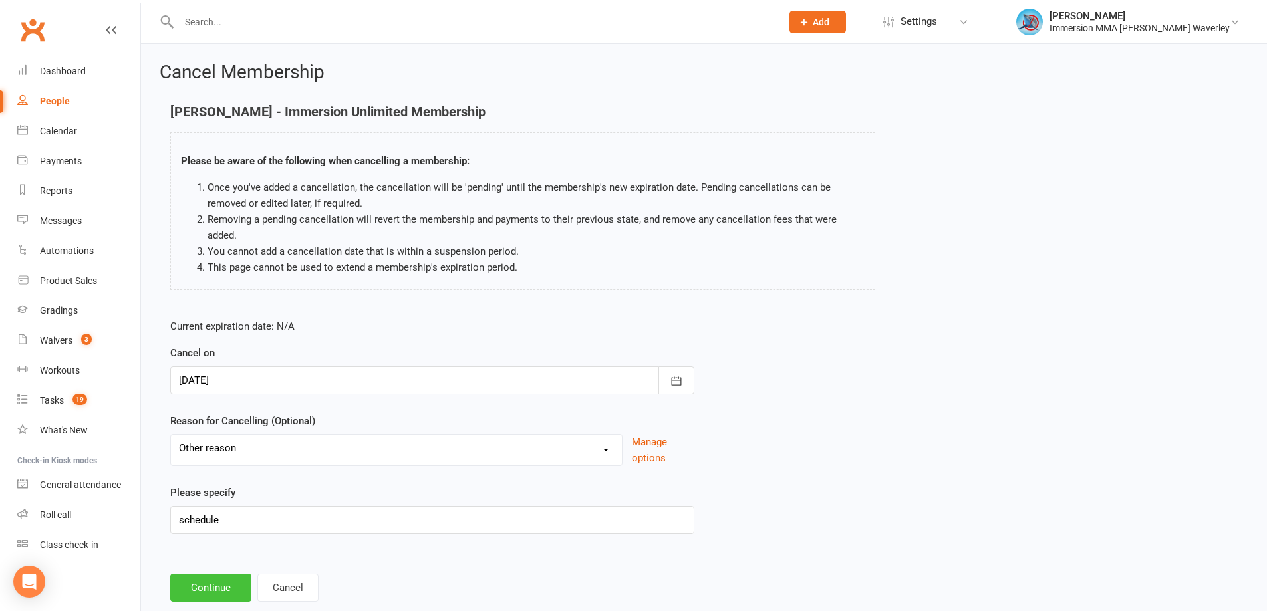
click at [223, 599] on button "Continue" at bounding box center [210, 588] width 81 height 28
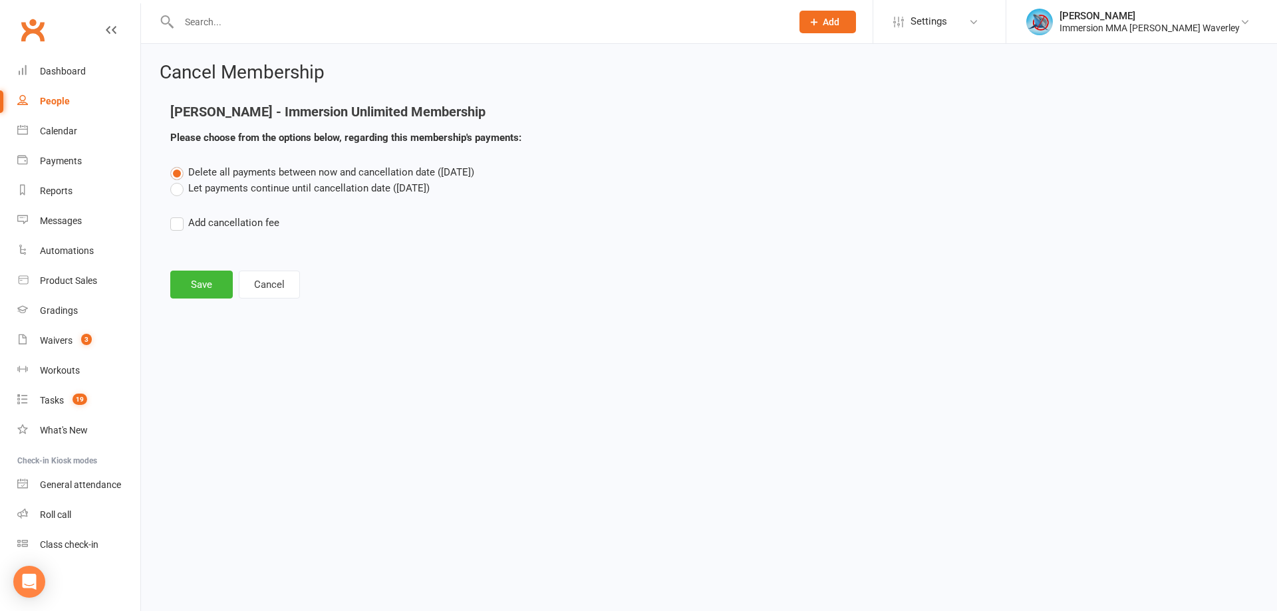
drag, startPoint x: 236, startPoint y: 188, endPoint x: 219, endPoint y: 208, distance: 26.9
click at [236, 187] on label "Let payments continue until cancellation date (Aug 14, 2025)" at bounding box center [299, 188] width 259 height 16
click at [179, 180] on input "Let payments continue until cancellation date (Aug 14, 2025)" at bounding box center [174, 180] width 9 height 0
click at [194, 276] on button "Save" at bounding box center [201, 285] width 63 height 28
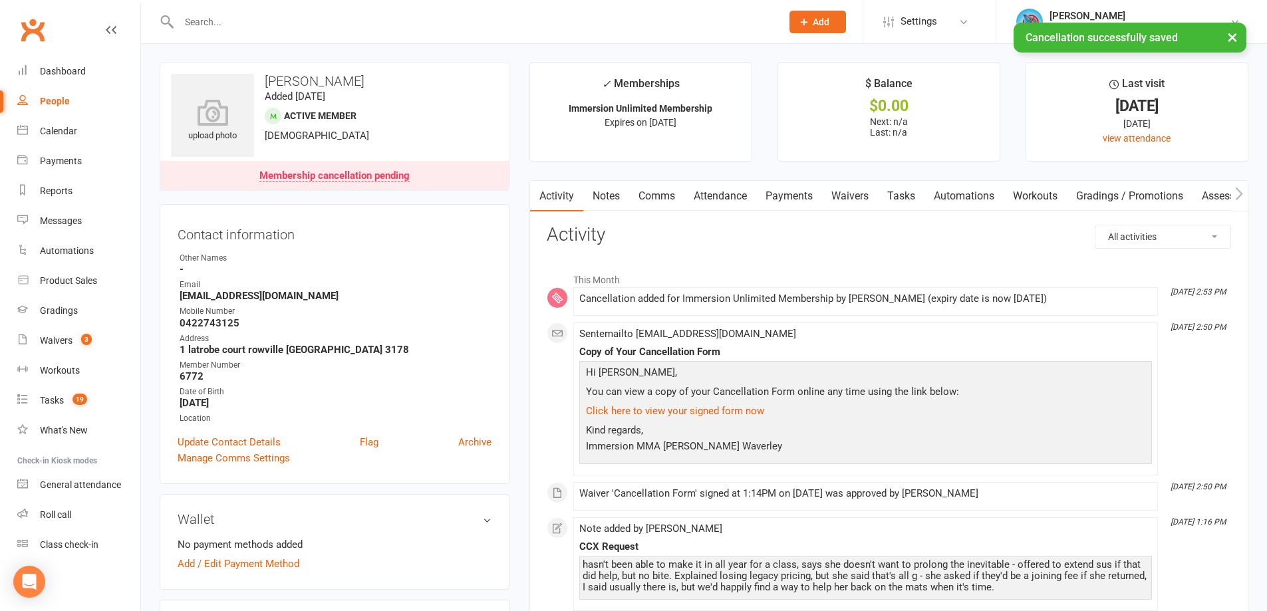
click at [659, 190] on link "Comms" at bounding box center [656, 196] width 55 height 31
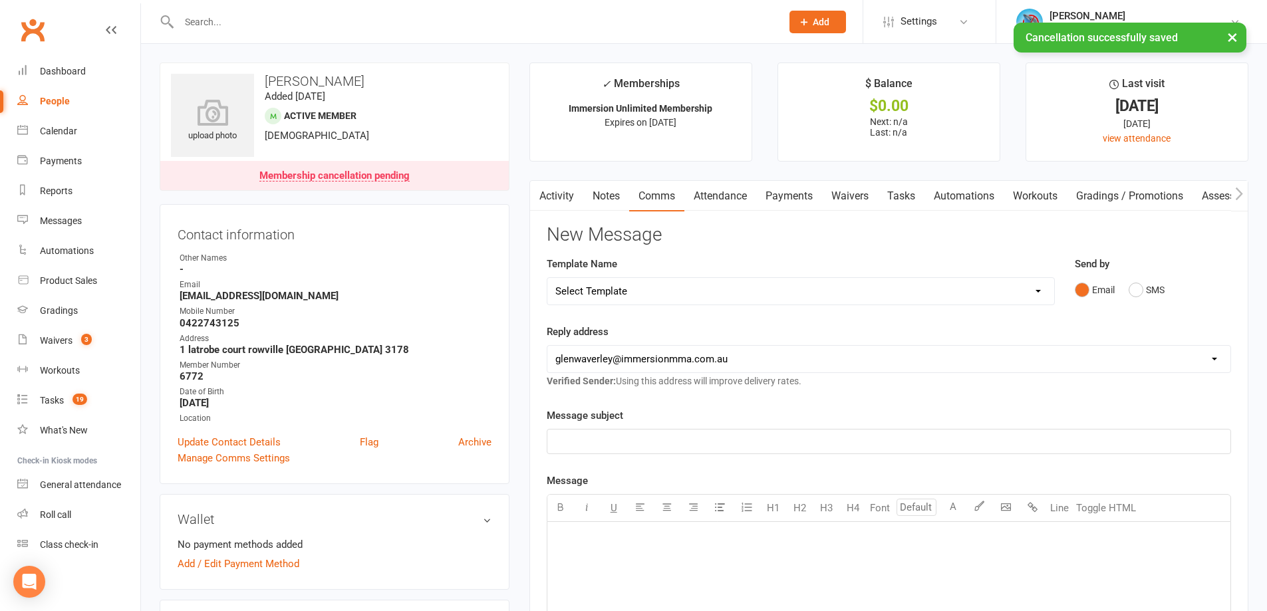
click at [615, 275] on div "Template Name Select Template [Email] Adult Appt Confirmation Email [SMS] Booki…" at bounding box center [801, 280] width 508 height 49
drag, startPoint x: 617, startPoint y: 291, endPoint x: 629, endPoint y: 287, distance: 12.2
click at [617, 291] on select "Select Template [Email] Adult Appt Confirmation Email [SMS] Booking Confirmatio…" at bounding box center [800, 291] width 507 height 27
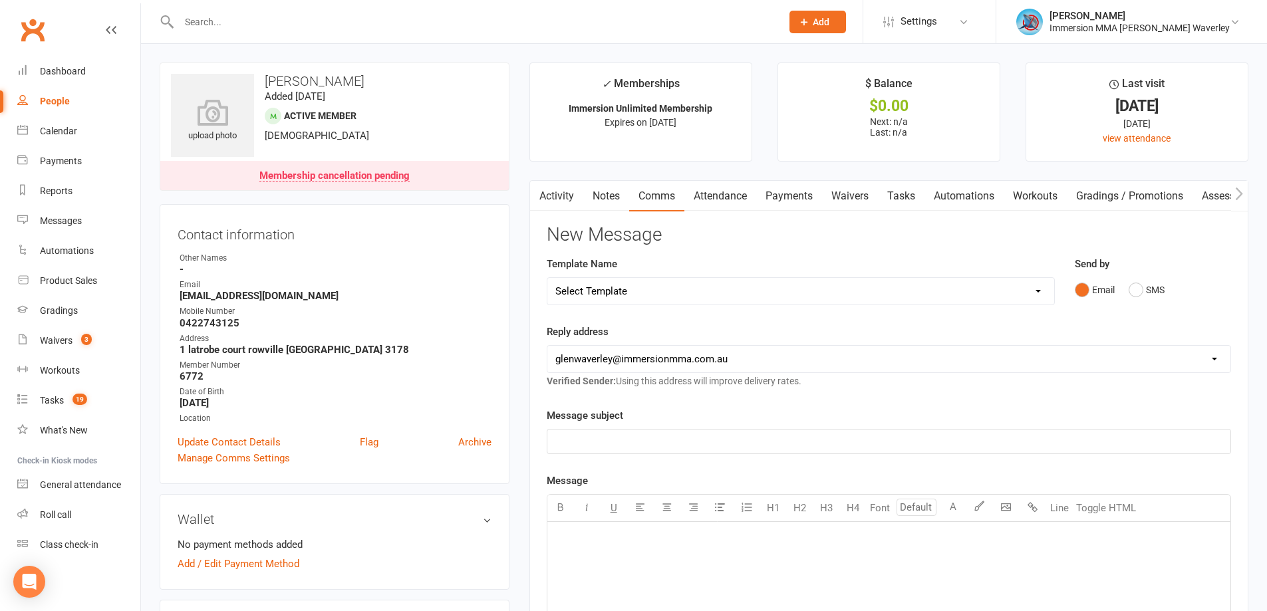
select select "6"
click at [547, 278] on select "Select Template [Email] Adult Appt Confirmation Email [SMS] Booking Confirmatio…" at bounding box center [800, 291] width 507 height 27
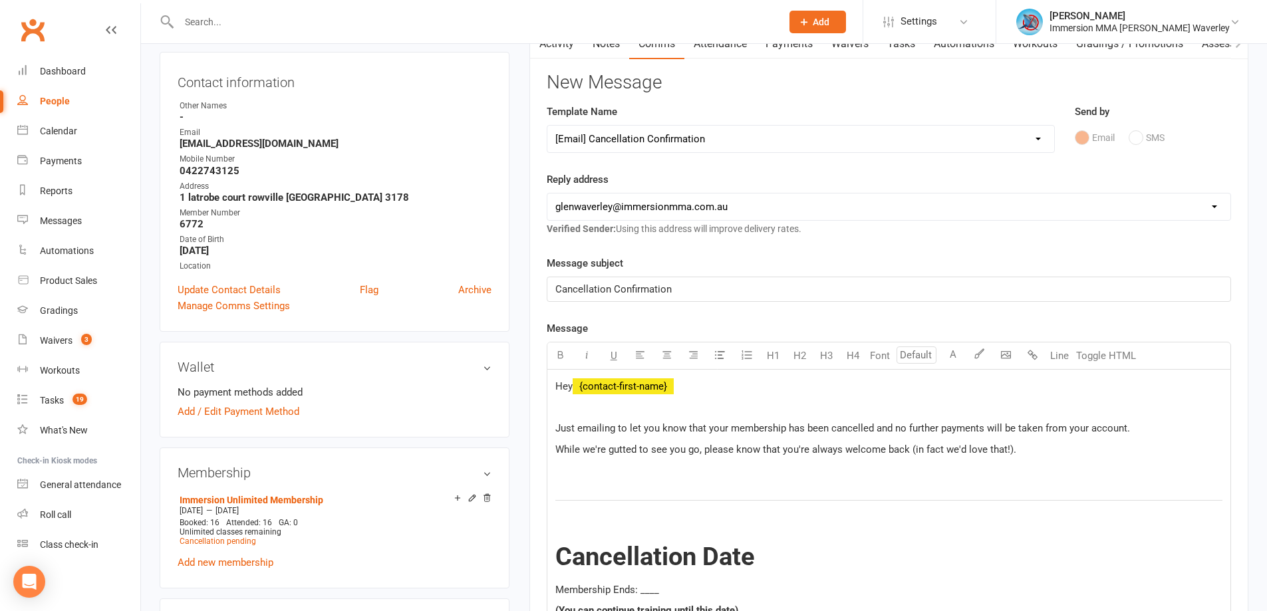
scroll to position [178, 0]
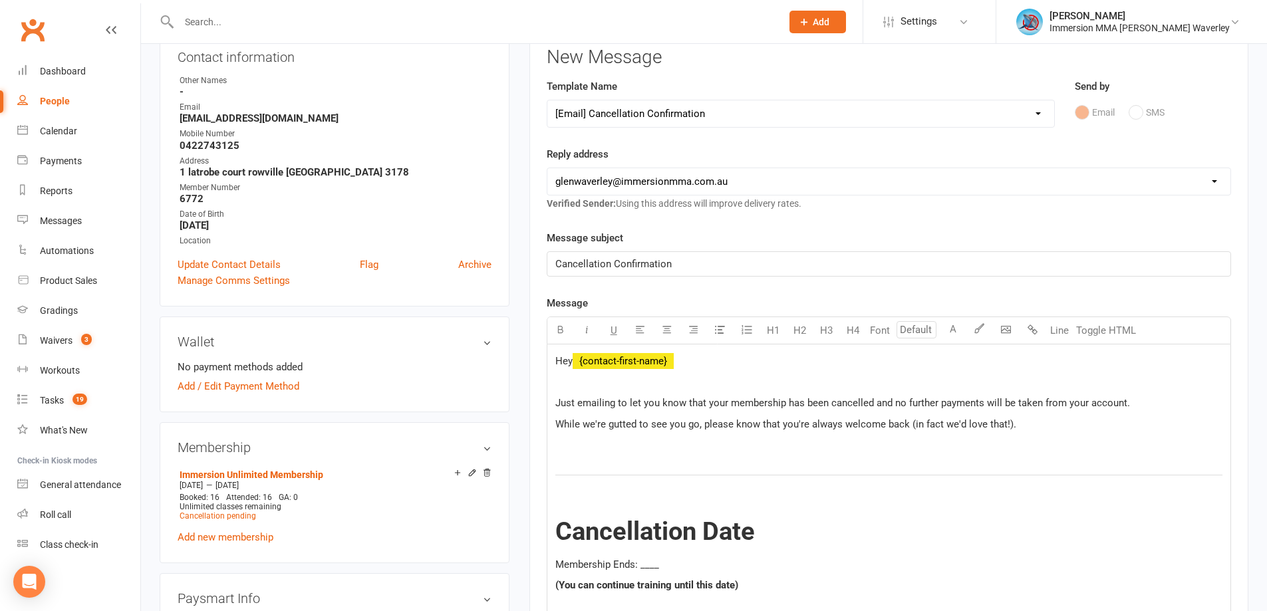
click at [649, 567] on span "Membership Ends: ____" at bounding box center [607, 565] width 104 height 12
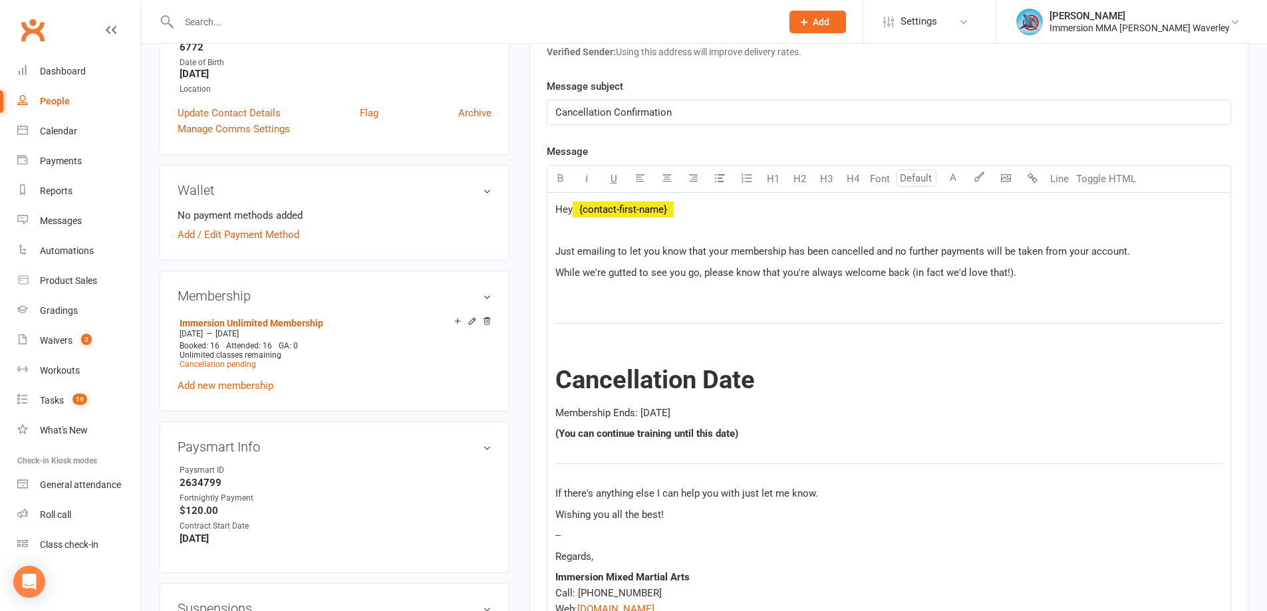
scroll to position [532, 0]
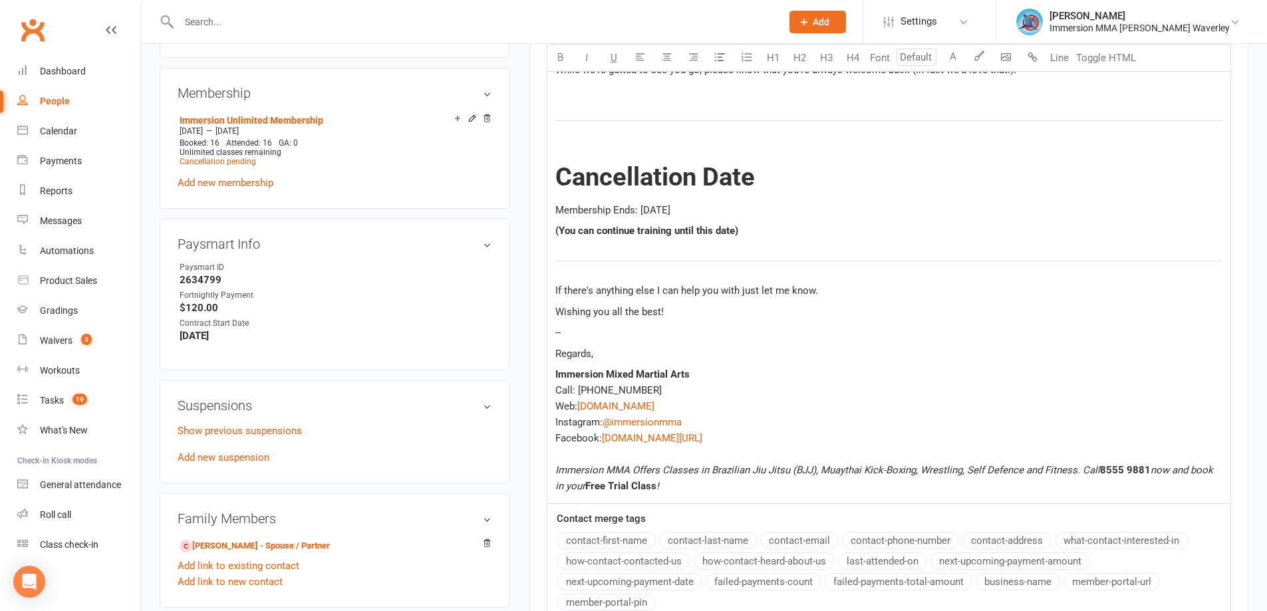
click at [653, 349] on p "Regards," at bounding box center [888, 354] width 667 height 16
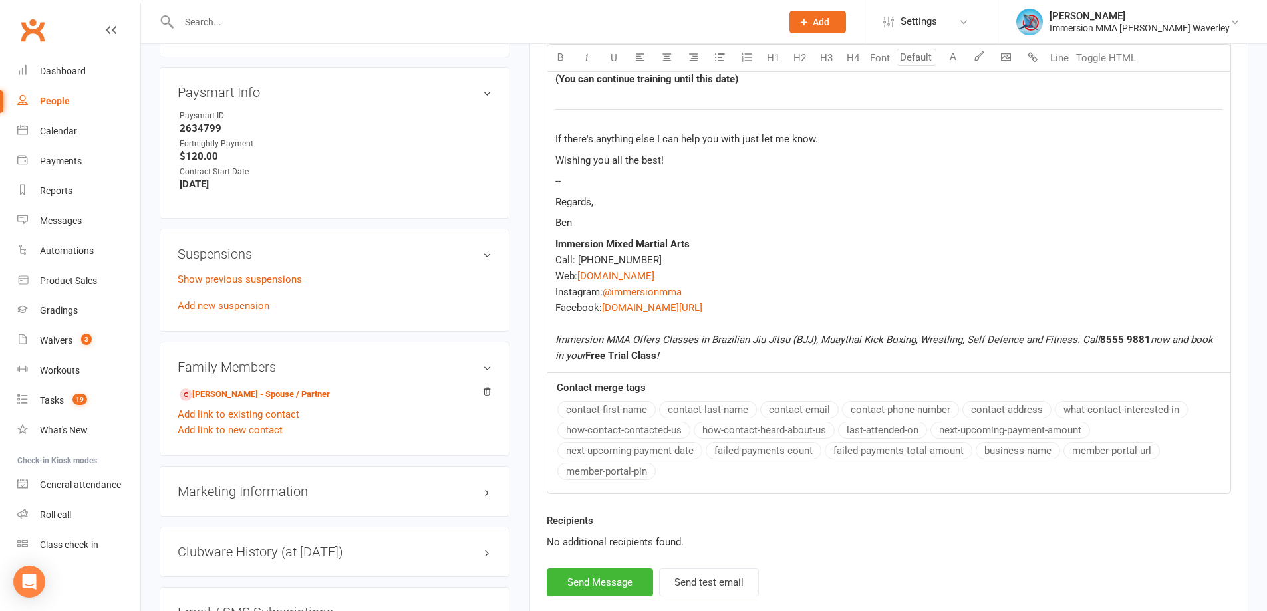
scroll to position [710, 0]
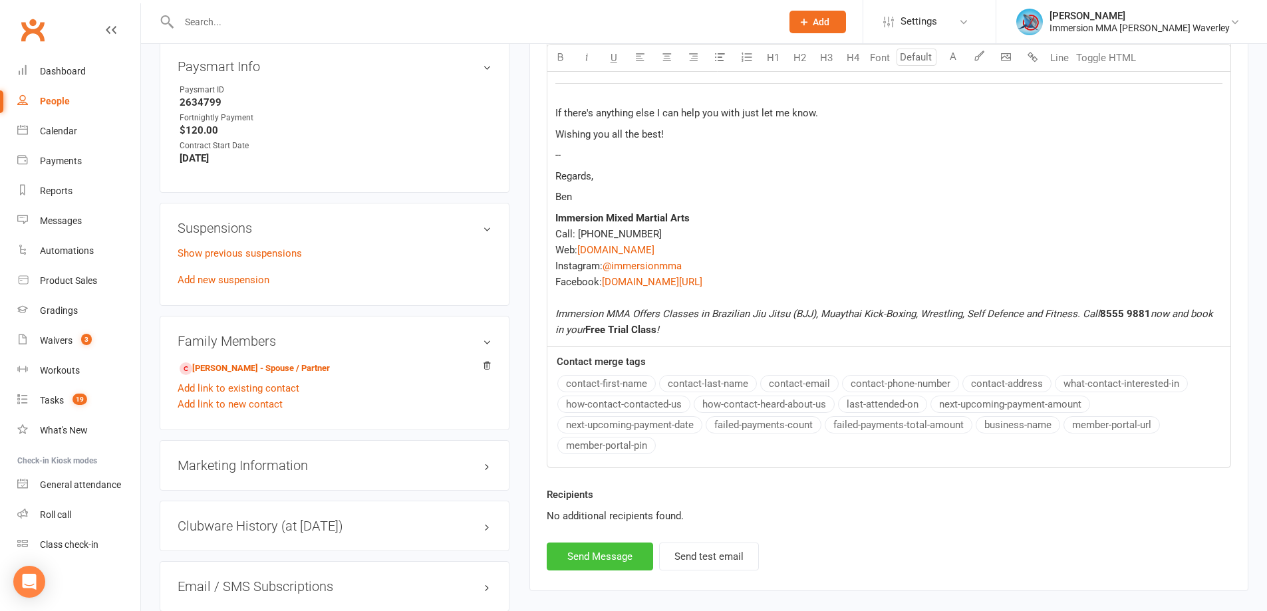
click at [605, 557] on button "Send Message" at bounding box center [600, 557] width 106 height 28
select select
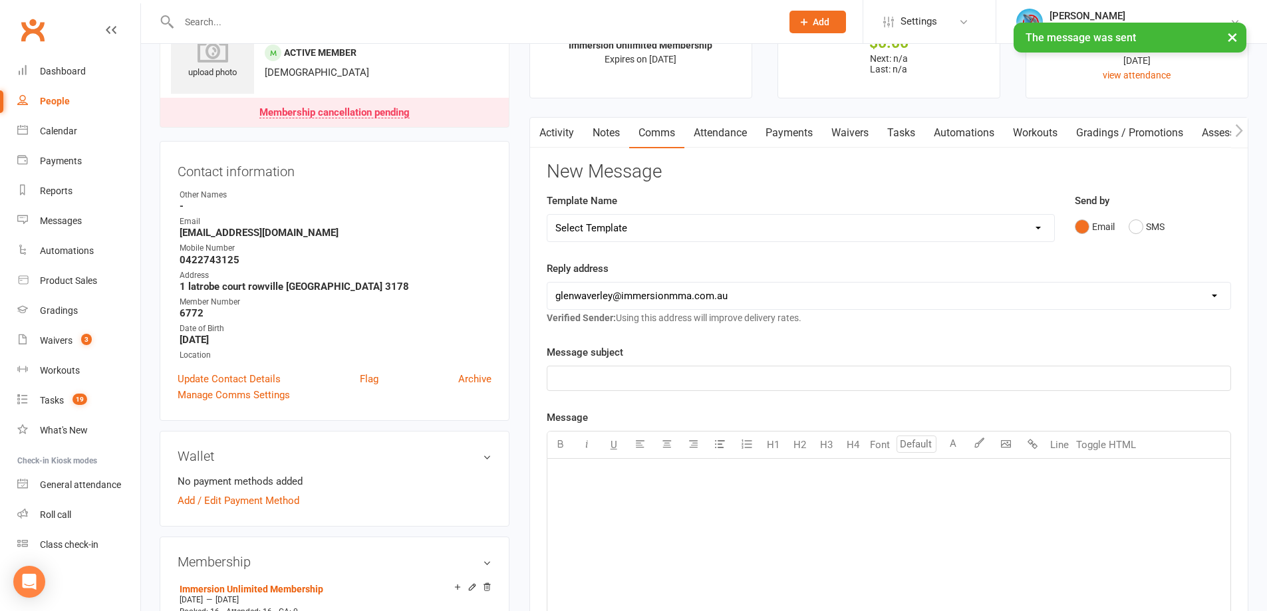
scroll to position [0, 0]
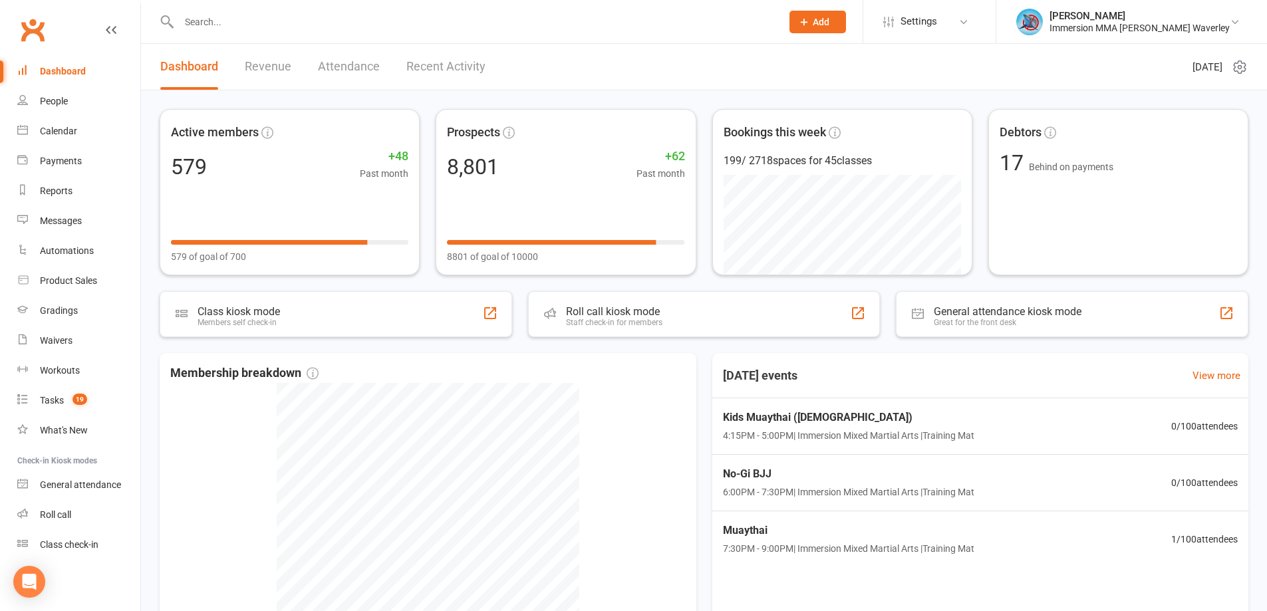
click at [150, 485] on div "Active members 579 +48 Past month 579 of goal of 700 Prospects 8,801 +62 Past m…" at bounding box center [704, 428] width 1126 height 677
click at [234, 32] on div at bounding box center [466, 21] width 613 height 43
click at [244, 29] on input "text" at bounding box center [473, 22] width 597 height 19
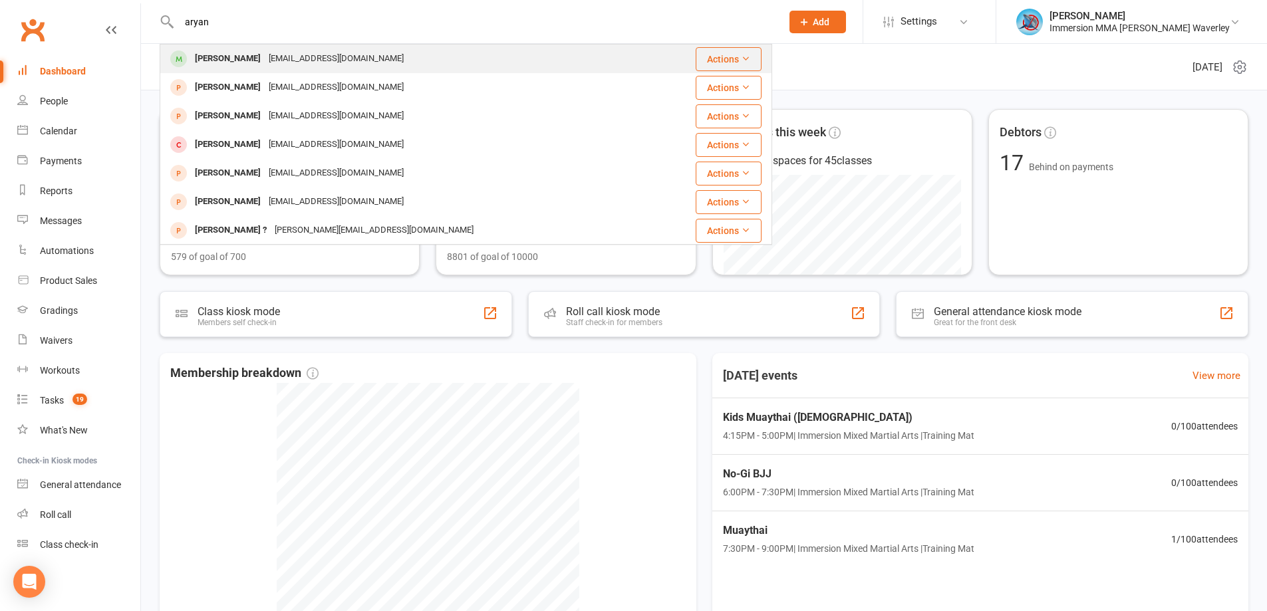
type input "aryan"
click at [265, 59] on div "[EMAIL_ADDRESS][DOMAIN_NAME]" at bounding box center [336, 58] width 143 height 19
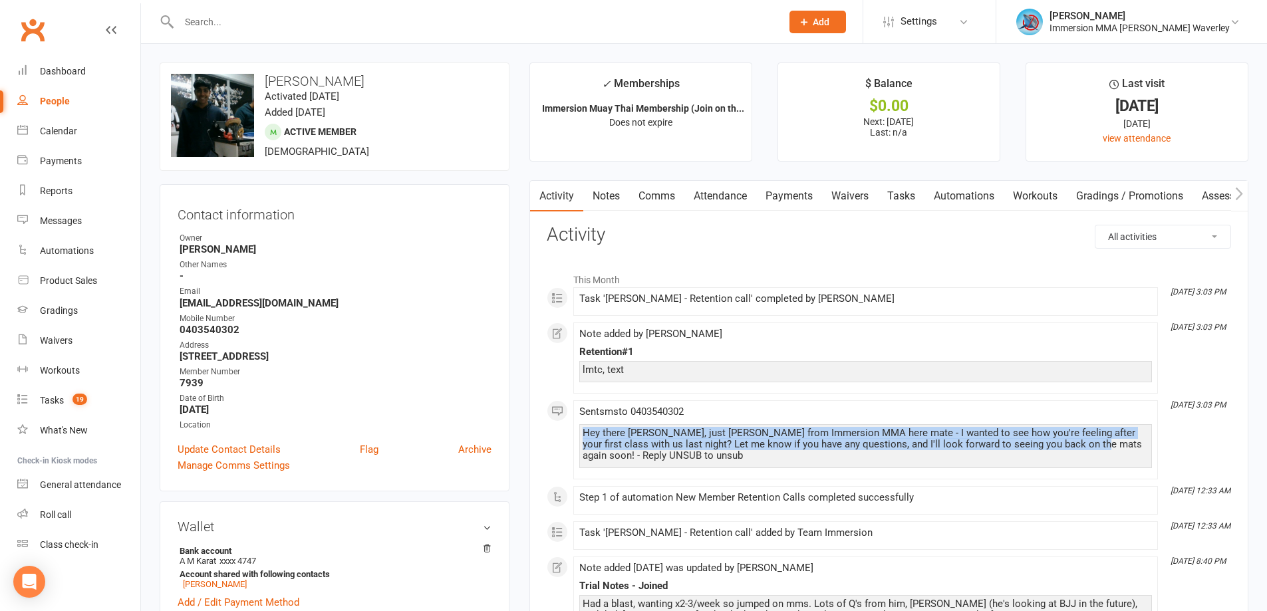
drag, startPoint x: 1068, startPoint y: 444, endPoint x: 575, endPoint y: 424, distance: 493.3
click at [575, 424] on li "[DATE] 3:03 PM Sent sms to [PHONE_NUMBER] Hey there [PERSON_NAME], just [PERSON…" at bounding box center [865, 439] width 585 height 79
copy div "Hey there [PERSON_NAME], just [PERSON_NAME] from Immersion MMA here mate - I wa…"
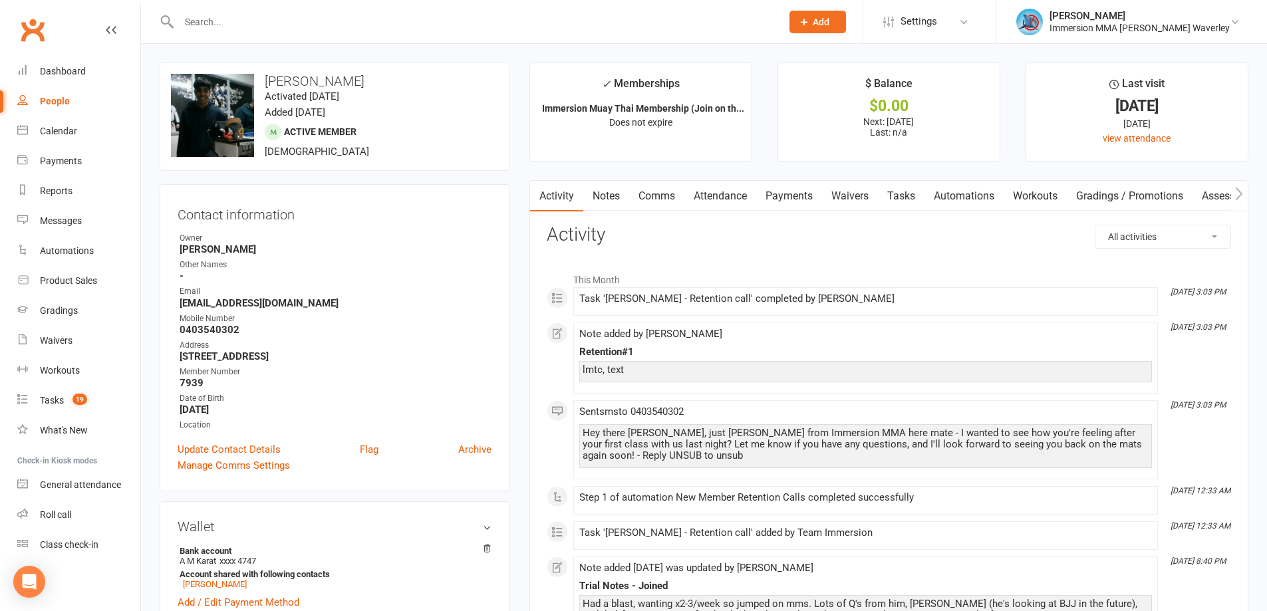
click at [659, 236] on h3 "Activity" at bounding box center [889, 235] width 684 height 21
click at [62, 73] on div "Dashboard" at bounding box center [63, 71] width 46 height 11
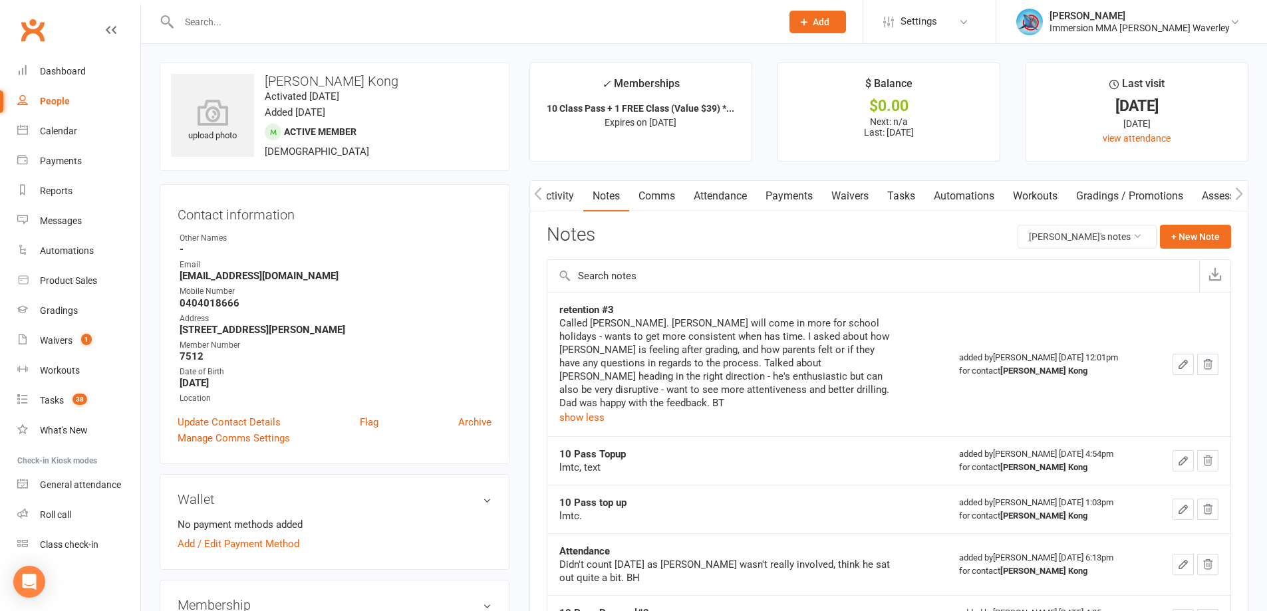
scroll to position [0, 1]
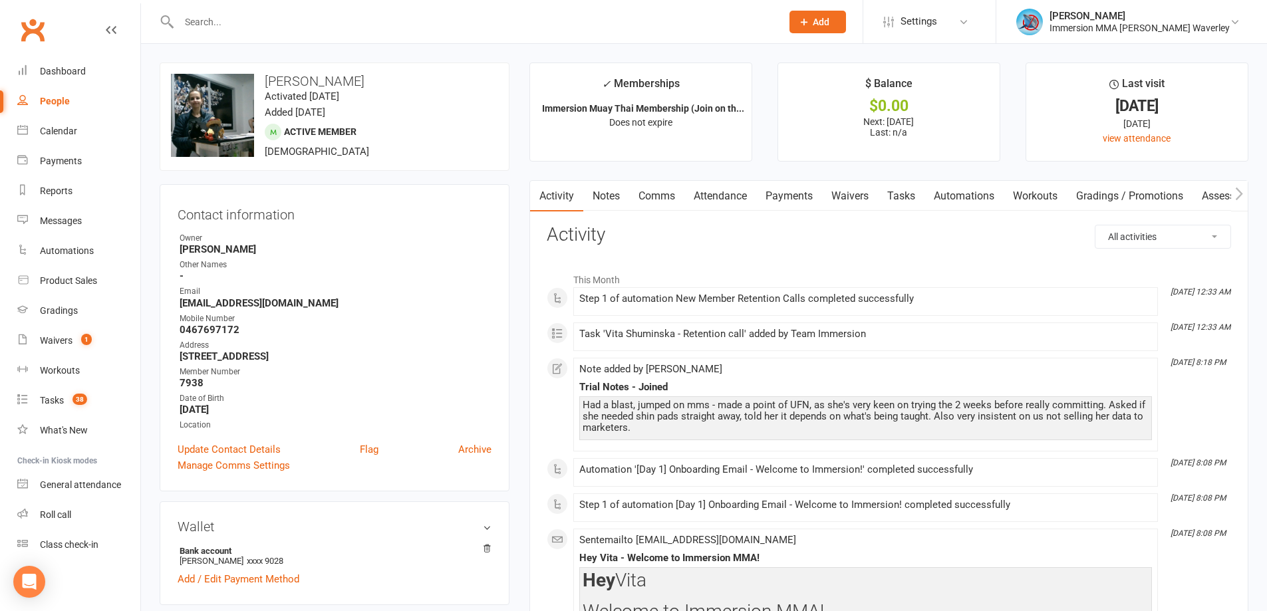
click at [601, 199] on link "Notes" at bounding box center [606, 196] width 46 height 31
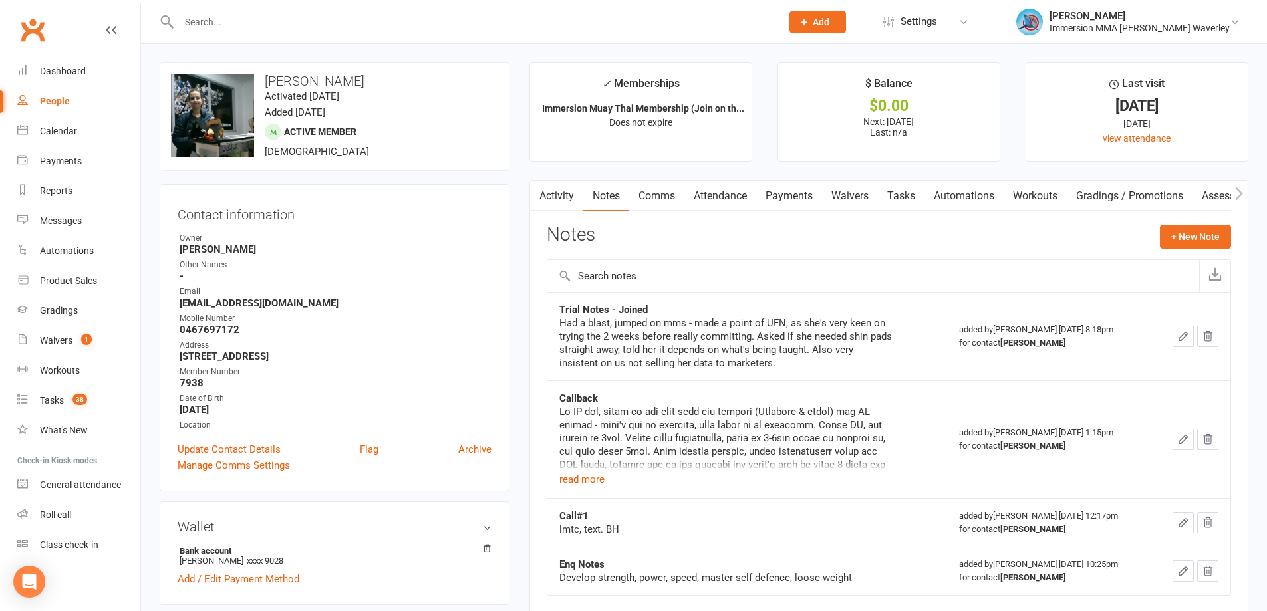
click at [659, 196] on link "Comms" at bounding box center [656, 196] width 55 height 31
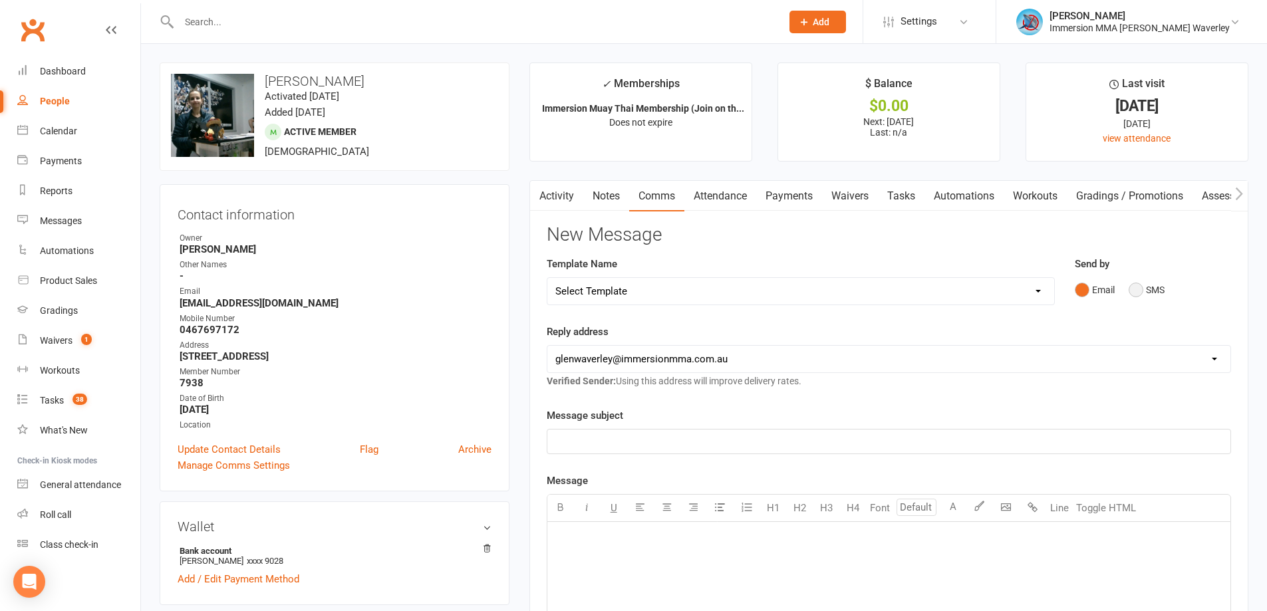
click at [1144, 291] on button "SMS" at bounding box center [1147, 289] width 36 height 25
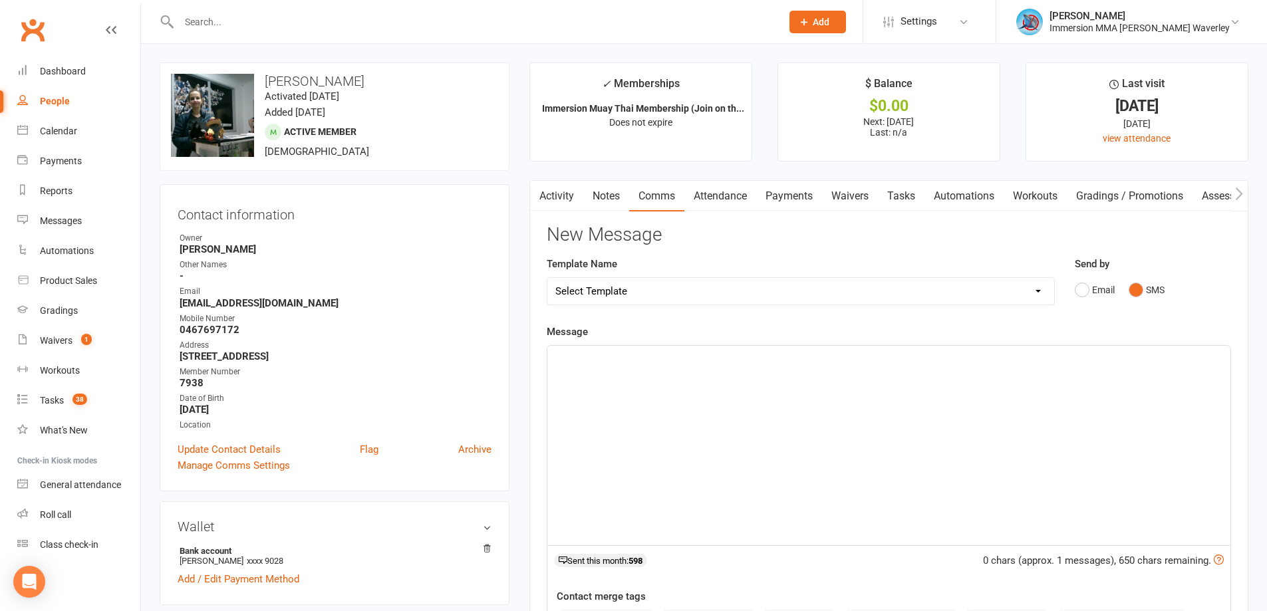
click at [839, 464] on div "﻿" at bounding box center [888, 446] width 683 height 200
paste div
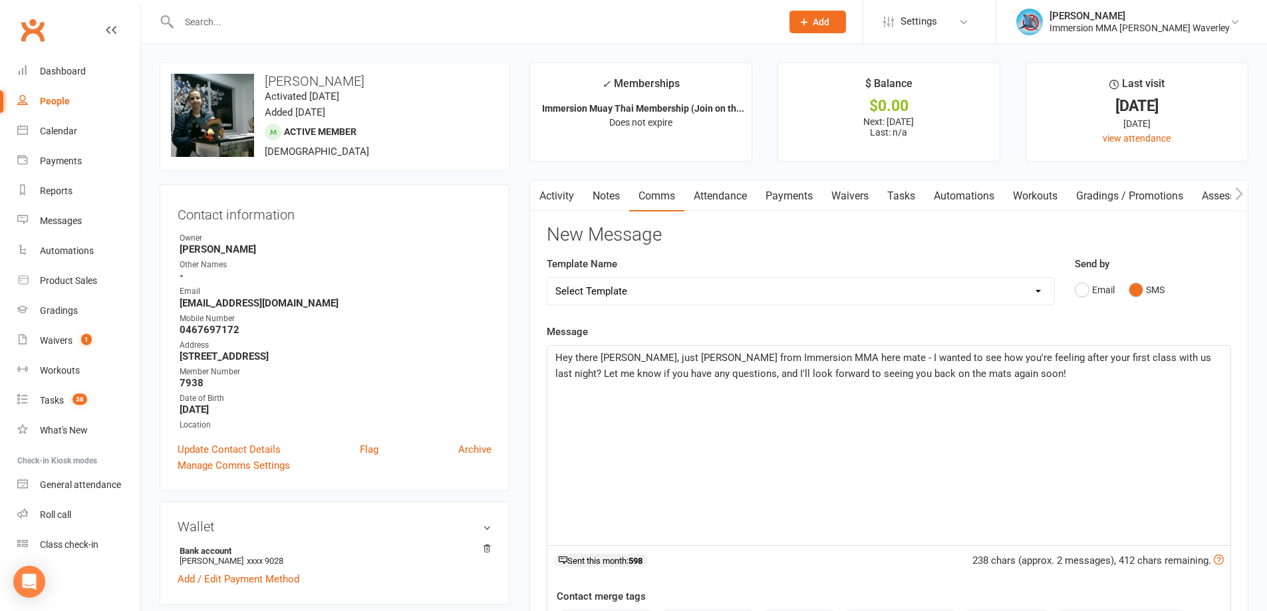
click at [613, 363] on span "Hey there Aryan, just Ben from Immersion MMA here mate - I wanted to see how yo…" at bounding box center [884, 366] width 659 height 28
click at [794, 359] on span "Hey there Vita, just Ben from Immersion MMA here mate - I wanted to see how you…" at bounding box center [887, 366] width 665 height 28
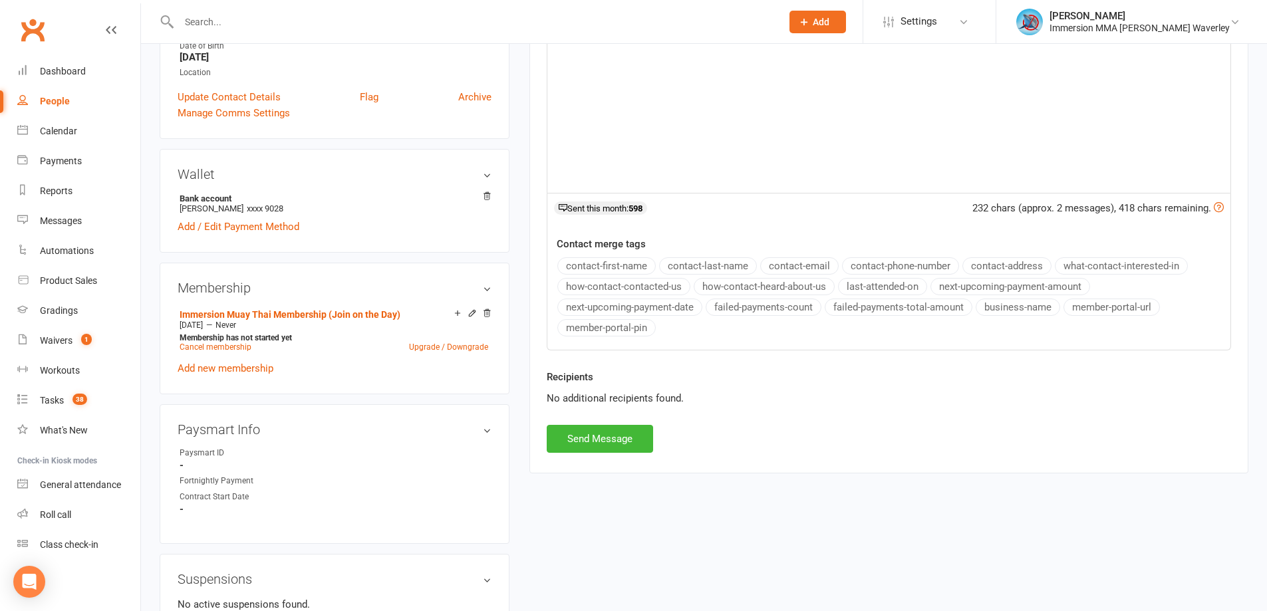
scroll to position [355, 0]
click at [612, 448] on button "Send Message" at bounding box center [600, 437] width 106 height 28
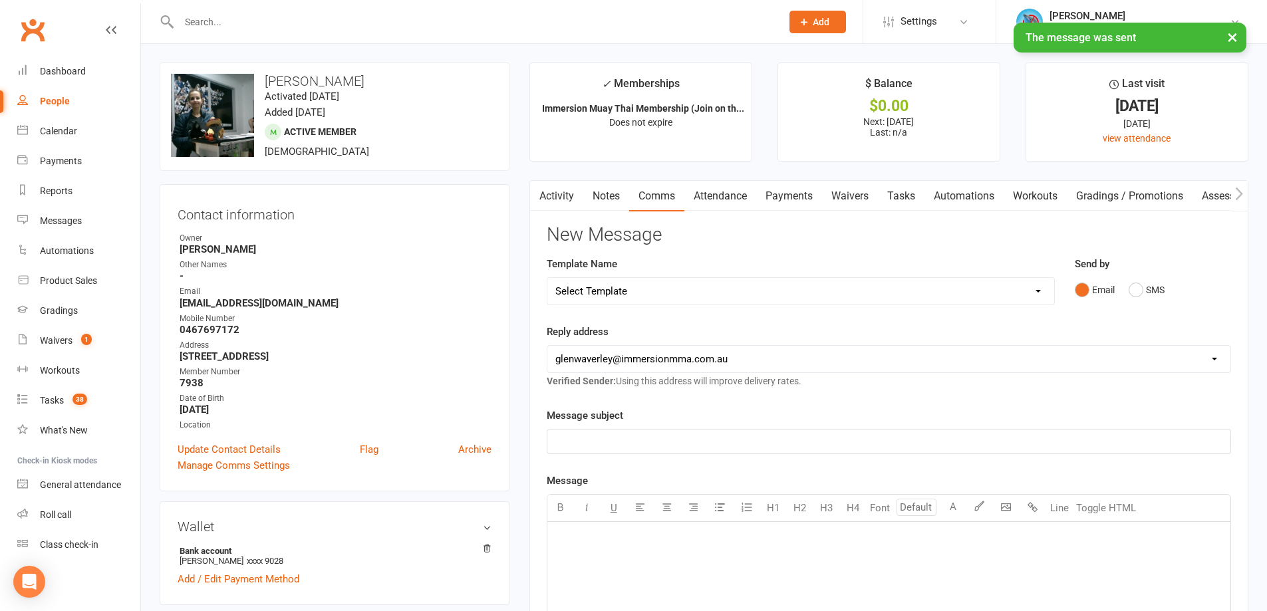
click at [605, 208] on link "Notes" at bounding box center [606, 196] width 46 height 31
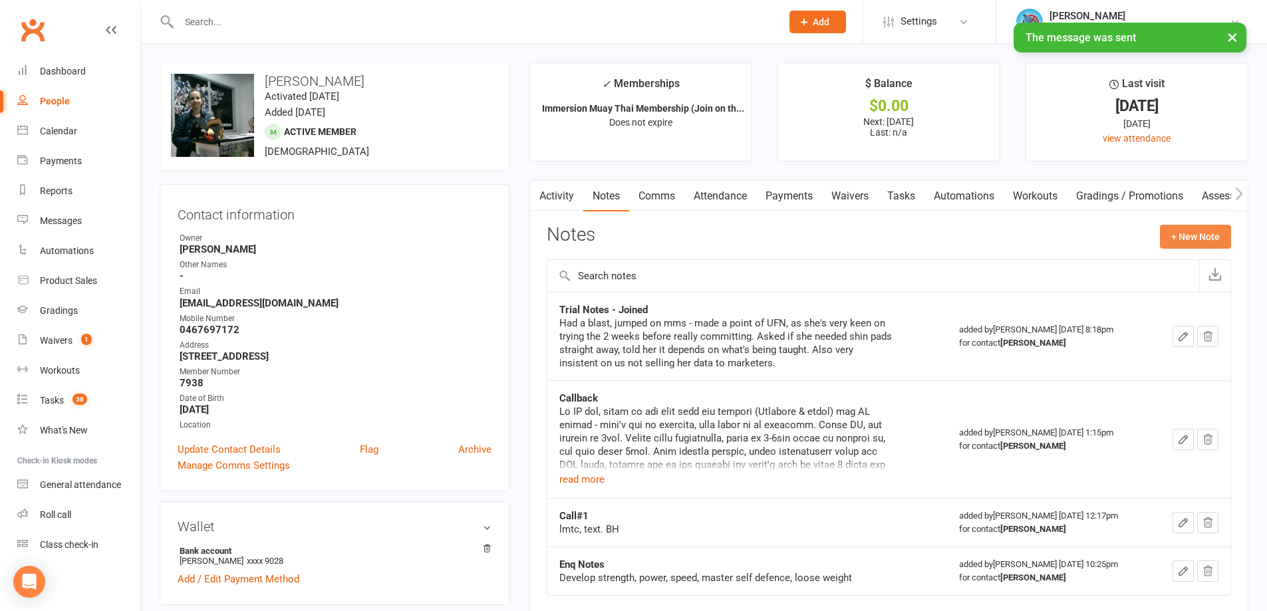
click at [1205, 227] on button "+ New Note" at bounding box center [1195, 237] width 71 height 24
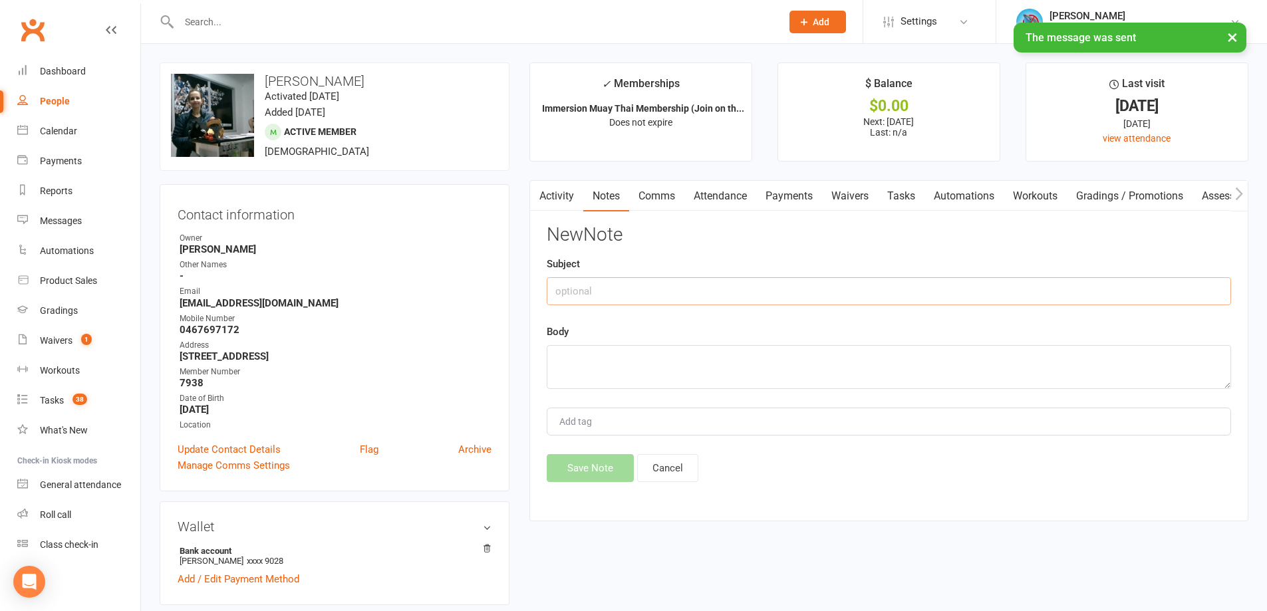
click at [618, 291] on input "text" at bounding box center [889, 291] width 684 height 28
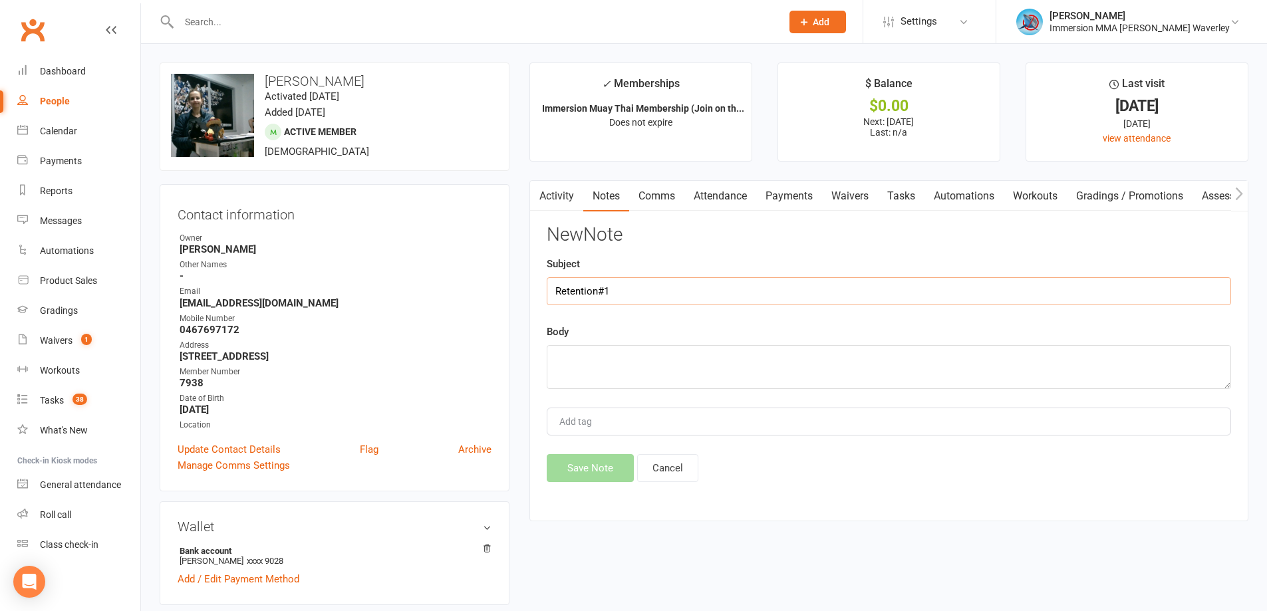
type input "Retention#1"
type textarea "lmtc, text"
click at [591, 462] on button "Save Note" at bounding box center [590, 468] width 87 height 28
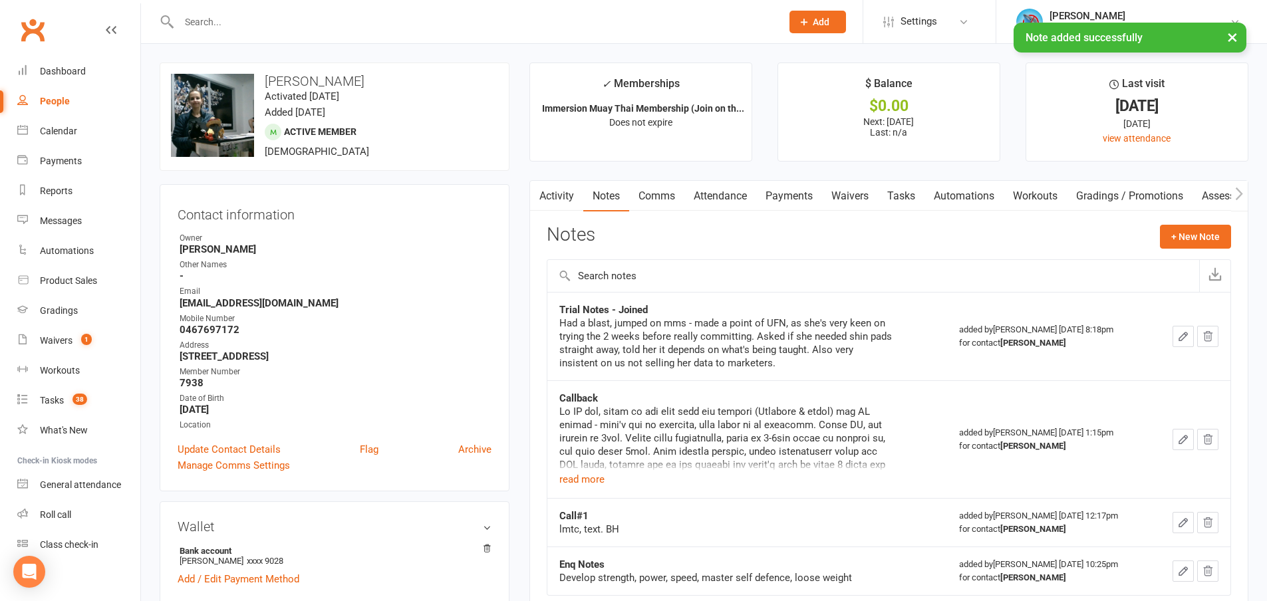
drag, startPoint x: 900, startPoint y: 198, endPoint x: 910, endPoint y: 197, distance: 10.0
click at [900, 197] on link "Tasks" at bounding box center [901, 196] width 47 height 31
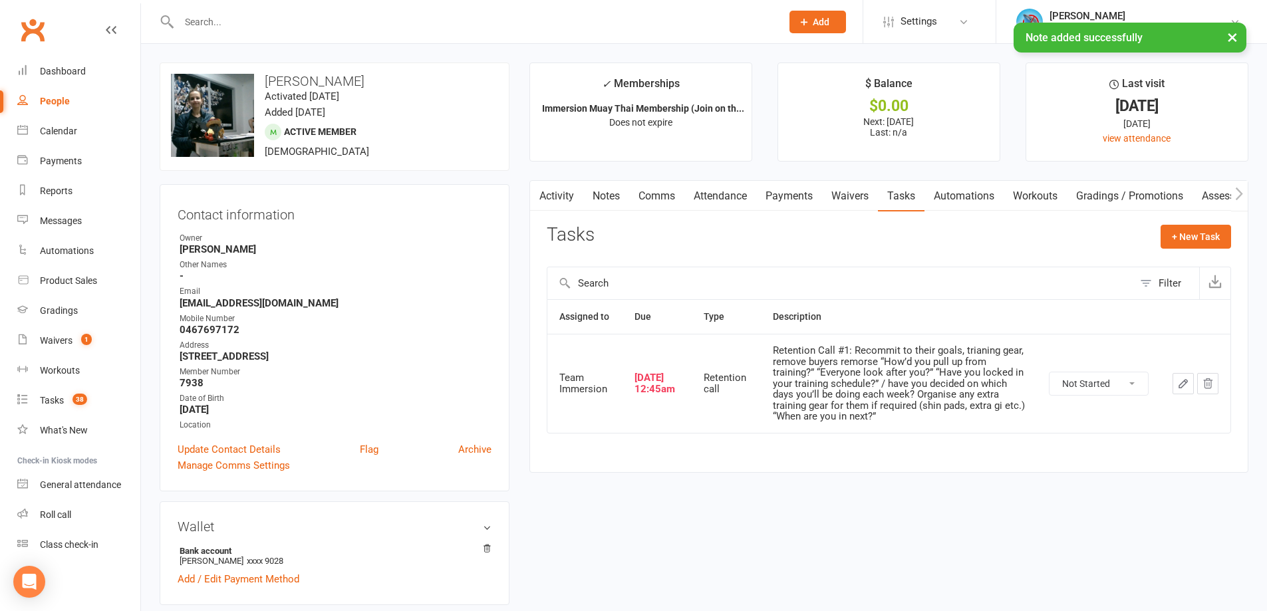
click at [1110, 386] on select "Not Started In Progress Waiting Complete" at bounding box center [1099, 383] width 98 height 23
click at [1050, 372] on select "Not Started In Progress Waiting Complete" at bounding box center [1099, 383] width 98 height 23
select select "unstarted"
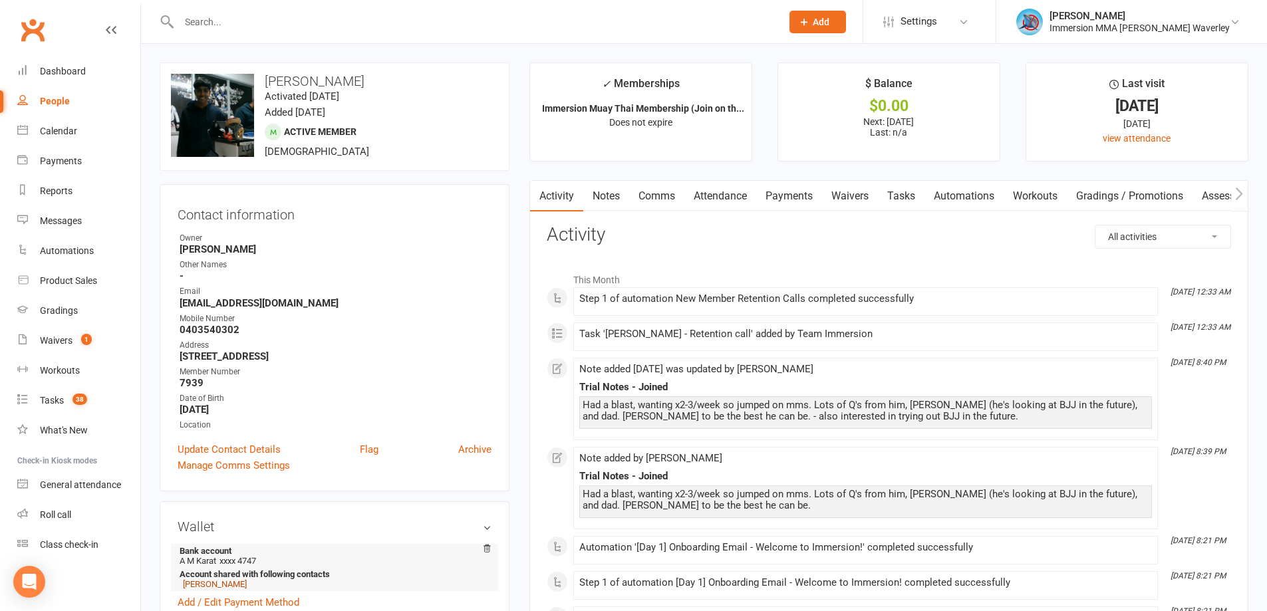
click at [212, 585] on link "[PERSON_NAME]" at bounding box center [215, 584] width 64 height 10
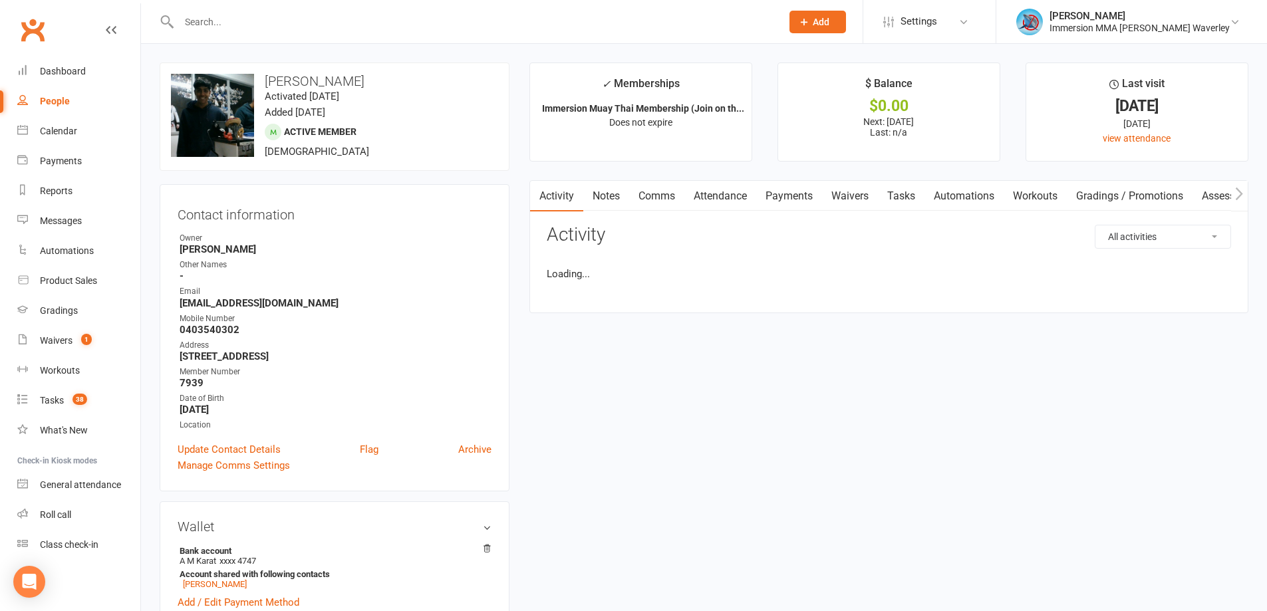
click at [611, 182] on link "Notes" at bounding box center [606, 196] width 46 height 31
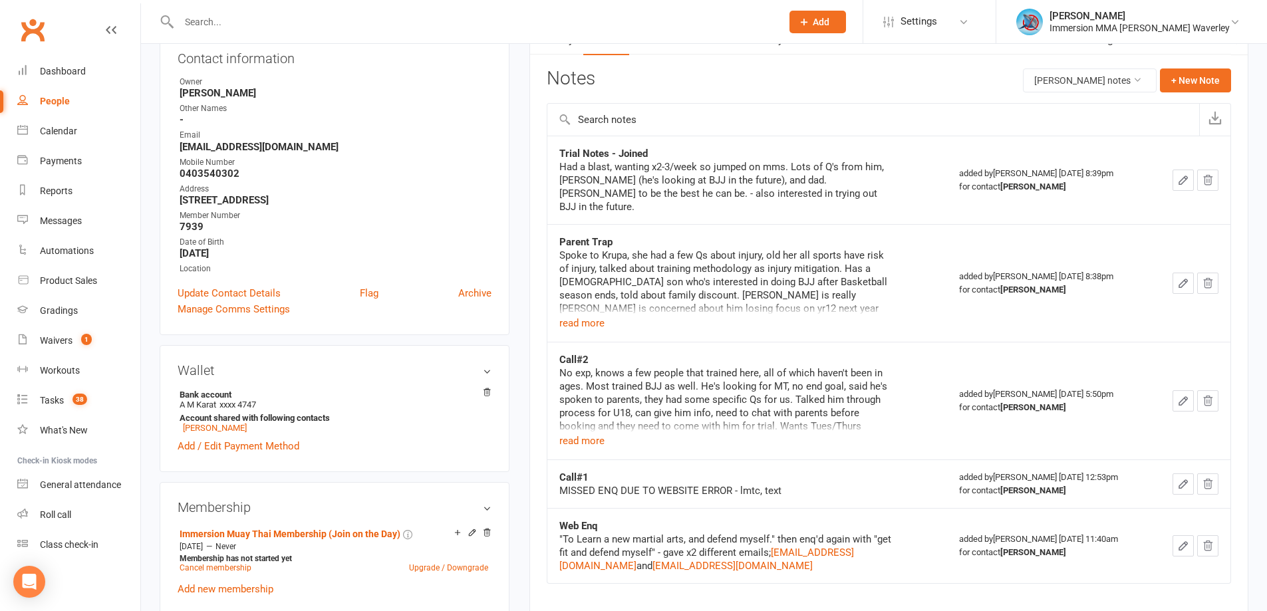
scroll to position [178, 0]
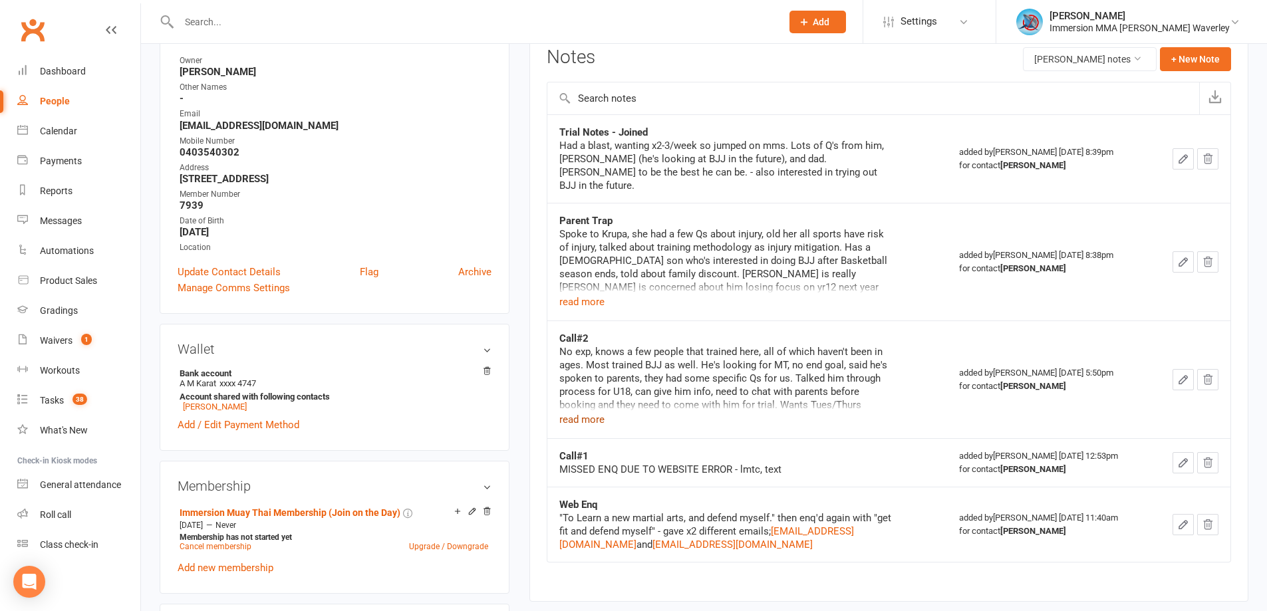
click at [585, 412] on button "read more" at bounding box center [581, 420] width 45 height 16
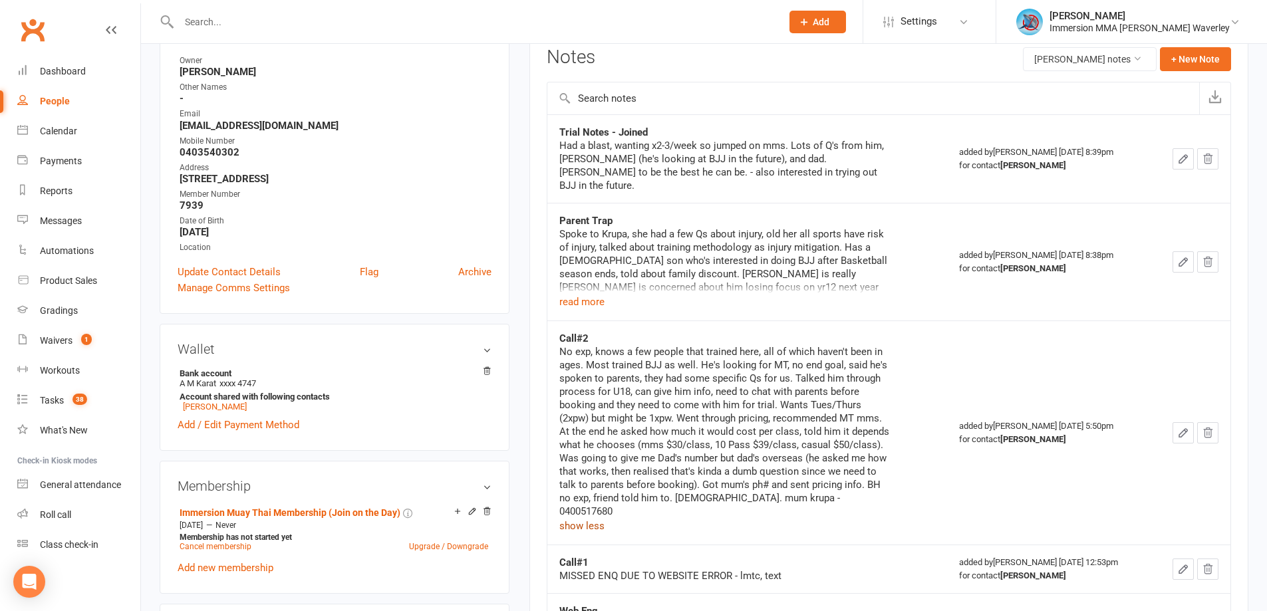
scroll to position [0, 0]
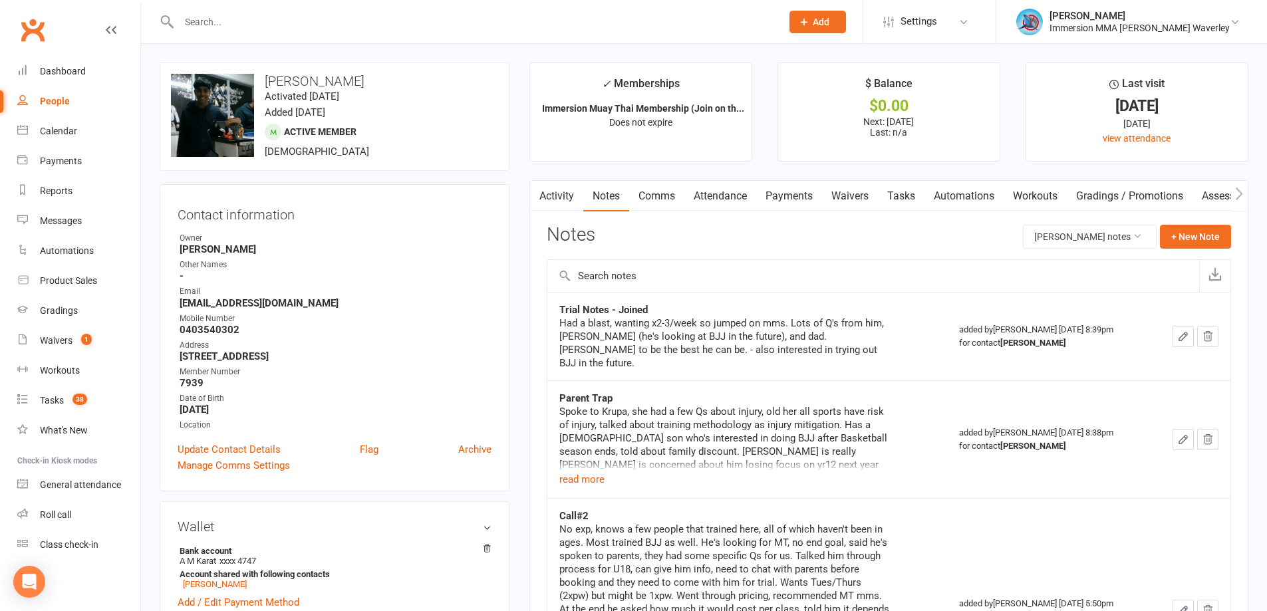
drag, startPoint x: 680, startPoint y: 198, endPoint x: 703, endPoint y: 201, distance: 23.4
click at [680, 197] on link "Comms" at bounding box center [656, 196] width 55 height 31
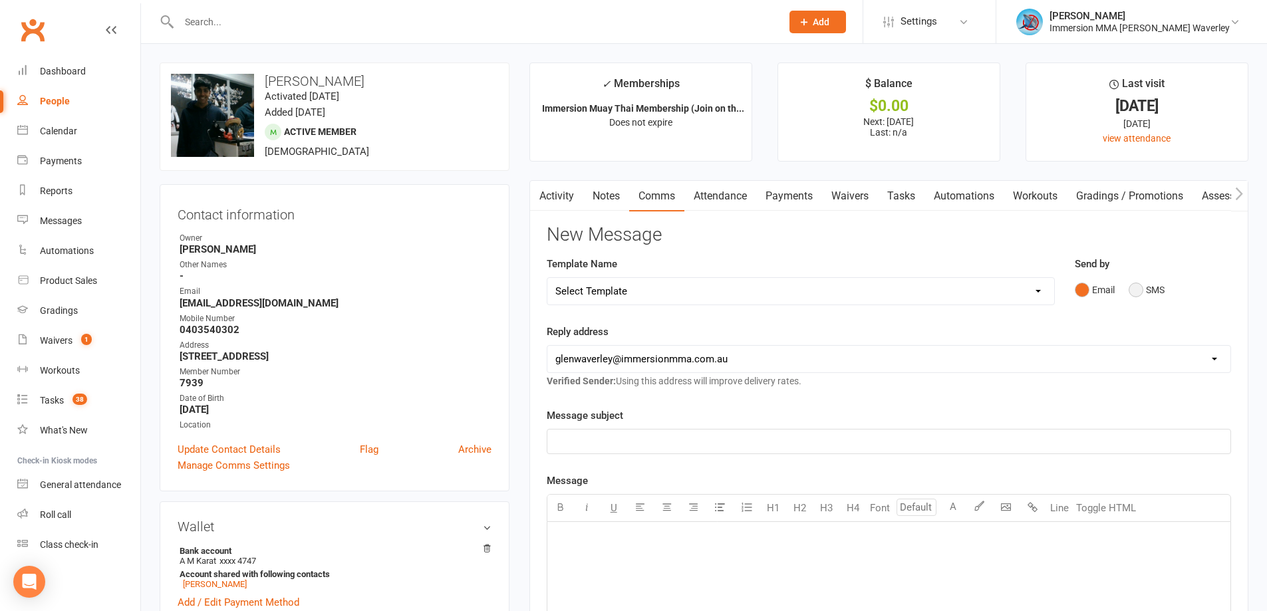
click at [1159, 291] on button "SMS" at bounding box center [1147, 289] width 36 height 25
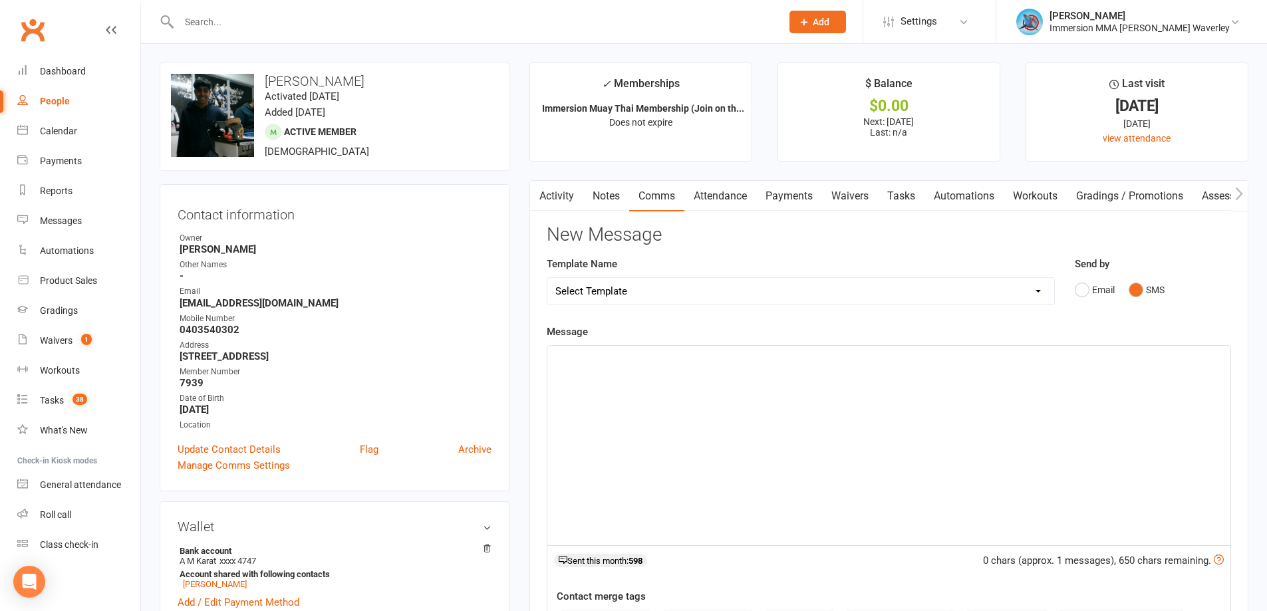
click at [945, 398] on div "﻿" at bounding box center [888, 446] width 683 height 200
click at [658, 358] on p "﻿" at bounding box center [888, 358] width 667 height 16
drag, startPoint x: 736, startPoint y: 395, endPoint x: 743, endPoint y: 402, distance: 9.4
click at [743, 401] on div "Hey there [PERSON_NAME]" at bounding box center [888, 446] width 683 height 200
click at [1016, 71] on ul "✓ Memberships Immersion Muay Thai Membership (Join on th... Does not expire $ B…" at bounding box center [888, 112] width 719 height 99
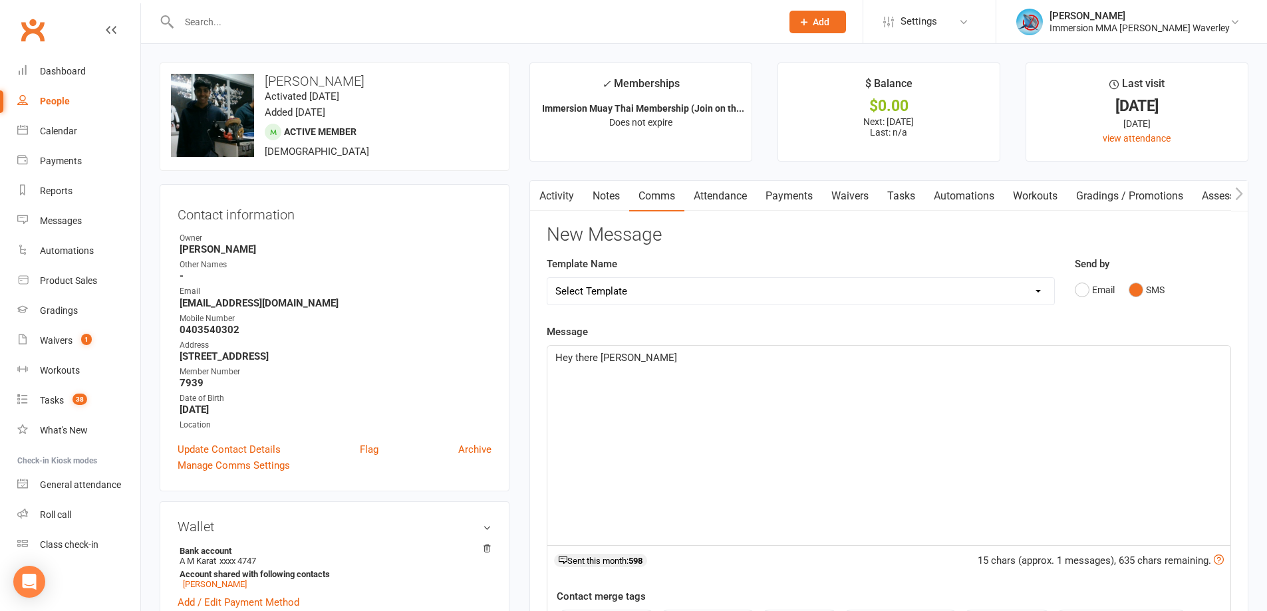
click at [775, 435] on div "Hey there [PERSON_NAME]" at bounding box center [888, 446] width 683 height 200
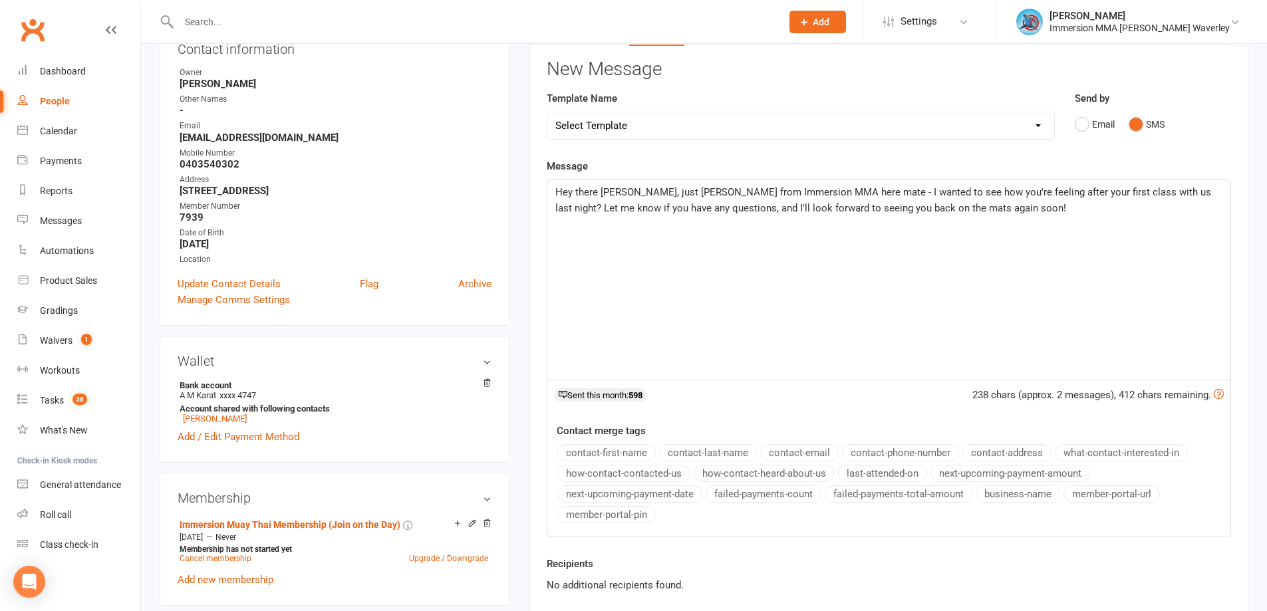
scroll to position [355, 0]
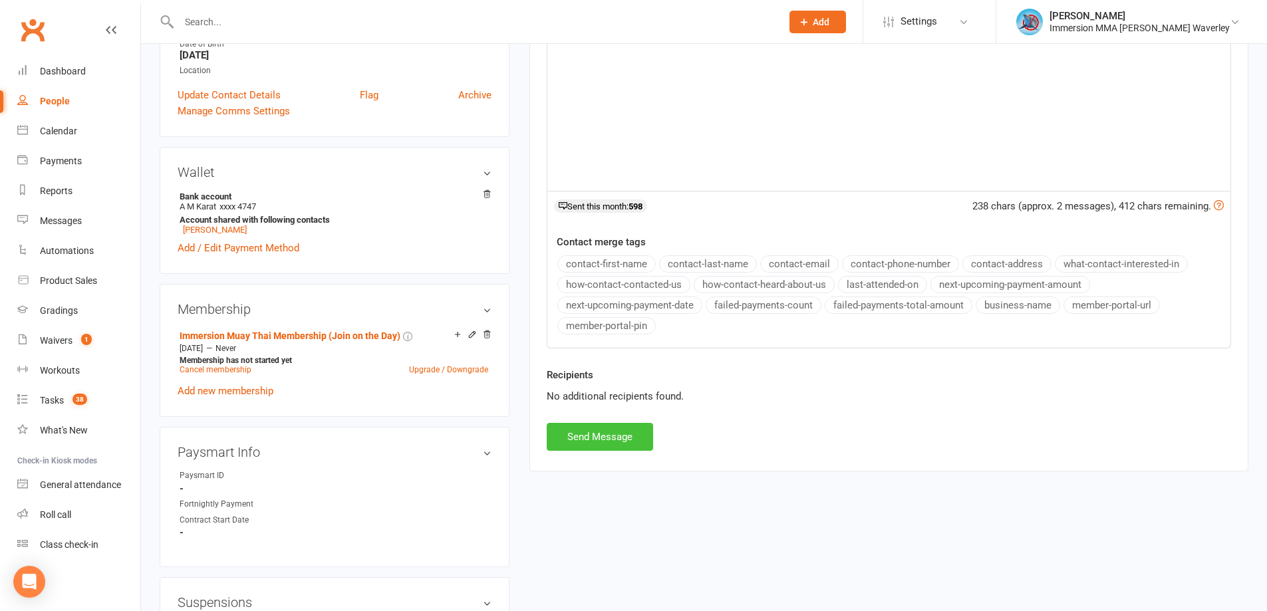
click at [633, 434] on button "Send Message" at bounding box center [600, 437] width 106 height 28
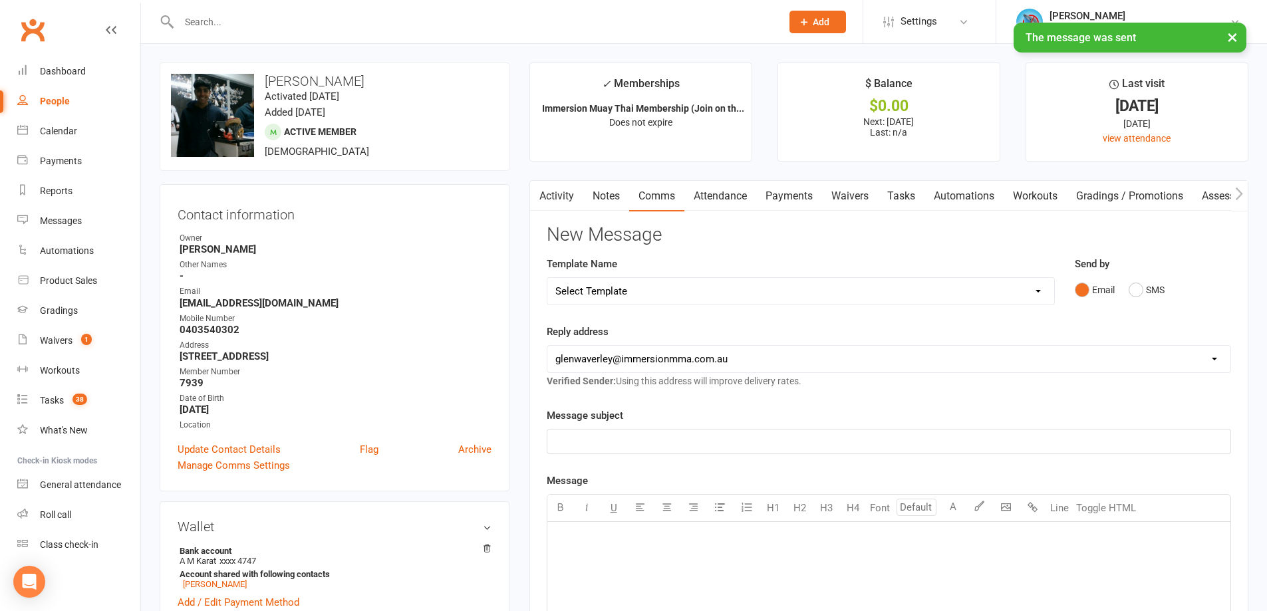
click at [619, 200] on link "Notes" at bounding box center [606, 196] width 46 height 31
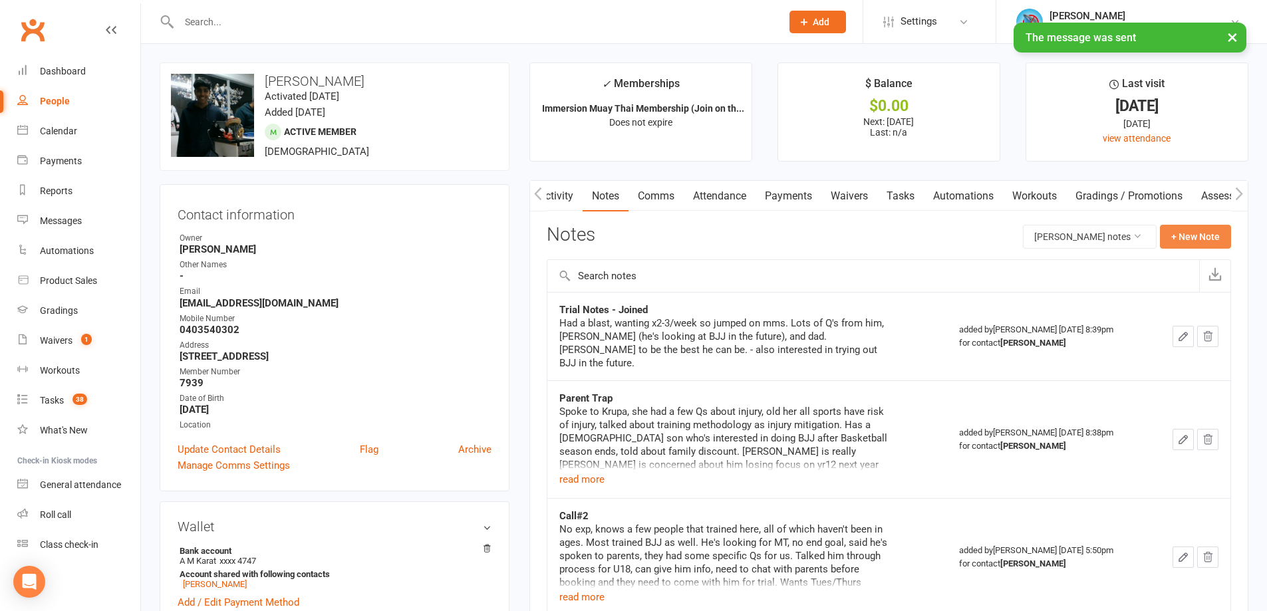
click at [1192, 229] on button "+ New Note" at bounding box center [1195, 237] width 71 height 24
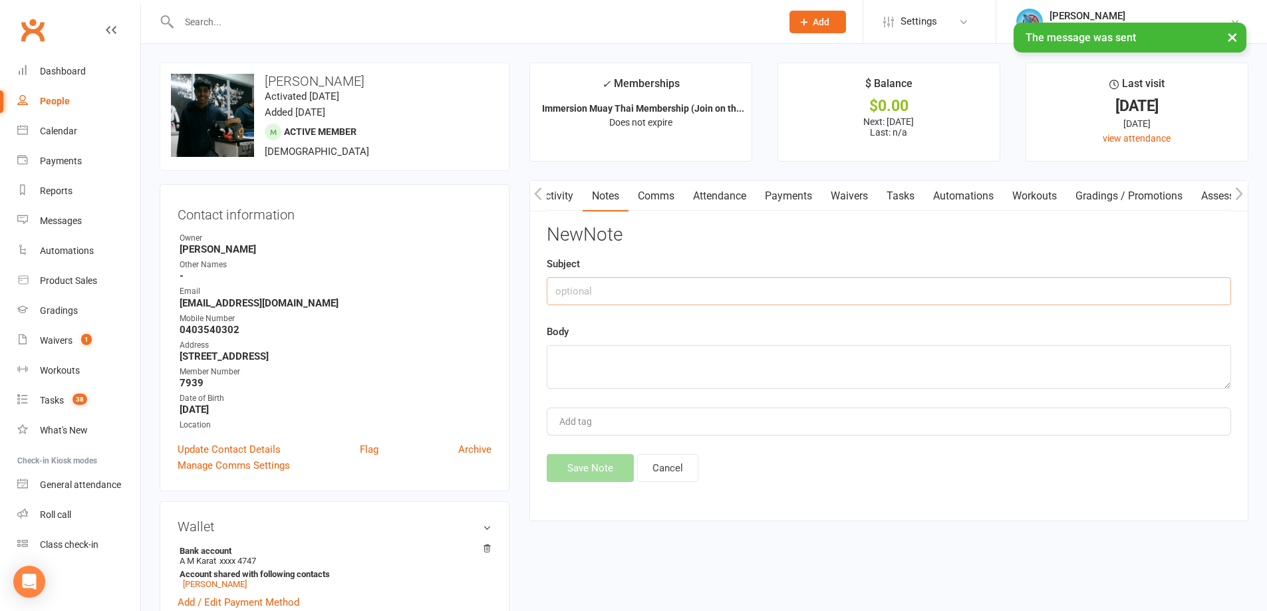
click at [740, 281] on input "text" at bounding box center [889, 291] width 684 height 28
type input "Retention#1"
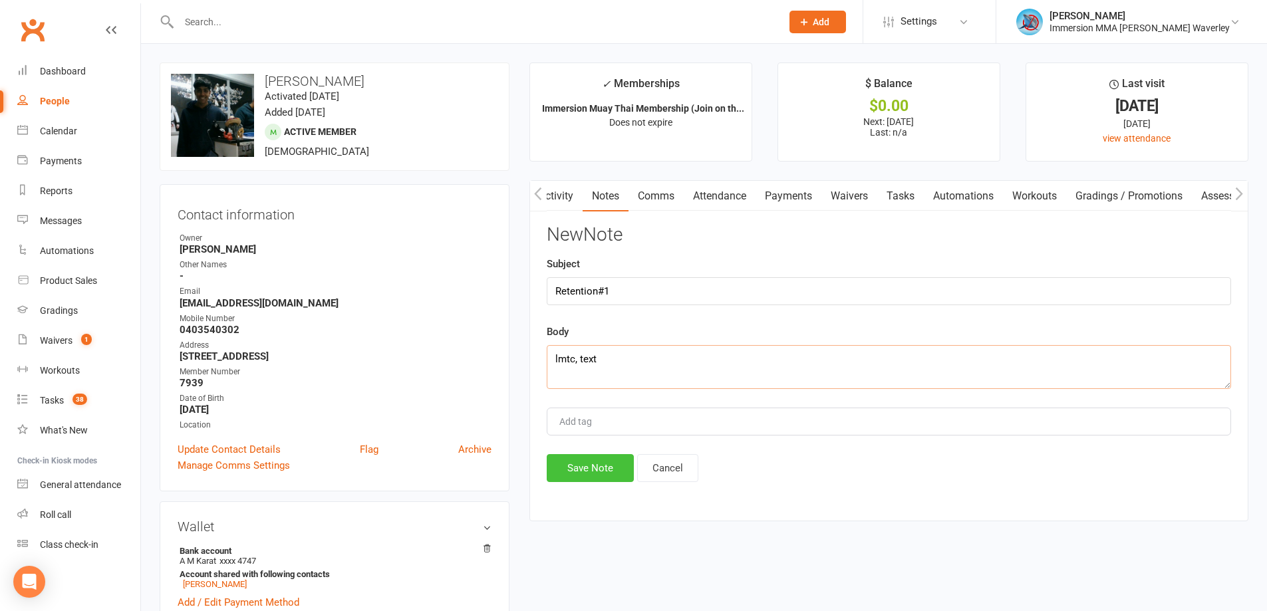
type textarea "lmtc, text"
click at [577, 476] on button "Save Note" at bounding box center [590, 468] width 87 height 28
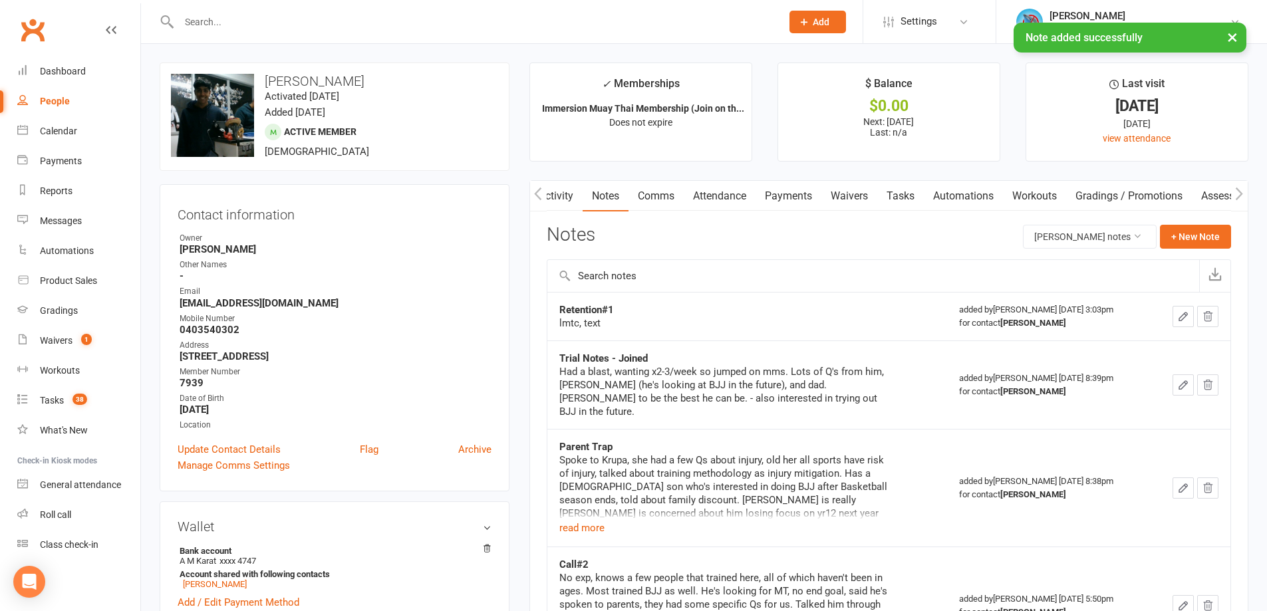
click at [903, 197] on link "Tasks" at bounding box center [900, 196] width 47 height 31
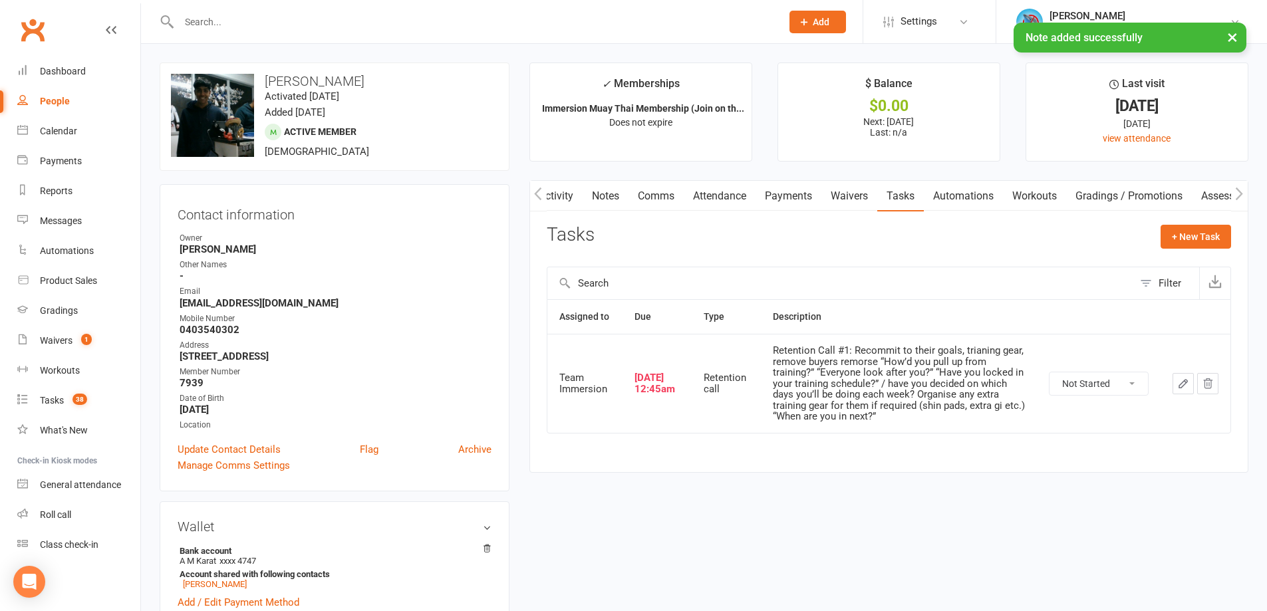
click at [1100, 383] on select "Not Started In Progress Waiting Complete" at bounding box center [1099, 383] width 98 height 23
click at [1050, 372] on select "Not Started In Progress Waiting Complete" at bounding box center [1099, 383] width 98 height 23
select select "unstarted"
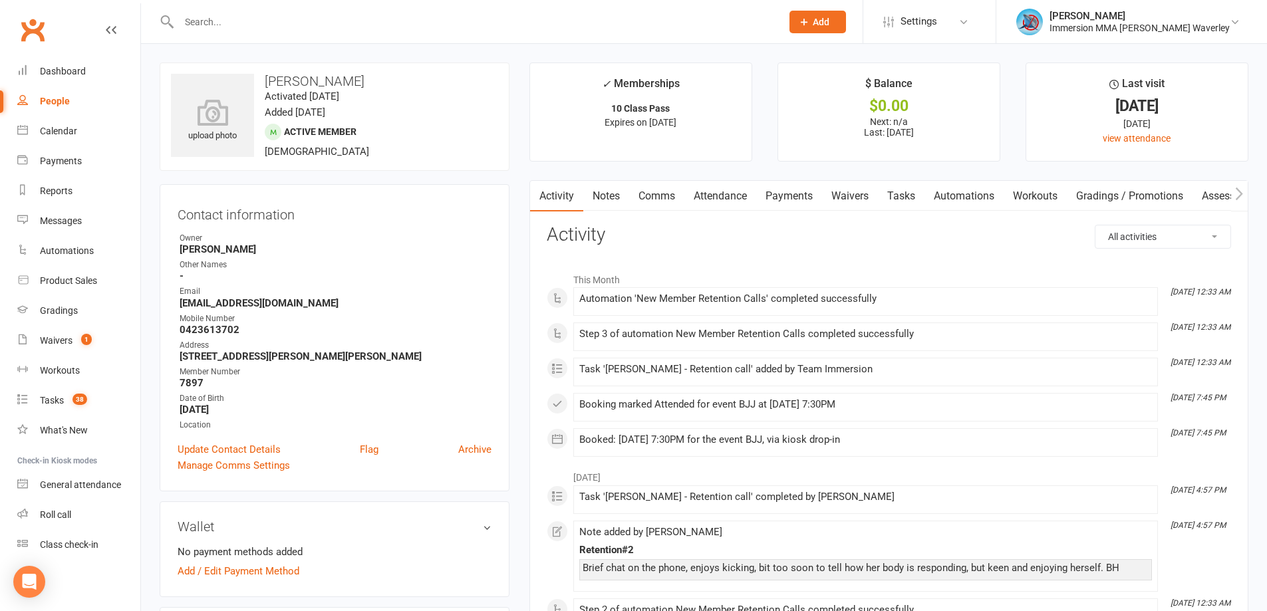
click at [615, 197] on link "Notes" at bounding box center [606, 196] width 46 height 31
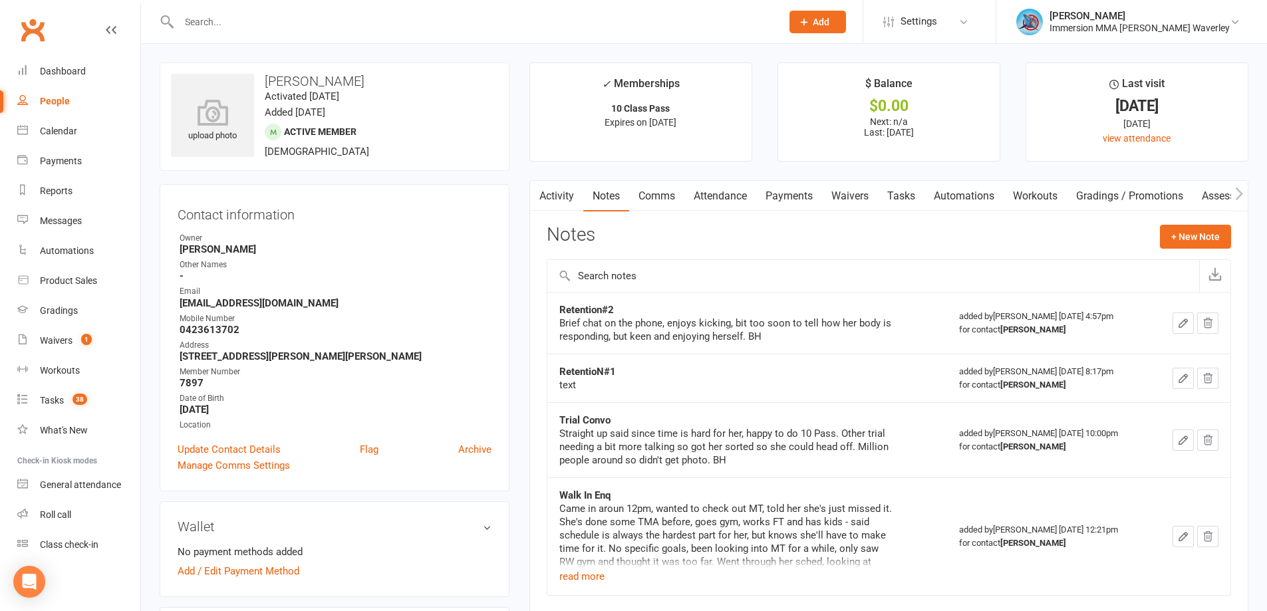
click at [566, 208] on link "Activity" at bounding box center [556, 196] width 53 height 31
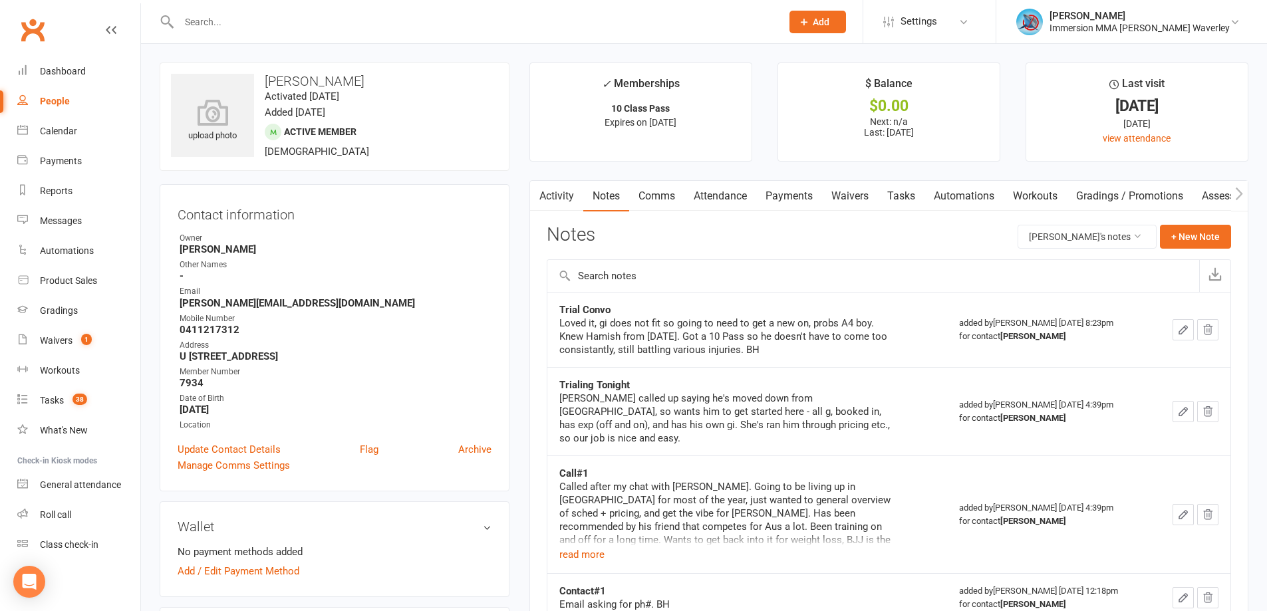
click at [544, 188] on button "button" at bounding box center [538, 196] width 17 height 30
drag, startPoint x: 640, startPoint y: 196, endPoint x: 687, endPoint y: 198, distance: 47.3
click at [640, 195] on link "Comms" at bounding box center [656, 196] width 55 height 31
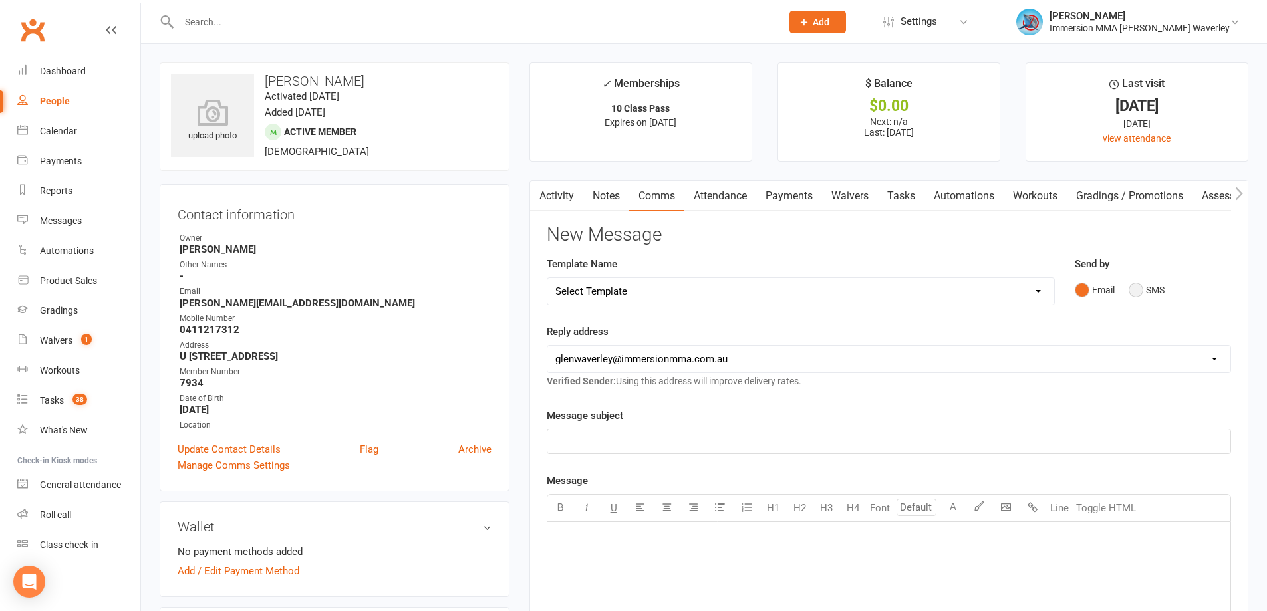
click at [1148, 284] on button "SMS" at bounding box center [1147, 289] width 36 height 25
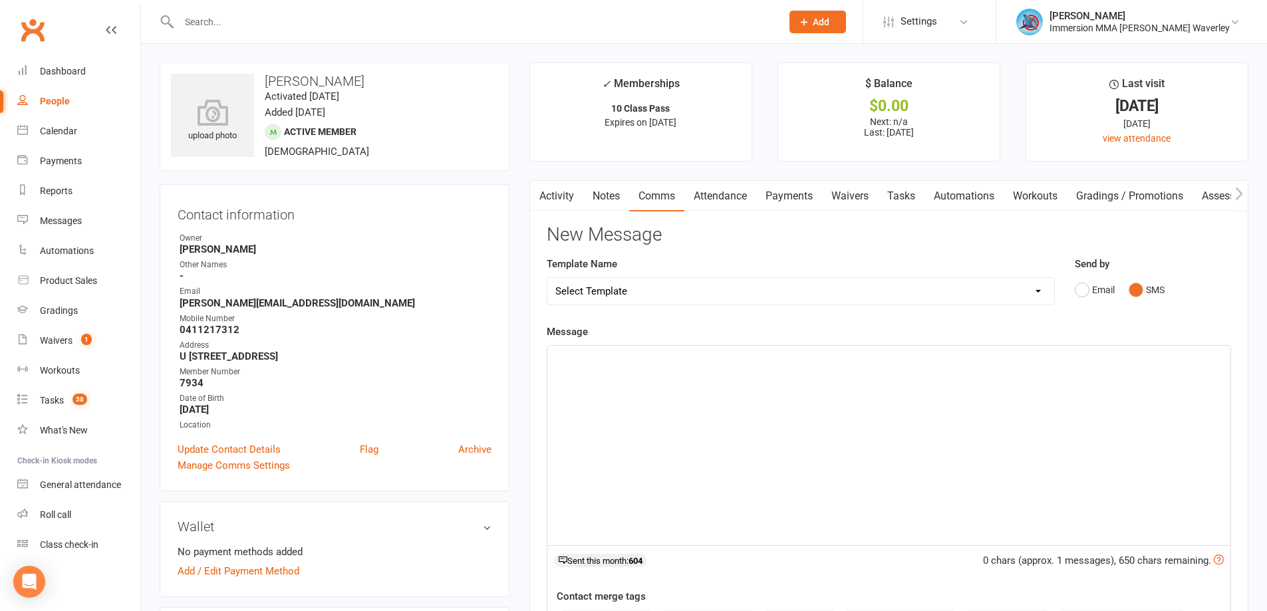
click at [567, 207] on link "Activity" at bounding box center [556, 196] width 53 height 31
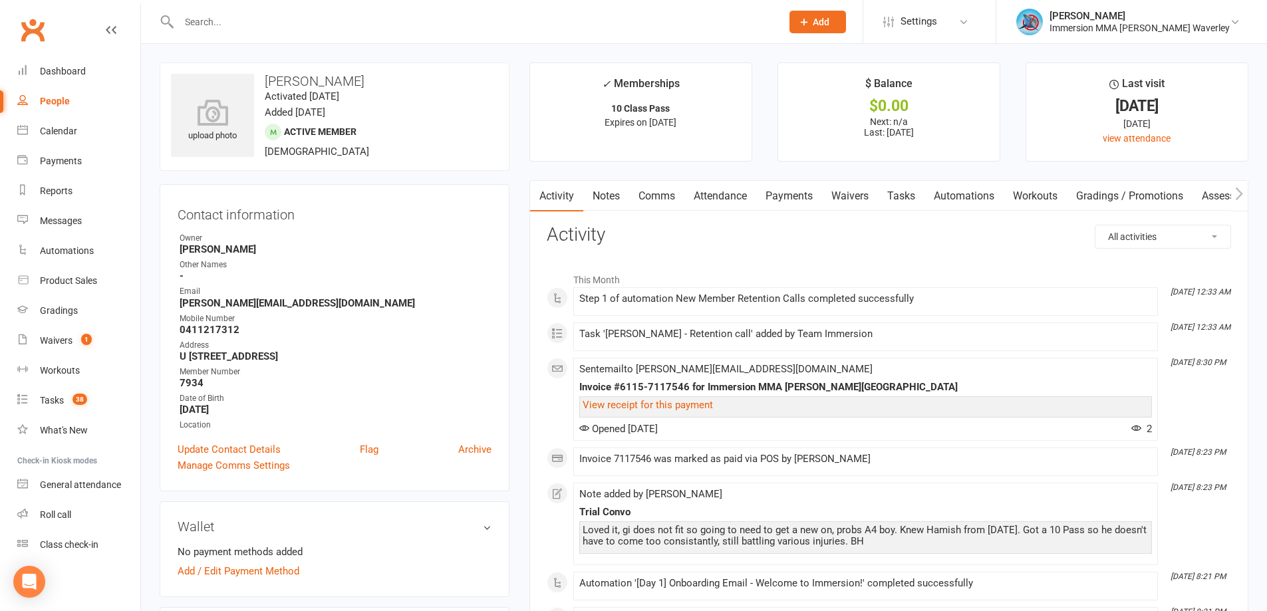
click at [655, 202] on link "Comms" at bounding box center [656, 196] width 55 height 31
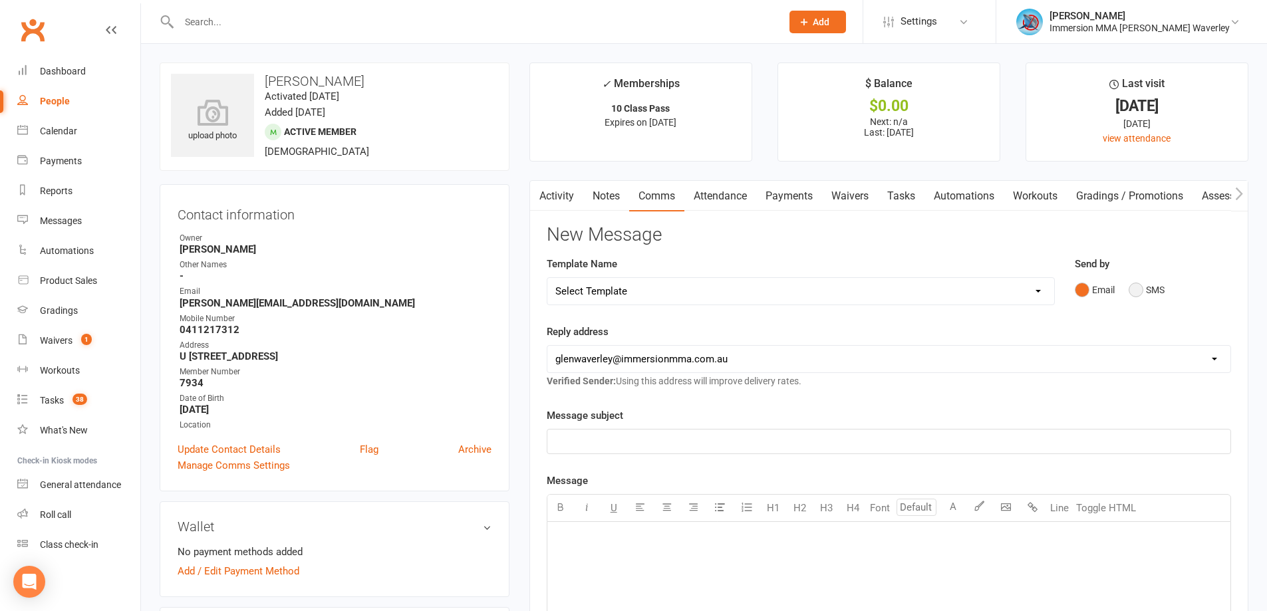
click at [1139, 293] on button "SMS" at bounding box center [1147, 289] width 36 height 25
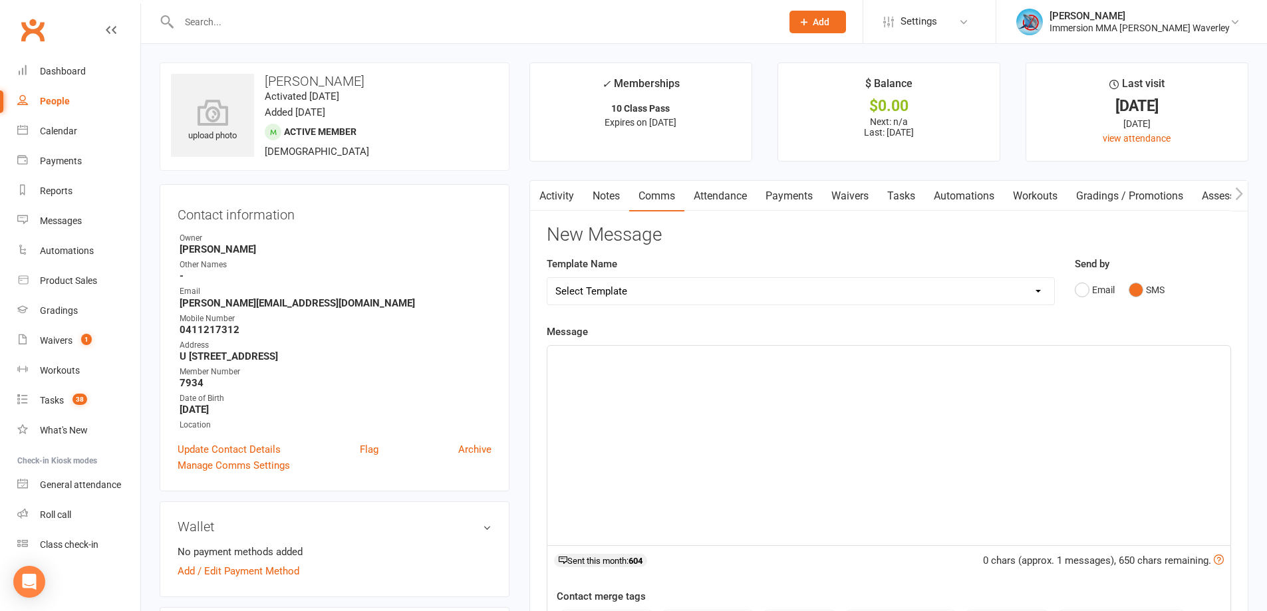
click at [1026, 449] on div "﻿" at bounding box center [888, 446] width 683 height 200
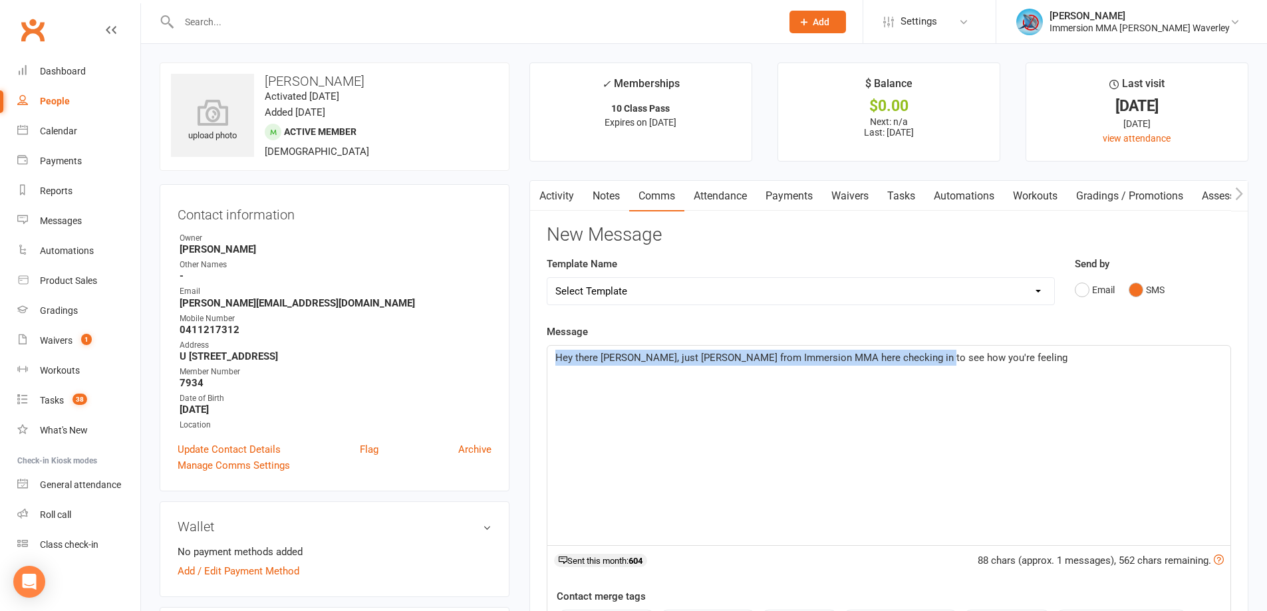
drag, startPoint x: 781, startPoint y: 397, endPoint x: 452, endPoint y: 376, distance: 329.9
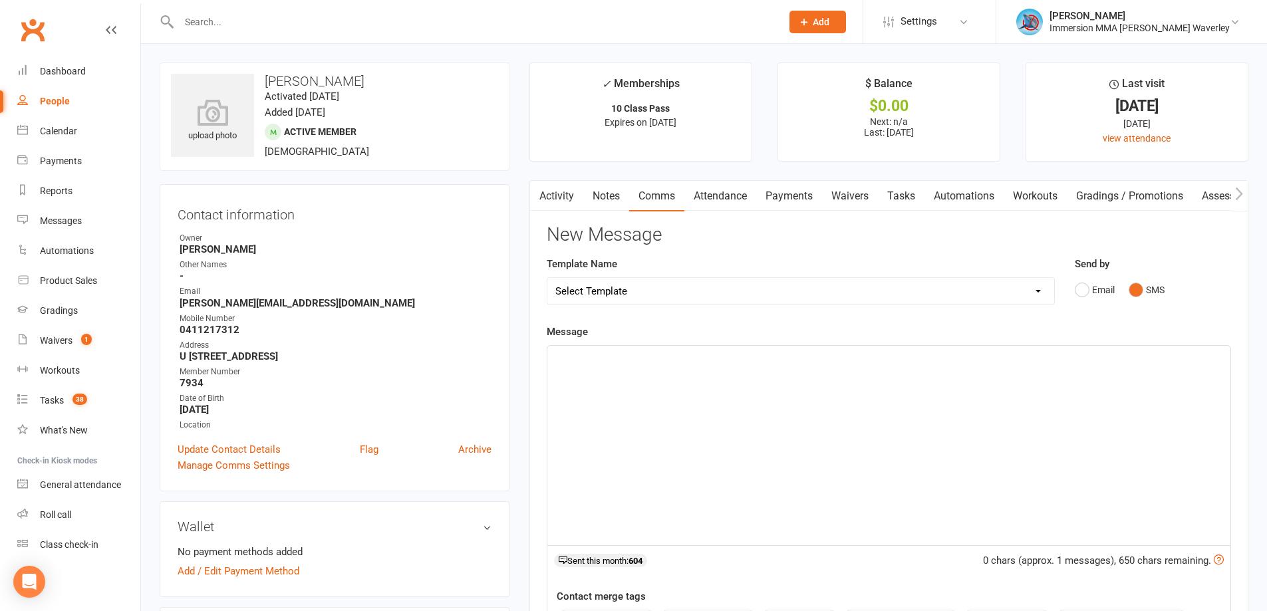
click at [595, 197] on link "Notes" at bounding box center [606, 196] width 46 height 31
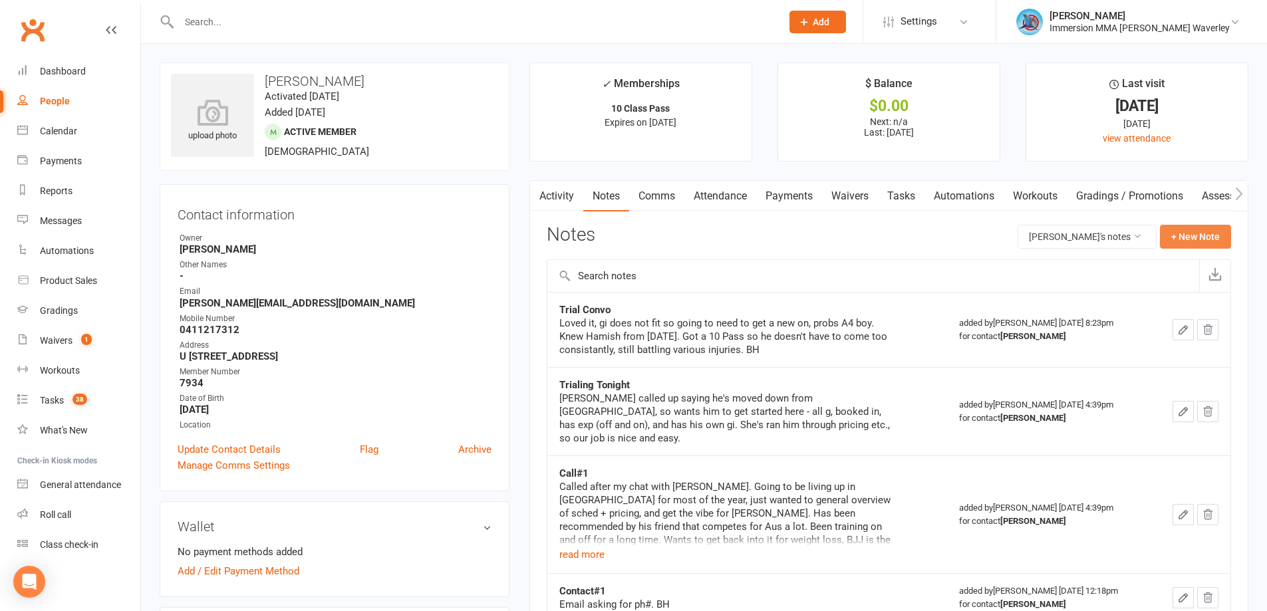
click at [1187, 231] on button "+ New Note" at bounding box center [1195, 237] width 71 height 24
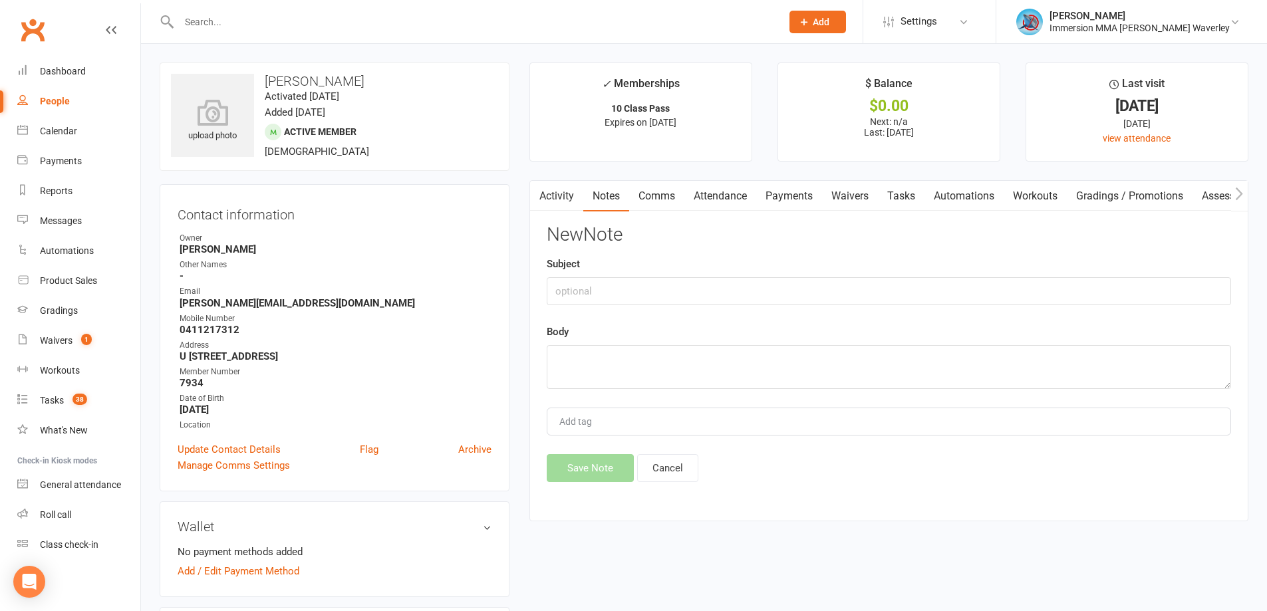
drag, startPoint x: 601, startPoint y: 271, endPoint x: 613, endPoint y: 289, distance: 22.1
click at [602, 272] on div "Subject" at bounding box center [889, 280] width 684 height 49
click at [613, 289] on input "text" at bounding box center [889, 291] width 684 height 28
type input "Retention#1"
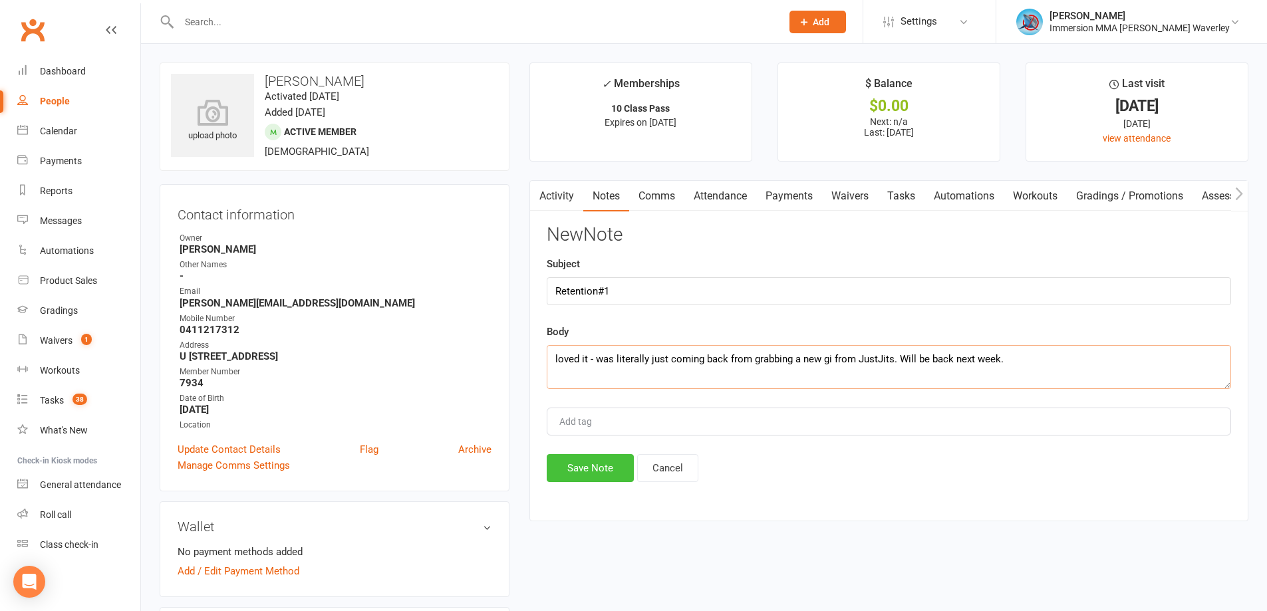
type textarea "loved it - was literally just coming back from grabbing a new gi from JustJits.…"
click at [575, 470] on button "Save Note" at bounding box center [590, 468] width 87 height 28
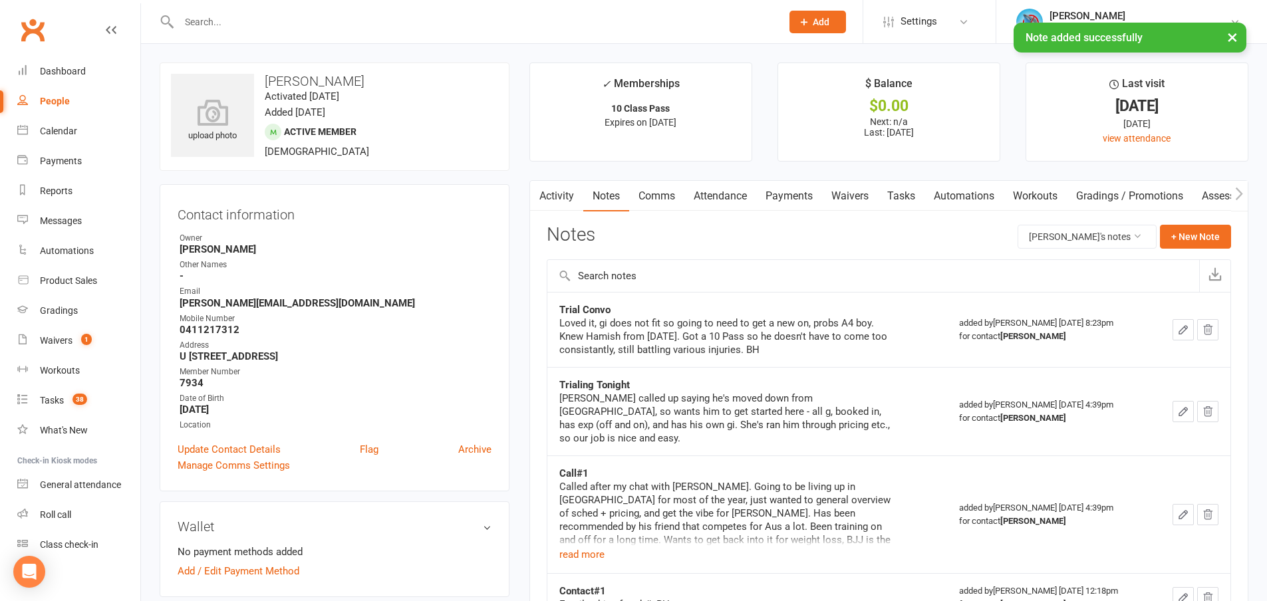
click at [899, 206] on link "Tasks" at bounding box center [901, 196] width 47 height 31
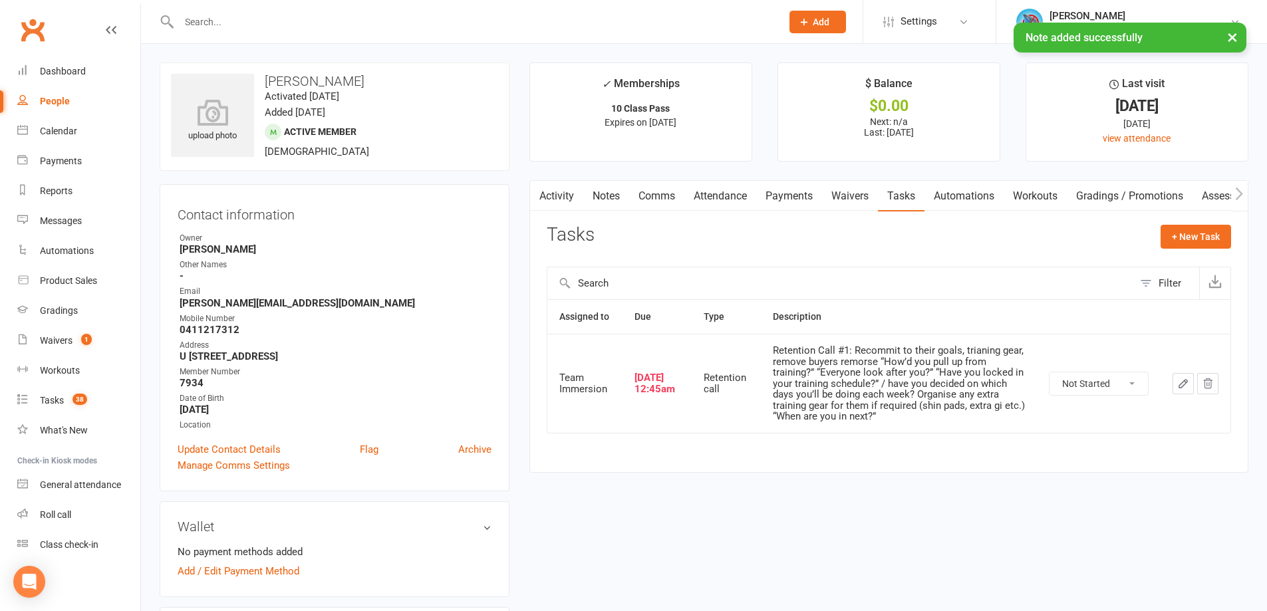
click at [1114, 389] on select "Not Started In Progress Waiting Complete" at bounding box center [1099, 383] width 98 height 23
click at [1050, 372] on select "Not Started In Progress Waiting Complete" at bounding box center [1099, 383] width 98 height 23
select select "unstarted"
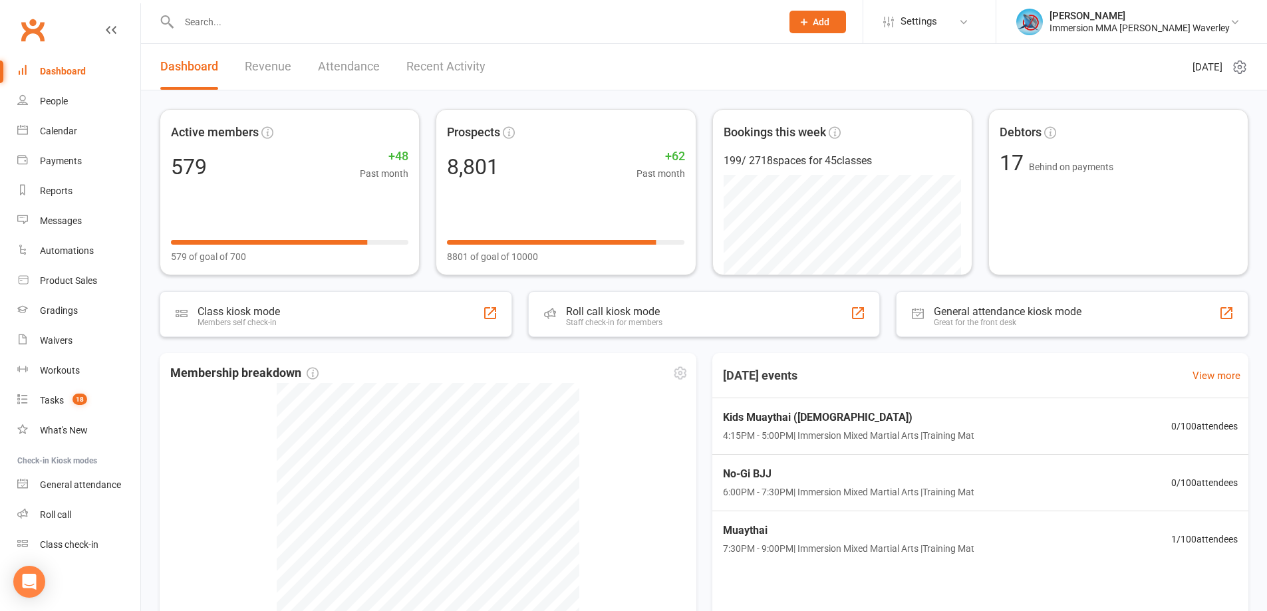
scroll to position [178, 0]
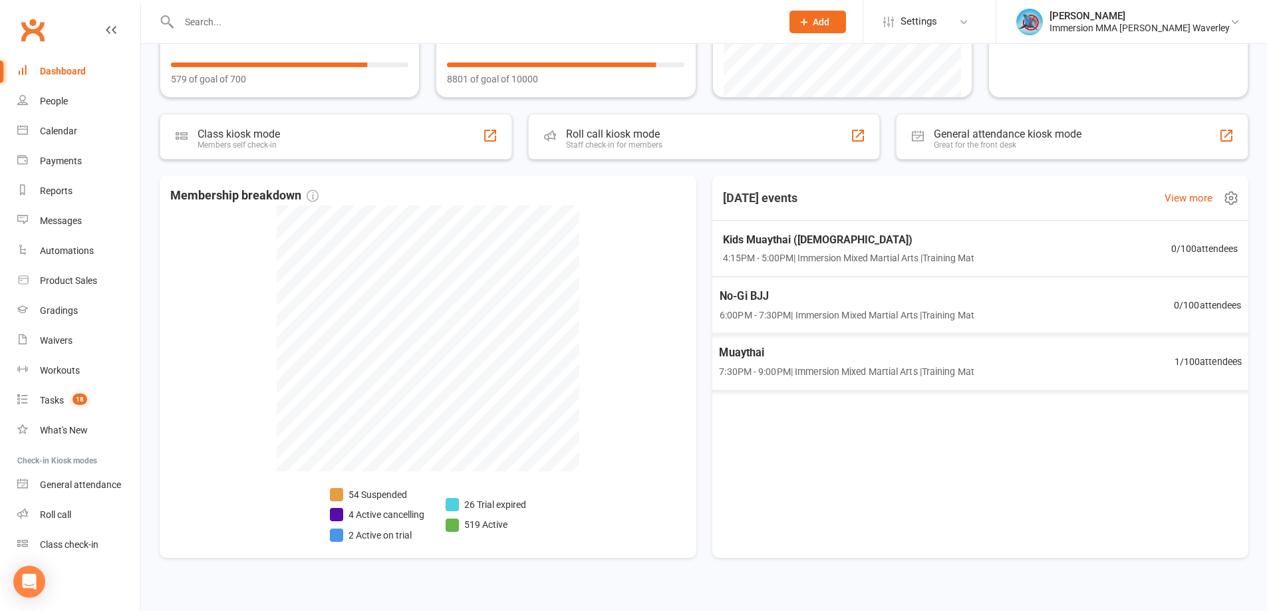
click at [908, 367] on span "7:30PM - 9:00PM | Immersion Mixed Martial Arts | Training Mat" at bounding box center [846, 371] width 255 height 15
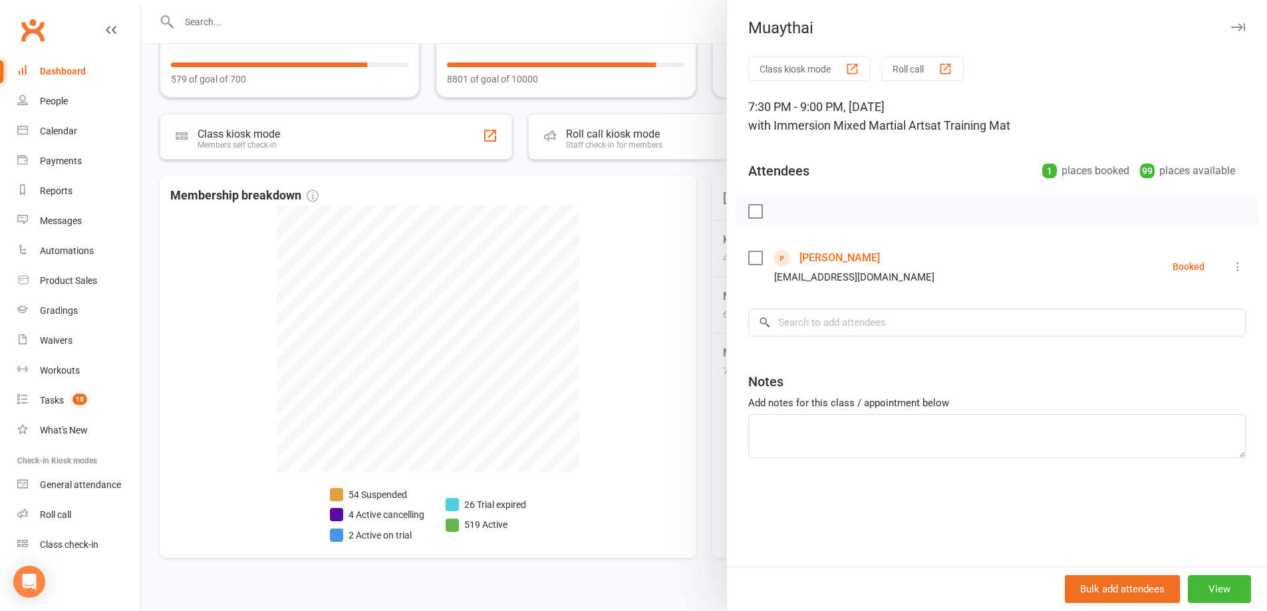
click at [617, 253] on div at bounding box center [704, 305] width 1126 height 611
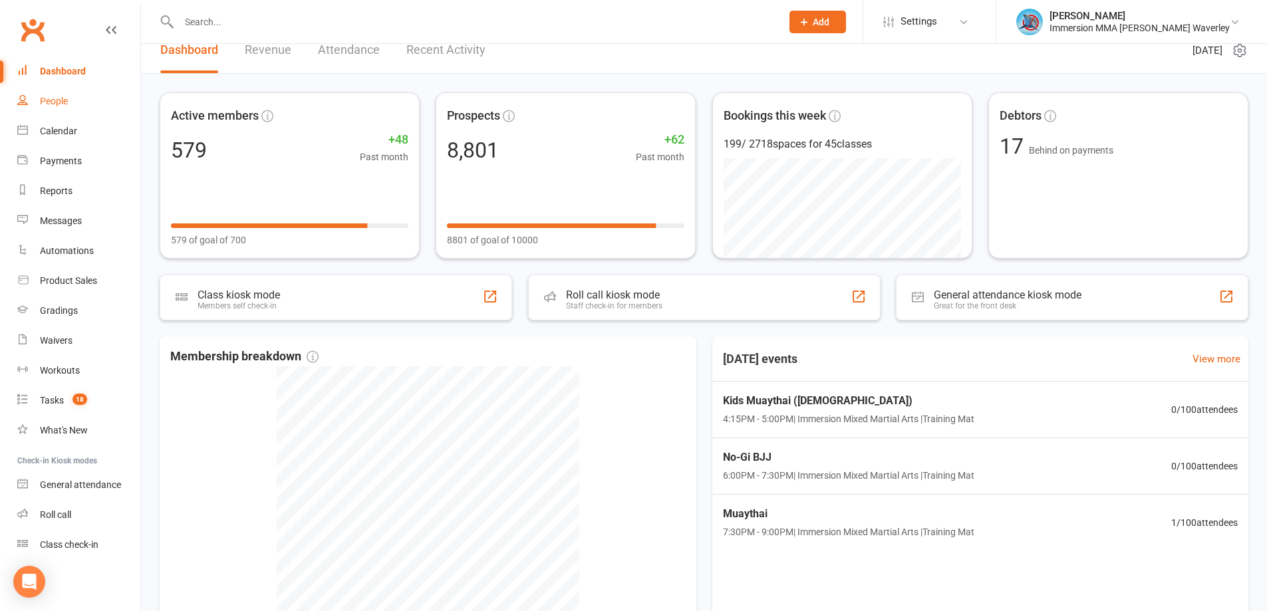
scroll to position [0, 0]
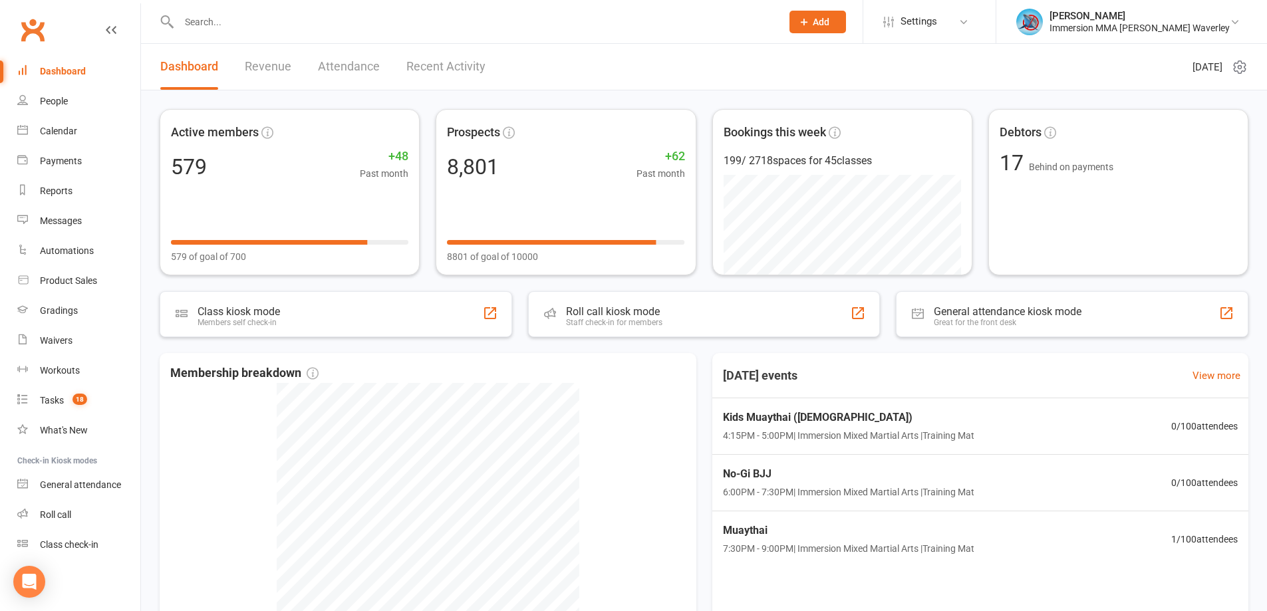
click at [260, 30] on input "text" at bounding box center [473, 22] width 597 height 19
paste input "[PERSON_NAME]"
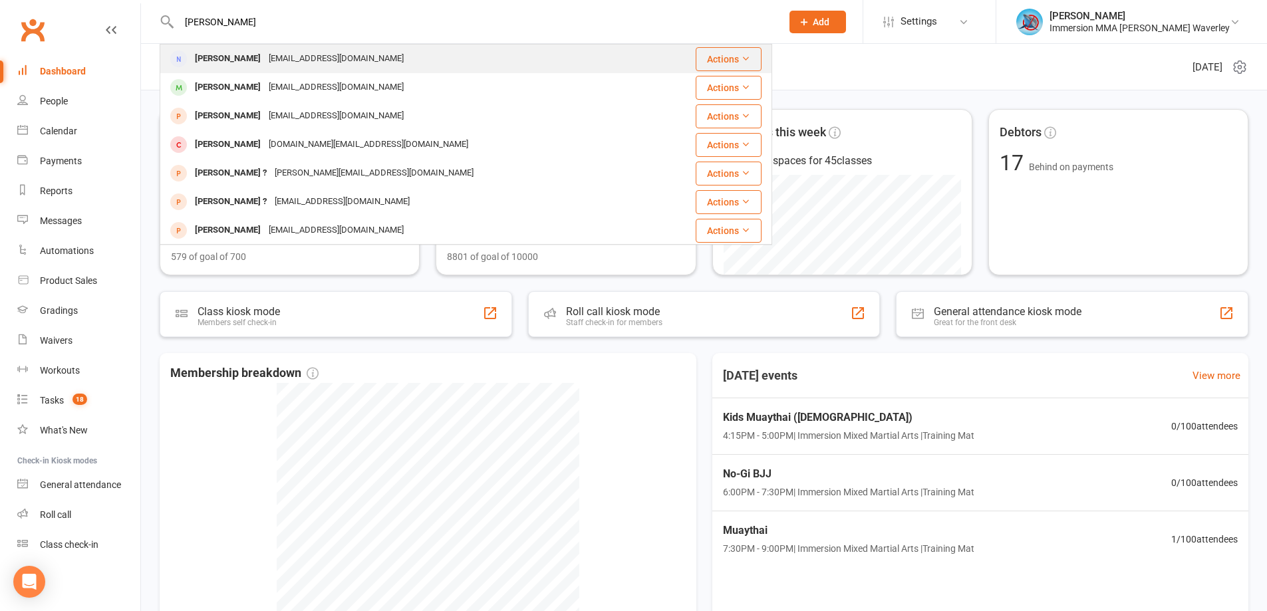
type input "[PERSON_NAME]"
click at [274, 63] on div "[EMAIL_ADDRESS][DOMAIN_NAME]" at bounding box center [336, 58] width 143 height 19
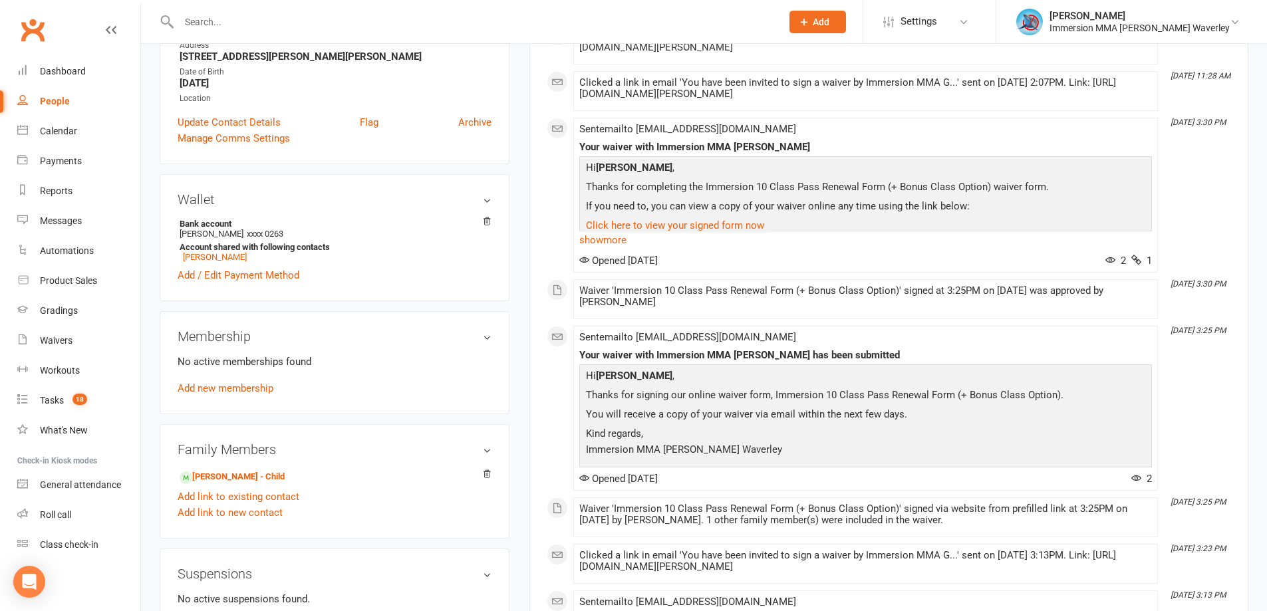
scroll to position [355, 0]
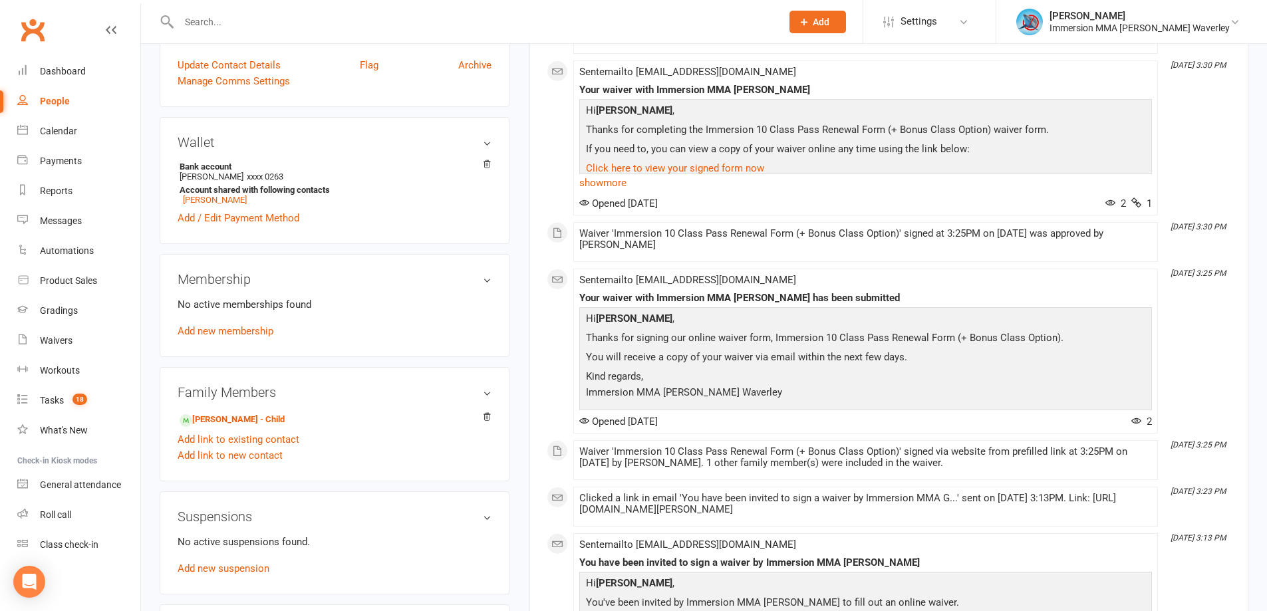
click at [218, 409] on div "Family Members [PERSON_NAME] - Child Add link to existing contact Add link to n…" at bounding box center [335, 424] width 350 height 114
click at [218, 420] on link "[PERSON_NAME] - Child" at bounding box center [232, 420] width 105 height 14
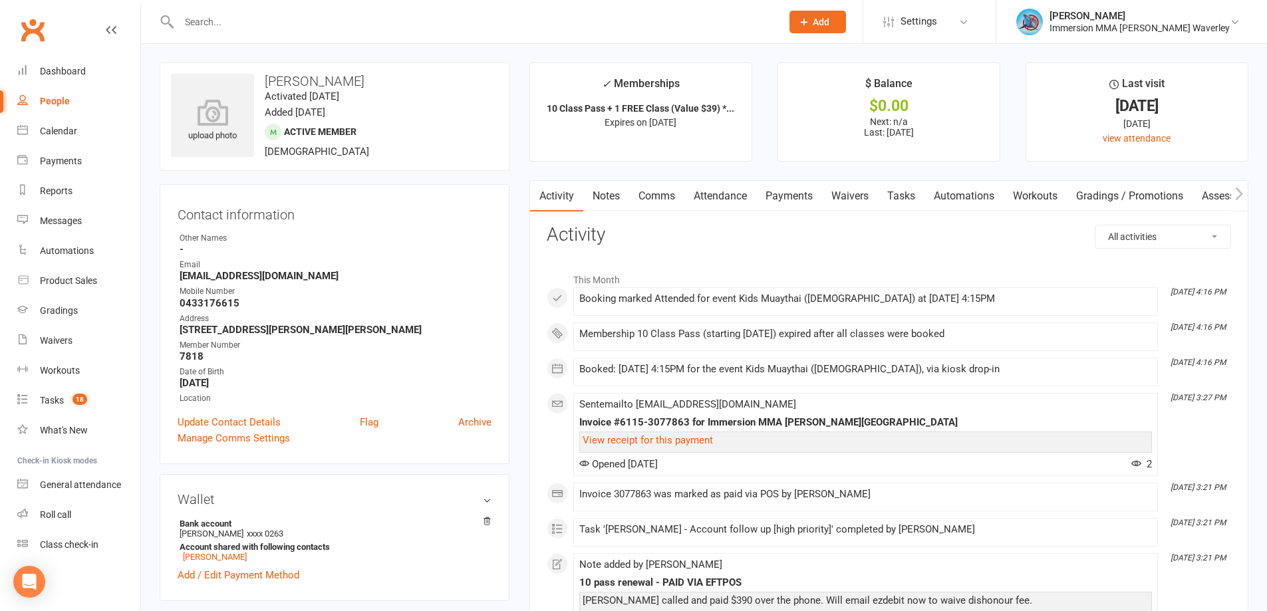
click at [791, 195] on link "Payments" at bounding box center [789, 196] width 66 height 31
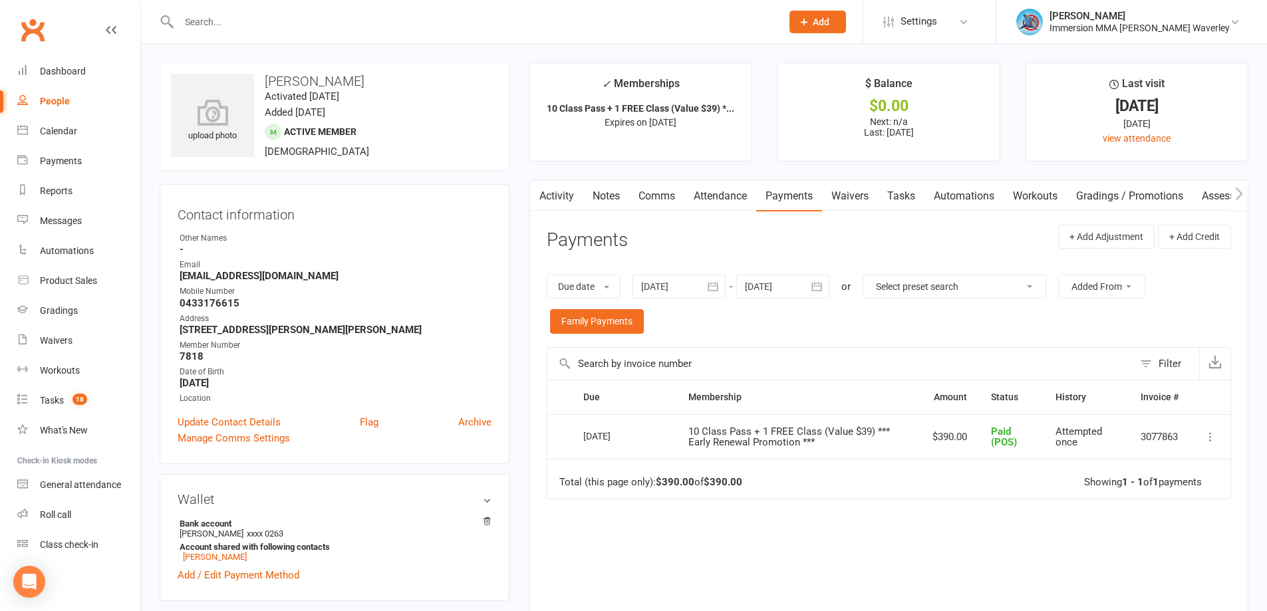
click at [599, 195] on link "Notes" at bounding box center [606, 196] width 46 height 31
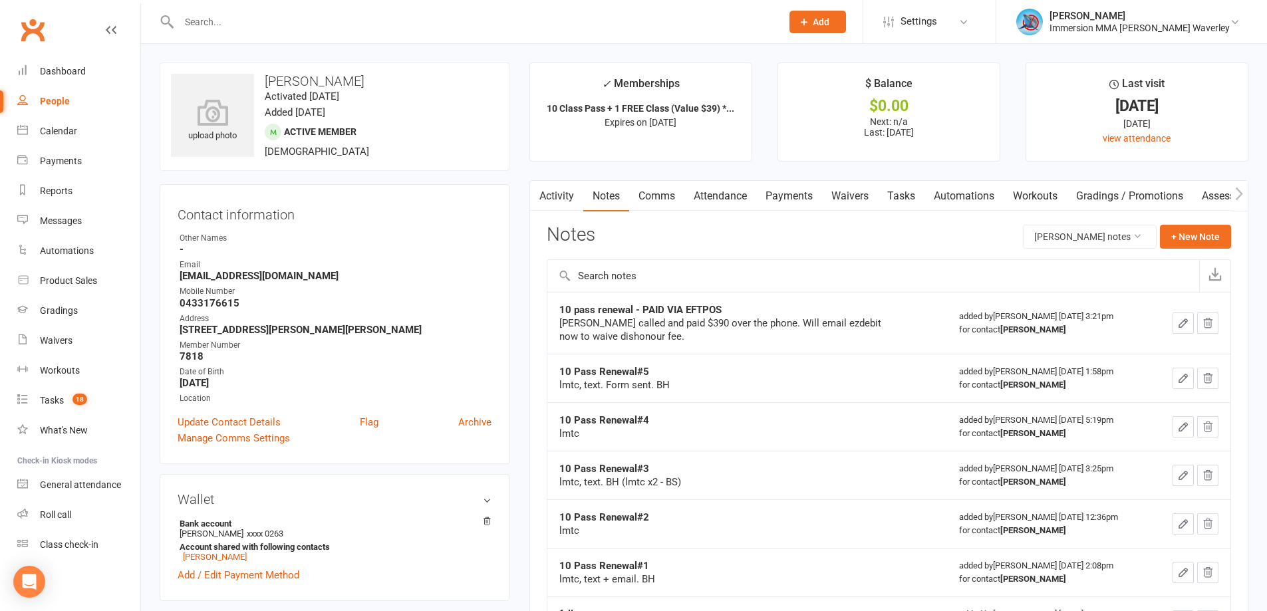
click at [907, 191] on link "Tasks" at bounding box center [901, 196] width 47 height 31
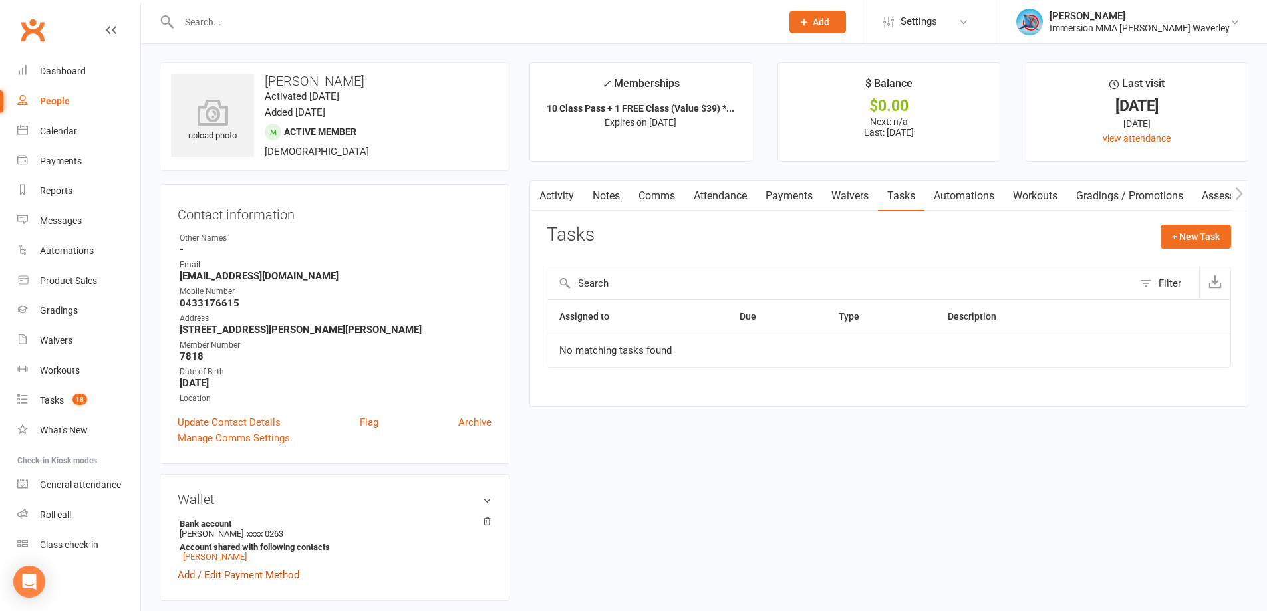
click at [182, 579] on link "Add / Edit Payment Method" at bounding box center [239, 575] width 122 height 16
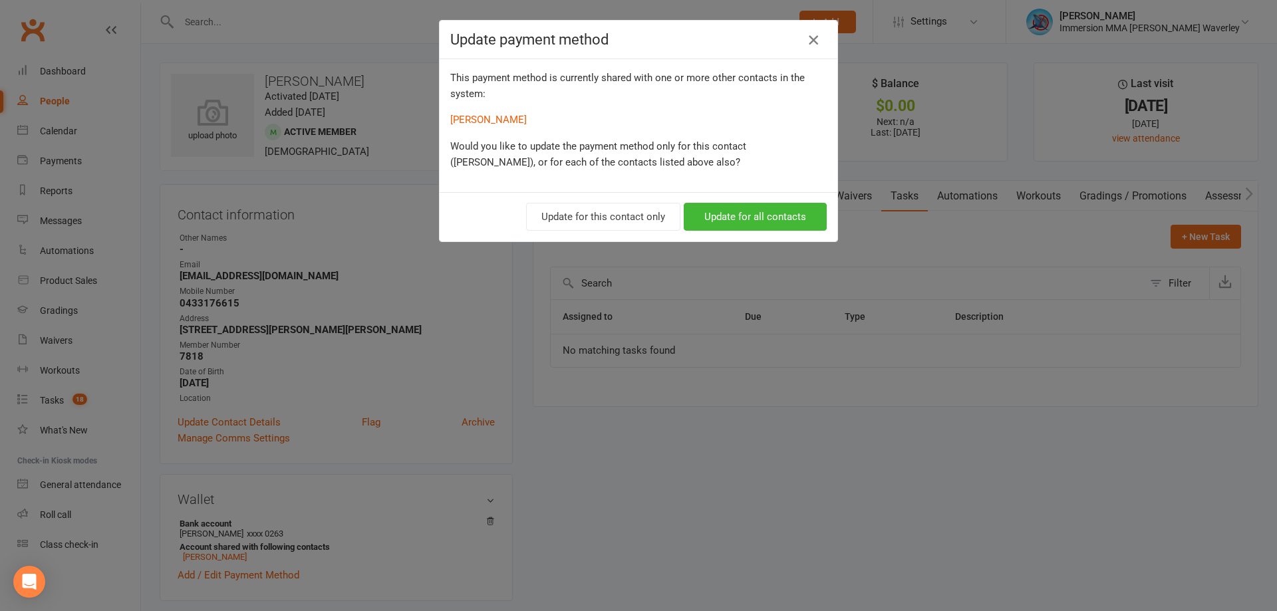
click at [810, 39] on icon "button" at bounding box center [814, 40] width 16 height 16
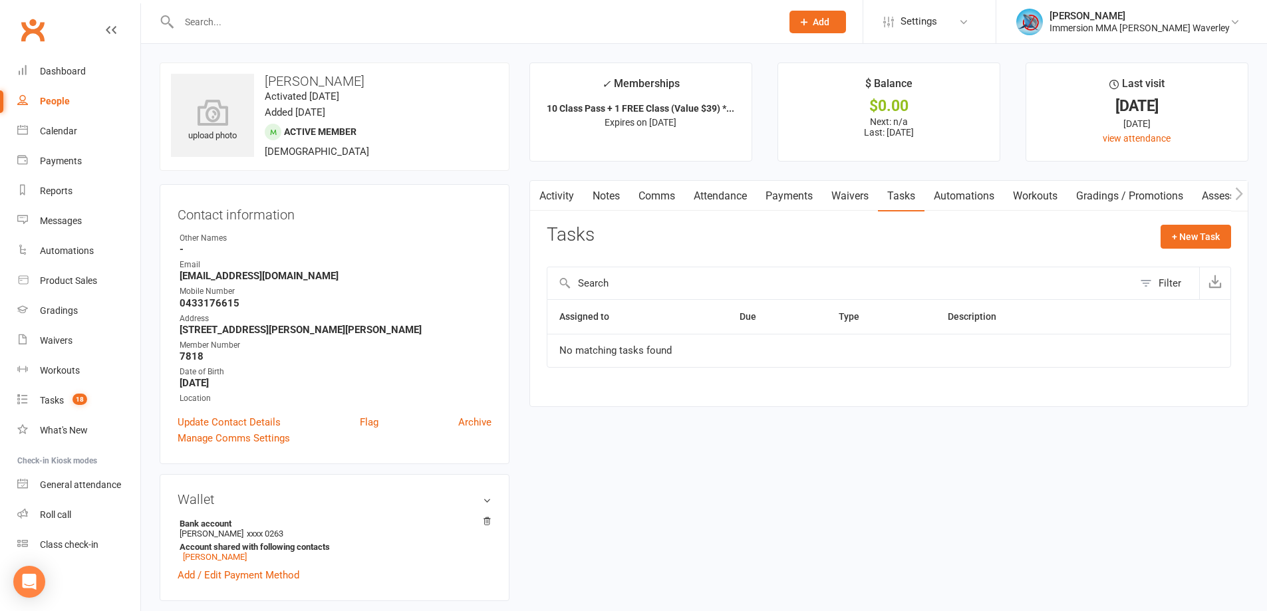
click at [593, 197] on link "Notes" at bounding box center [606, 196] width 46 height 31
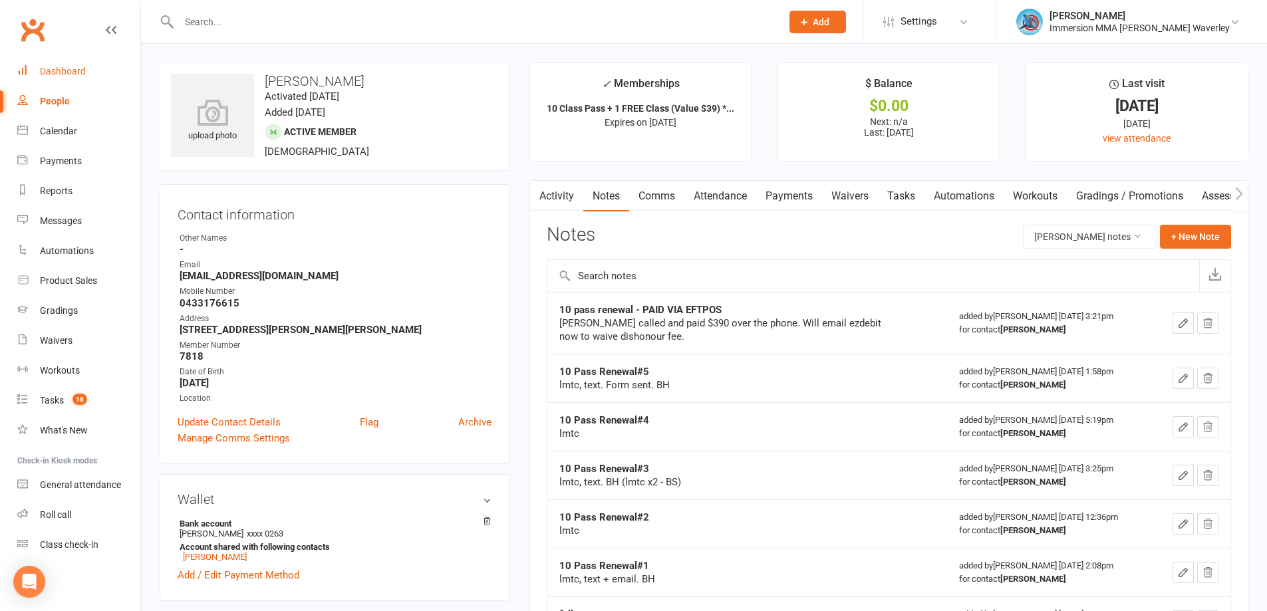
click at [69, 83] on link "Dashboard" at bounding box center [78, 72] width 123 height 30
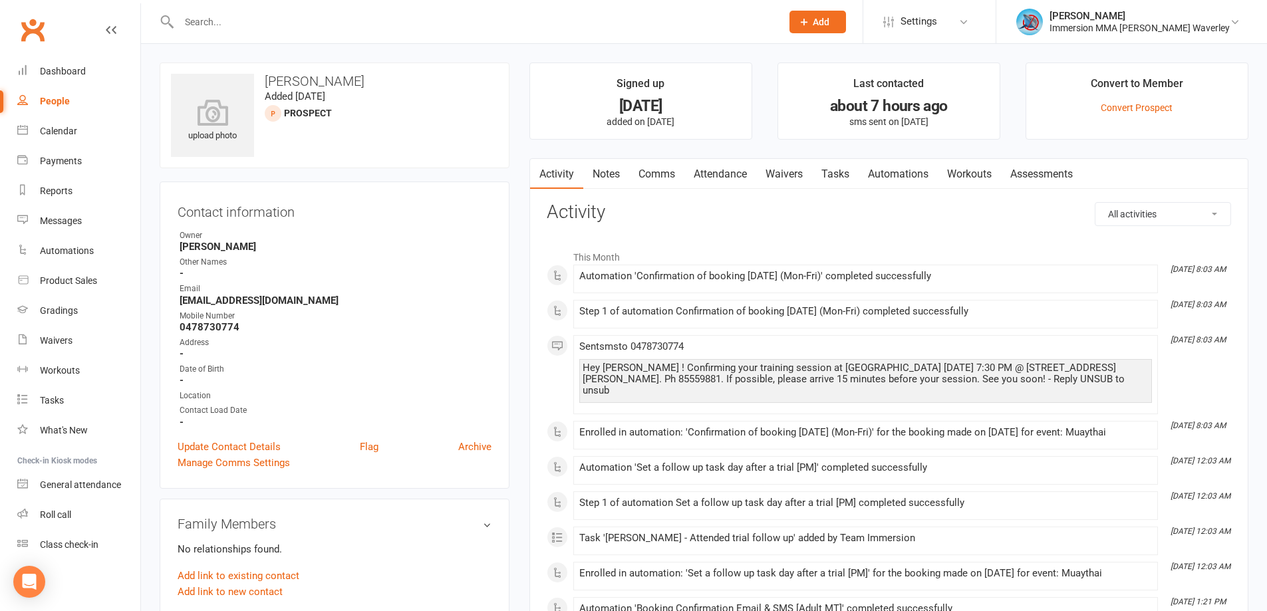
click at [603, 170] on link "Notes" at bounding box center [606, 174] width 46 height 31
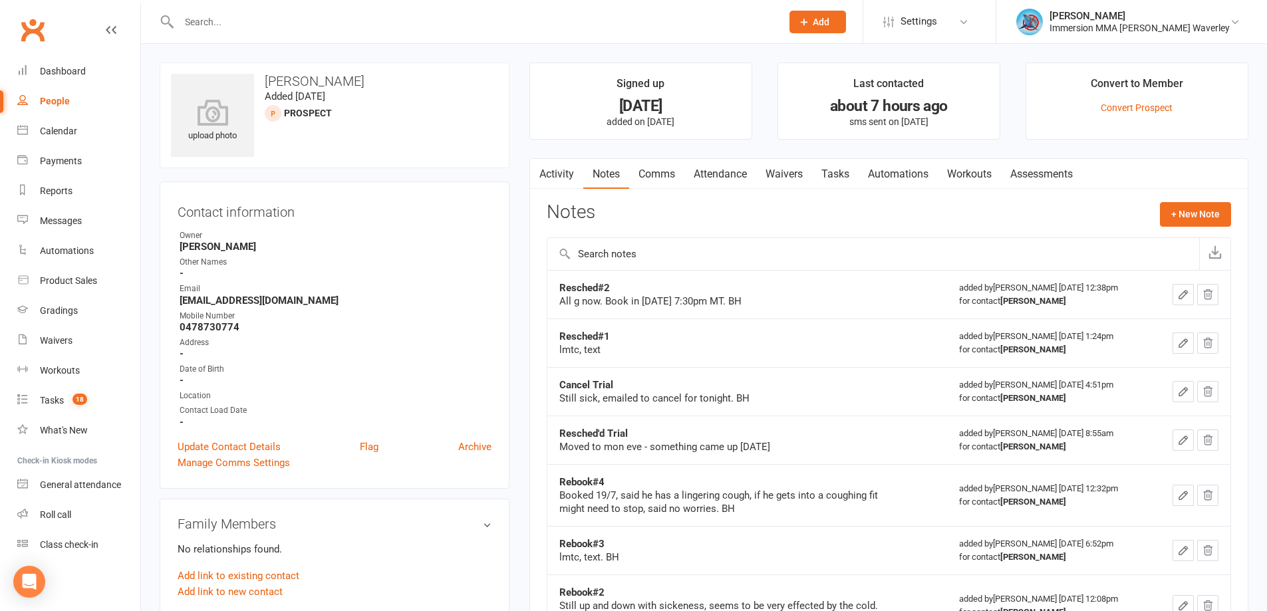
click at [565, 182] on link "Activity" at bounding box center [556, 174] width 53 height 31
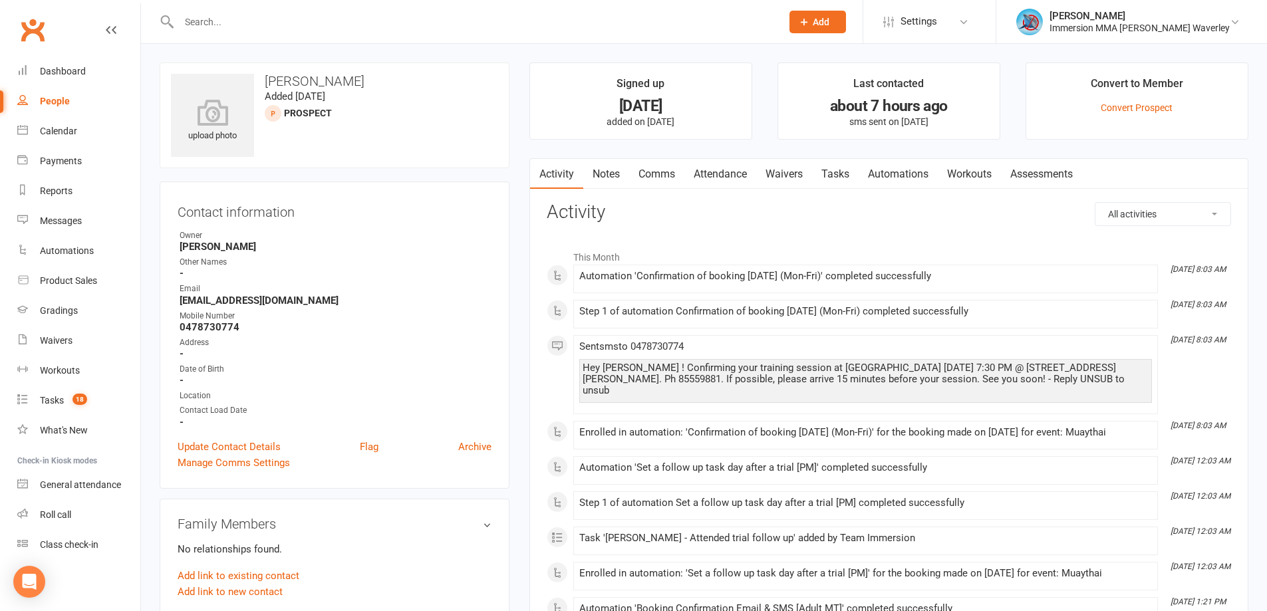
click at [599, 170] on link "Notes" at bounding box center [606, 174] width 46 height 31
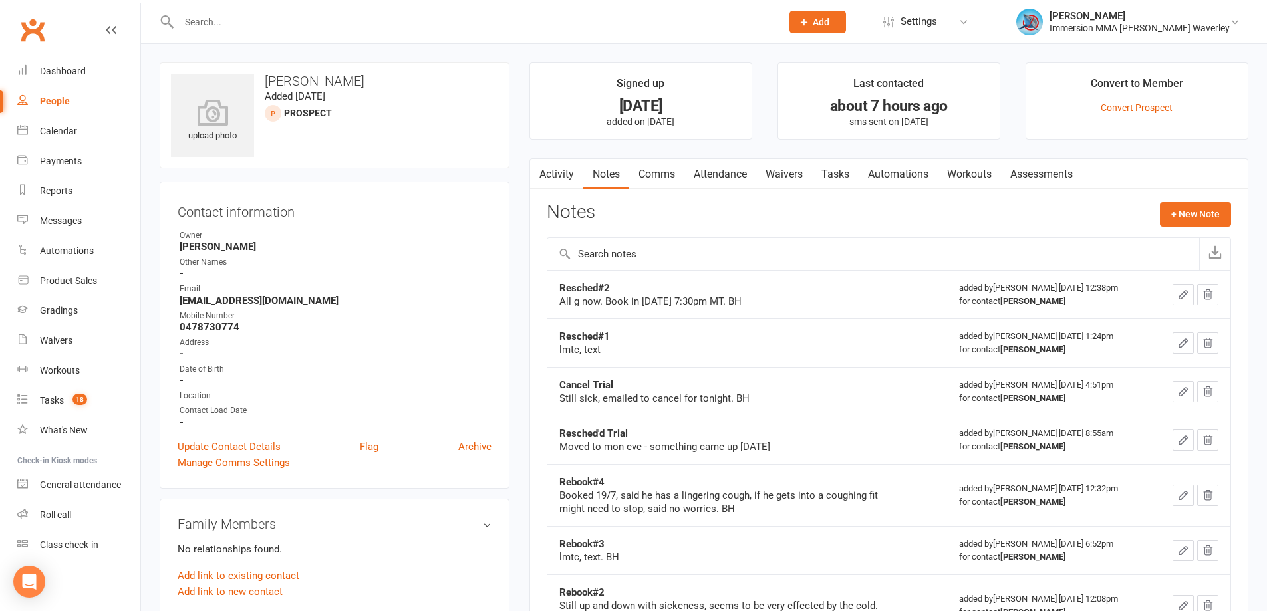
click at [839, 182] on link "Tasks" at bounding box center [835, 174] width 47 height 31
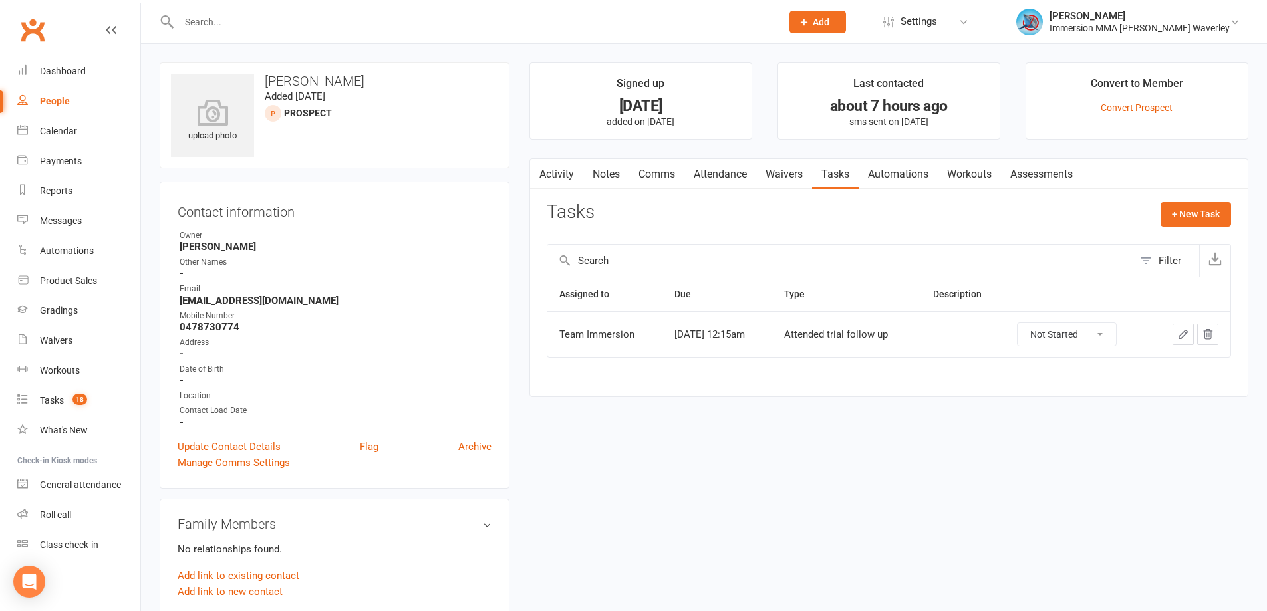
click at [597, 170] on link "Notes" at bounding box center [606, 174] width 46 height 31
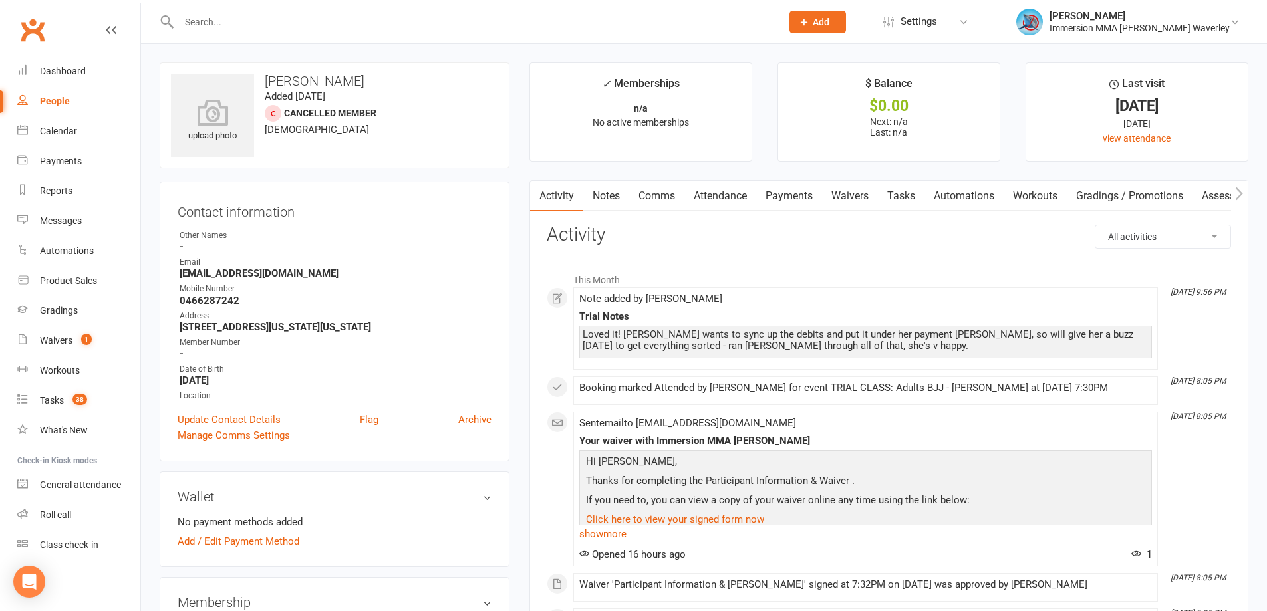
click at [848, 190] on link "Waivers" at bounding box center [850, 196] width 56 height 31
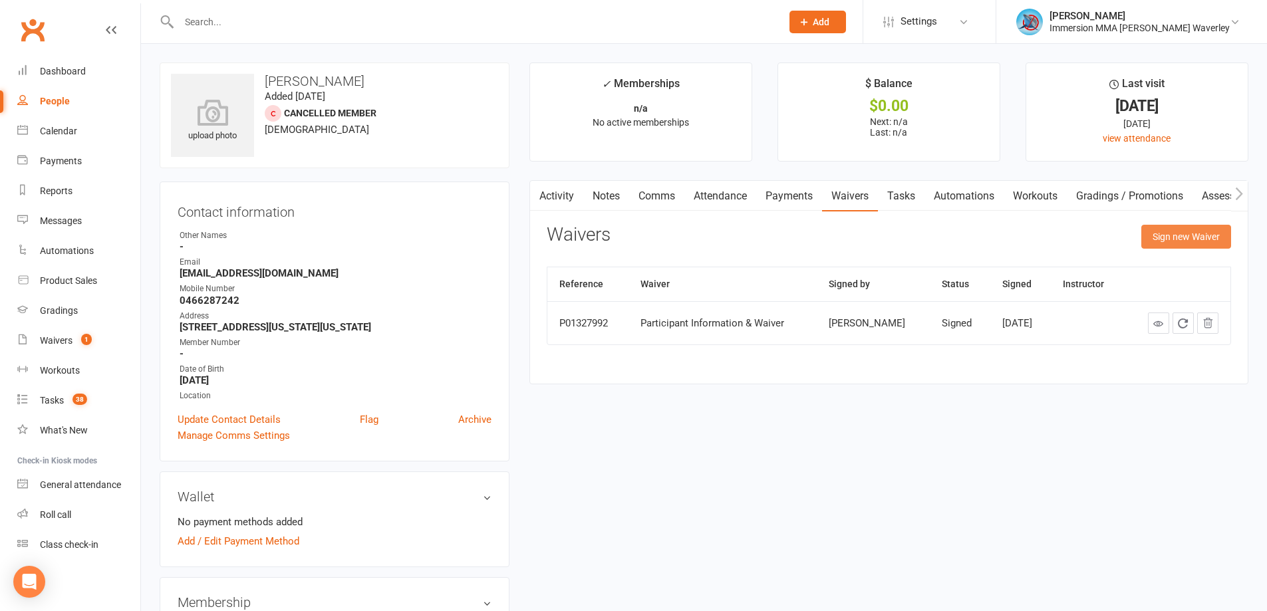
click at [1194, 239] on button "Sign new Waiver" at bounding box center [1186, 237] width 90 height 24
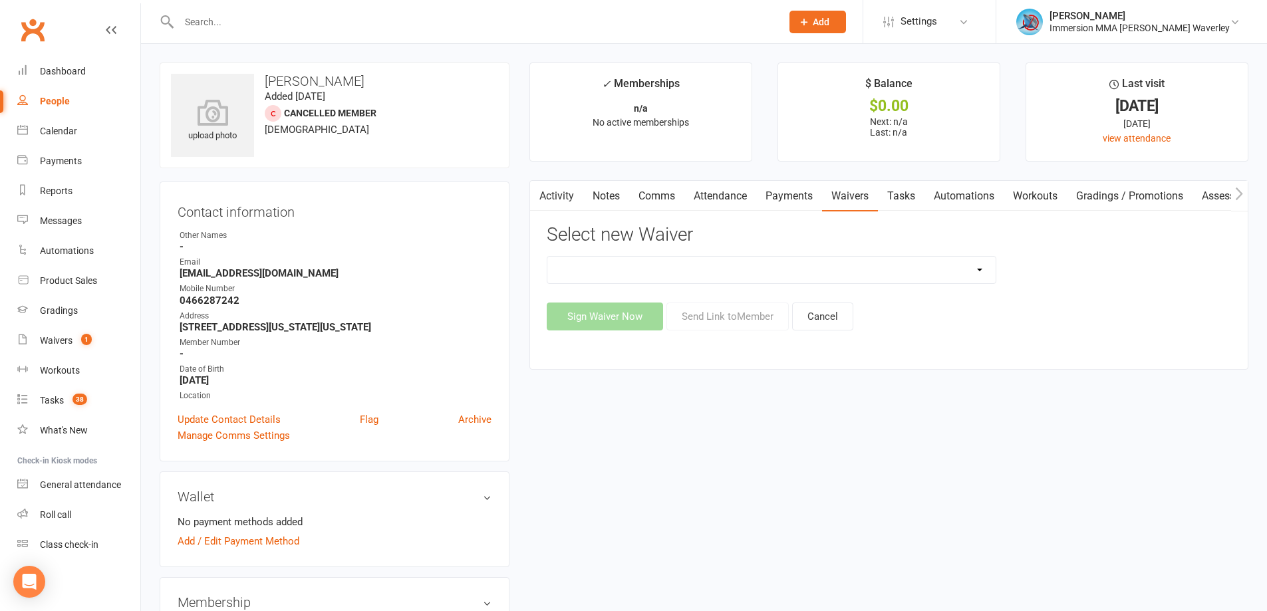
click at [754, 265] on select "Cancellation Form Immersion 10 Class Pass Form Immersion 10 Class Pass Form (Pa…" at bounding box center [771, 270] width 448 height 27
click at [685, 269] on select "Cancellation Form Immersion 10 Class Pass Form Immersion 10 Class Pass Form (Pa…" at bounding box center [771, 270] width 448 height 27
select select "10648"
click at [547, 257] on select "Cancellation Form Immersion 10 Class Pass Form Immersion 10 Class Pass Form (Pa…" at bounding box center [771, 270] width 448 height 27
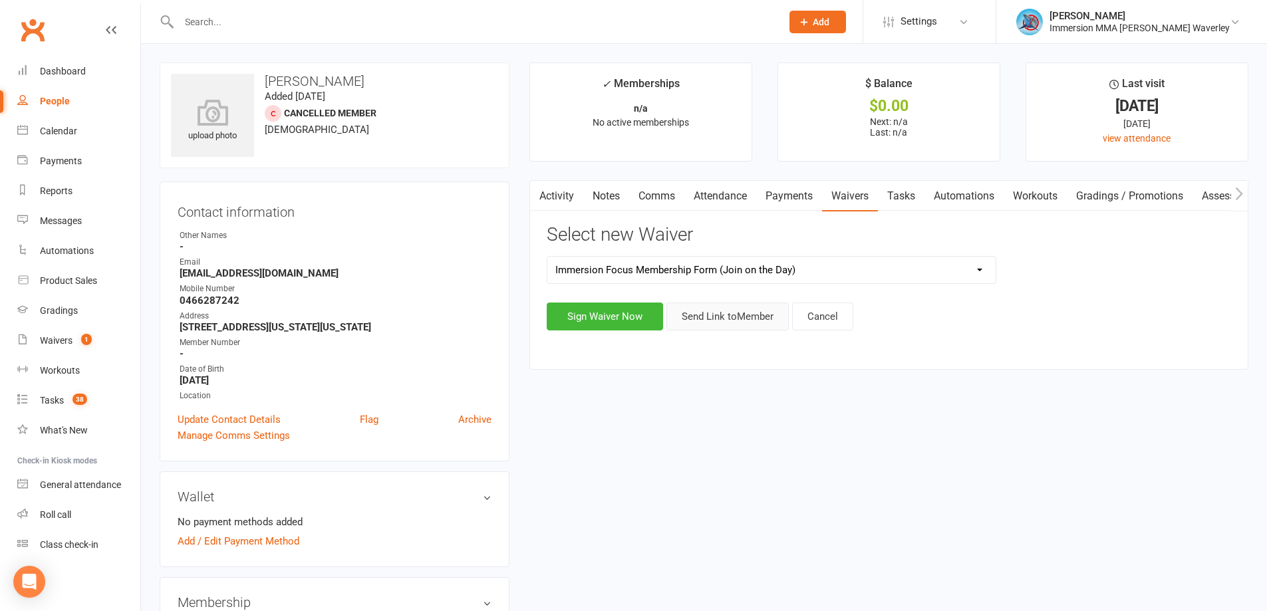
click at [730, 303] on button "Send Link to Member" at bounding box center [727, 317] width 122 height 28
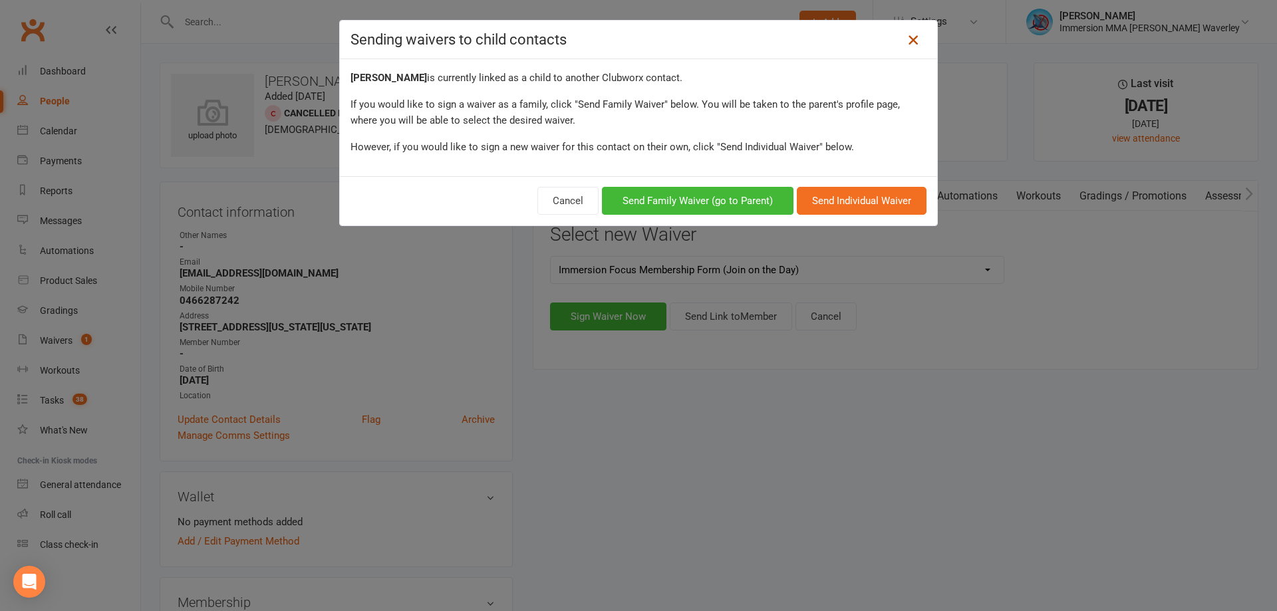
click at [913, 31] on link at bounding box center [913, 39] width 21 height 21
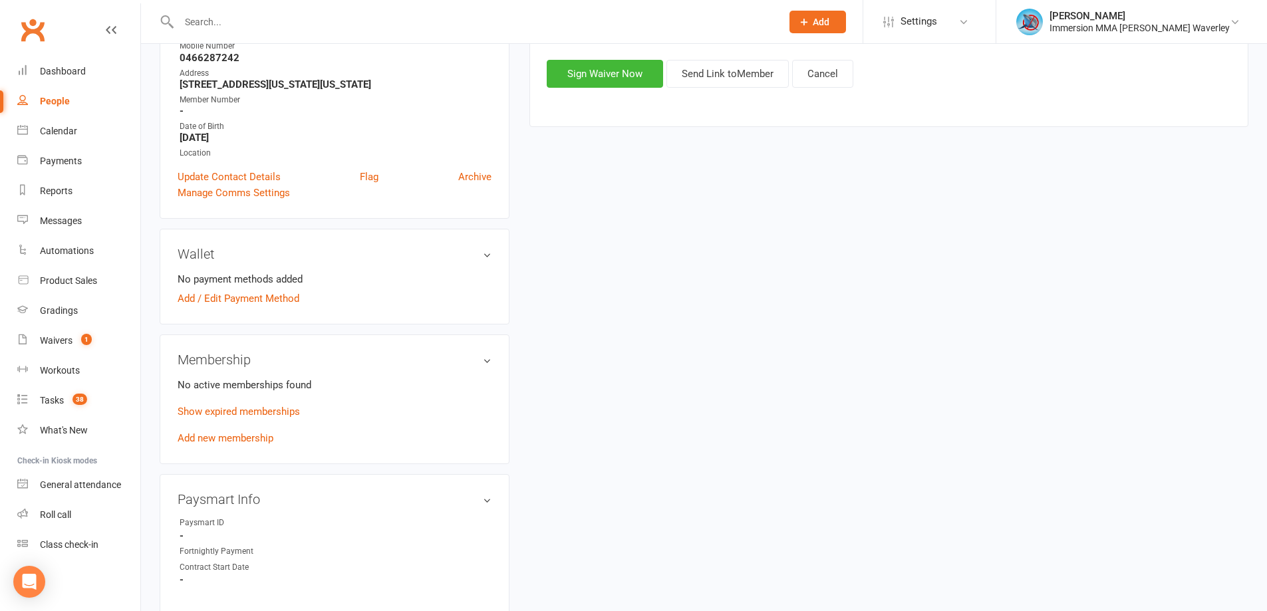
scroll to position [355, 0]
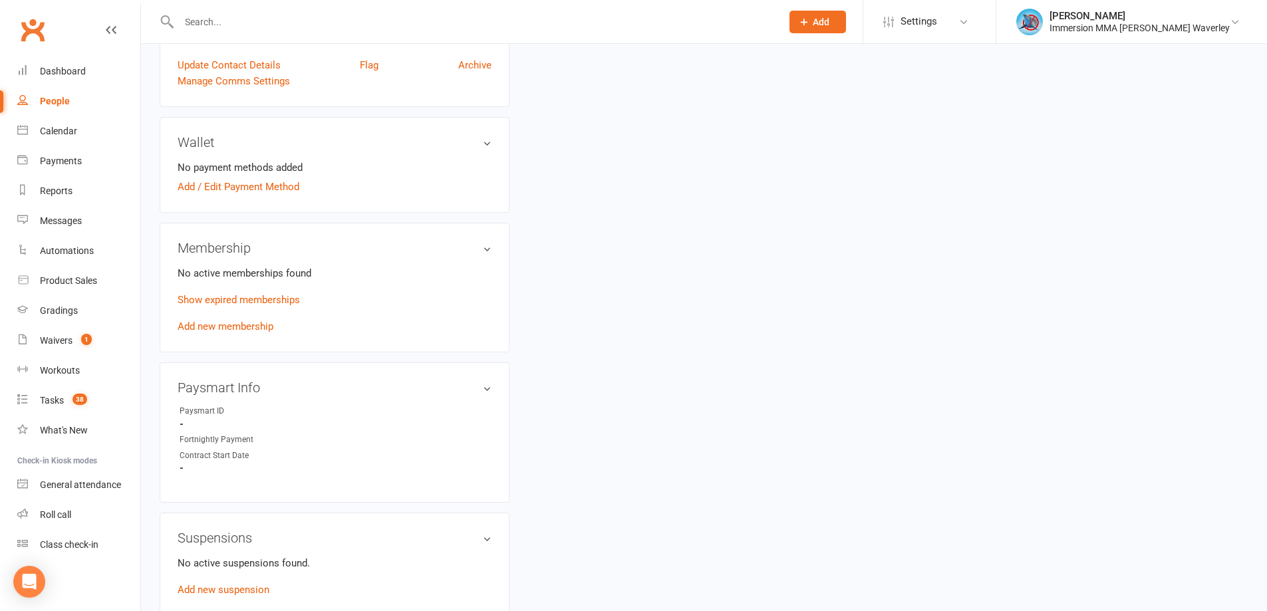
click at [259, 197] on div "Wallet No payment methods added Add / Edit Payment Method" at bounding box center [335, 165] width 350 height 96
click at [263, 186] on link "Add / Edit Payment Method" at bounding box center [239, 187] width 122 height 16
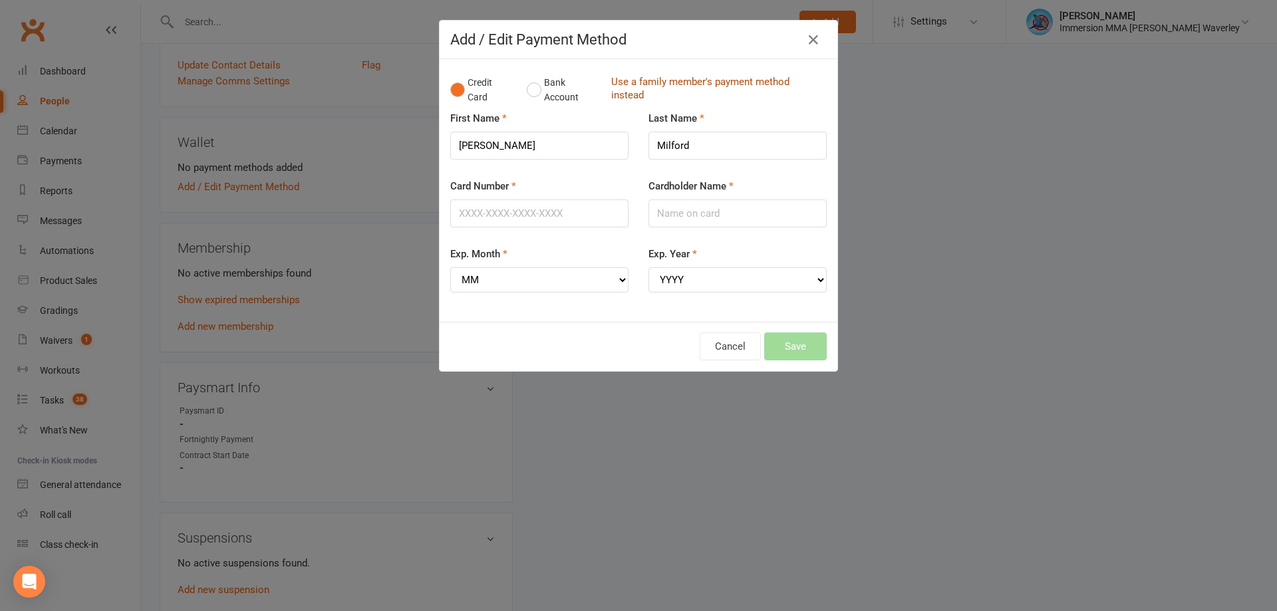
click at [718, 81] on link "Use a family member's payment method instead" at bounding box center [715, 90] width 209 height 30
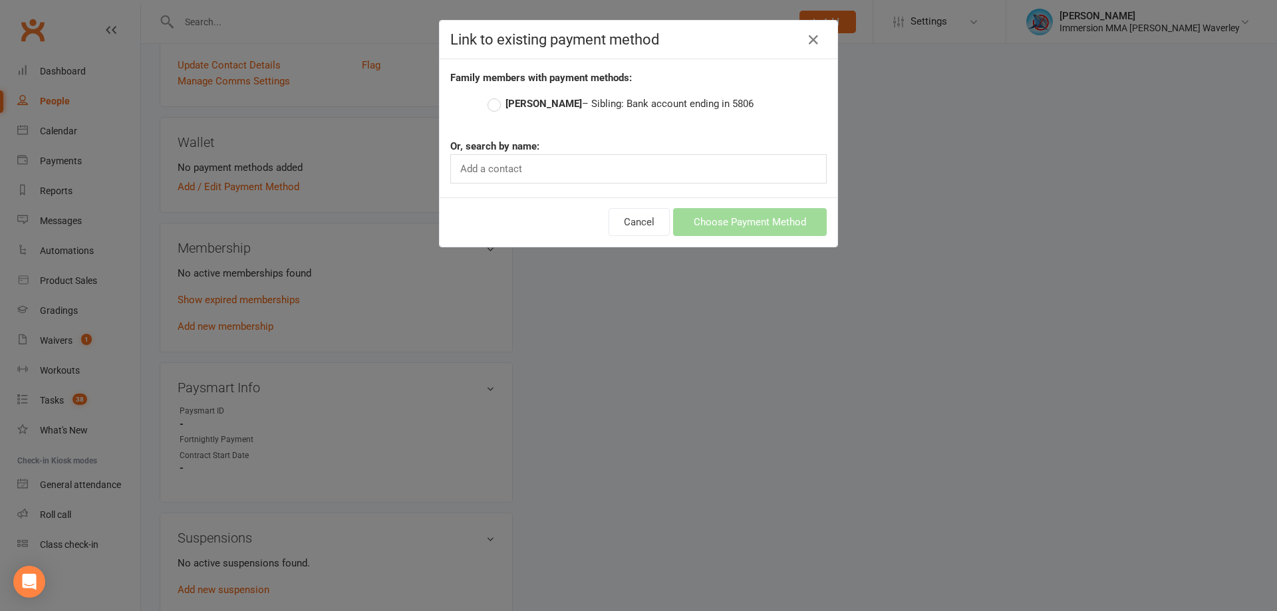
click at [666, 111] on label "[PERSON_NAME] – Sibling: Bank account ending in 5806" at bounding box center [621, 104] width 266 height 16
click at [496, 96] on input "[PERSON_NAME] – Sibling: Bank account ending in 5806" at bounding box center [492, 96] width 9 height 0
click at [758, 214] on button "Choose Payment Method" at bounding box center [750, 222] width 154 height 28
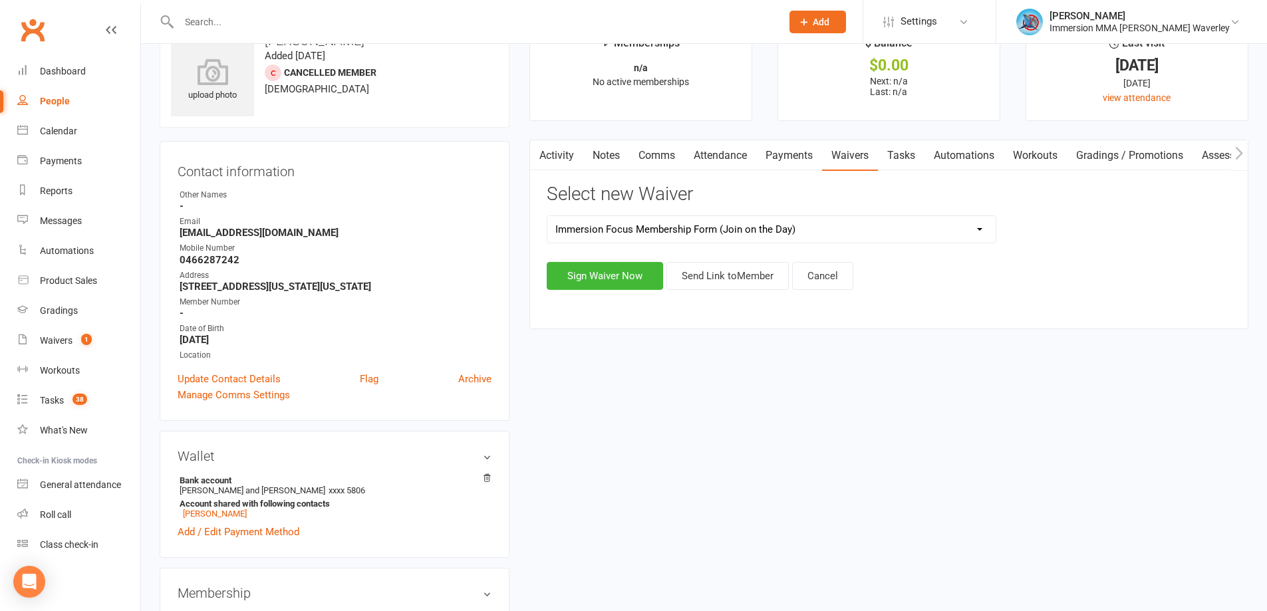
scroll to position [0, 0]
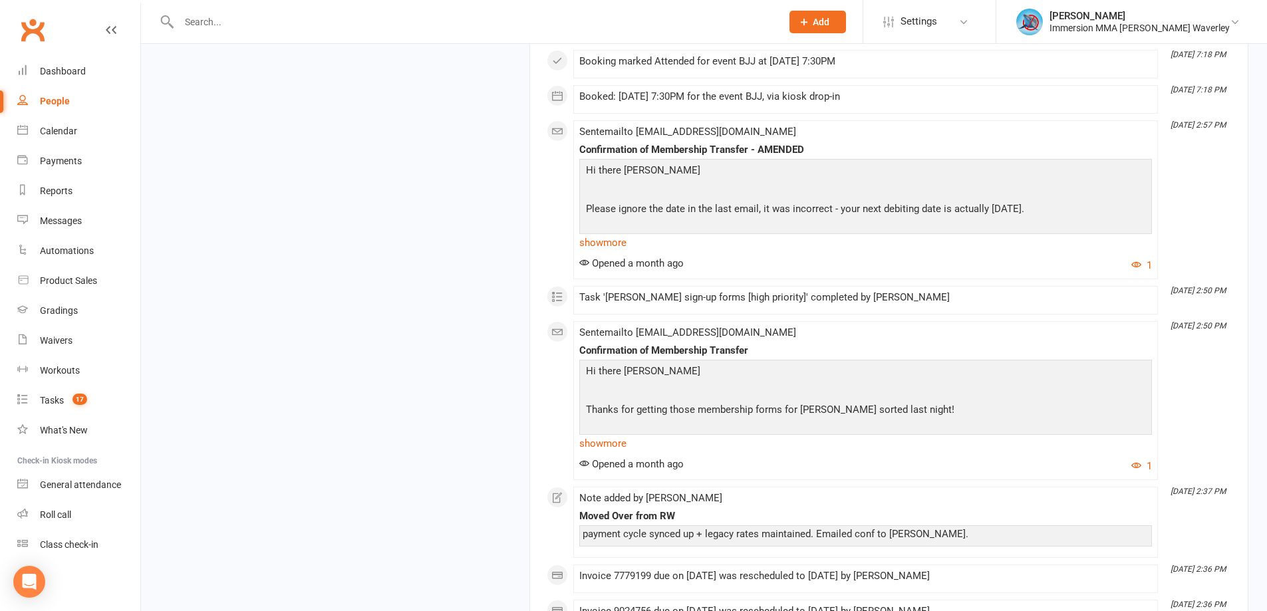
scroll to position [1951, 0]
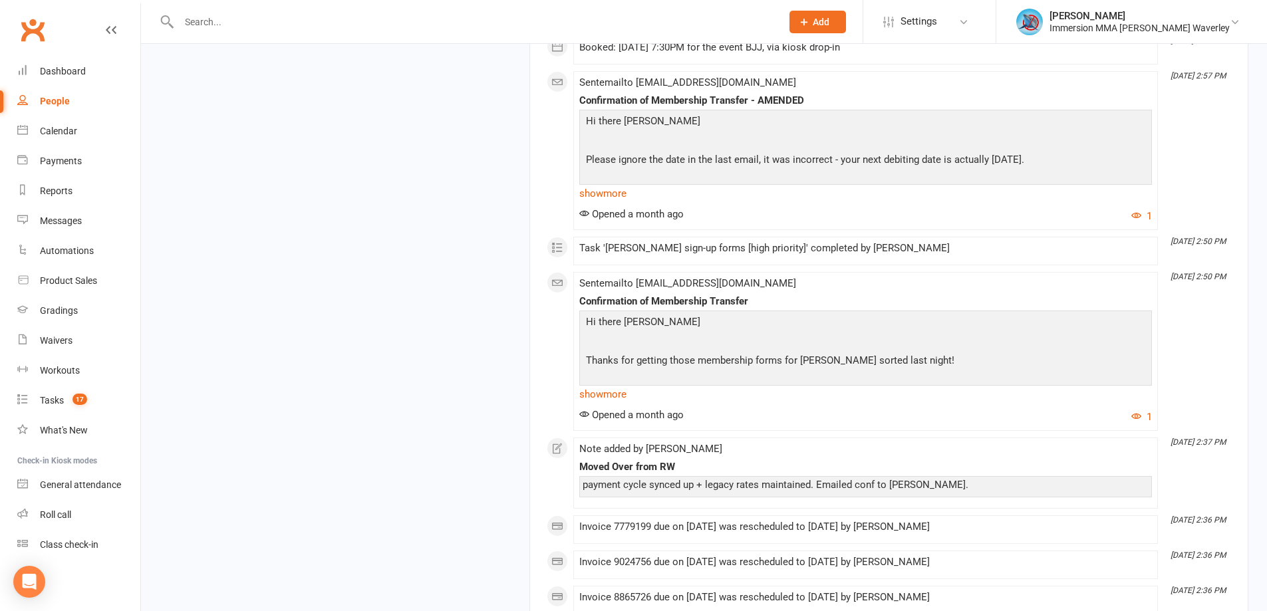
click at [685, 78] on span "Sent email to [EMAIL_ADDRESS][DOMAIN_NAME]" at bounding box center [687, 82] width 217 height 12
click at [781, 65] on div "July [DATE] 5:24 PM Booking marked Attended for event No-Gi BJJ at [DATE] 6:00P…" at bounding box center [889, 49] width 684 height 2750
click at [745, 80] on div "Sent email to [EMAIL_ADDRESS][DOMAIN_NAME] Confirmation of Membership Transfer …" at bounding box center [865, 150] width 573 height 147
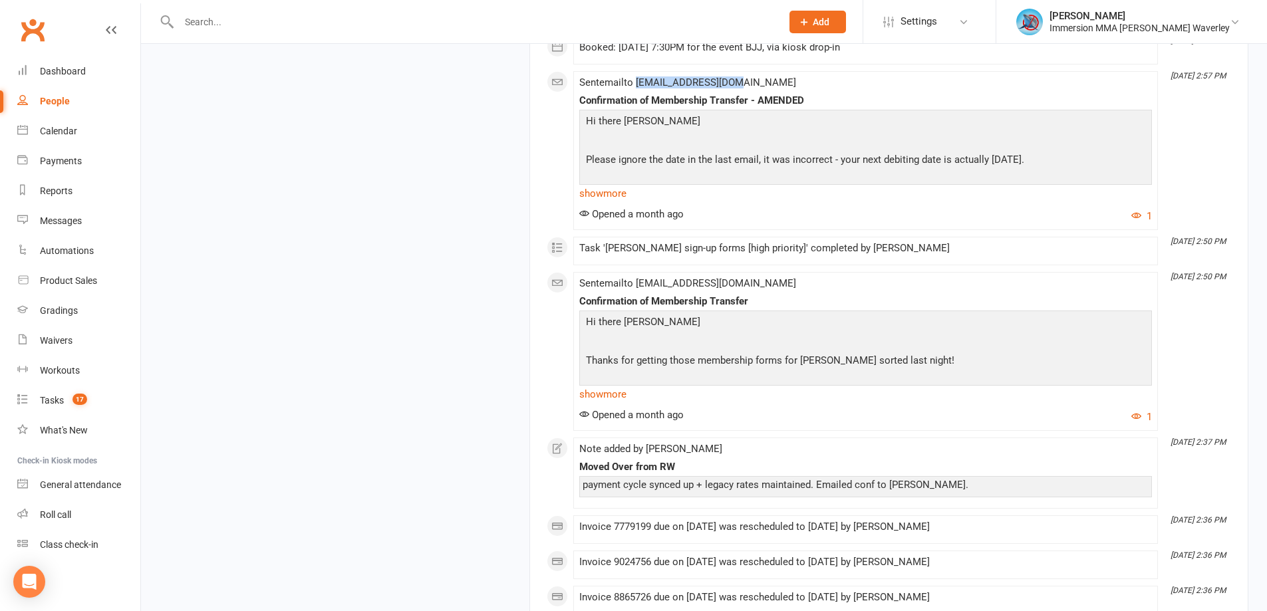
drag, startPoint x: 738, startPoint y: 82, endPoint x: 641, endPoint y: 84, distance: 96.5
click at [641, 84] on span "Sent email to [EMAIL_ADDRESS][DOMAIN_NAME]" at bounding box center [687, 82] width 217 height 12
copy span "[EMAIL_ADDRESS][DOMAIN_NAME]"
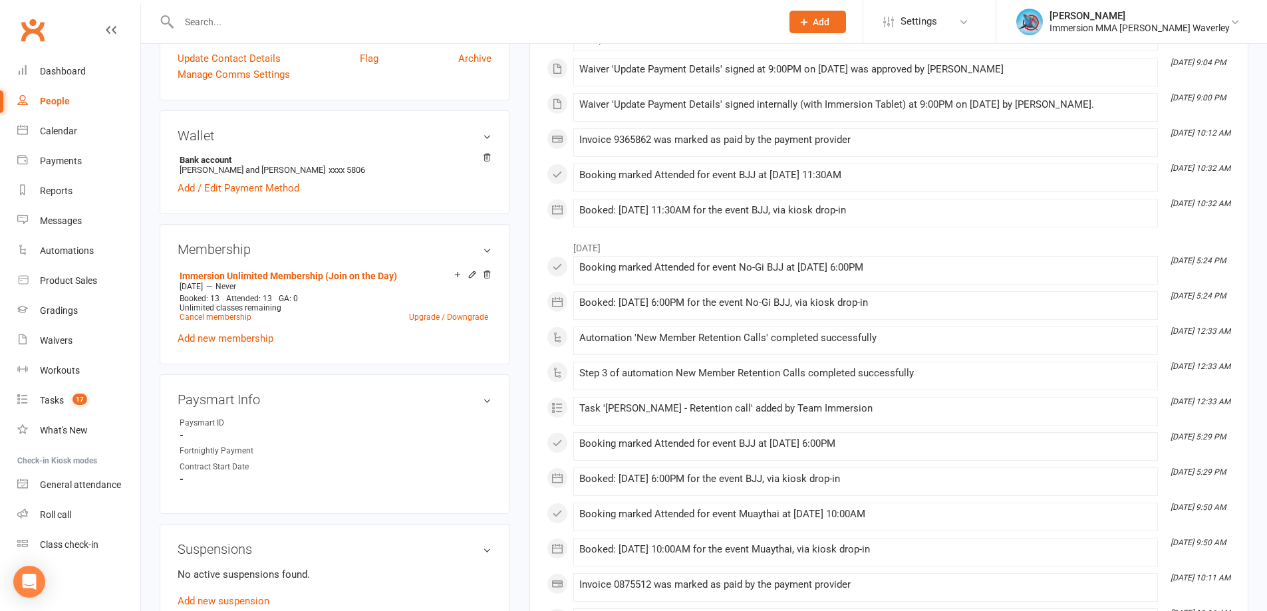
scroll to position [0, 0]
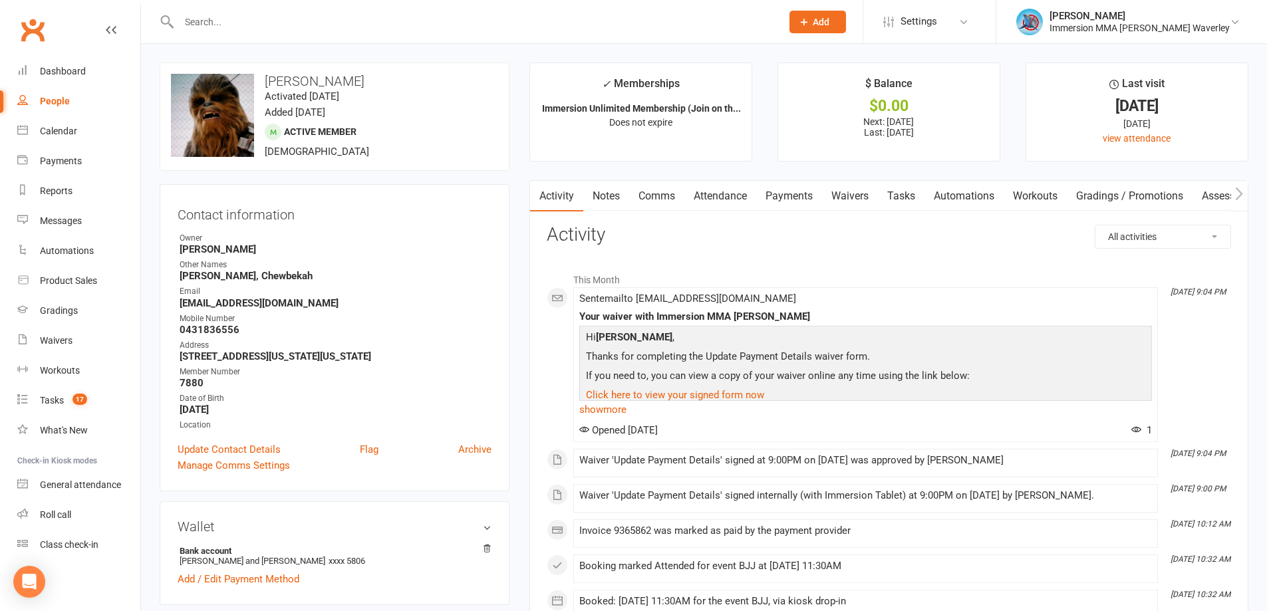
click at [866, 196] on link "Waivers" at bounding box center [850, 196] width 56 height 31
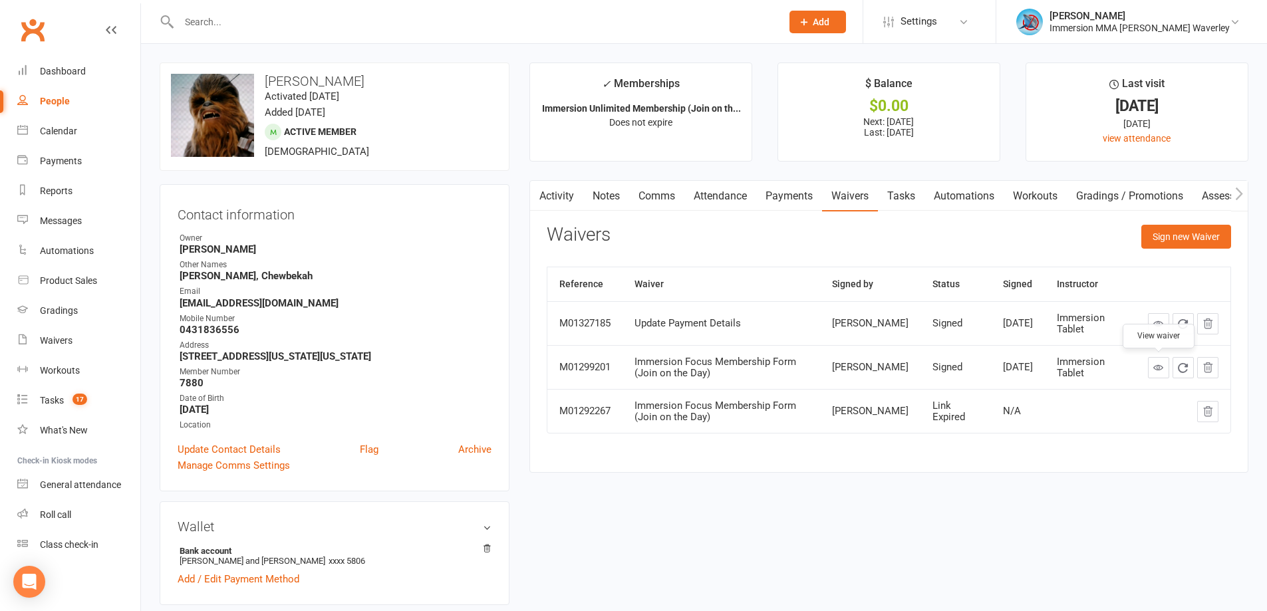
click at [1154, 369] on icon at bounding box center [1158, 368] width 10 height 10
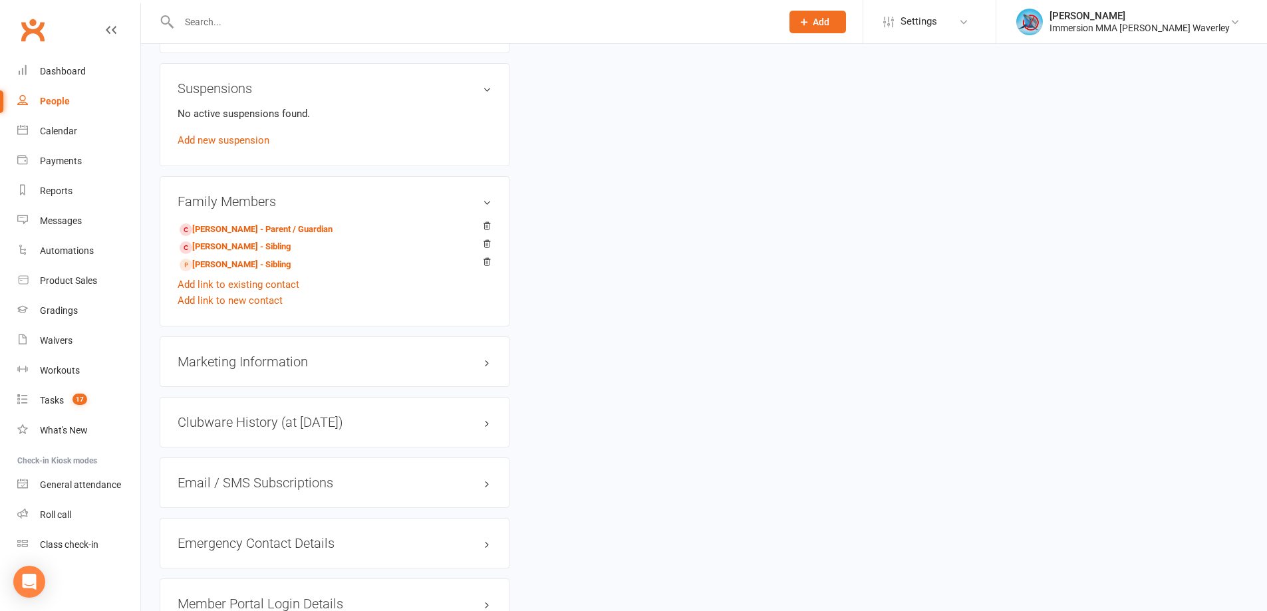
scroll to position [887, 0]
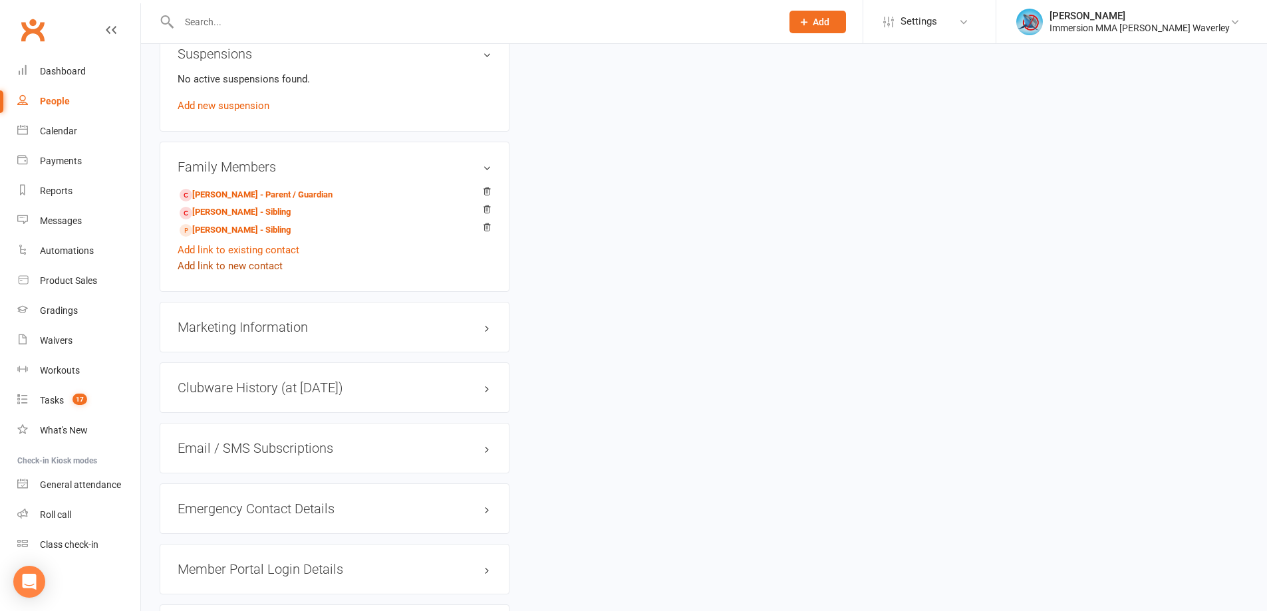
click at [234, 265] on link "Add link to new contact" at bounding box center [230, 266] width 105 height 16
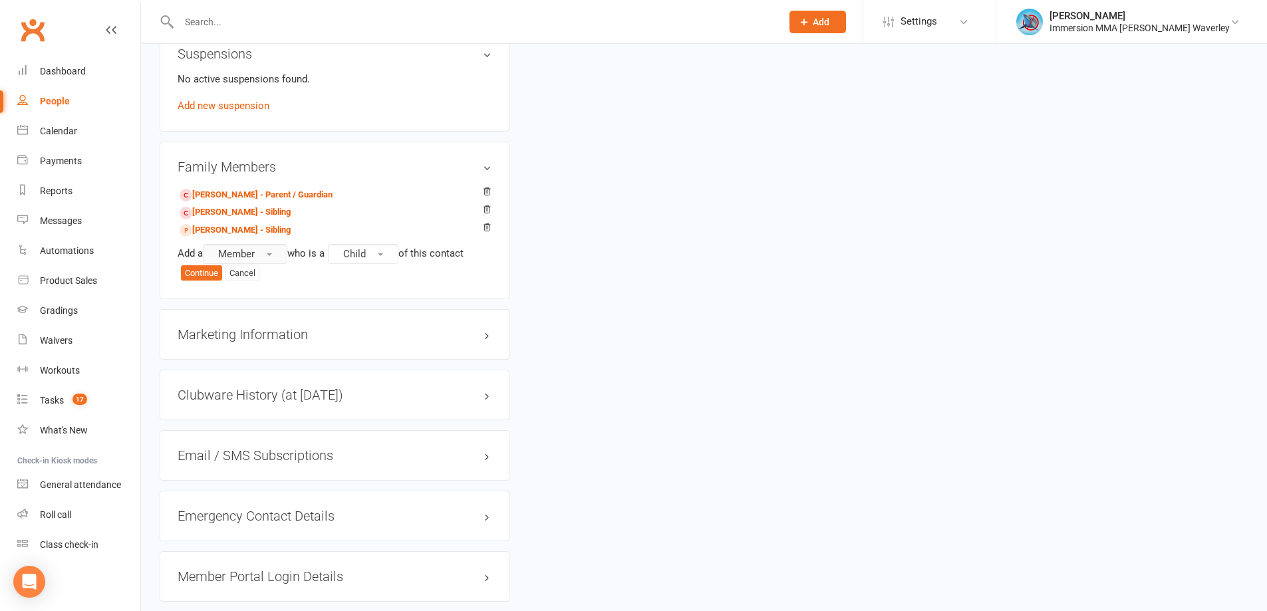
click at [276, 253] on button "Member" at bounding box center [245, 254] width 84 height 20
click at [267, 337] on span "Non-attending contact" at bounding box center [263, 335] width 99 height 12
click at [418, 253] on span "Child" at bounding box center [417, 254] width 23 height 12
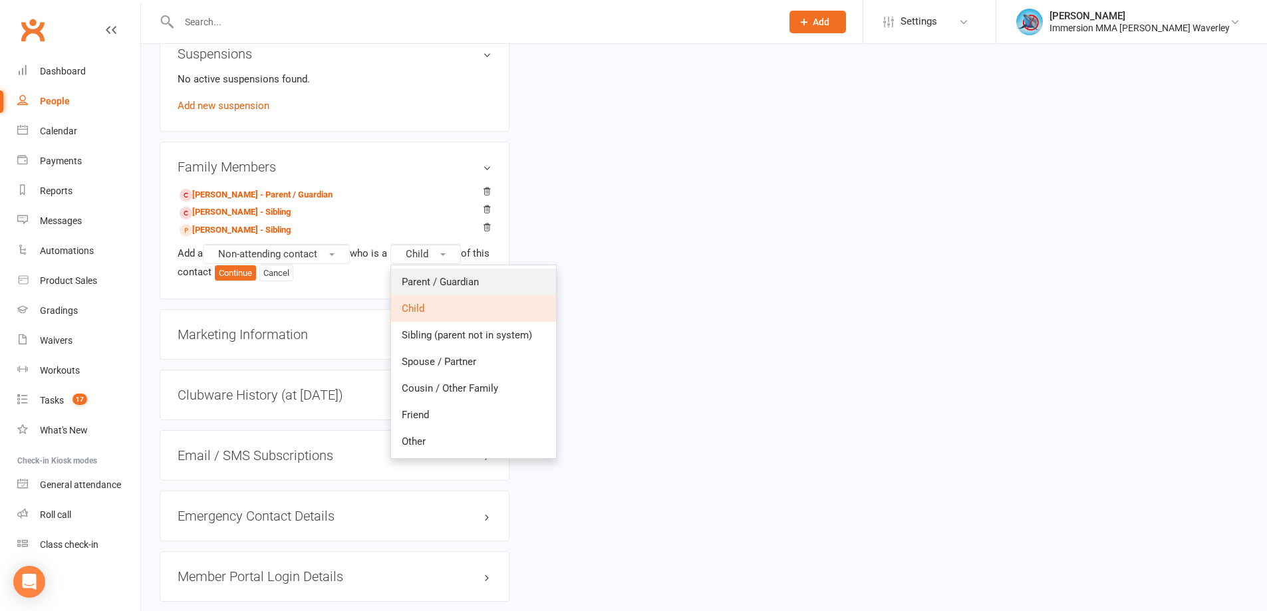
click at [440, 276] on span "Parent / Guardian" at bounding box center [440, 282] width 77 height 12
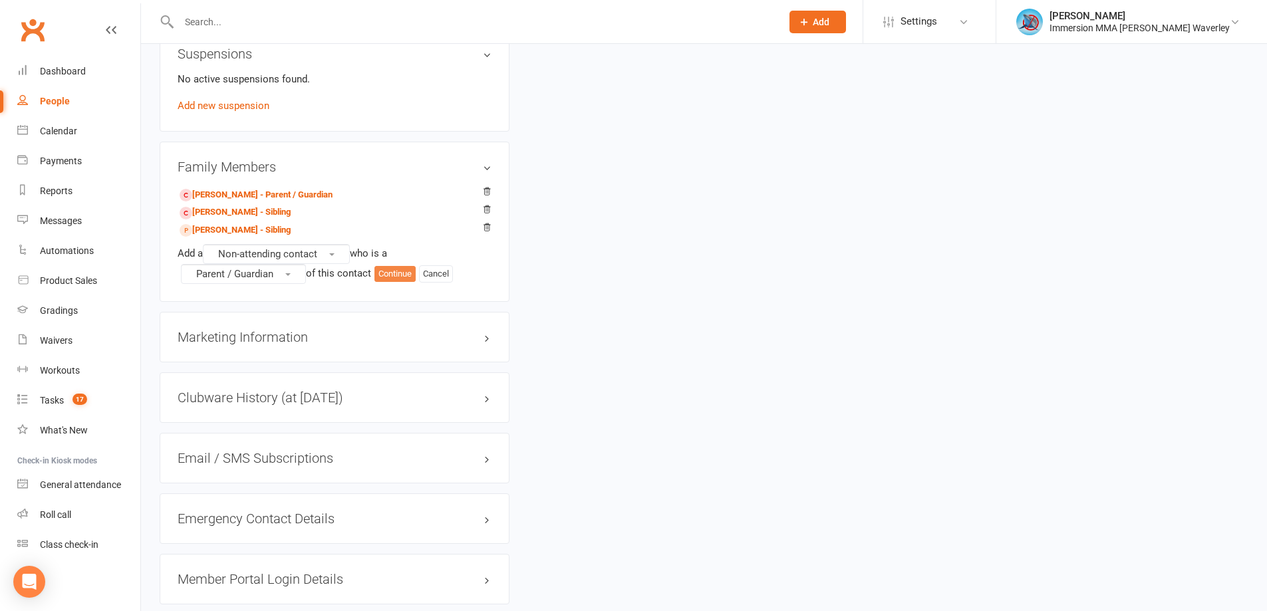
click at [398, 275] on button "Continue" at bounding box center [394, 274] width 41 height 16
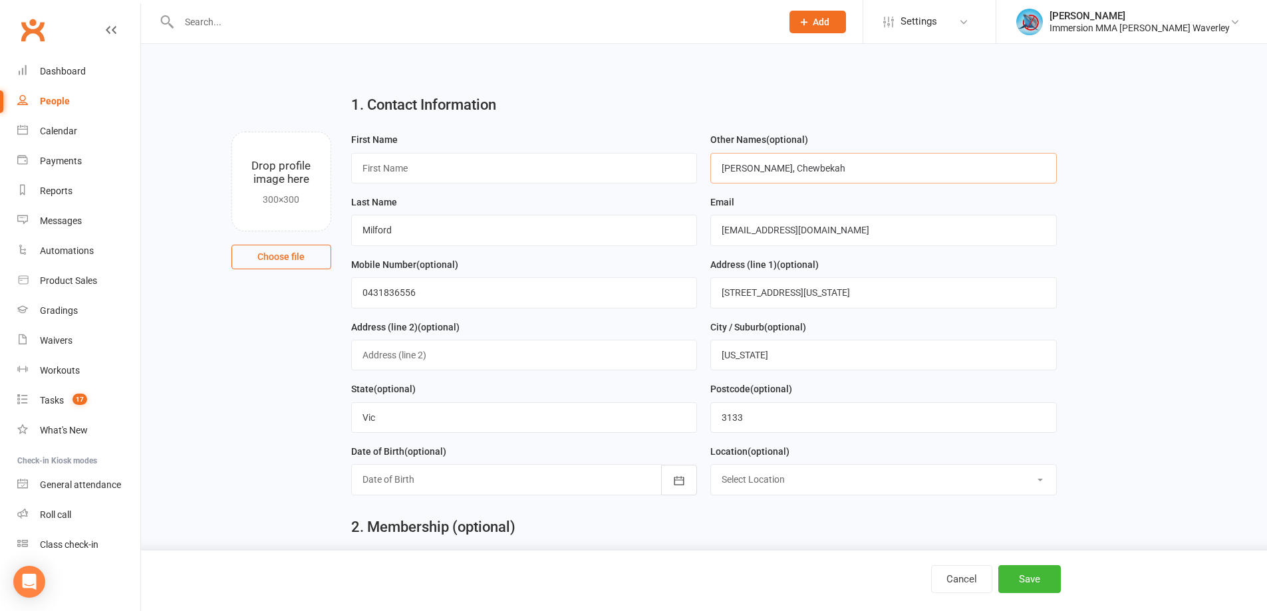
drag, startPoint x: 893, startPoint y: 163, endPoint x: 699, endPoint y: 152, distance: 193.9
click at [699, 152] on form "First Name Other Names (optional) [PERSON_NAME], Chewbekah Last Name Milford Em…" at bounding box center [704, 319] width 719 height 374
click at [421, 178] on input "text" at bounding box center [524, 168] width 347 height 31
type input "[PERSON_NAME]"
click at [404, 293] on input "0431836556" at bounding box center [524, 292] width 347 height 31
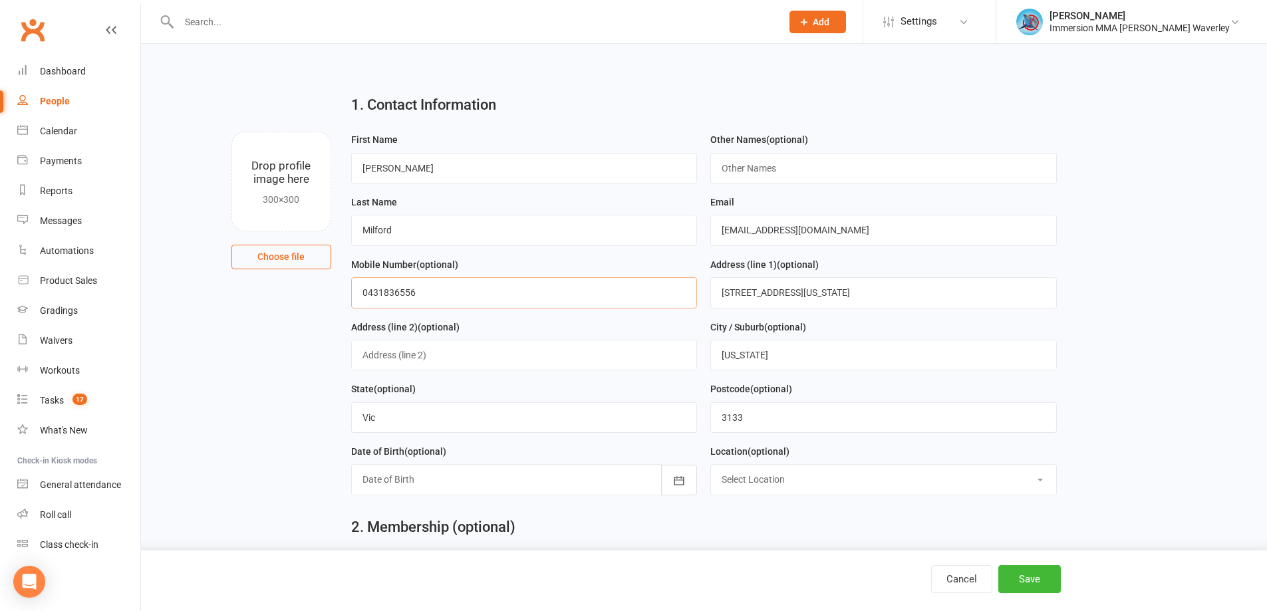
click at [404, 293] on input "0431836556" at bounding box center [524, 292] width 347 height 31
click at [1029, 573] on button "Save" at bounding box center [1029, 579] width 63 height 28
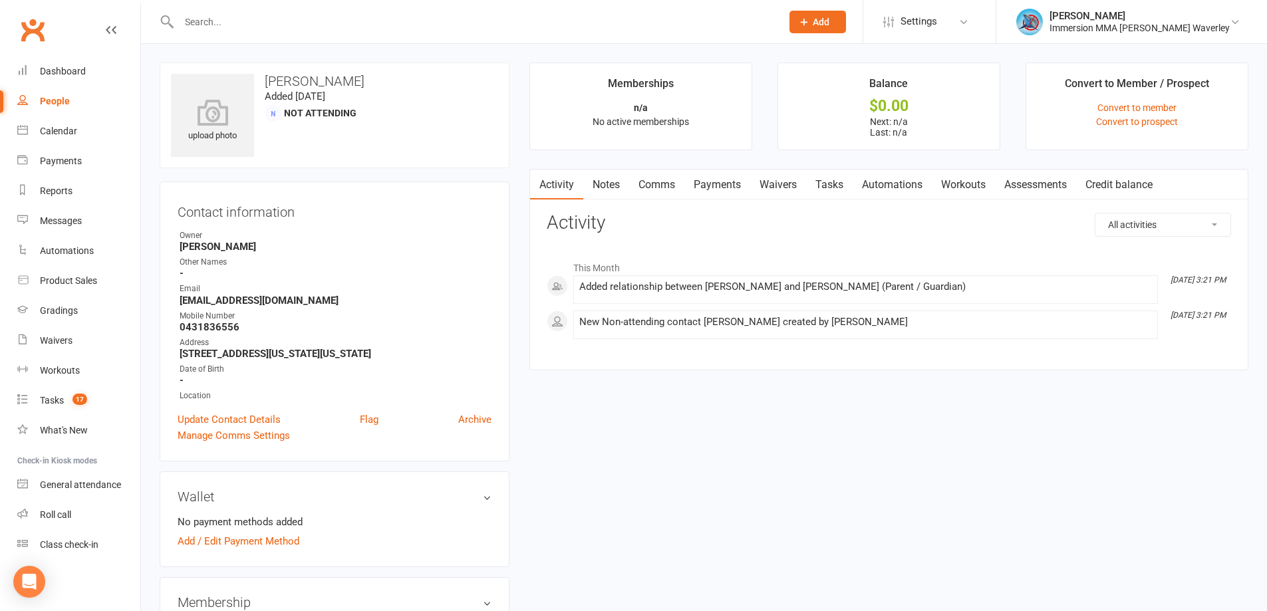
click at [773, 181] on link "Waivers" at bounding box center [778, 185] width 56 height 31
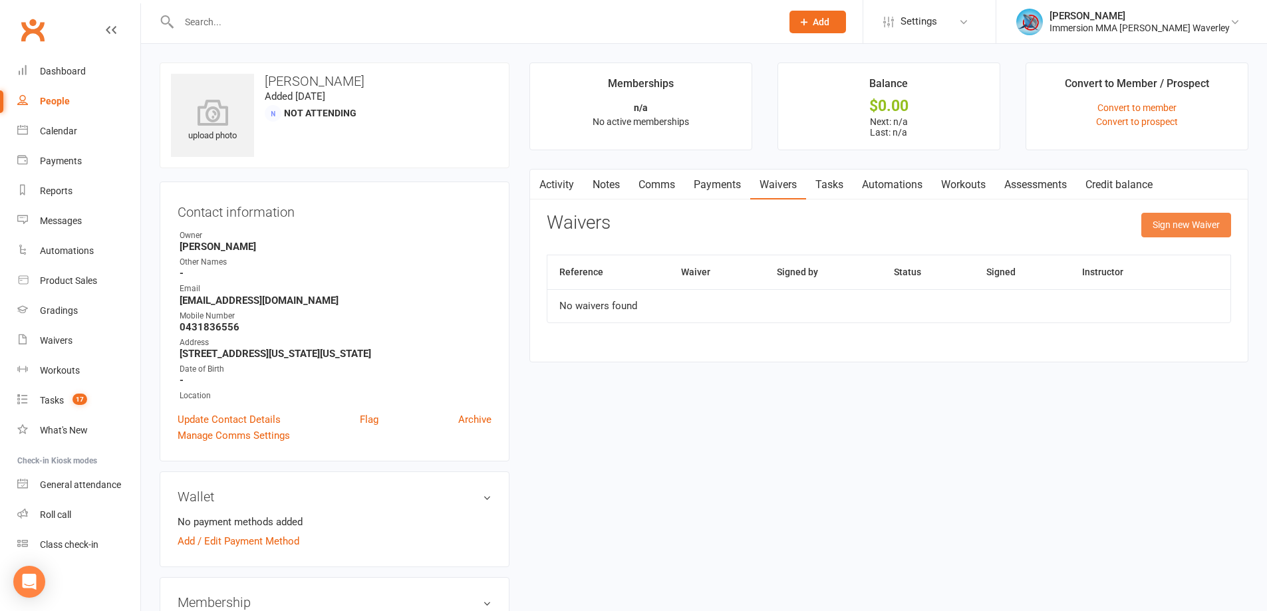
click at [1186, 218] on button "Sign new Waiver" at bounding box center [1186, 225] width 90 height 24
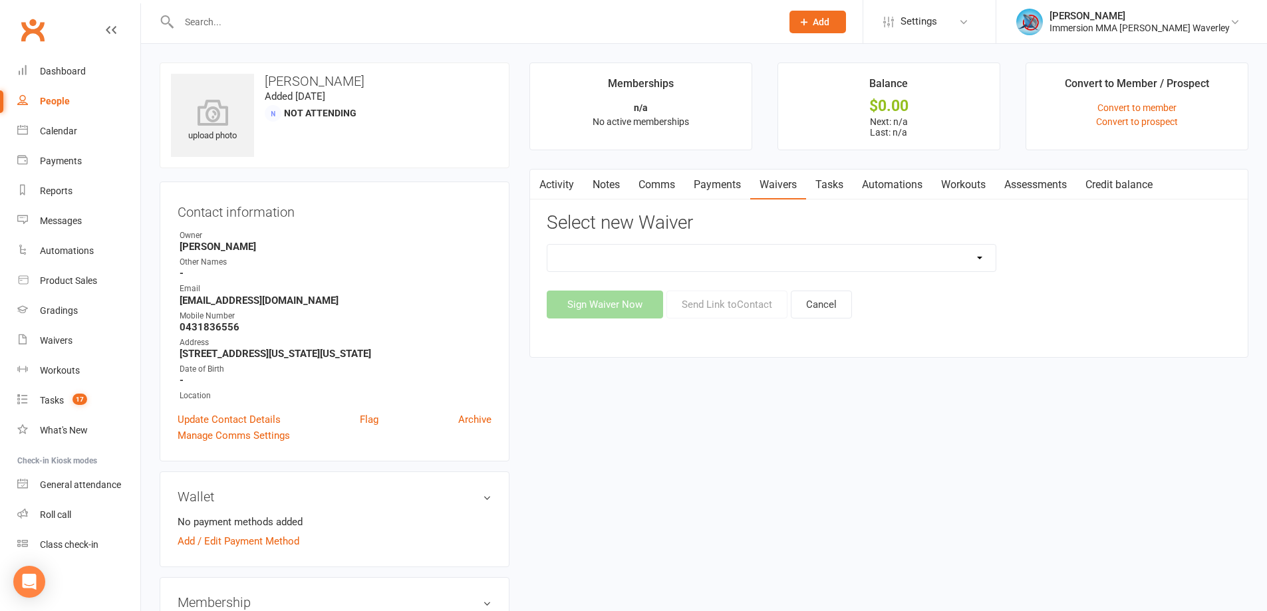
click at [749, 255] on select "Cancellation Form Immersion 10 Class Pass Form Immersion 10 Class Pass Form (Pa…" at bounding box center [771, 258] width 448 height 27
select select "10648"
click at [547, 245] on select "Cancellation Form Immersion 10 Class Pass Form Immersion 10 Class Pass Form (Pa…" at bounding box center [771, 258] width 448 height 27
click at [608, 301] on button "Sign Waiver Now" at bounding box center [605, 305] width 116 height 28
